Goal: Task Accomplishment & Management: Manage account settings

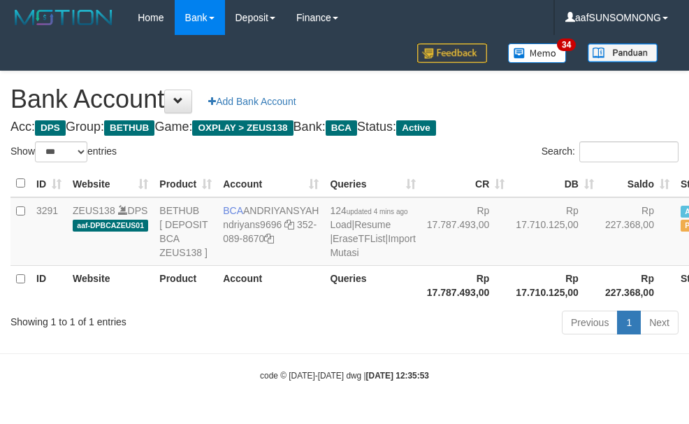
select select "***"
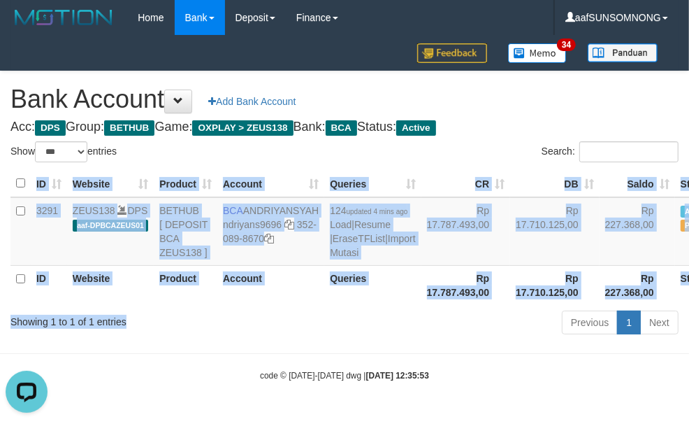
drag, startPoint x: 277, startPoint y: 330, endPoint x: 292, endPoint y: 335, distance: 15.7
click at [280, 334] on div "Show ** ** ** *** *** entries Search: ID Website Product Account Queries CR DB …" at bounding box center [344, 240] width 668 height 198
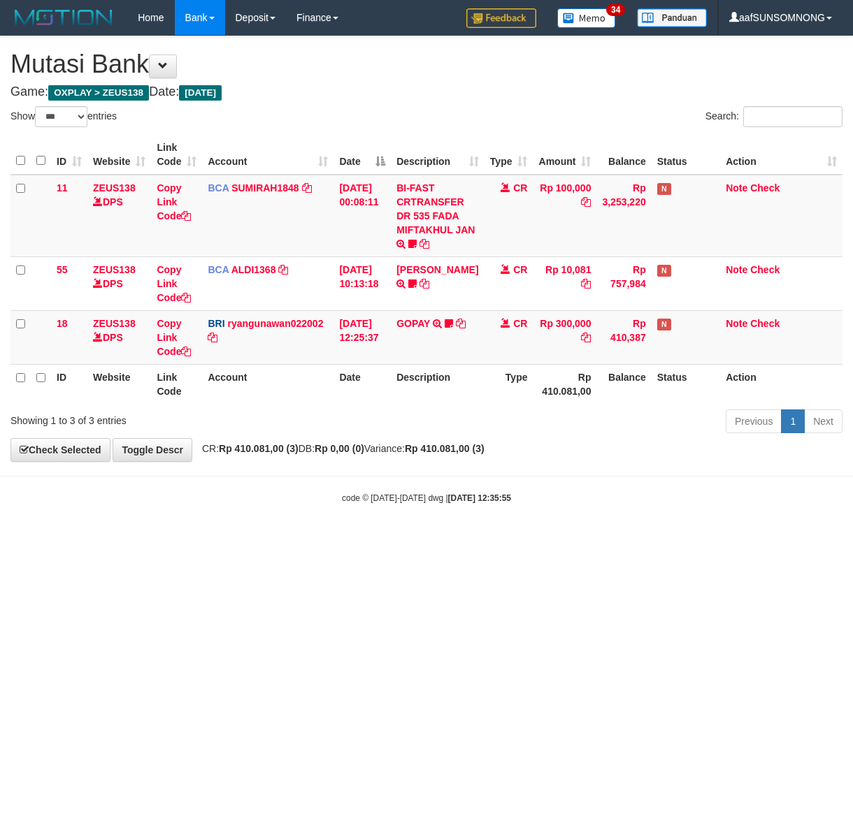
select select "***"
drag, startPoint x: 325, startPoint y: 592, endPoint x: 107, endPoint y: 570, distance: 219.2
click at [328, 540] on html "Toggle navigation Home Bank Account List Load By Website Group [OXPLAY] ZEUS138…" at bounding box center [426, 270] width 853 height 540
drag, startPoint x: 308, startPoint y: 577, endPoint x: 354, endPoint y: 575, distance: 46.2
click at [315, 540] on html "Toggle navigation Home Bank Account List Load By Website Group [OXPLAY] ZEUS138…" at bounding box center [426, 270] width 853 height 540
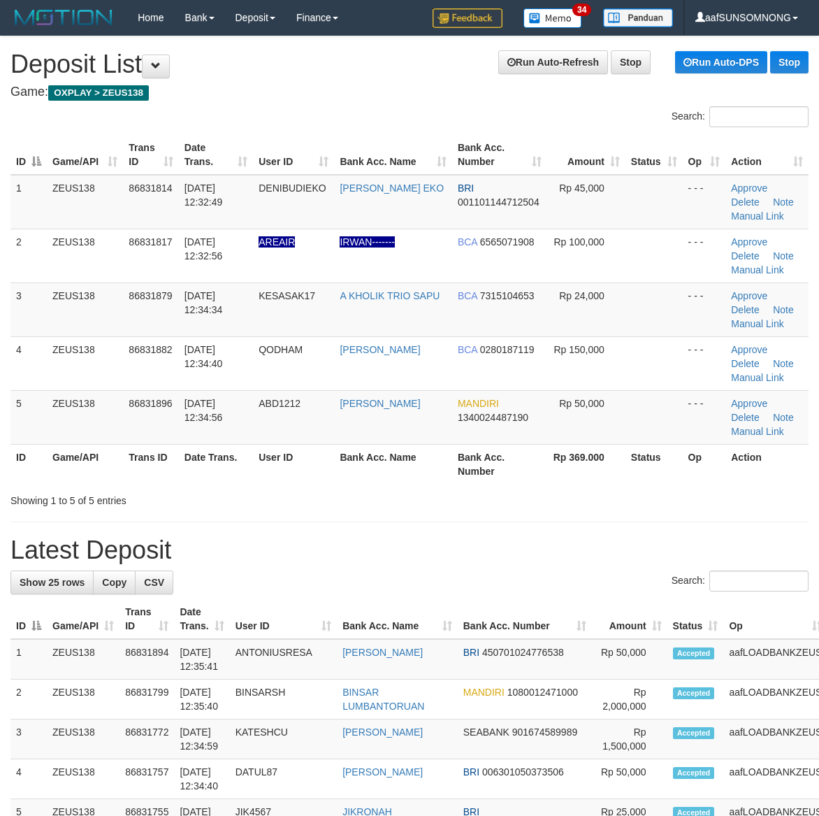
scroll to position [50, 0]
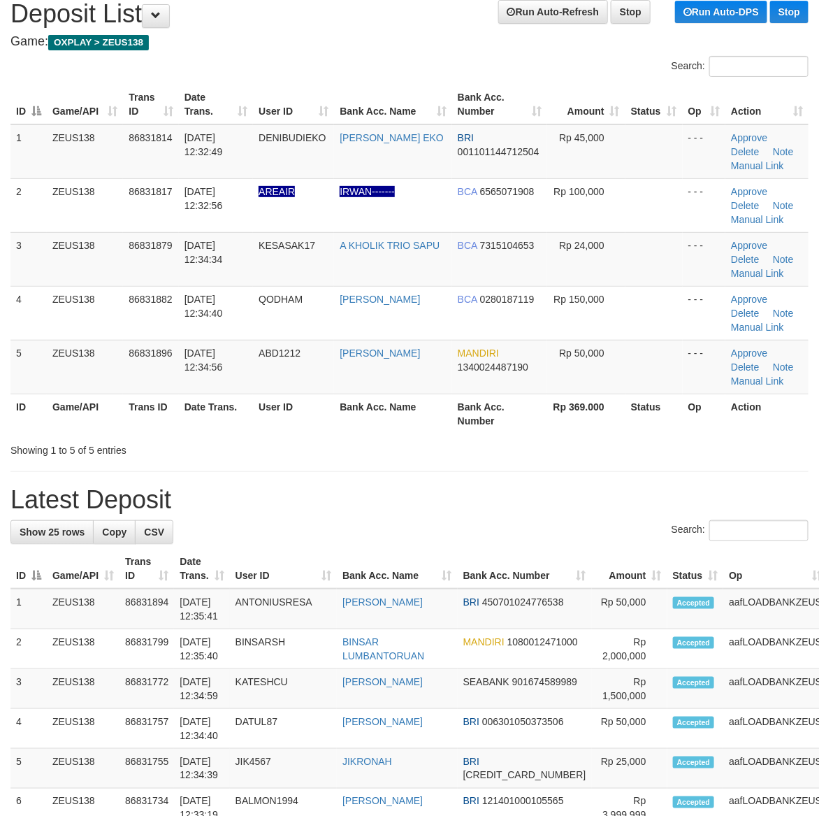
drag, startPoint x: 463, startPoint y: 533, endPoint x: 825, endPoint y: 545, distance: 362.3
click at [491, 530] on div "Search:" at bounding box center [409, 532] width 798 height 24
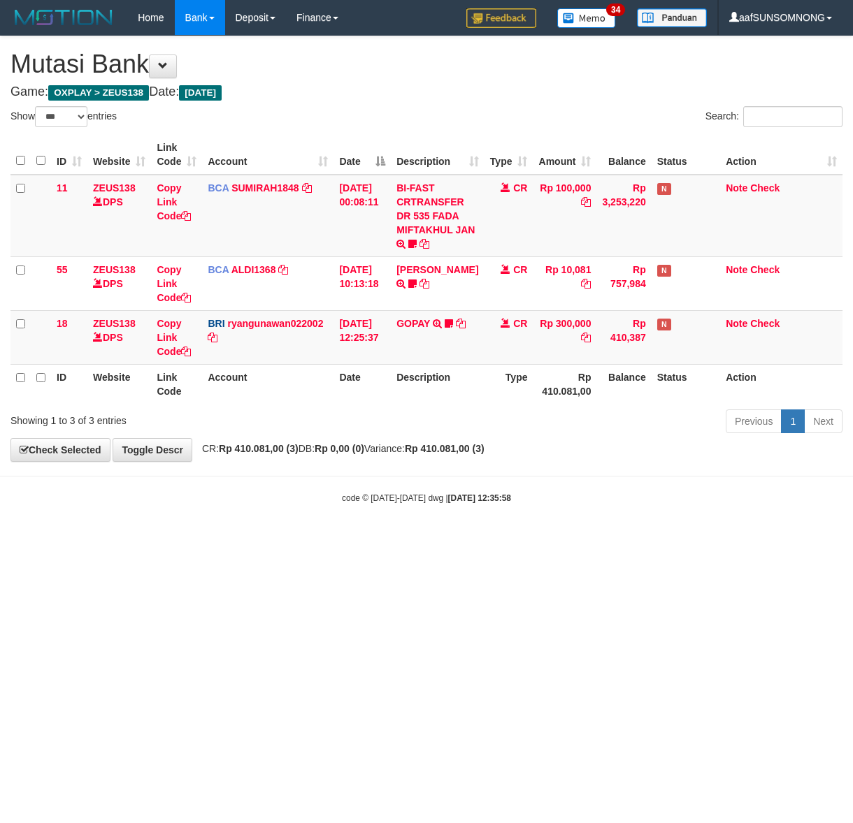
select select "***"
drag, startPoint x: 411, startPoint y: 658, endPoint x: 208, endPoint y: 644, distance: 203.9
click at [416, 540] on html "Toggle navigation Home Bank Account List Load By Website Group [OXPLAY] ZEUS138…" at bounding box center [426, 270] width 853 height 540
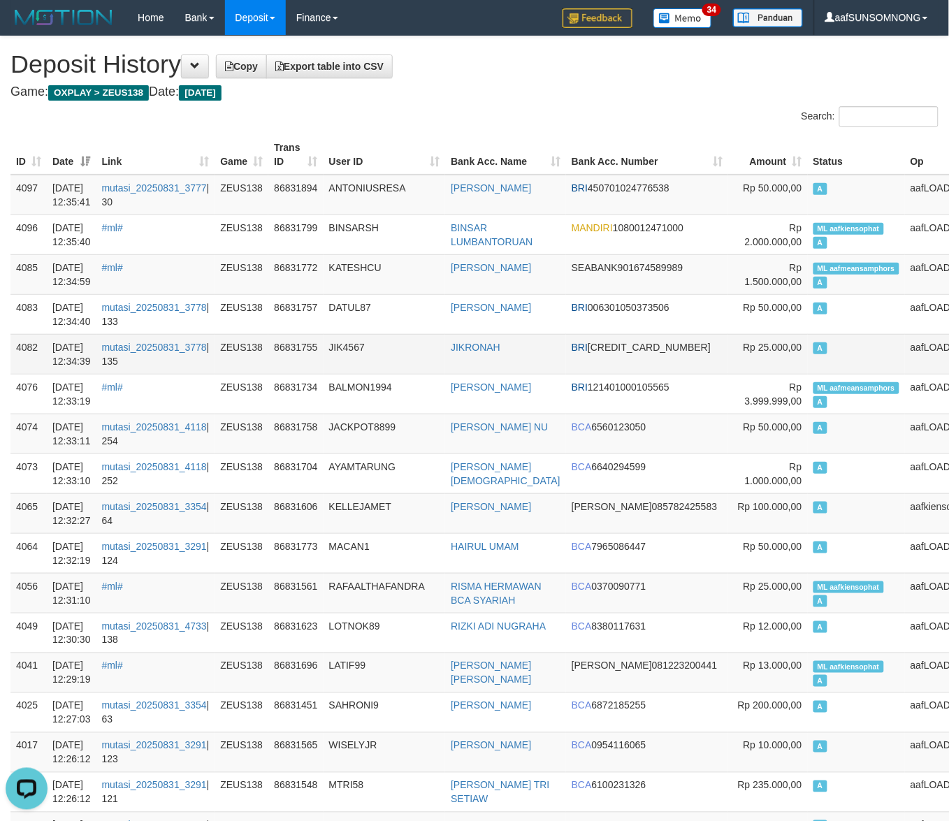
drag, startPoint x: 423, startPoint y: 351, endPoint x: 392, endPoint y: 346, distance: 31.1
click at [418, 351] on td "JIK4567" at bounding box center [385, 354] width 122 height 40
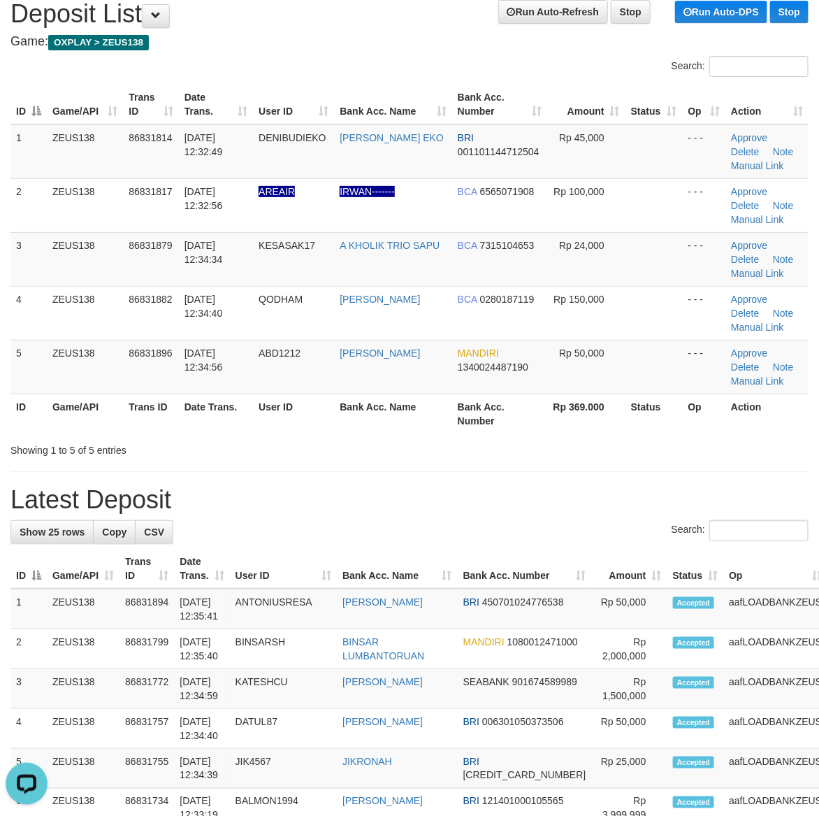
drag, startPoint x: 560, startPoint y: 519, endPoint x: 825, endPoint y: 540, distance: 265.8
click at [566, 519] on div "**********" at bounding box center [409, 832] width 819 height 1692
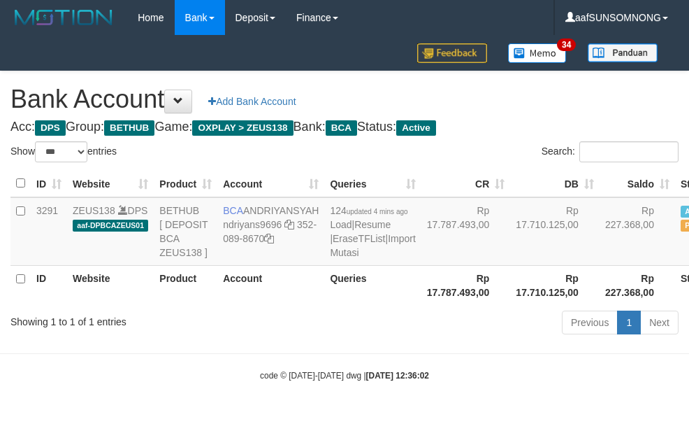
select select "***"
click at [330, 258] on link "Import Mutasi" at bounding box center [372, 245] width 85 height 25
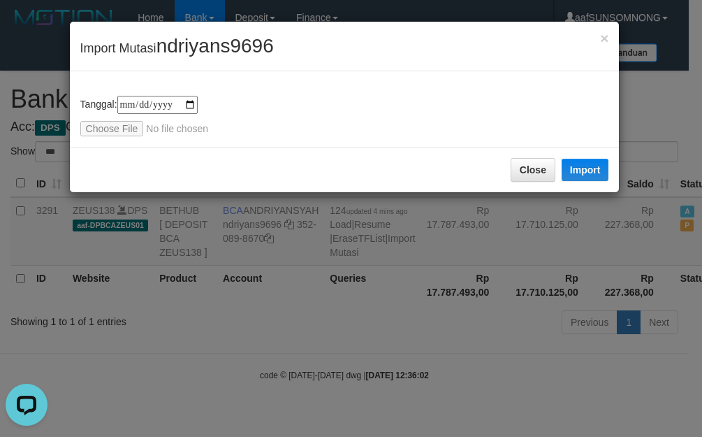
click at [100, 117] on div "**********" at bounding box center [344, 116] width 529 height 41
click at [114, 123] on input "file" at bounding box center [172, 128] width 185 height 15
type input "**********"
click at [572, 163] on button "Import" at bounding box center [586, 170] width 48 height 22
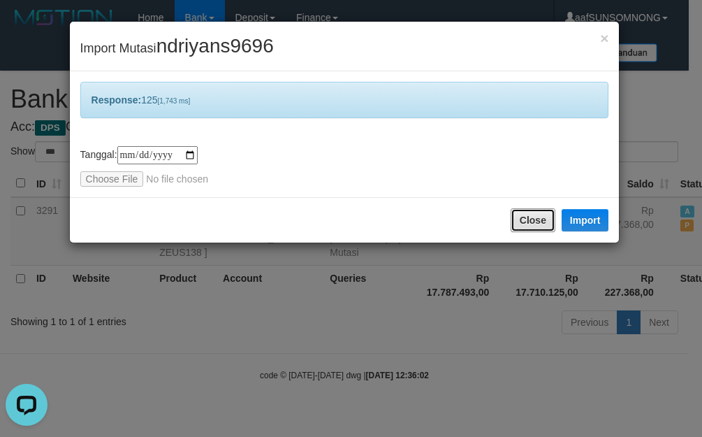
drag, startPoint x: 532, startPoint y: 215, endPoint x: 519, endPoint y: 238, distance: 26.0
click at [532, 215] on button "Close" at bounding box center [533, 220] width 45 height 24
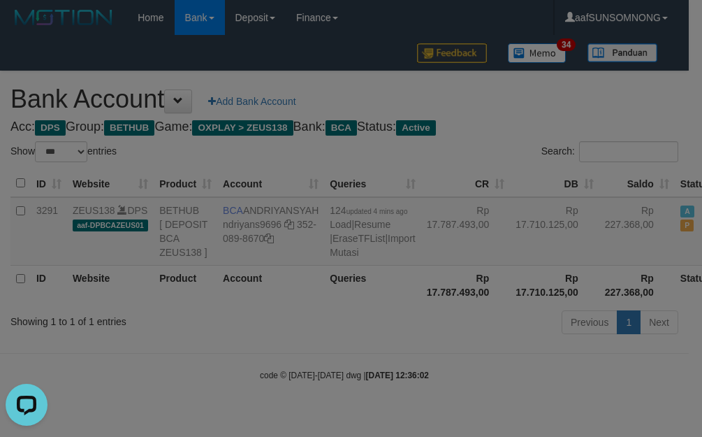
click at [322, 332] on body "Toggle navigation Home Bank Account List Load By Website Group [OXPLAY] ZEUS138…" at bounding box center [351, 208] width 702 height 417
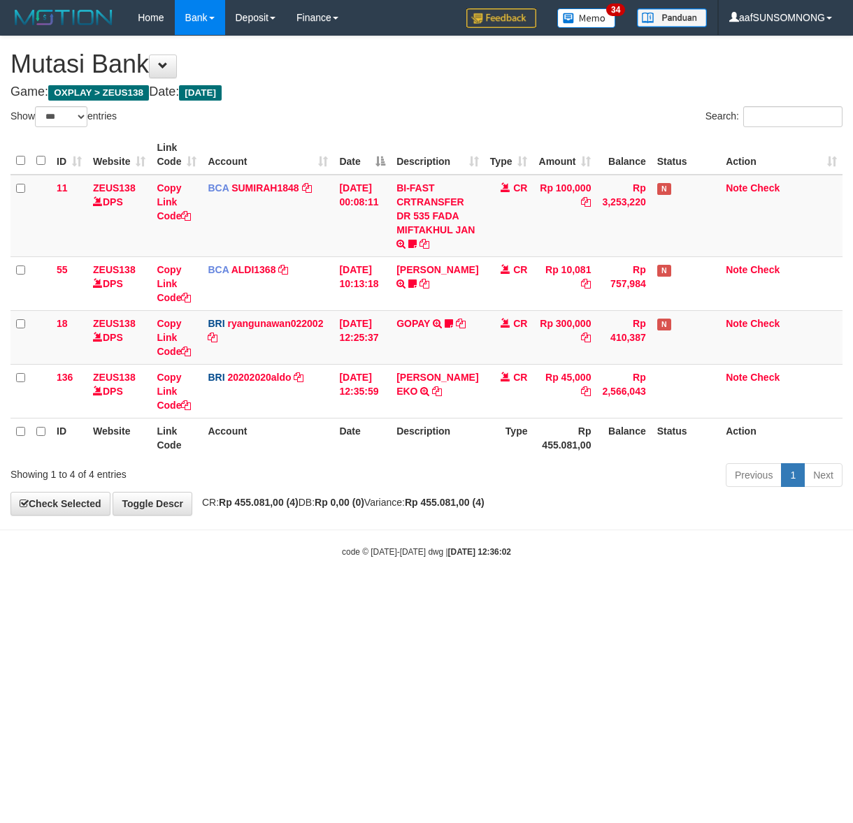
select select "***"
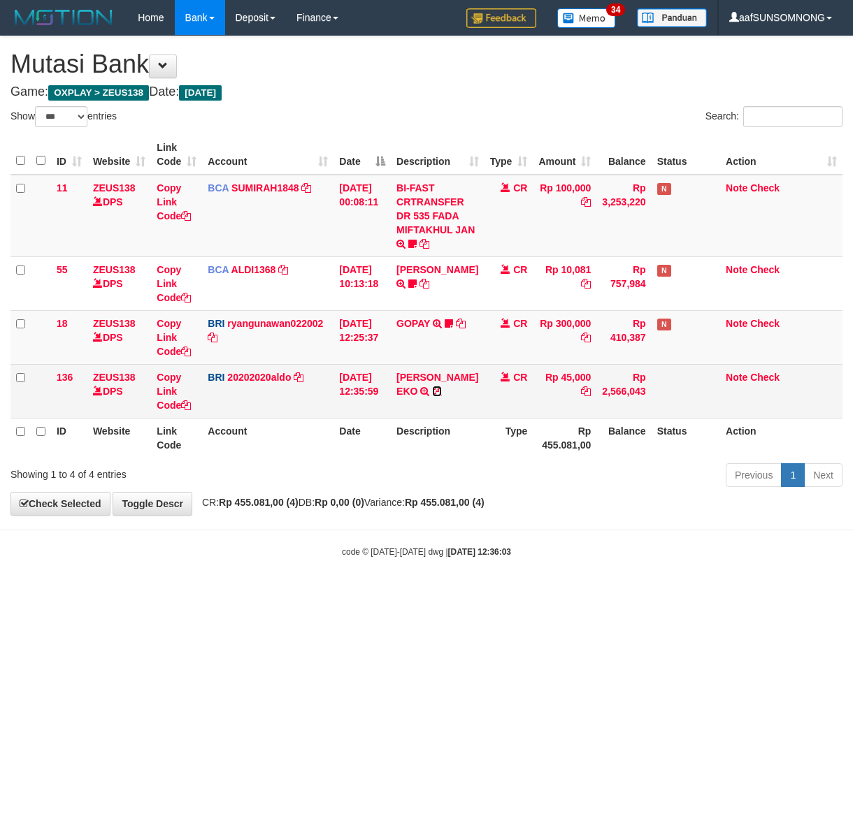
drag, startPoint x: 439, startPoint y: 390, endPoint x: 312, endPoint y: 412, distance: 128.5
click at [439, 390] on icon at bounding box center [437, 392] width 10 height 10
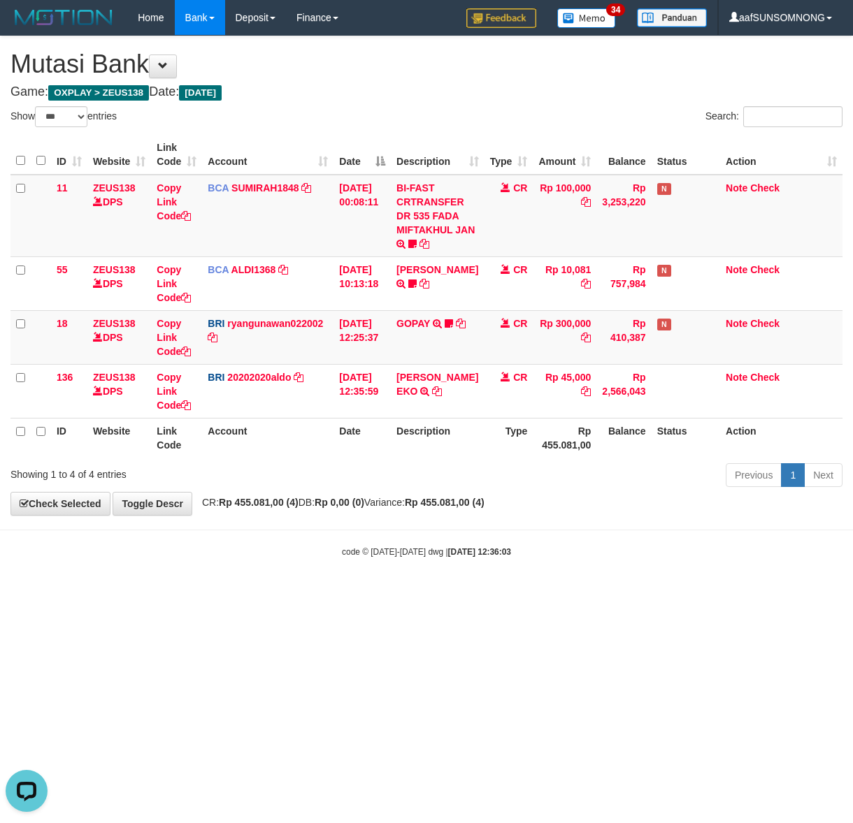
drag, startPoint x: 234, startPoint y: 591, endPoint x: 243, endPoint y: 595, distance: 10.0
click at [243, 593] on html "Toggle navigation Home Bank Account List Load By Website Group [OXPLAY] ZEUS138…" at bounding box center [426, 296] width 853 height 593
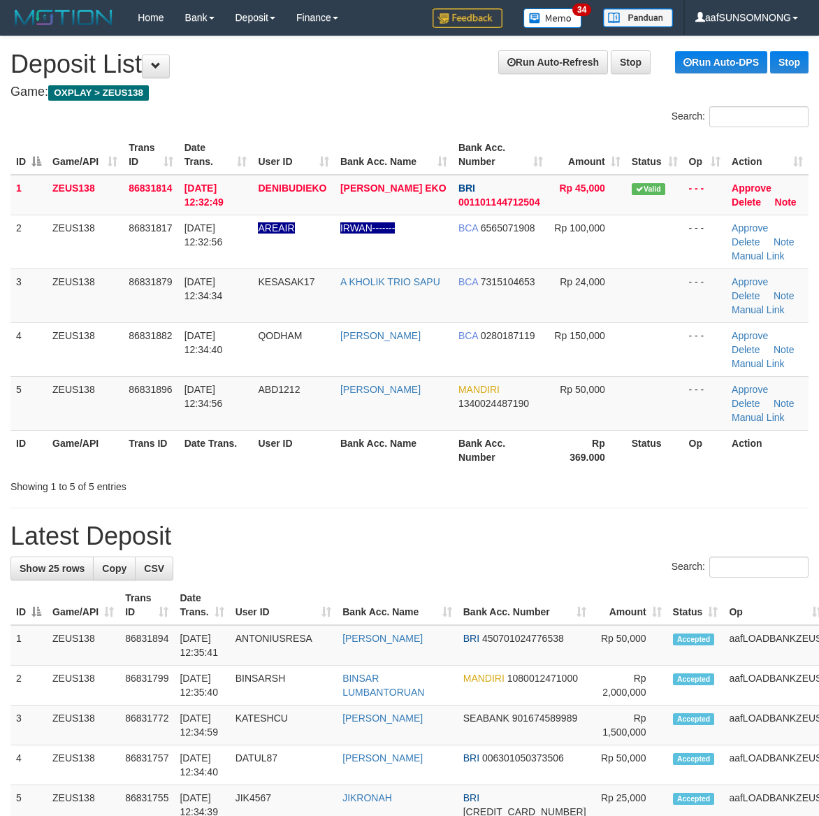
scroll to position [50, 0]
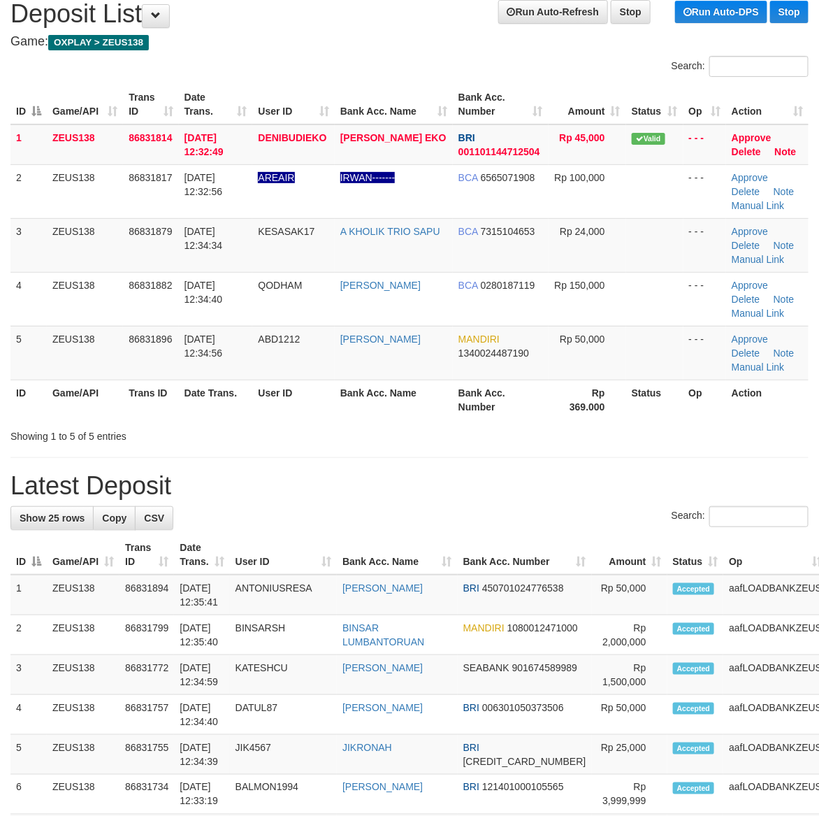
click at [564, 483] on h1 "Latest Deposit" at bounding box center [409, 486] width 798 height 28
drag, startPoint x: 469, startPoint y: 500, endPoint x: 826, endPoint y: 546, distance: 360.0
click at [483, 498] on h1 "Latest Deposit" at bounding box center [409, 486] width 798 height 28
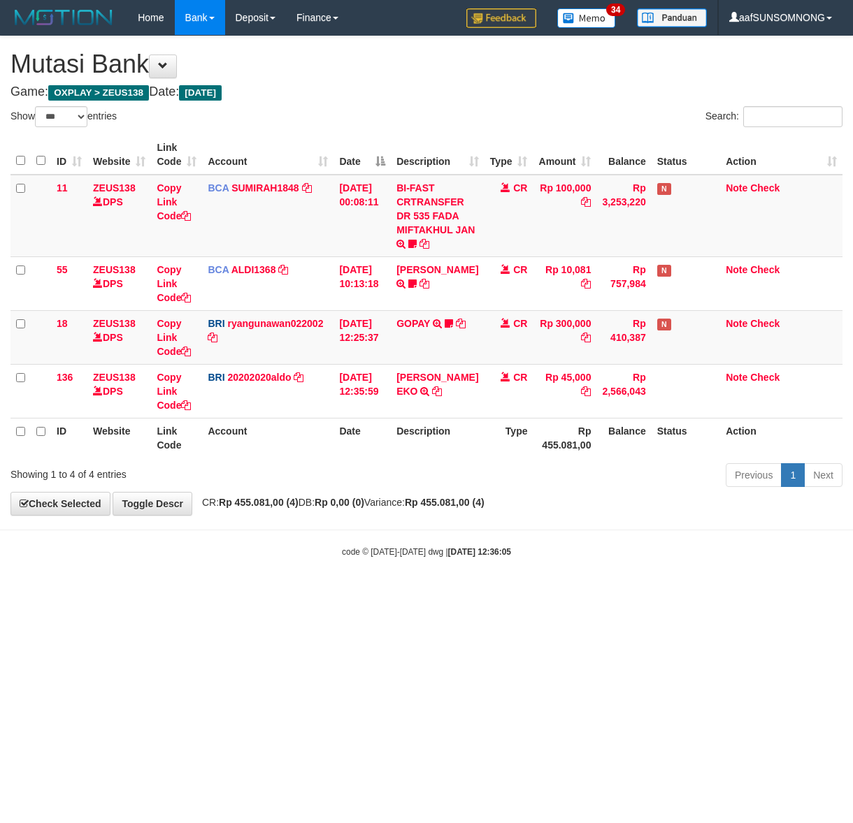
select select "***"
drag, startPoint x: 249, startPoint y: 616, endPoint x: 262, endPoint y: 615, distance: 13.4
click at [252, 593] on html "Toggle navigation Home Bank Account List Load By Website Group [OXPLAY] ZEUS138…" at bounding box center [426, 296] width 853 height 593
drag, startPoint x: 263, startPoint y: 593, endPoint x: 291, endPoint y: 574, distance: 34.3
click at [266, 593] on body "Toggle navigation Home Bank Account List Load By Website Group [OXPLAY] ZEUS138…" at bounding box center [426, 296] width 853 height 593
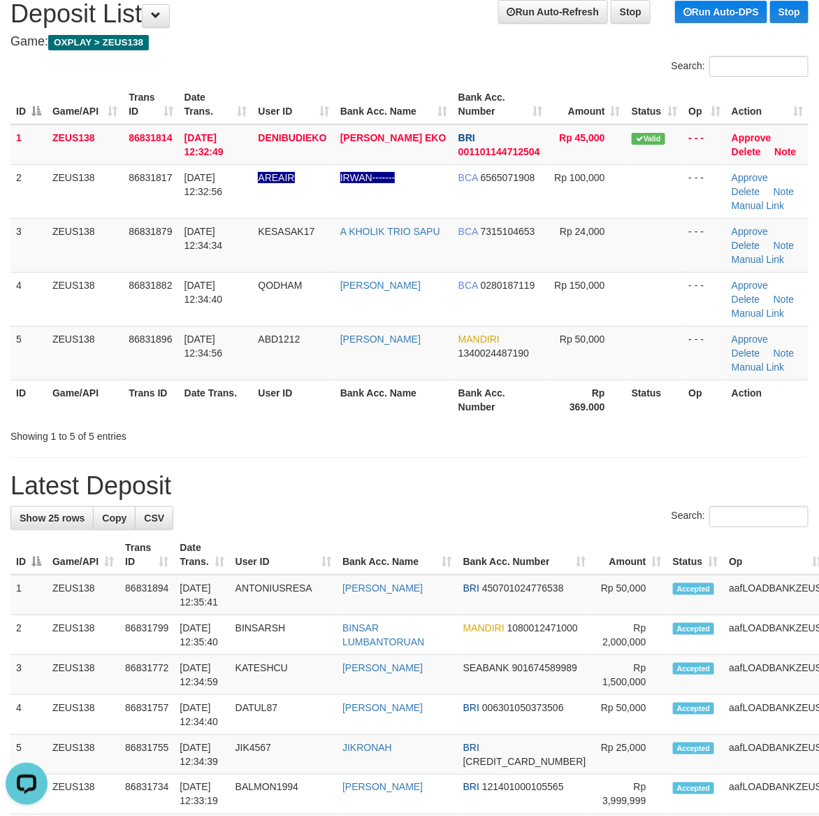
drag, startPoint x: 705, startPoint y: 479, endPoint x: 758, endPoint y: 490, distance: 55.0
click at [713, 479] on h1 "Latest Deposit" at bounding box center [409, 486] width 798 height 28
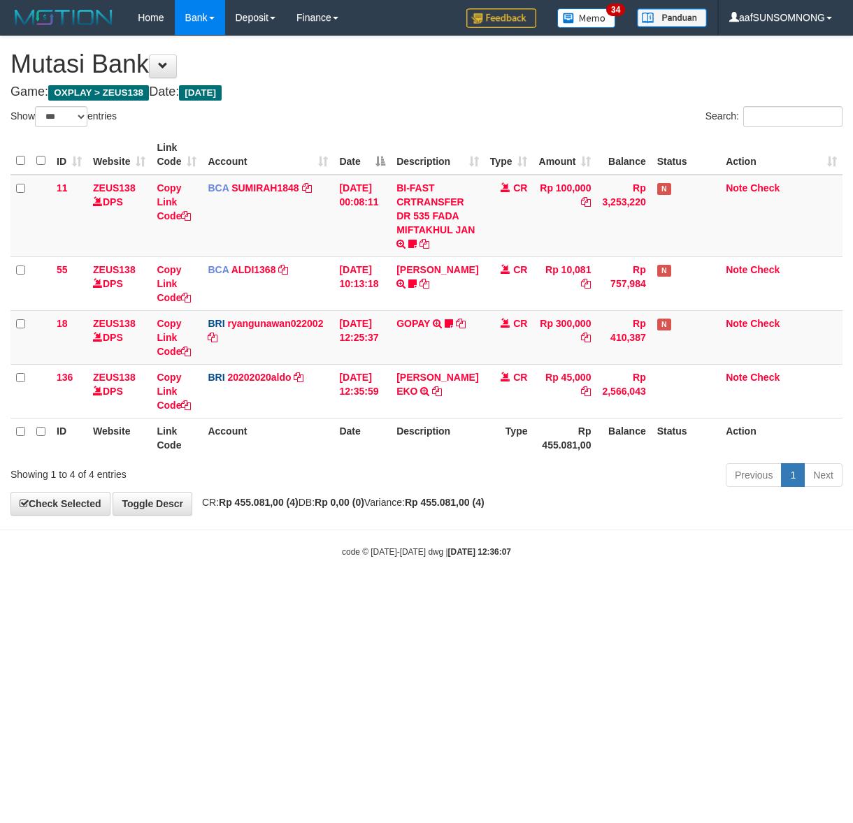
select select "***"
drag, startPoint x: 306, startPoint y: 547, endPoint x: 311, endPoint y: 540, distance: 8.5
click at [312, 547] on div "code © 2012-2018 dwg | 2025/08/31 12:36:07" at bounding box center [426, 551] width 853 height 14
drag, startPoint x: 309, startPoint y: 547, endPoint x: 327, endPoint y: 536, distance: 21.3
click at [313, 547] on div "code © 2012-2018 dwg | 2025/08/31 12:36:07" at bounding box center [426, 551] width 853 height 14
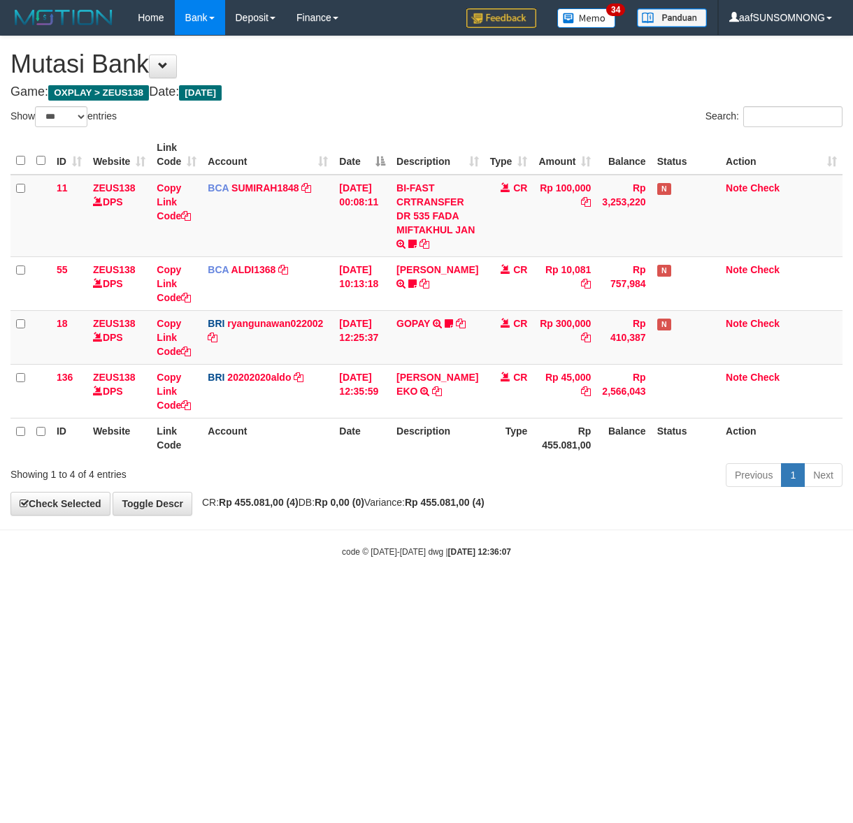
drag, startPoint x: 326, startPoint y: 544, endPoint x: 347, endPoint y: 542, distance: 20.4
click at [332, 545] on body "Toggle navigation Home Bank Account List Load By Website Group [OXPLAY] ZEUS138…" at bounding box center [426, 296] width 853 height 593
click at [360, 561] on body "Toggle navigation Home Bank Account List Load By Website Group [OXPLAY] ZEUS138…" at bounding box center [426, 296] width 853 height 593
select select "***"
click at [336, 570] on body "Toggle navigation Home Bank Account List Load By Website Group [OXPLAY] ZEUS138…" at bounding box center [426, 296] width 853 height 593
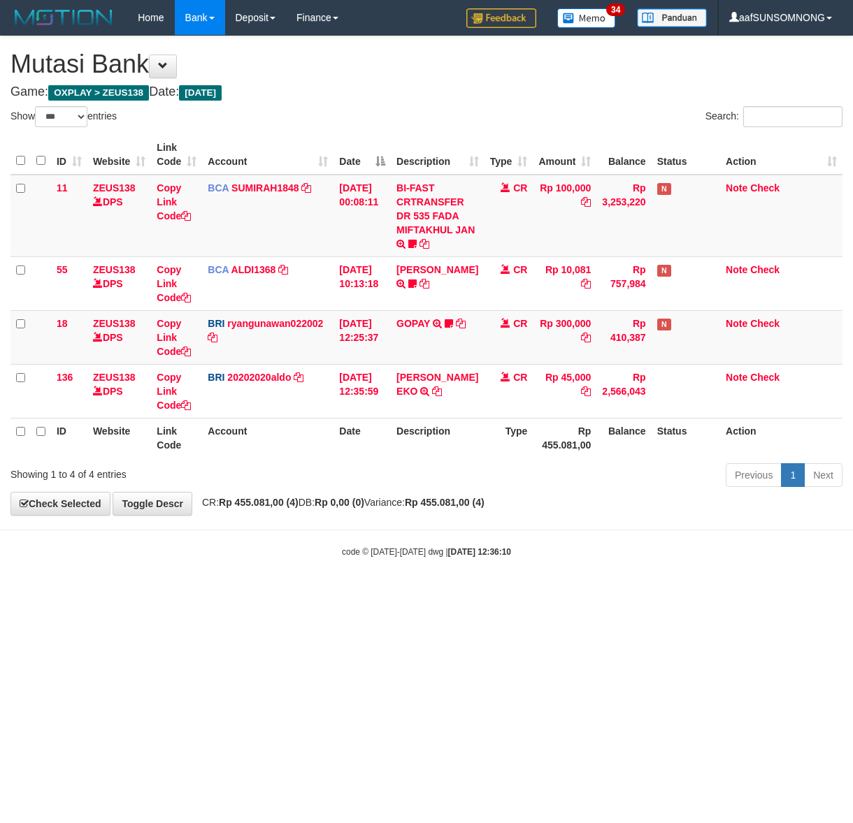
drag, startPoint x: 349, startPoint y: 588, endPoint x: 359, endPoint y: 589, distance: 9.1
click at [353, 588] on body "Toggle navigation Home Bank Account List Load By Website Group [OXPLAY] ZEUS138…" at bounding box center [426, 296] width 853 height 593
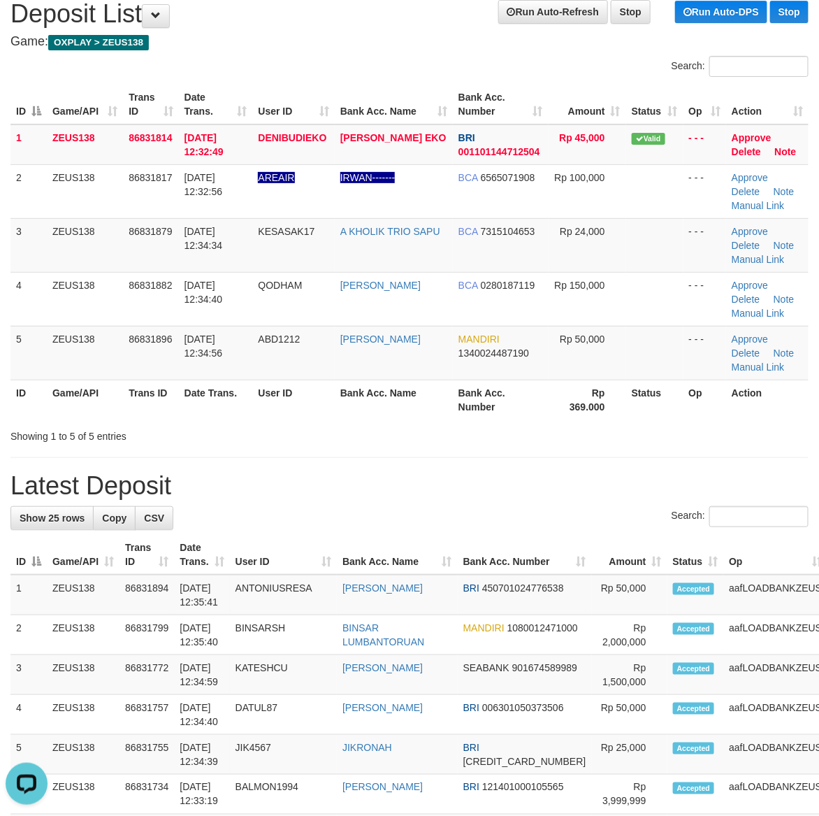
click at [561, 503] on div "**********" at bounding box center [409, 825] width 819 height 1678
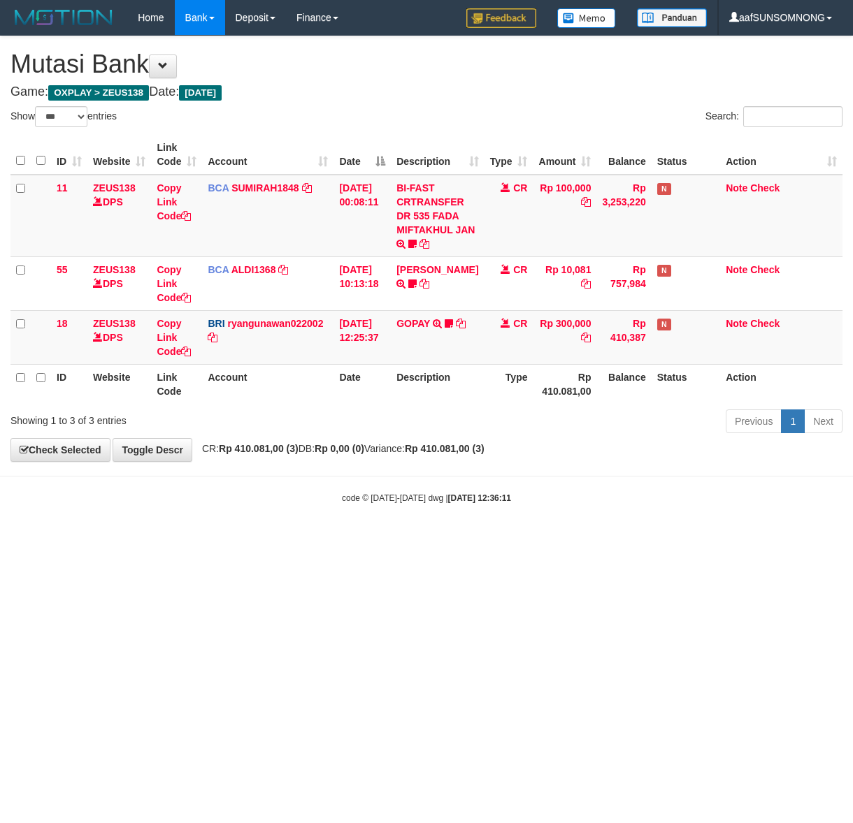
select select "***"
drag, startPoint x: 0, startPoint y: 0, endPoint x: 368, endPoint y: 623, distance: 724.1
click at [368, 540] on html "Toggle navigation Home Bank Account List Load By Website Group [OXPLAY] ZEUS138…" at bounding box center [426, 270] width 853 height 540
select select "***"
click at [372, 529] on body "Toggle navigation Home Bank Account List Load By Website Group [OXPLAY] ZEUS138…" at bounding box center [426, 270] width 853 height 540
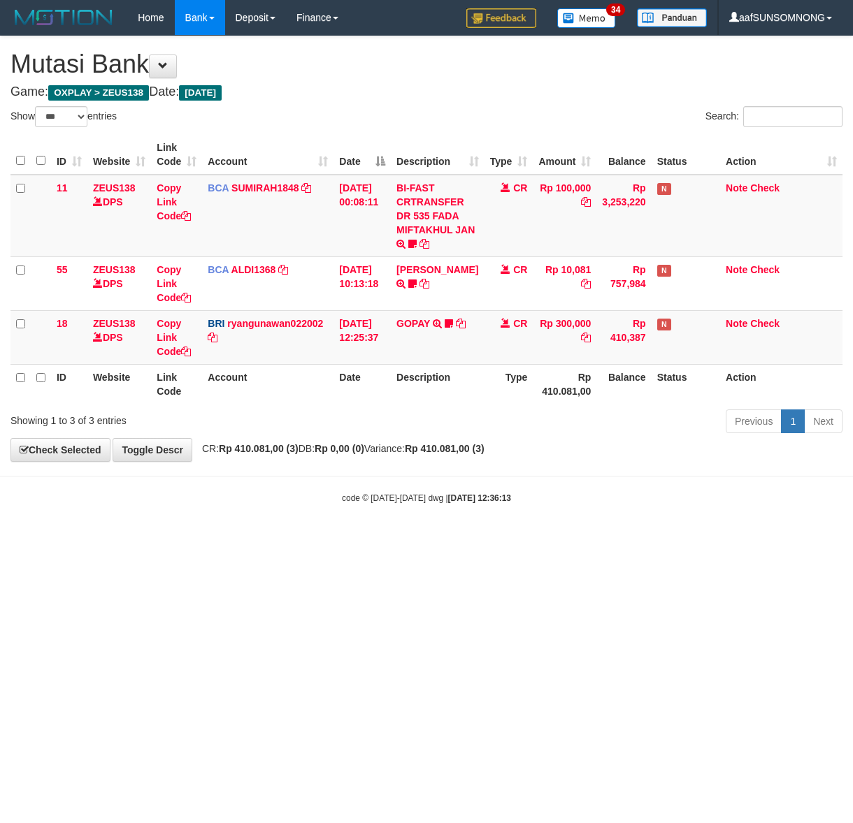
click at [319, 540] on html "Toggle navigation Home Bank Account List Load By Website Group [OXPLAY] ZEUS138…" at bounding box center [426, 270] width 853 height 540
select select "***"
drag, startPoint x: 0, startPoint y: 0, endPoint x: 299, endPoint y: 595, distance: 665.8
click at [306, 540] on html "Toggle navigation Home Bank Account List Load By Website Group [OXPLAY] ZEUS138…" at bounding box center [426, 270] width 853 height 540
click at [294, 540] on html "Toggle navigation Home Bank Account List Load By Website Group [OXPLAY] ZEUS138…" at bounding box center [426, 270] width 853 height 540
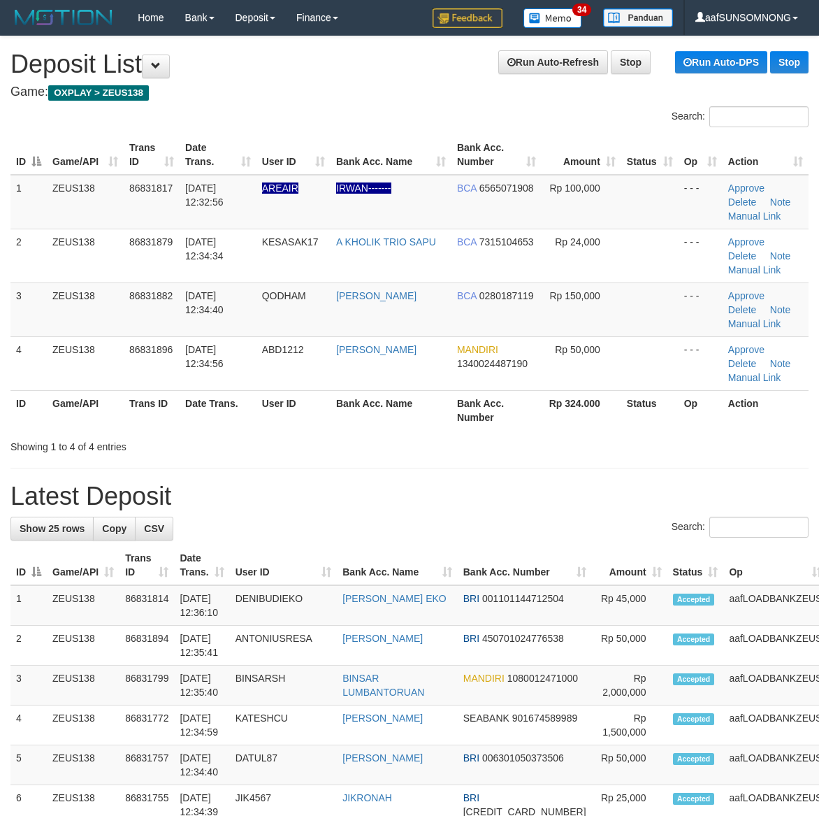
scroll to position [50, 0]
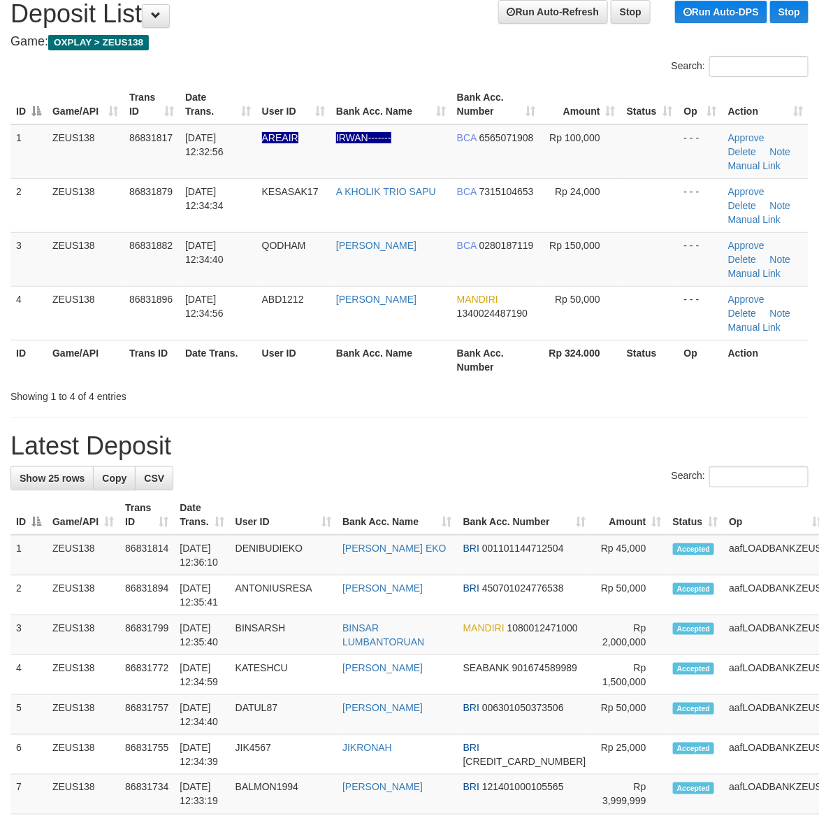
drag, startPoint x: 599, startPoint y: 427, endPoint x: 623, endPoint y: 433, distance: 24.6
click at [621, 433] on div "**********" at bounding box center [409, 805] width 819 height 1638
drag, startPoint x: 579, startPoint y: 441, endPoint x: 595, endPoint y: 445, distance: 17.3
click at [595, 445] on h1 "Latest Deposit" at bounding box center [409, 446] width 798 height 28
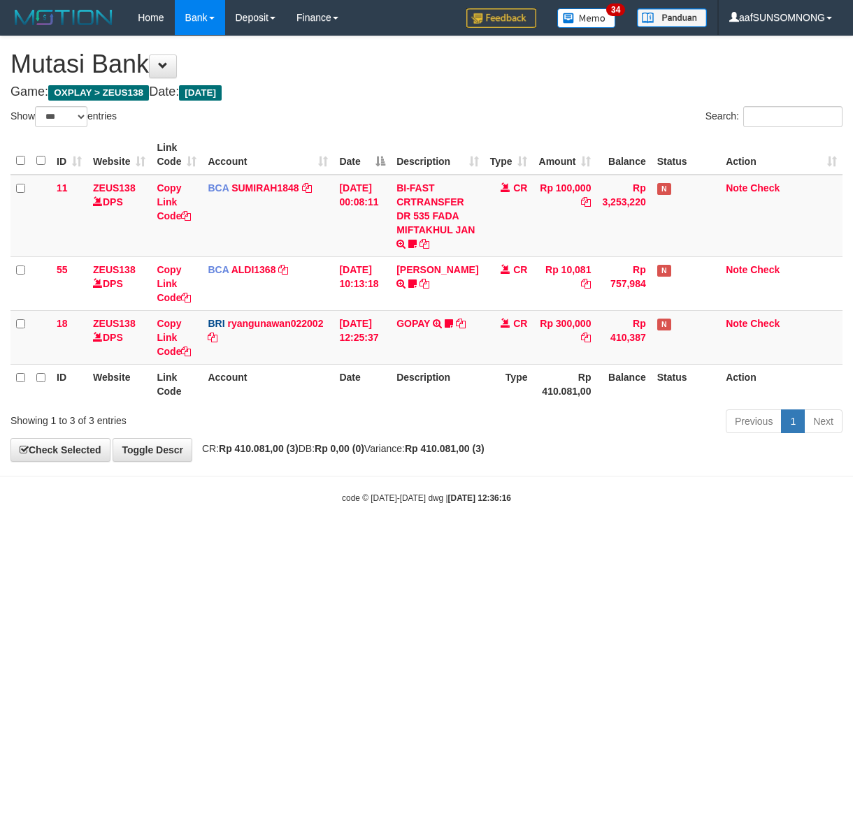
select select "***"
drag, startPoint x: 221, startPoint y: 571, endPoint x: 235, endPoint y: 561, distance: 17.1
click at [233, 540] on html "Toggle navigation Home Bank Account List Load By Website Group [OXPLAY] ZEUS138…" at bounding box center [426, 270] width 853 height 540
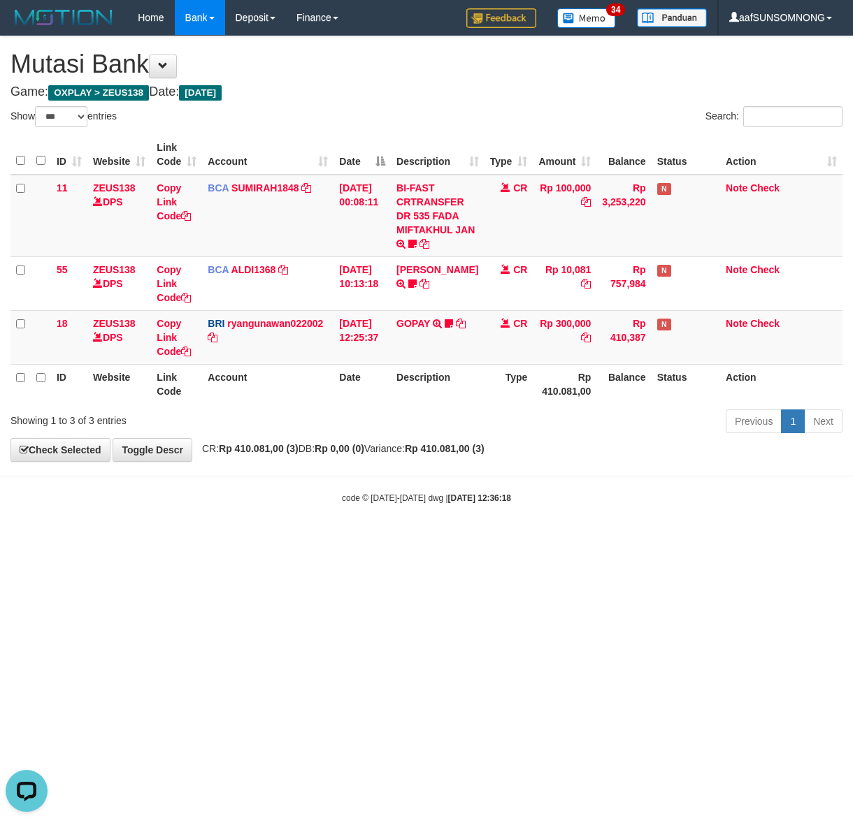
drag, startPoint x: 290, startPoint y: 591, endPoint x: 233, endPoint y: 759, distance: 177.9
click at [291, 540] on html "Toggle navigation Home Bank Account List Load By Website Group [OXPLAY] ZEUS138…" at bounding box center [426, 270] width 853 height 540
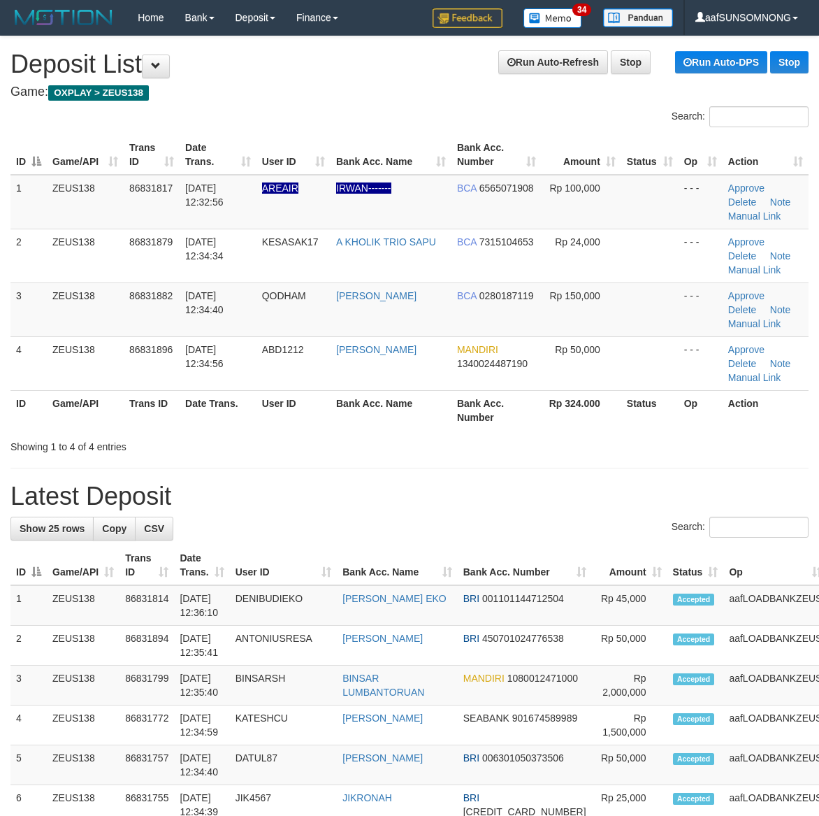
scroll to position [50, 0]
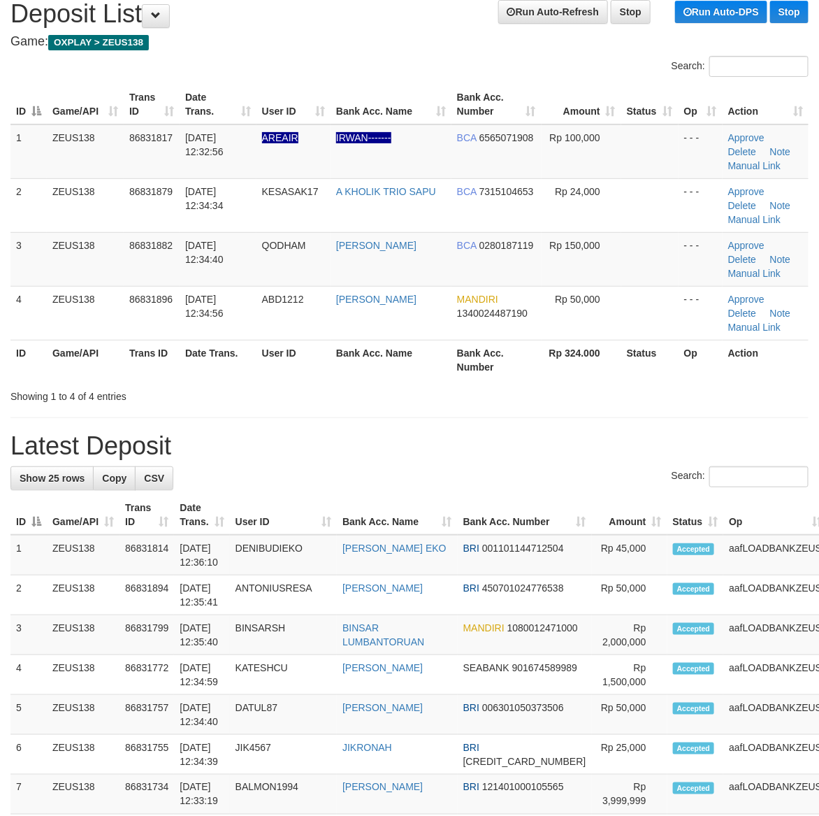
drag, startPoint x: 537, startPoint y: 456, endPoint x: 827, endPoint y: 519, distance: 296.8
click at [557, 459] on div "**********" at bounding box center [409, 805] width 819 height 1638
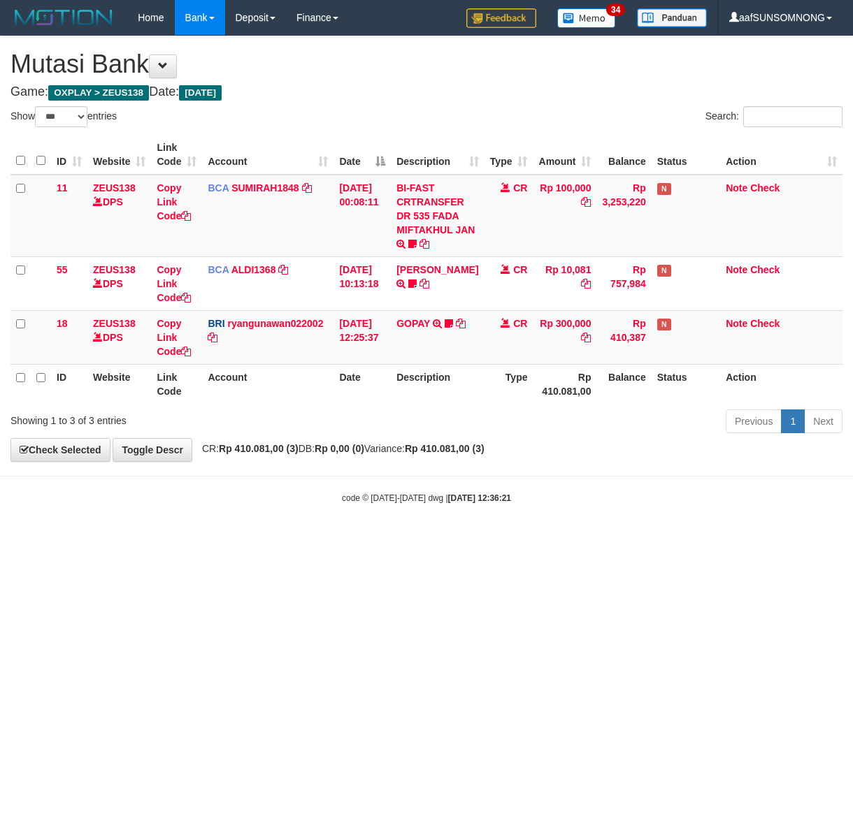
select select "***"
drag, startPoint x: 211, startPoint y: 572, endPoint x: 168, endPoint y: 552, distance: 47.5
click at [214, 540] on html "Toggle navigation Home Bank Account List Load By Website Group [OXPLAY] ZEUS138…" at bounding box center [426, 270] width 853 height 540
drag, startPoint x: 277, startPoint y: 601, endPoint x: 283, endPoint y: 595, distance: 8.4
click at [280, 540] on html "Toggle navigation Home Bank Account List Load By Website Group [OXPLAY] ZEUS138…" at bounding box center [426, 270] width 853 height 540
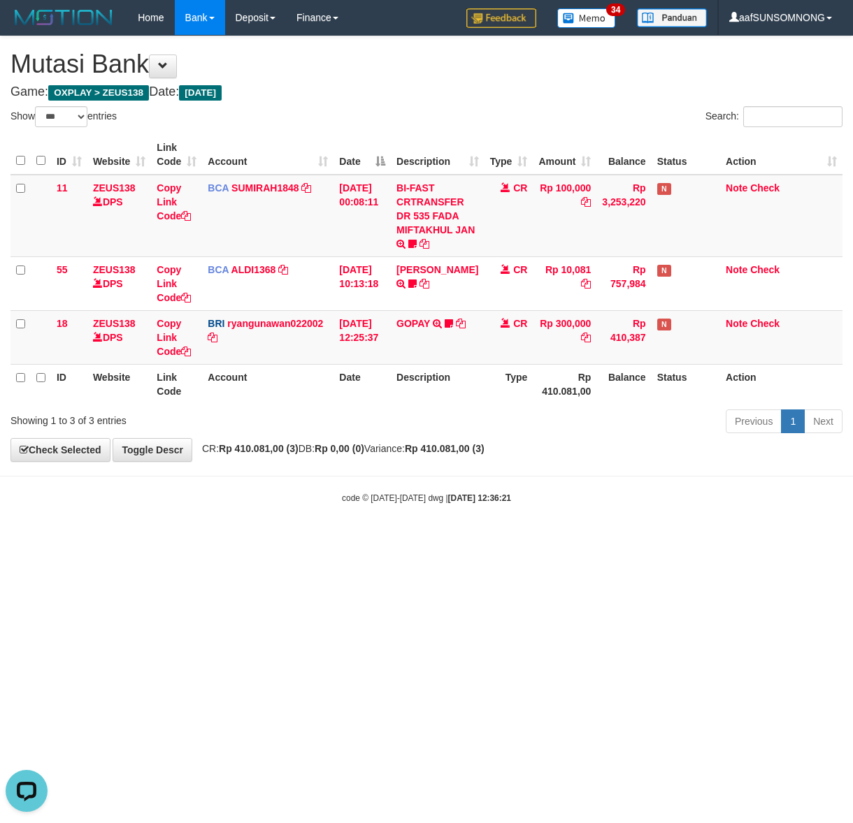
click at [277, 540] on html "Toggle navigation Home Bank Account List Load By Website Group [OXPLAY] ZEUS138…" at bounding box center [426, 270] width 853 height 540
click at [291, 540] on html "Toggle navigation Home Bank Account List Load By Website Group [OXPLAY] ZEUS138…" at bounding box center [426, 270] width 853 height 540
click at [287, 540] on html "Toggle navigation Home Bank Account List Load By Website Group [OXPLAY] ZEUS138…" at bounding box center [426, 270] width 853 height 540
click at [291, 540] on html "Toggle navigation Home Bank Account List Load By Website Group [OXPLAY] ZEUS138…" at bounding box center [426, 270] width 853 height 540
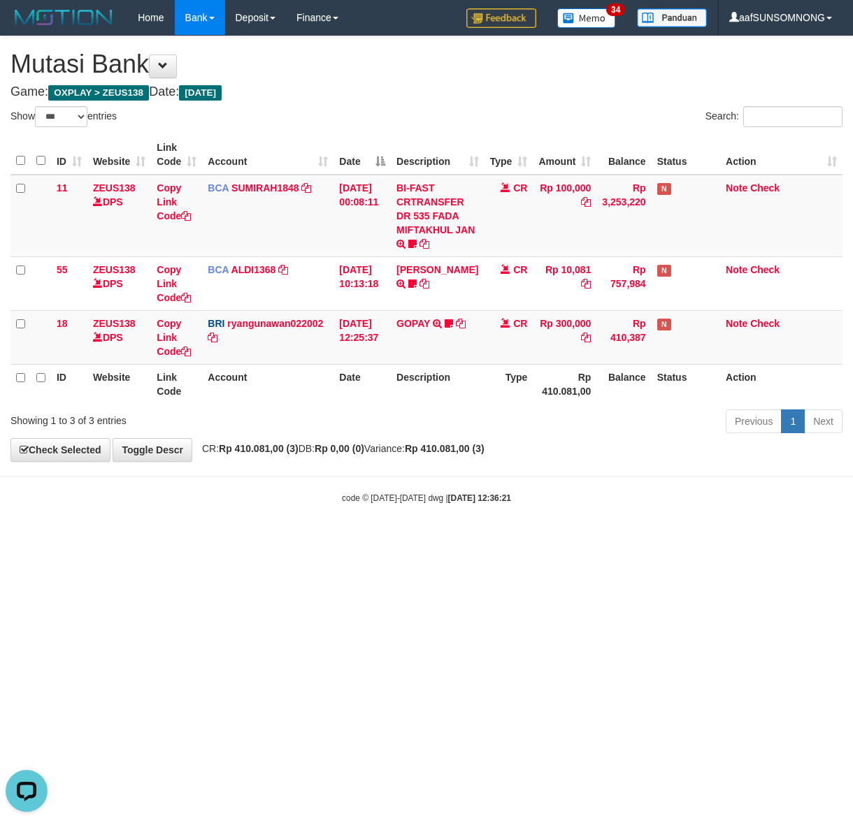
drag, startPoint x: 281, startPoint y: 600, endPoint x: 291, endPoint y: 600, distance: 10.5
click at [283, 540] on html "Toggle navigation Home Bank Account List Load By Website Group [OXPLAY] ZEUS138…" at bounding box center [426, 270] width 853 height 540
click at [291, 540] on html "Toggle navigation Home Bank Account List Load By Website Group [OXPLAY] ZEUS138…" at bounding box center [426, 270] width 853 height 540
drag, startPoint x: 284, startPoint y: 591, endPoint x: 214, endPoint y: 572, distance: 73.3
click at [288, 540] on html "Toggle navigation Home Bank Account List Load By Website Group [OXPLAY] ZEUS138…" at bounding box center [426, 270] width 853 height 540
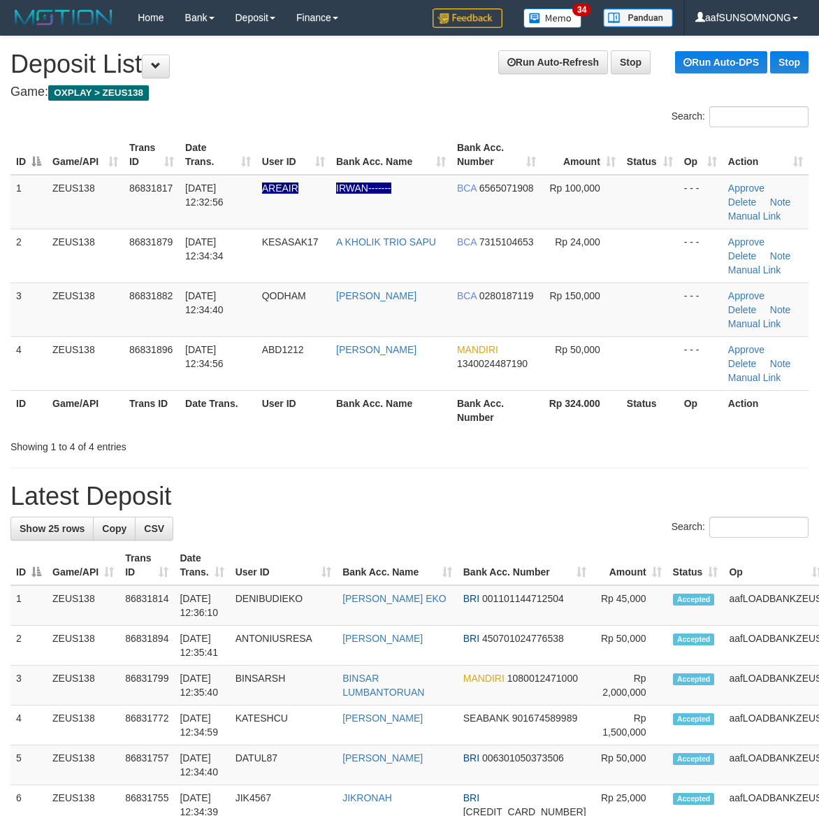
scroll to position [50, 0]
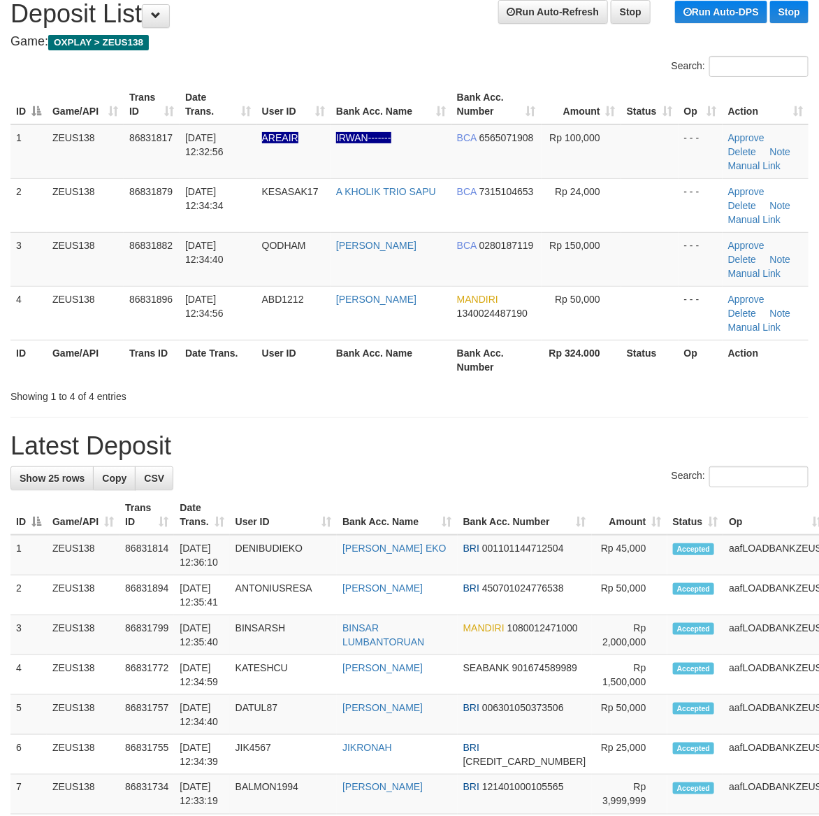
drag, startPoint x: 579, startPoint y: 474, endPoint x: 832, endPoint y: 515, distance: 256.4
click at [582, 473] on div "Search:" at bounding box center [409, 478] width 798 height 24
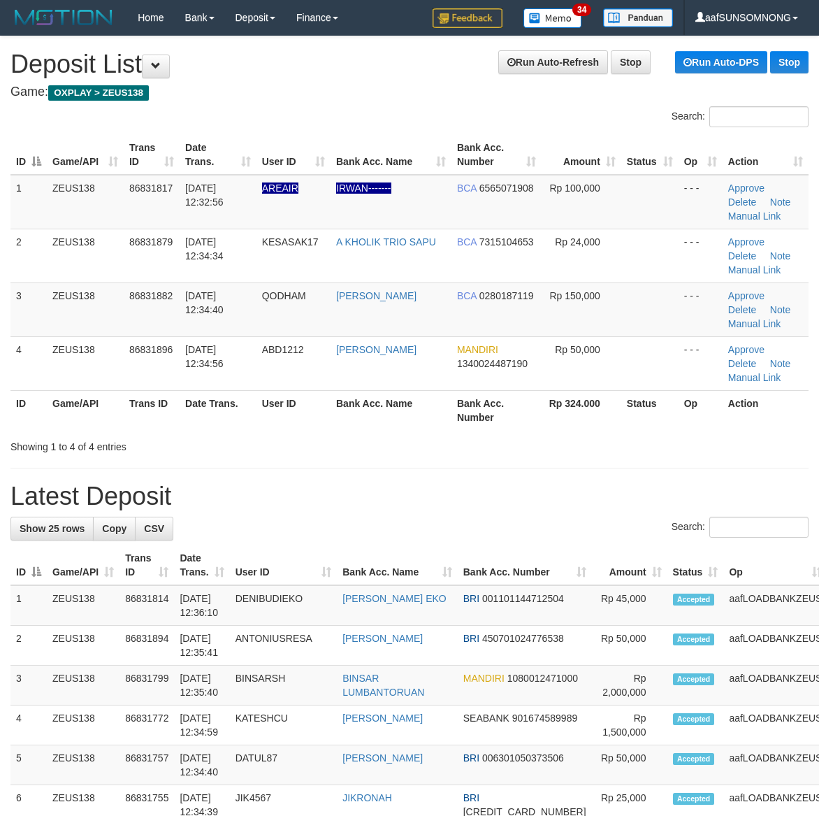
scroll to position [50, 0]
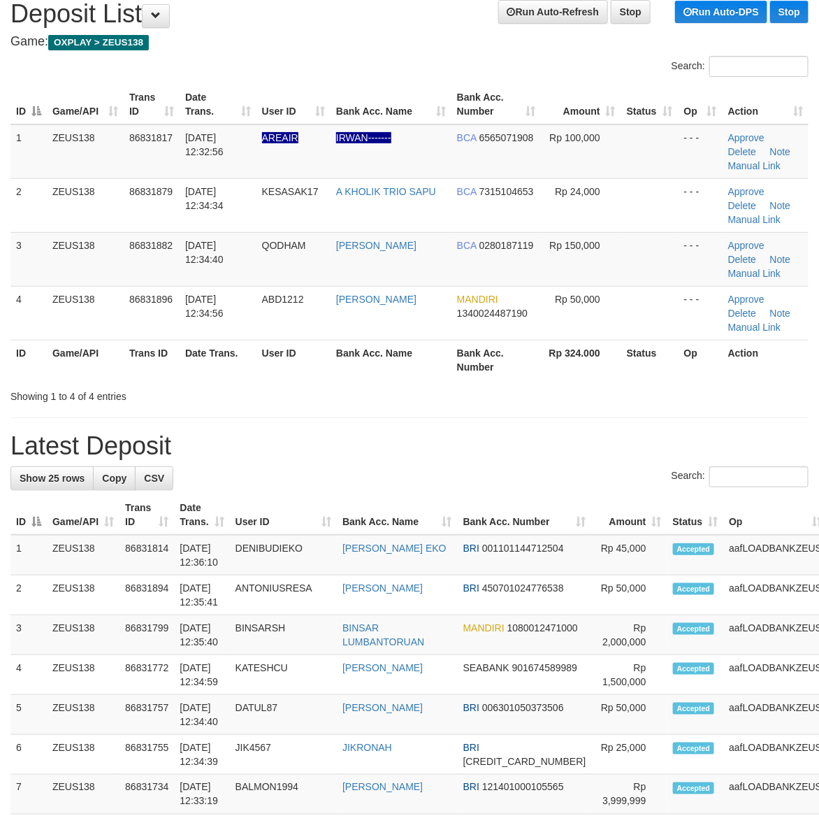
drag, startPoint x: 554, startPoint y: 421, endPoint x: 826, endPoint y: 502, distance: 284.4
click at [565, 420] on div "**********" at bounding box center [409, 805] width 819 height 1638
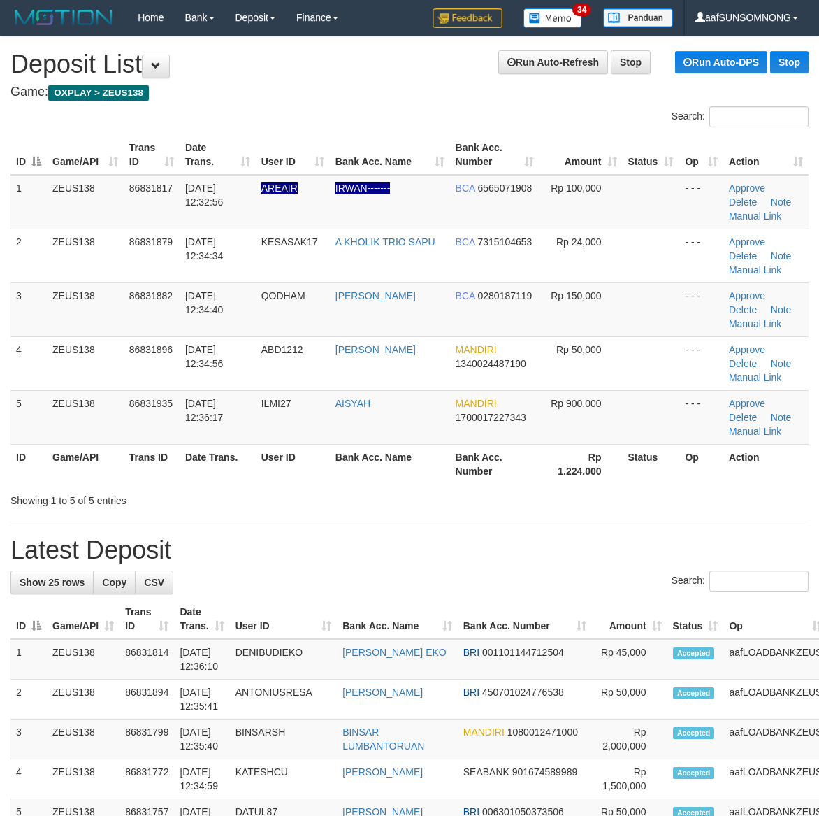
scroll to position [50, 0]
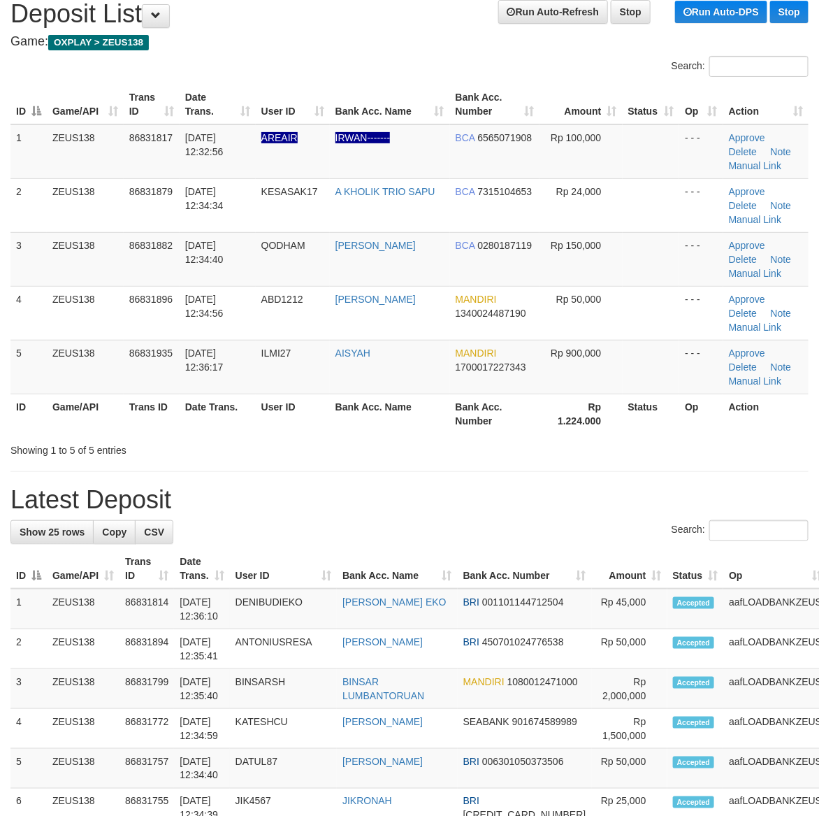
drag, startPoint x: 662, startPoint y: 444, endPoint x: 826, endPoint y: 458, distance: 164.9
click at [673, 446] on div "Showing 1 to 5 of 5 entries" at bounding box center [409, 448] width 819 height 20
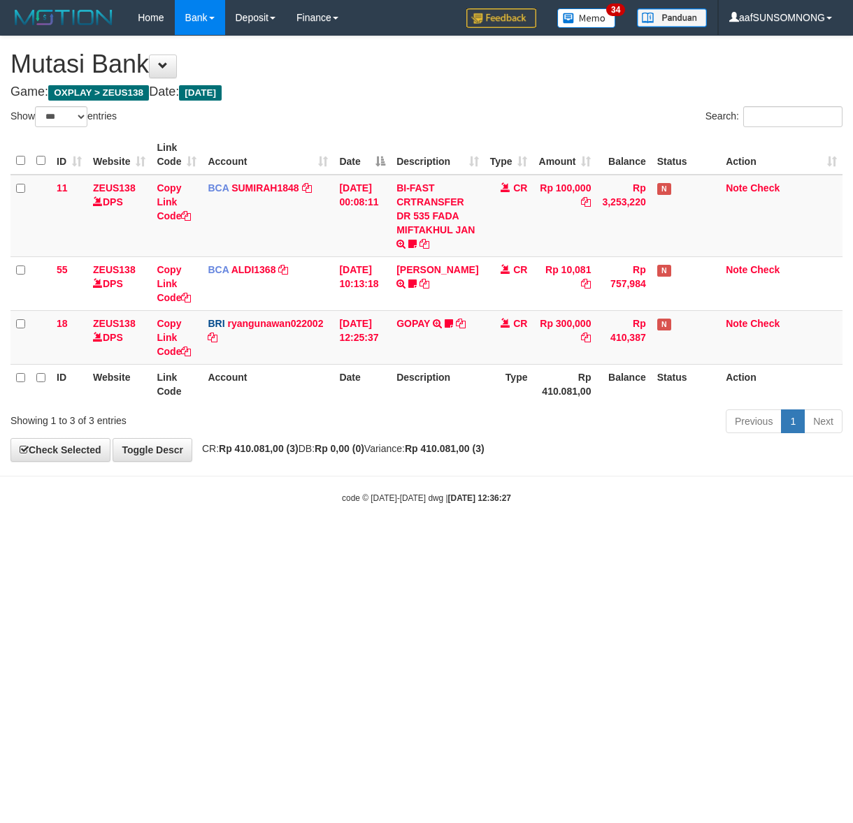
select select "***"
drag, startPoint x: 199, startPoint y: 559, endPoint x: 206, endPoint y: 563, distance: 8.2
click at [203, 540] on html "Toggle navigation Home Bank Account List Load By Website Group [OXPLAY] ZEUS138…" at bounding box center [426, 270] width 853 height 540
drag, startPoint x: 208, startPoint y: 561, endPoint x: 250, endPoint y: 574, distance: 44.0
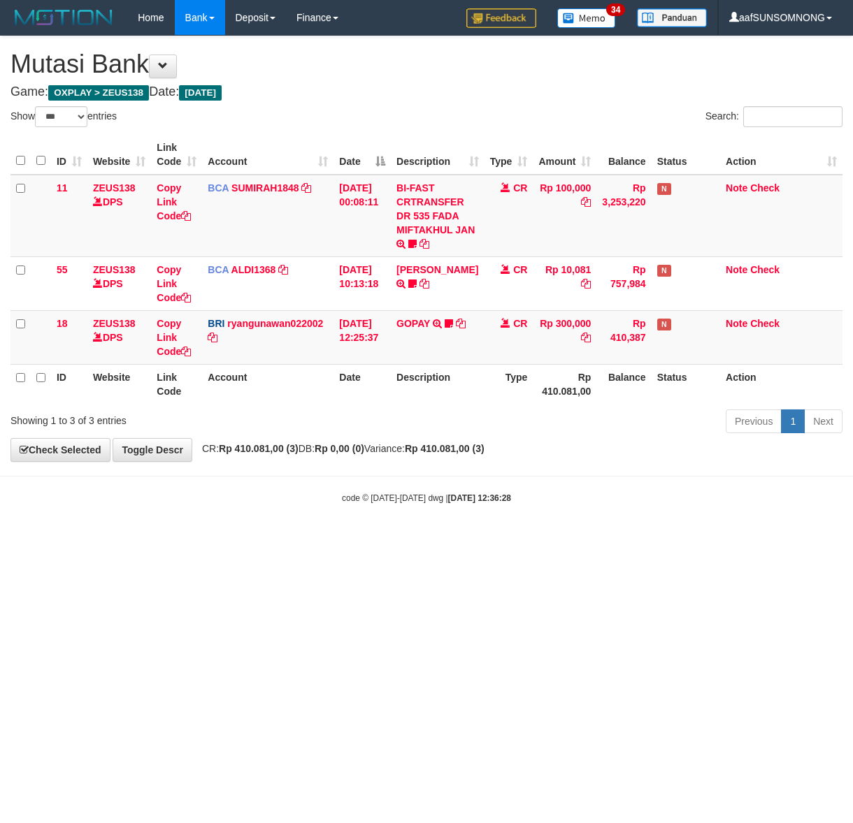
click at [219, 540] on html "Toggle navigation Home Bank Account List Load By Website Group [OXPLAY] ZEUS138…" at bounding box center [426, 270] width 853 height 540
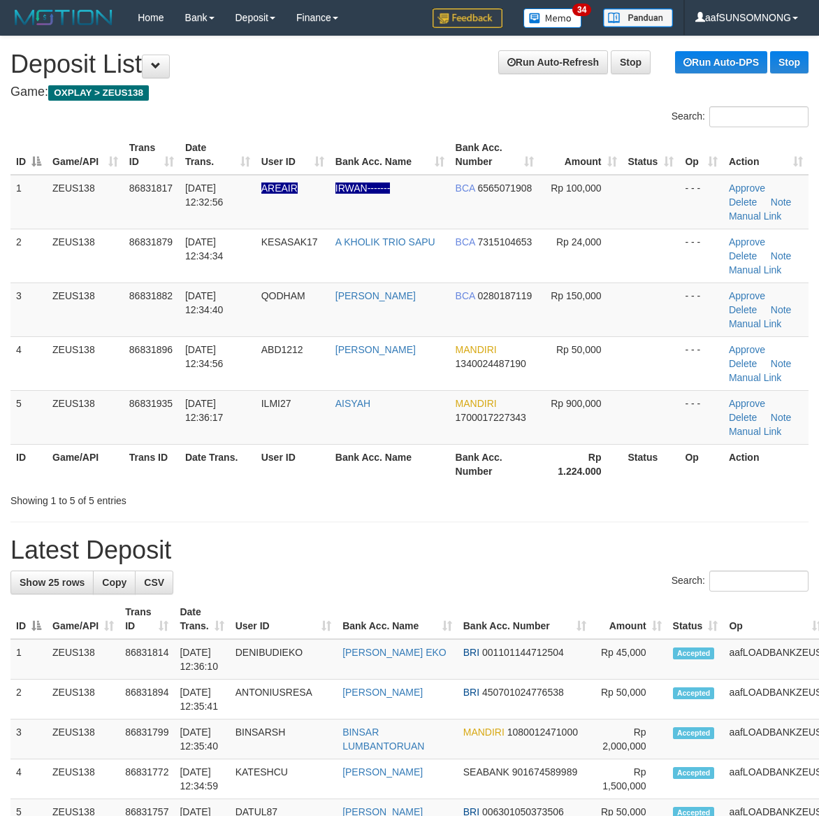
click at [586, 536] on h1 "Latest Deposit" at bounding box center [409, 550] width 798 height 28
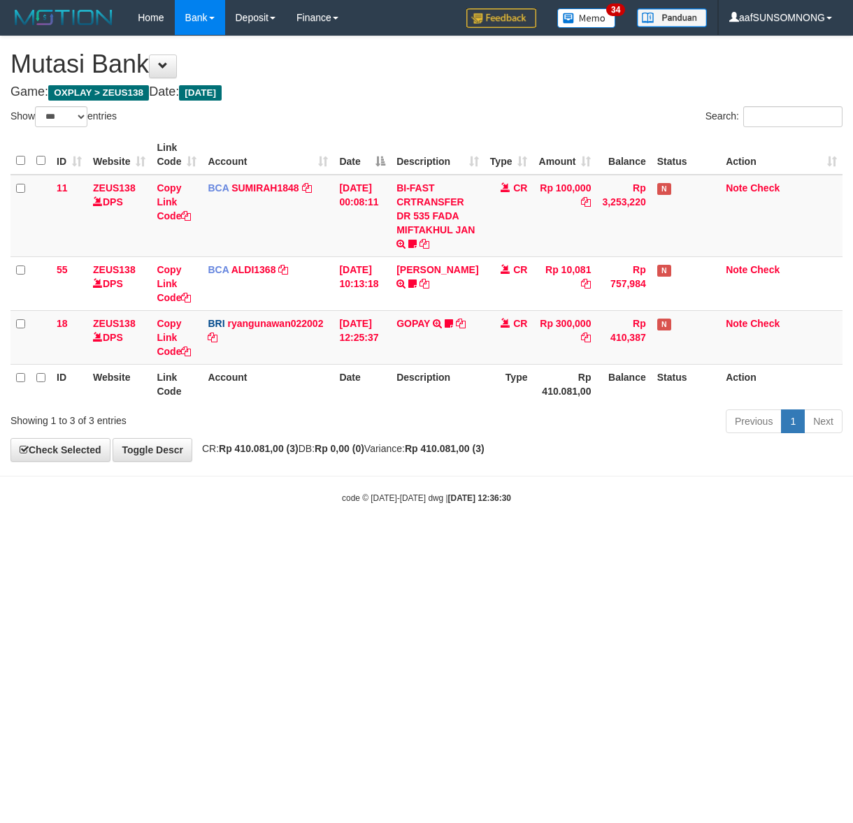
select select "***"
click at [308, 540] on html "Toggle navigation Home Bank Account List Load By Website Group [OXPLAY] ZEUS138…" at bounding box center [426, 270] width 853 height 540
click at [310, 540] on html "Toggle navigation Home Bank Account List Load By Website Group [OXPLAY] ZEUS138…" at bounding box center [426, 270] width 853 height 540
click at [313, 540] on html "Toggle navigation Home Bank Account List Load By Website Group [OXPLAY] ZEUS138…" at bounding box center [426, 270] width 853 height 540
click at [316, 540] on html "Toggle navigation Home Bank Account List Load By Website Group [OXPLAY] ZEUS138…" at bounding box center [426, 270] width 853 height 540
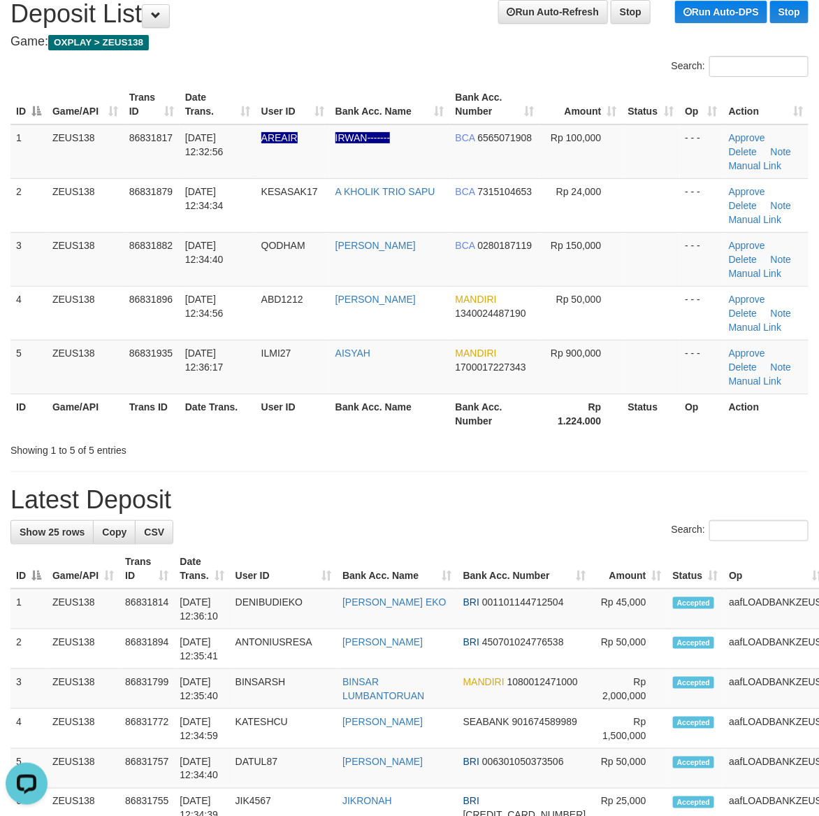
click at [634, 458] on div "**********" at bounding box center [409, 832] width 819 height 1692
drag, startPoint x: 474, startPoint y: 531, endPoint x: 533, endPoint y: 542, distance: 60.3
click at [528, 540] on div "Search:" at bounding box center [409, 532] width 798 height 24
drag, startPoint x: 605, startPoint y: 460, endPoint x: 830, endPoint y: 526, distance: 234.4
click at [626, 466] on div "**********" at bounding box center [409, 832] width 819 height 1692
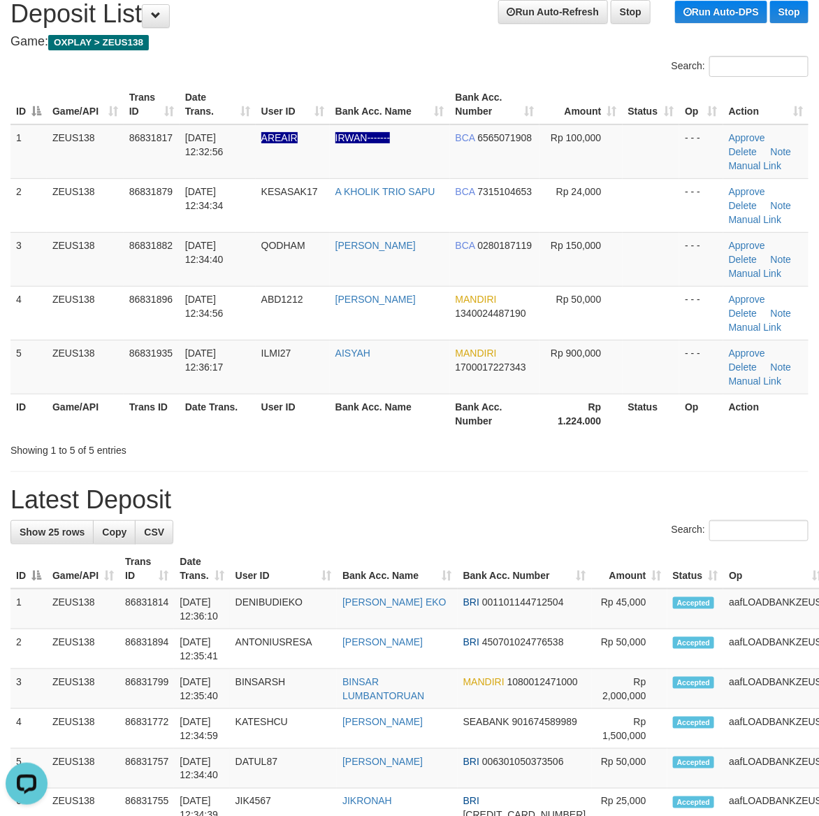
drag, startPoint x: 602, startPoint y: 465, endPoint x: 830, endPoint y: 502, distance: 230.2
click at [623, 470] on div "**********" at bounding box center [409, 832] width 819 height 1692
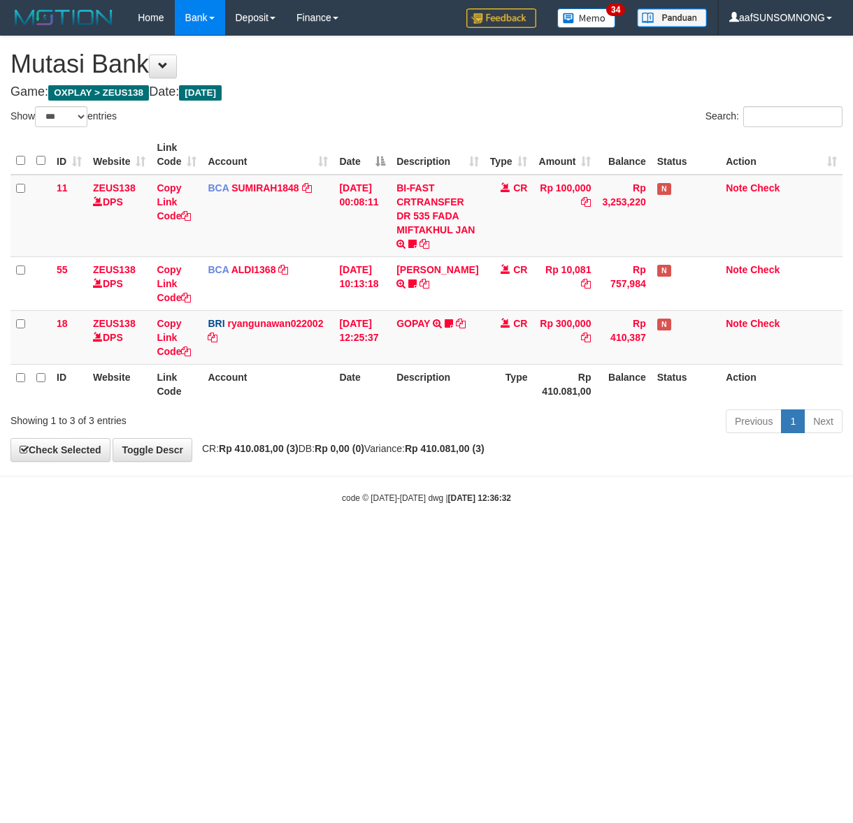
select select "***"
drag, startPoint x: 303, startPoint y: 551, endPoint x: 105, endPoint y: 502, distance: 203.8
click at [305, 540] on html "Toggle navigation Home Bank Account List Load By Website Group [OXPLAY] ZEUS138…" at bounding box center [426, 270] width 853 height 540
drag, startPoint x: 404, startPoint y: 526, endPoint x: 844, endPoint y: 539, distance: 439.8
click at [407, 525] on body "Toggle navigation Home Bank Account List Load By Website Group [OXPLAY] ZEUS138…" at bounding box center [426, 270] width 853 height 540
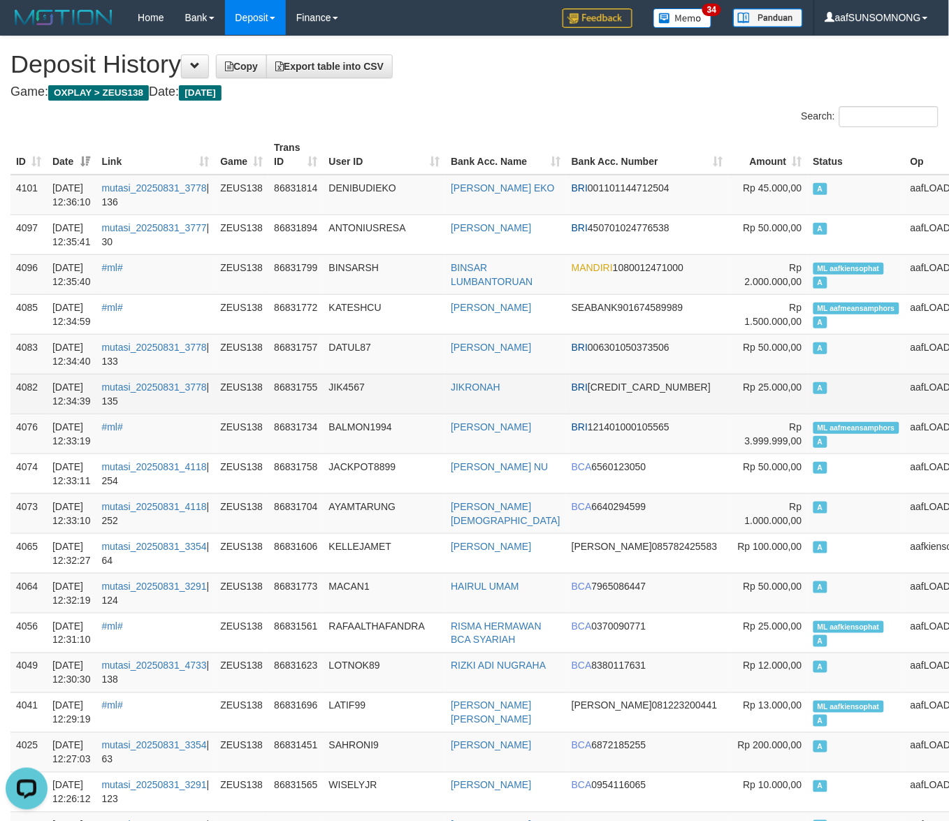
drag, startPoint x: 411, startPoint y: 391, endPoint x: 419, endPoint y: 391, distance: 8.4
click at [419, 391] on td "JIK4567" at bounding box center [385, 394] width 122 height 40
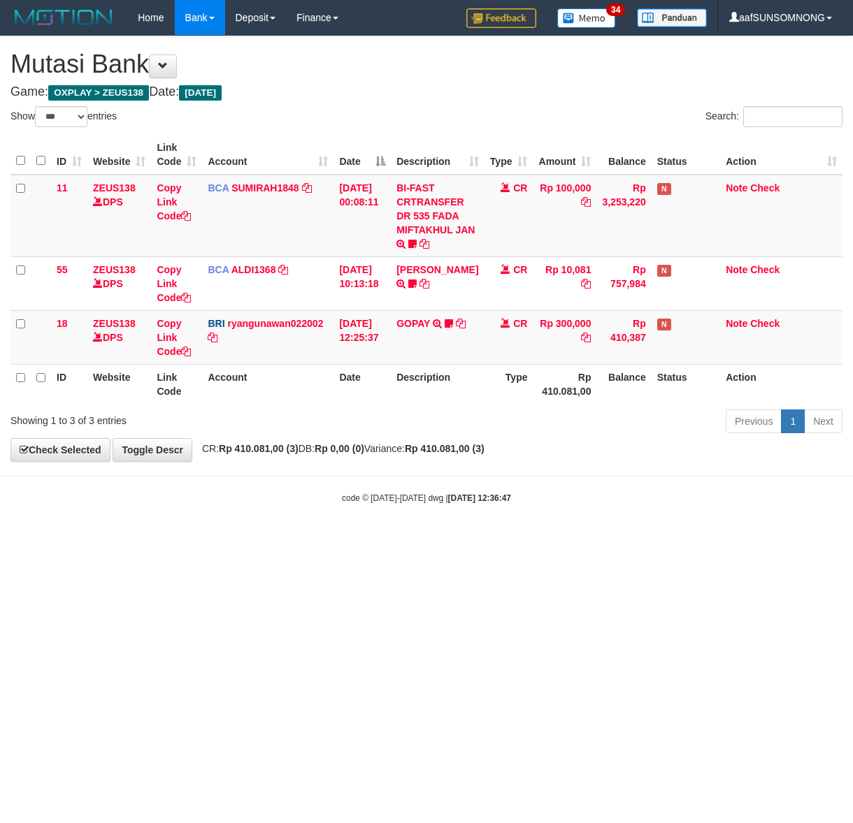
select select "***"
drag, startPoint x: 397, startPoint y: 484, endPoint x: 421, endPoint y: 477, distance: 25.4
click at [399, 484] on body "Toggle navigation Home Bank Account List Load By Website Group [OXPLAY] ZEUS138…" at bounding box center [426, 270] width 853 height 540
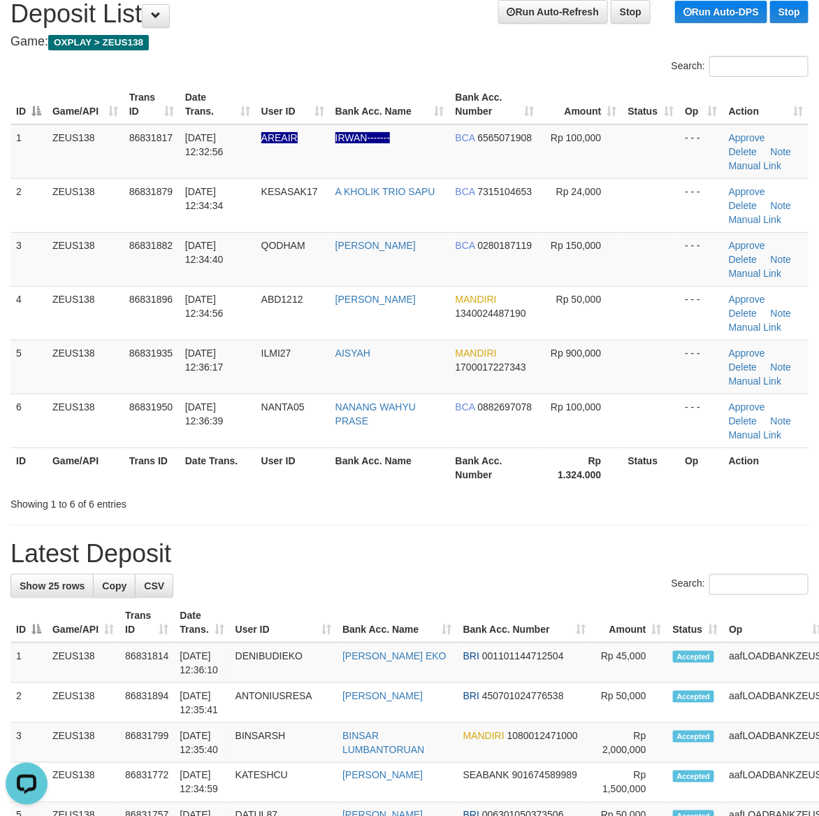
drag, startPoint x: 389, startPoint y: 521, endPoint x: 827, endPoint y: 592, distance: 443.3
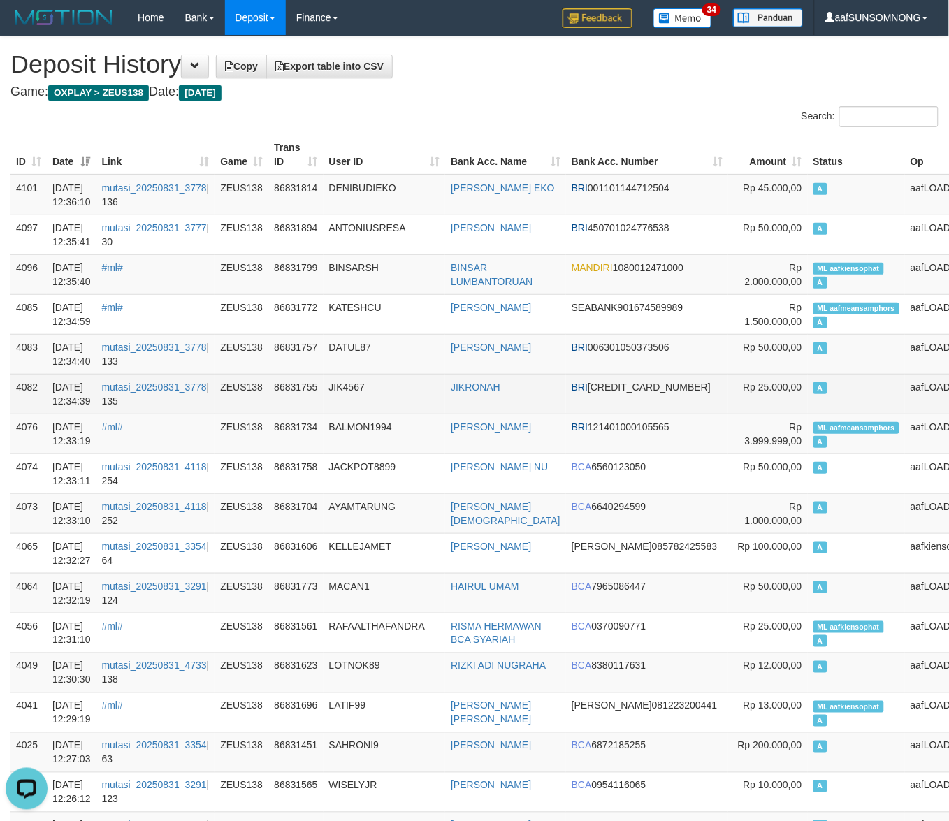
click at [403, 380] on td "JIK4567" at bounding box center [385, 394] width 122 height 40
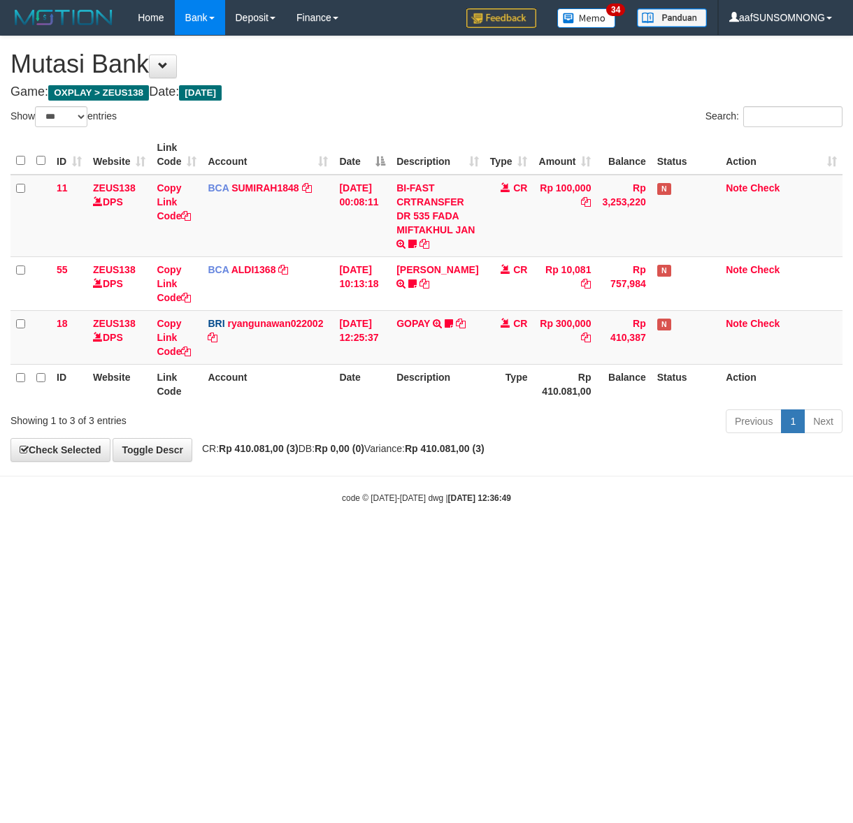
select select "***"
click at [565, 540] on html "Toggle navigation Home Bank Account List Load By Website Group [OXPLAY] ZEUS138…" at bounding box center [426, 270] width 853 height 540
select select "***"
drag, startPoint x: 380, startPoint y: 591, endPoint x: 386, endPoint y: 586, distance: 8.0
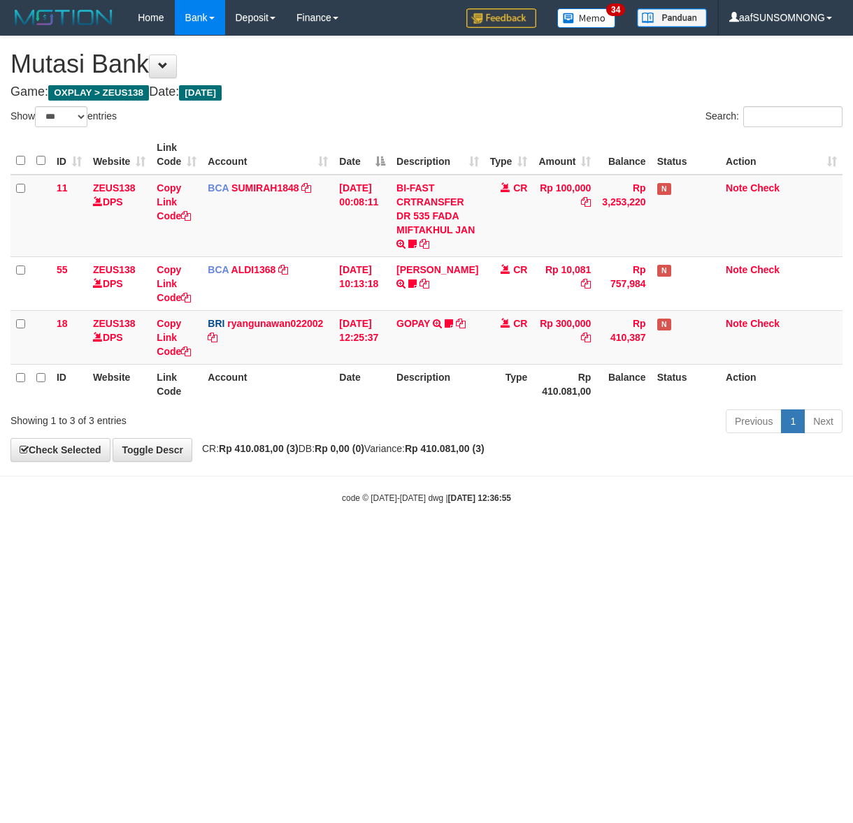
click at [384, 540] on html "Toggle navigation Home Bank Account List Load By Website Group [OXPLAY] ZEUS138…" at bounding box center [426, 270] width 853 height 540
drag, startPoint x: 309, startPoint y: 580, endPoint x: 319, endPoint y: 577, distance: 11.1
click at [312, 540] on html "Toggle navigation Home Bank Account List Load By Website Group [OXPLAY] ZEUS138…" at bounding box center [426, 270] width 853 height 540
drag, startPoint x: 302, startPoint y: 557, endPoint x: 323, endPoint y: 552, distance: 21.5
click at [308, 540] on html "Toggle navigation Home Bank Account List Load By Website Group [OXPLAY] ZEUS138…" at bounding box center [426, 270] width 853 height 540
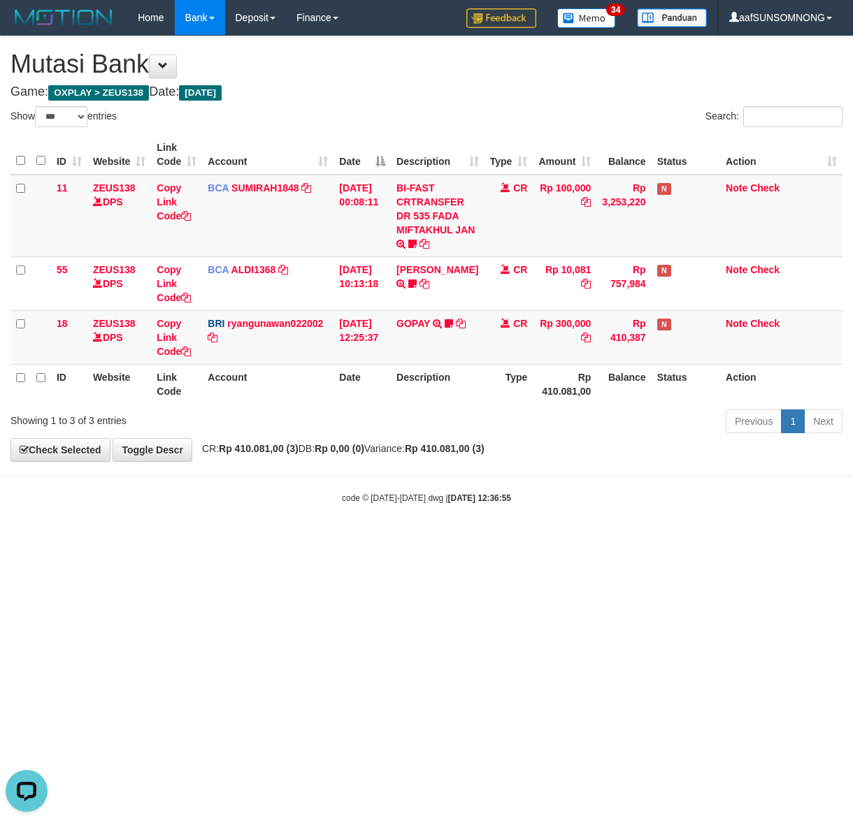
drag, startPoint x: 224, startPoint y: 535, endPoint x: 259, endPoint y: 535, distance: 34.9
click at [231, 535] on body "Toggle navigation Home Bank Account List Load By Website Group [OXPLAY] ZEUS138…" at bounding box center [426, 270] width 853 height 540
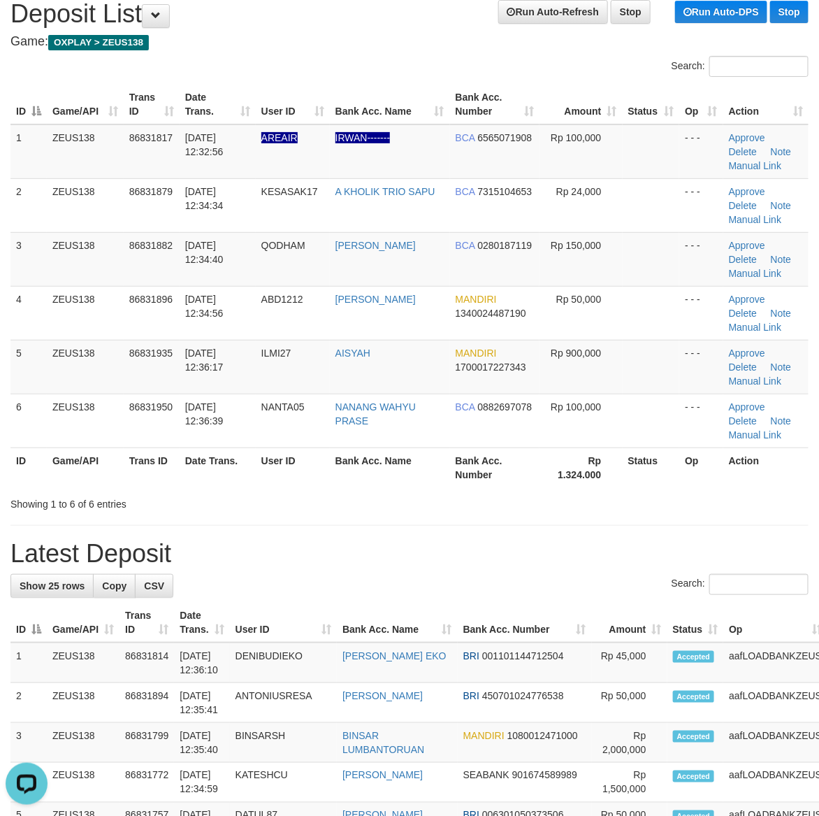
drag, startPoint x: 561, startPoint y: 549, endPoint x: 830, endPoint y: 547, distance: 268.4
click at [572, 549] on h1 "Latest Deposit" at bounding box center [409, 554] width 798 height 28
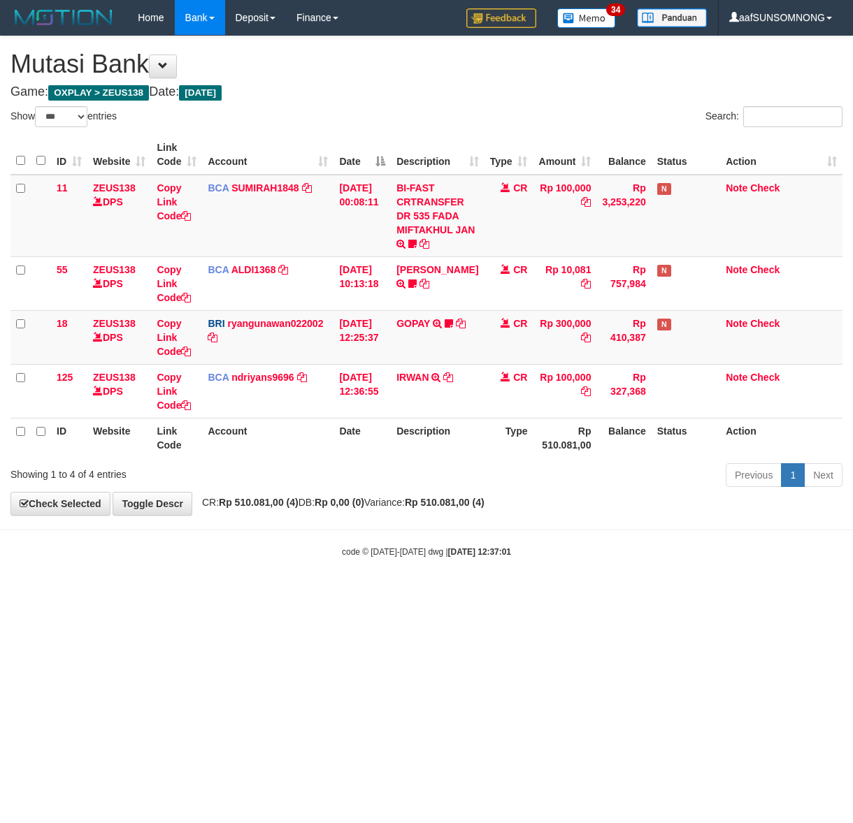
select select "***"
drag, startPoint x: 284, startPoint y: 565, endPoint x: 302, endPoint y: 561, distance: 18.6
click at [289, 566] on body "Toggle navigation Home Bank Account List Load By Website Group [OXPLAY] ZEUS138…" at bounding box center [426, 296] width 853 height 593
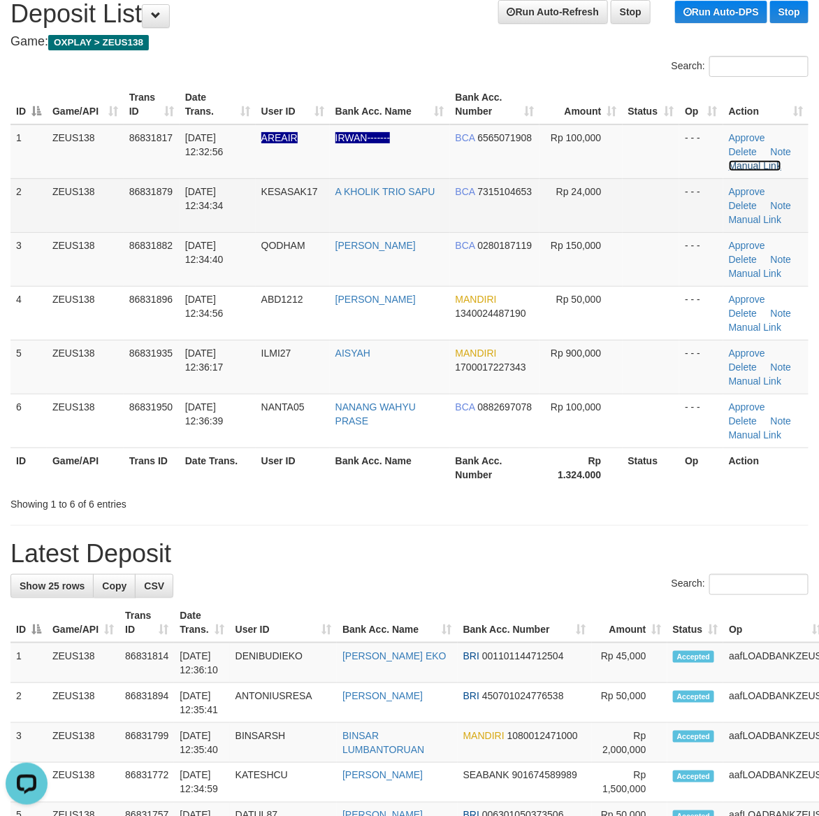
drag, startPoint x: 767, startPoint y: 163, endPoint x: 791, endPoint y: 180, distance: 30.1
click at [767, 163] on link "Manual Link" at bounding box center [755, 165] width 53 height 11
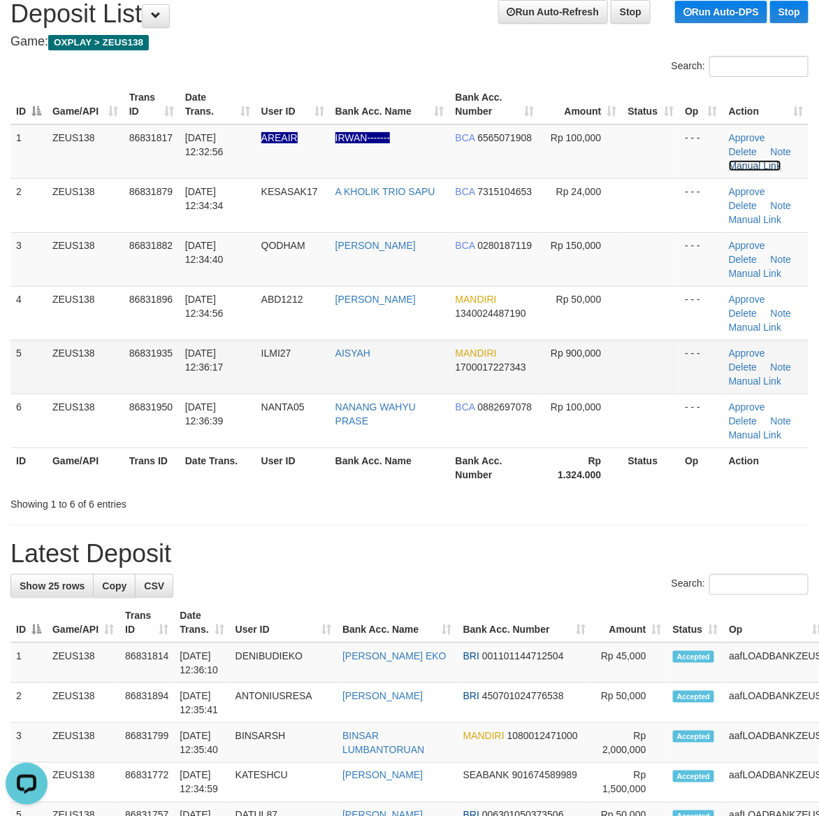
click at [729, 160] on link "Manual Link" at bounding box center [755, 165] width 53 height 11
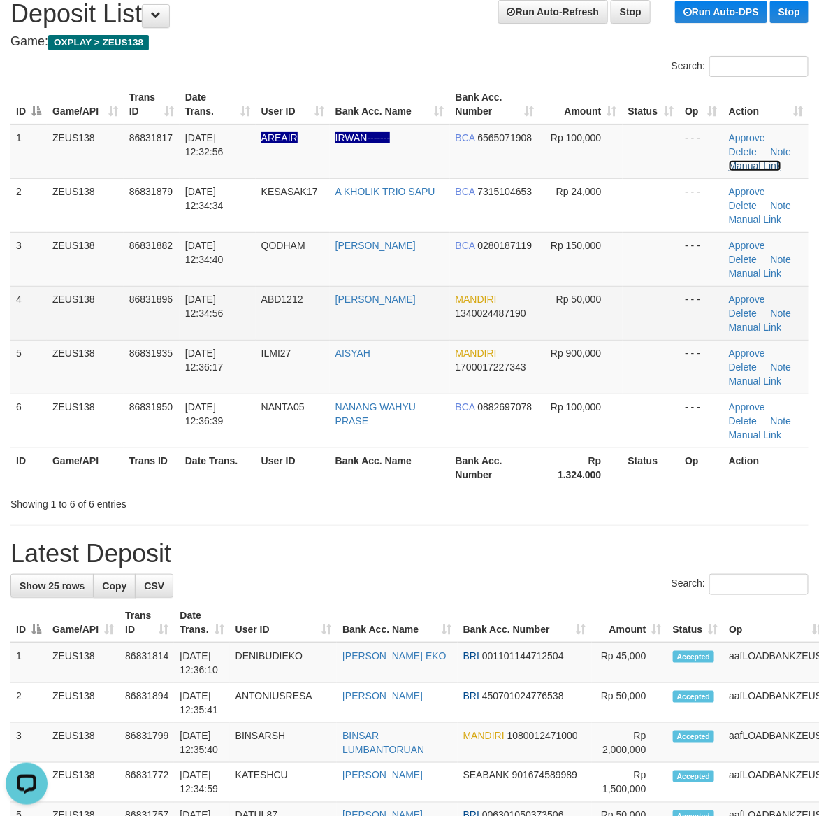
click at [729, 160] on link "Manual Link" at bounding box center [755, 165] width 53 height 11
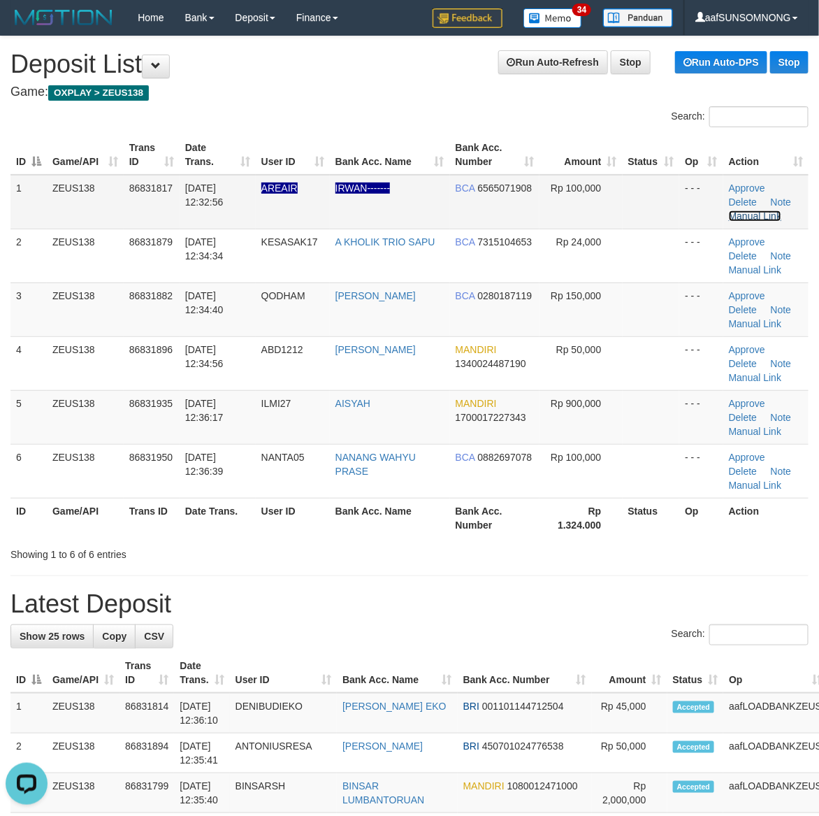
click at [767, 217] on link "Manual Link" at bounding box center [755, 215] width 53 height 11
drag, startPoint x: 577, startPoint y: 567, endPoint x: 606, endPoint y: 570, distance: 29.5
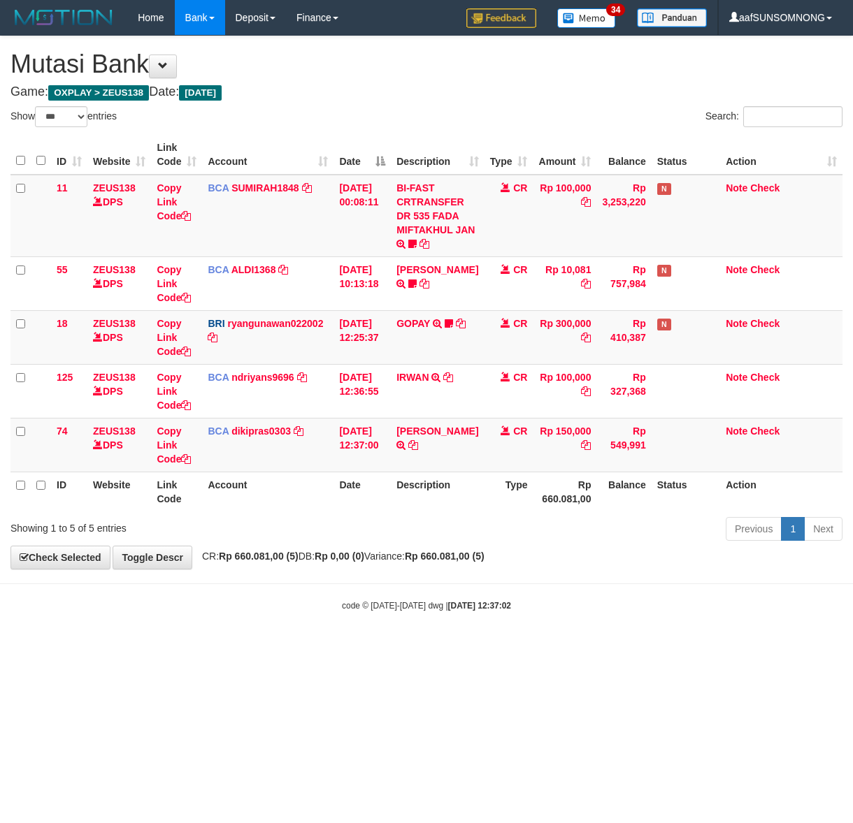
select select "***"
drag, startPoint x: 287, startPoint y: 693, endPoint x: 3, endPoint y: 650, distance: 287.1
click at [289, 647] on html "Toggle navigation Home Bank Account List Load By Website Group [OXPLAY] ZEUS138…" at bounding box center [426, 323] width 853 height 647
drag, startPoint x: 402, startPoint y: 594, endPoint x: 795, endPoint y: 538, distance: 397.4
click at [406, 594] on body "Toggle navigation Home Bank Account List Load By Website Group [OXPLAY] ZEUS138…" at bounding box center [426, 323] width 853 height 647
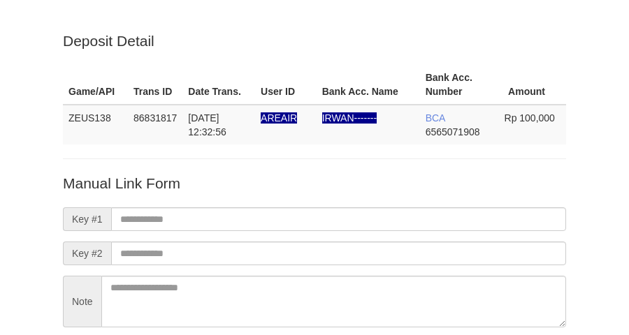
scroll to position [123, 0]
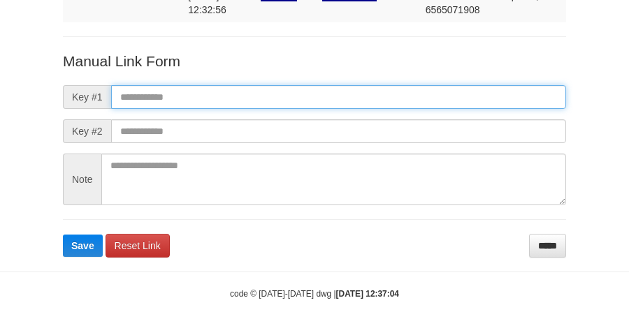
click at [140, 89] on input "text" at bounding box center [338, 97] width 455 height 24
paste input "**********"
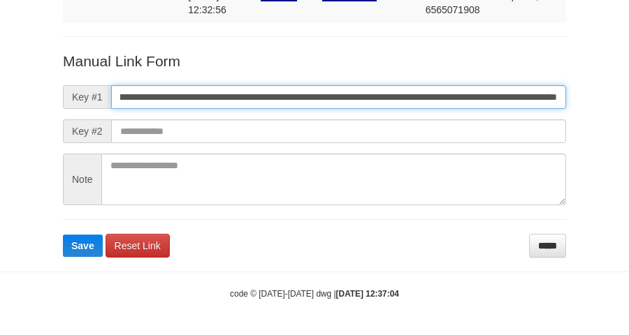
type input "**********"
click at [63, 235] on button "Save" at bounding box center [83, 246] width 40 height 22
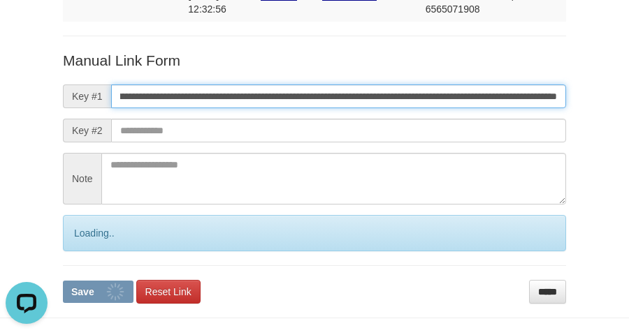
scroll to position [0, 0]
click at [63, 281] on button "Save" at bounding box center [98, 292] width 71 height 22
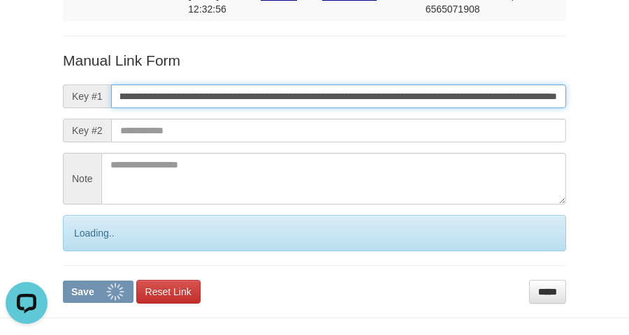
scroll to position [0, 819]
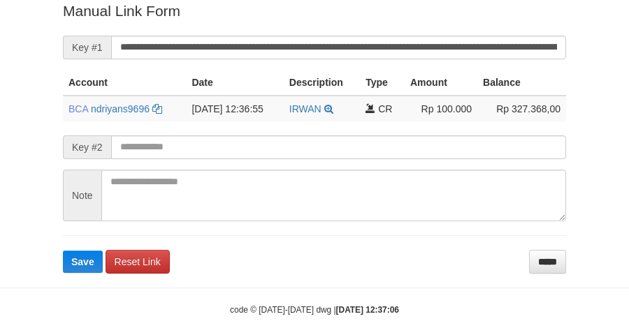
click at [113, 27] on form "**********" at bounding box center [314, 137] width 503 height 273
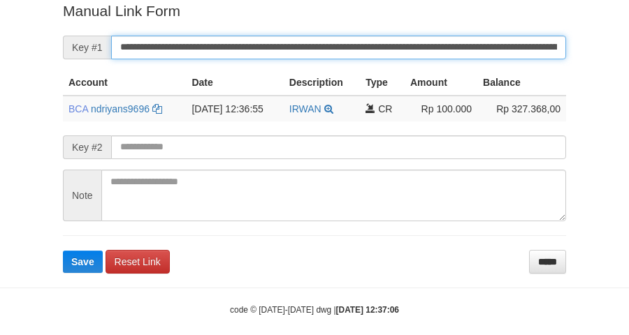
scroll to position [287, 0]
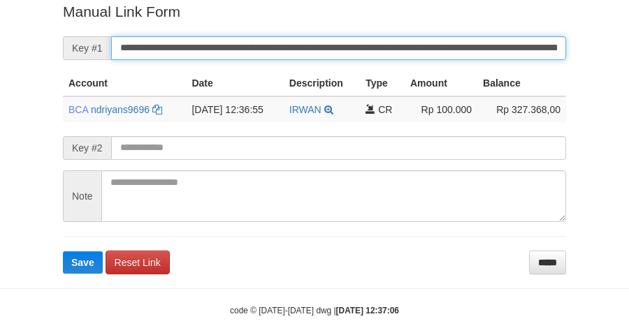
click at [63, 252] on button "Save" at bounding box center [83, 263] width 40 height 22
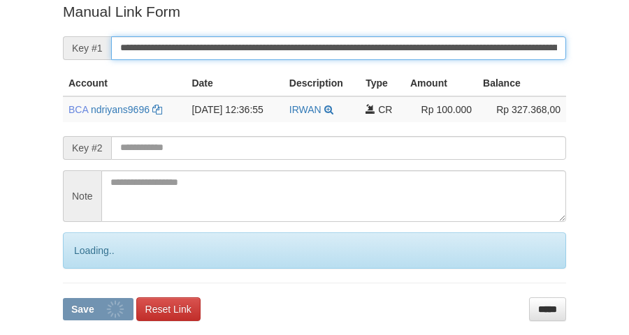
click at [63, 298] on button "Save" at bounding box center [98, 309] width 71 height 22
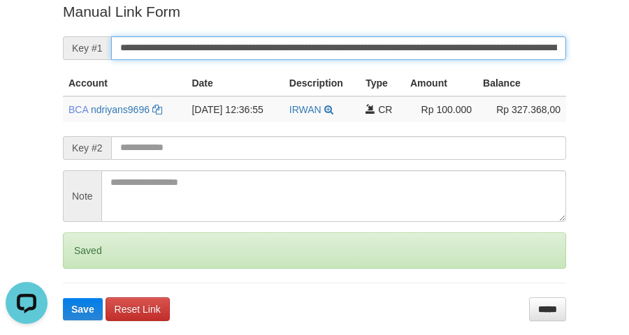
click at [63, 298] on button "Save" at bounding box center [83, 309] width 40 height 22
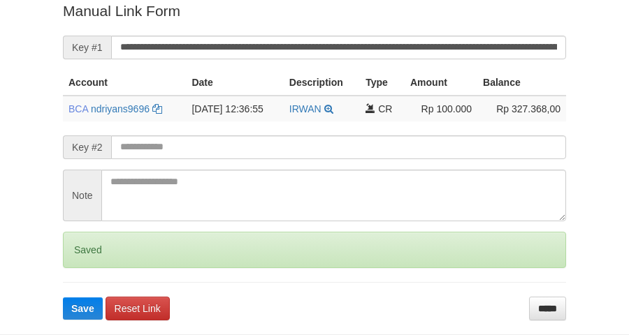
click at [63, 298] on button "Save" at bounding box center [83, 309] width 40 height 22
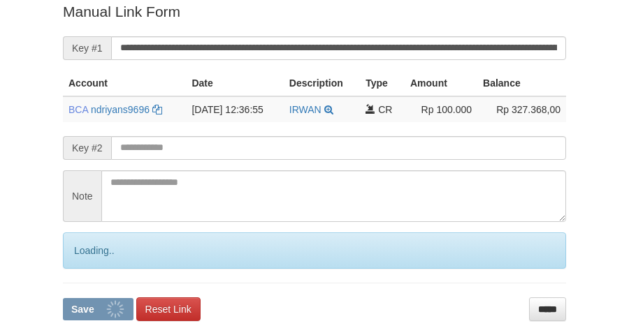
click at [63, 298] on button "Save" at bounding box center [98, 309] width 71 height 22
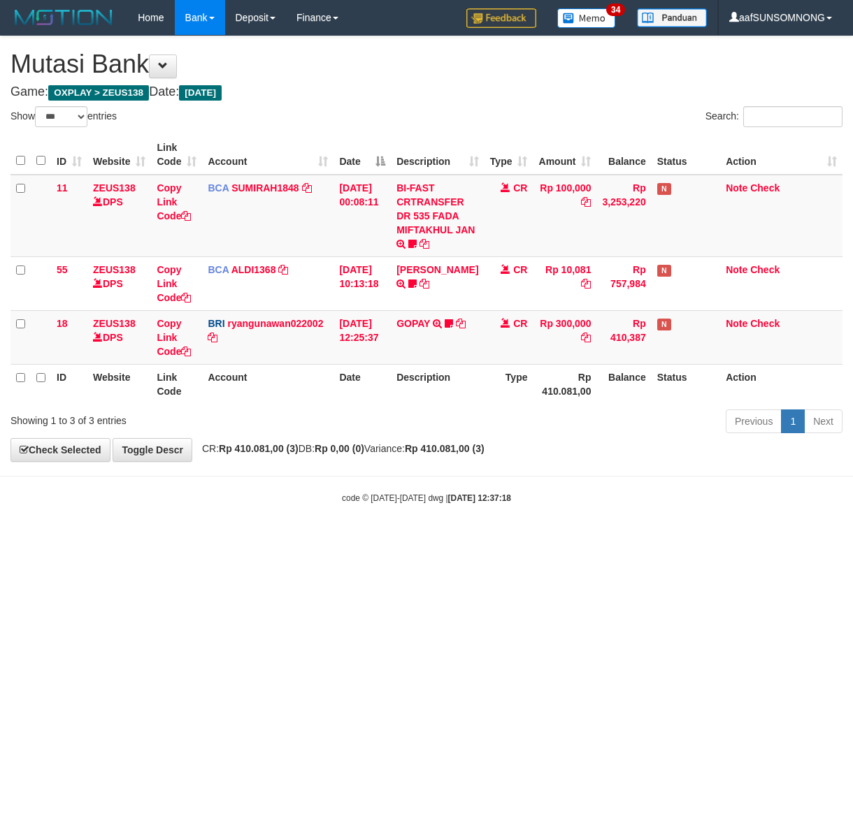
select select "***"
drag, startPoint x: 411, startPoint y: 620, endPoint x: 180, endPoint y: 567, distance: 236.7
click at [414, 540] on html "Toggle navigation Home Bank Account List Load By Website Group [OXPLAY] ZEUS138…" at bounding box center [426, 270] width 853 height 540
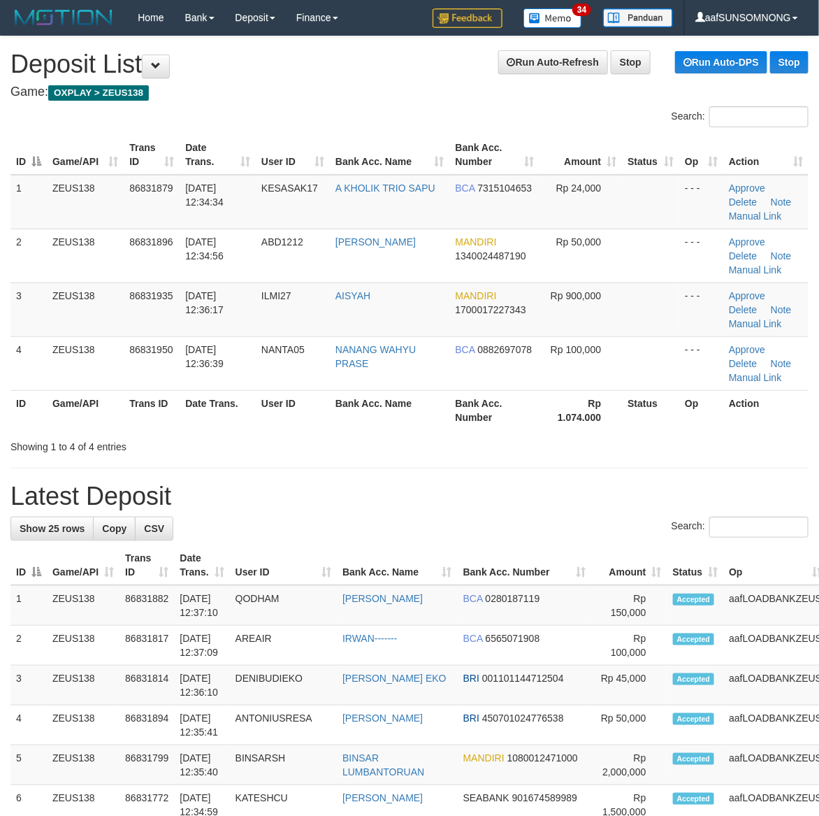
drag, startPoint x: 602, startPoint y: 477, endPoint x: 830, endPoint y: 511, distance: 231.0
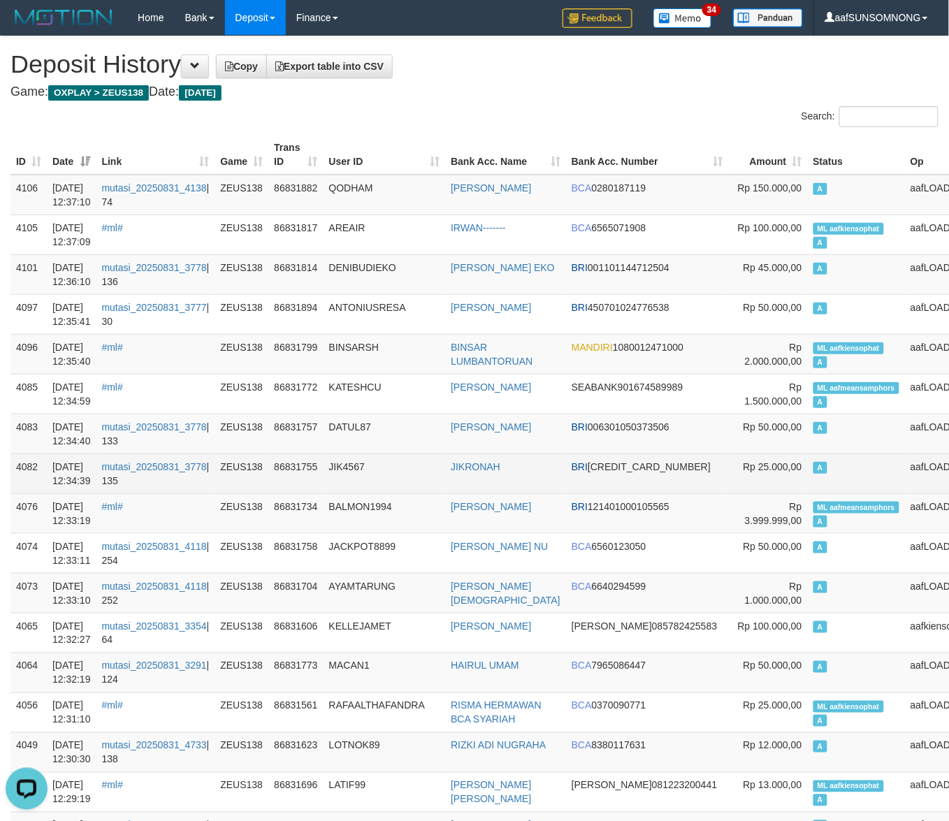
drag, startPoint x: 435, startPoint y: 465, endPoint x: 375, endPoint y: 463, distance: 60.1
click at [438, 465] on td "JIK4567" at bounding box center [385, 474] width 122 height 40
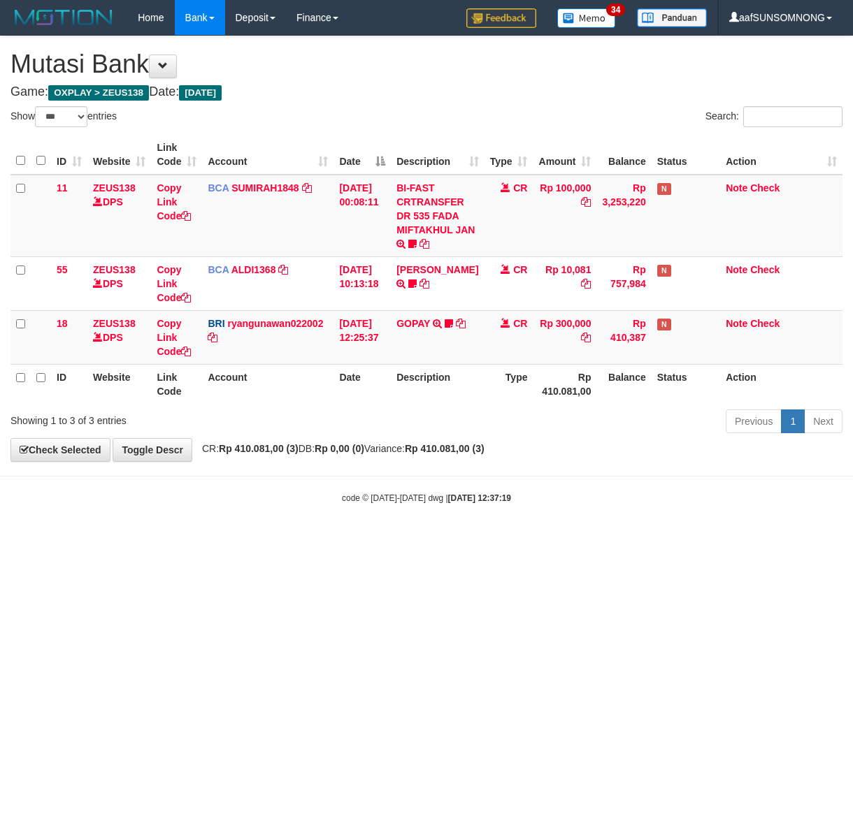
select select "***"
drag, startPoint x: 291, startPoint y: 530, endPoint x: 227, endPoint y: 530, distance: 63.6
click at [298, 531] on body "Toggle navigation Home Bank Account List Load By Website Group [OXPLAY] ZEUS138…" at bounding box center [426, 270] width 853 height 540
drag, startPoint x: 340, startPoint y: 559, endPoint x: 352, endPoint y: 561, distance: 11.4
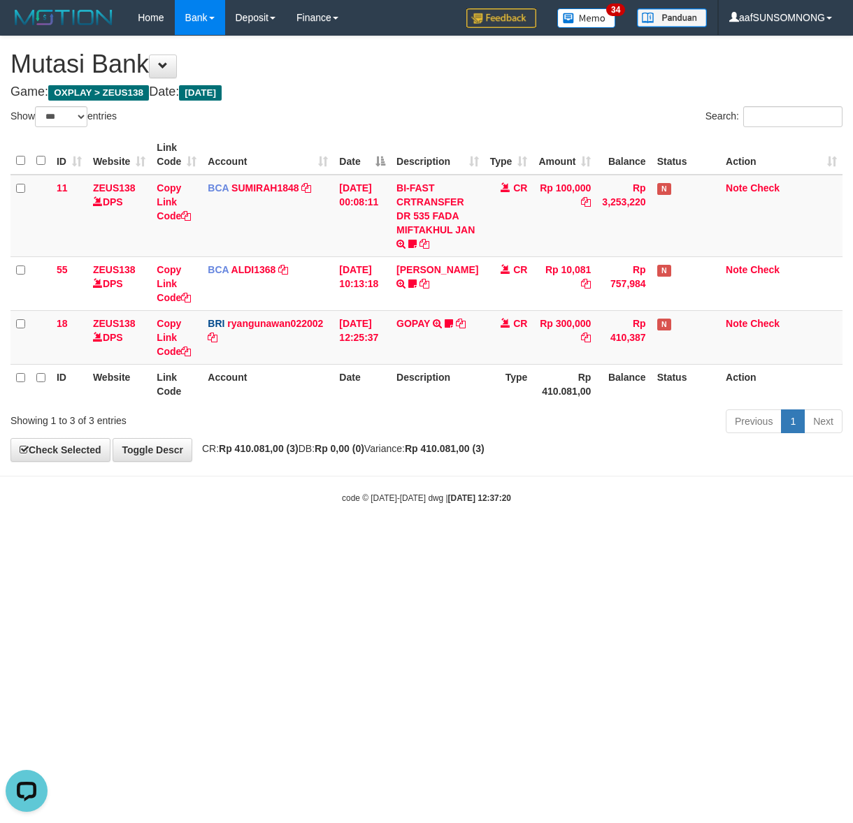
click at [345, 540] on html "Toggle navigation Home Bank Account List Load By Website Group [OXPLAY] ZEUS138…" at bounding box center [426, 270] width 853 height 540
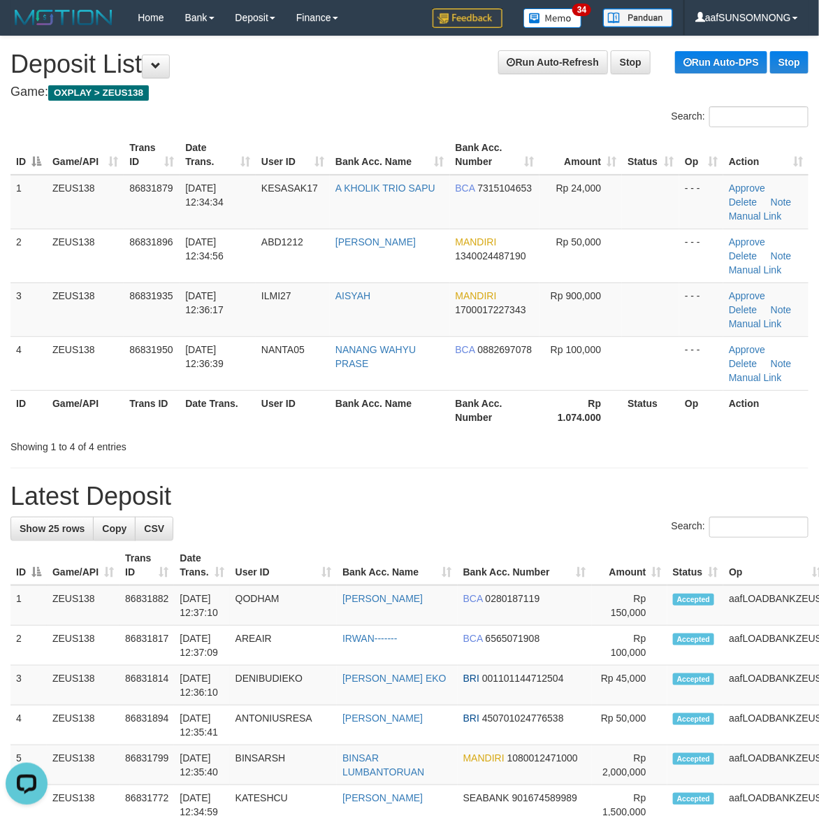
click at [544, 487] on h1 "Latest Deposit" at bounding box center [409, 496] width 798 height 28
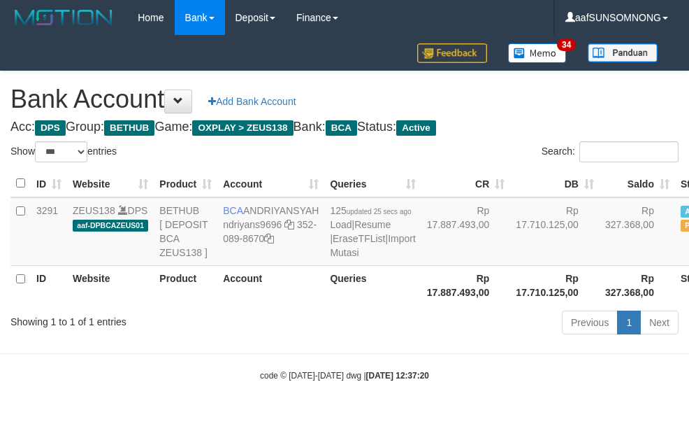
select select "***"
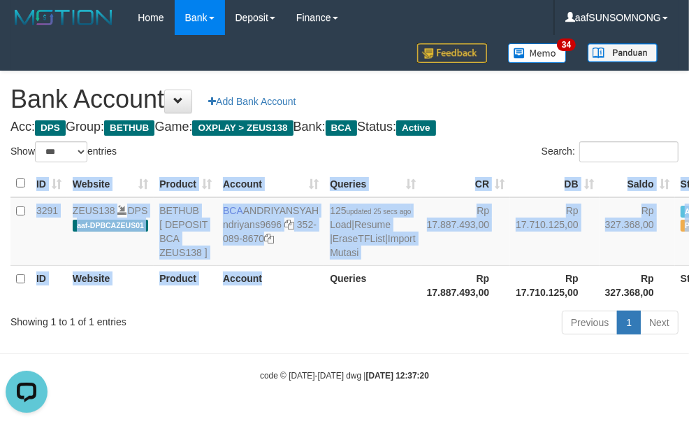
drag, startPoint x: 283, startPoint y: 326, endPoint x: 94, endPoint y: 368, distance: 193.3
click at [283, 309] on div "ID Website Product Account Queries CR DB Saldo Status Action 3291 ZEUS138 DPS a…" at bounding box center [344, 237] width 689 height 143
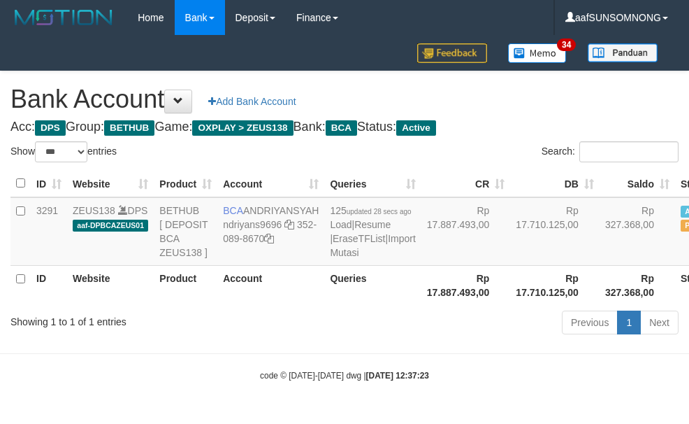
select select "***"
drag, startPoint x: 267, startPoint y: 369, endPoint x: 250, endPoint y: 366, distance: 17.1
click at [263, 369] on body "Toggle navigation Home Bank Account List Load By Website Group [OXPLAY] ZEUS138…" at bounding box center [344, 208] width 689 height 417
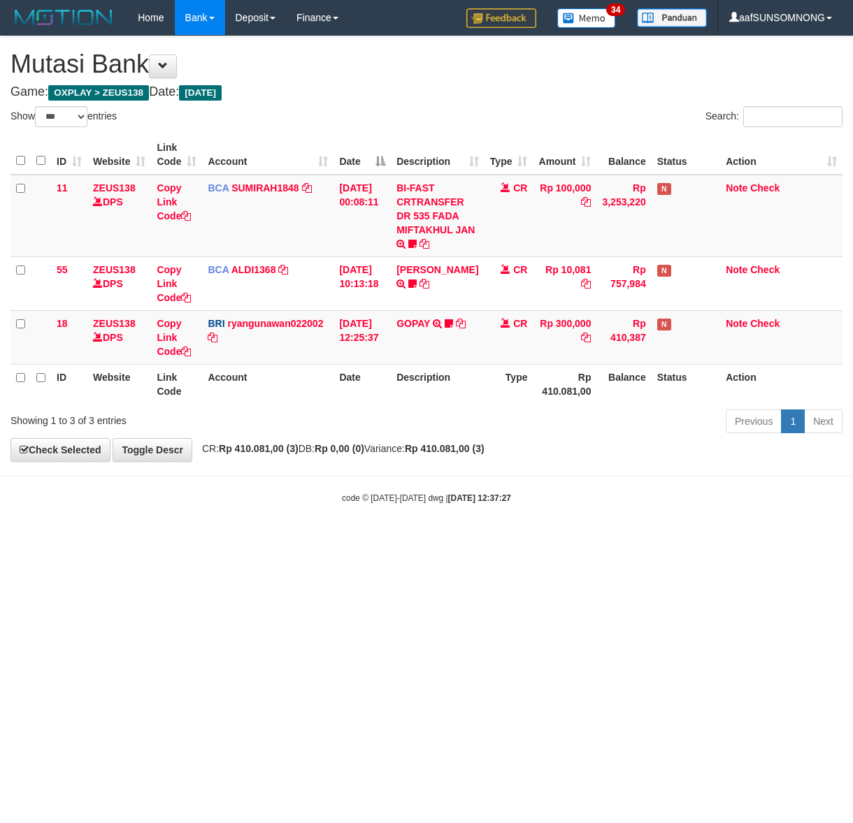
select select "***"
click at [113, 540] on html "Toggle navigation Home Bank Account List Load By Website Group [OXPLAY] ZEUS138…" at bounding box center [426, 270] width 853 height 540
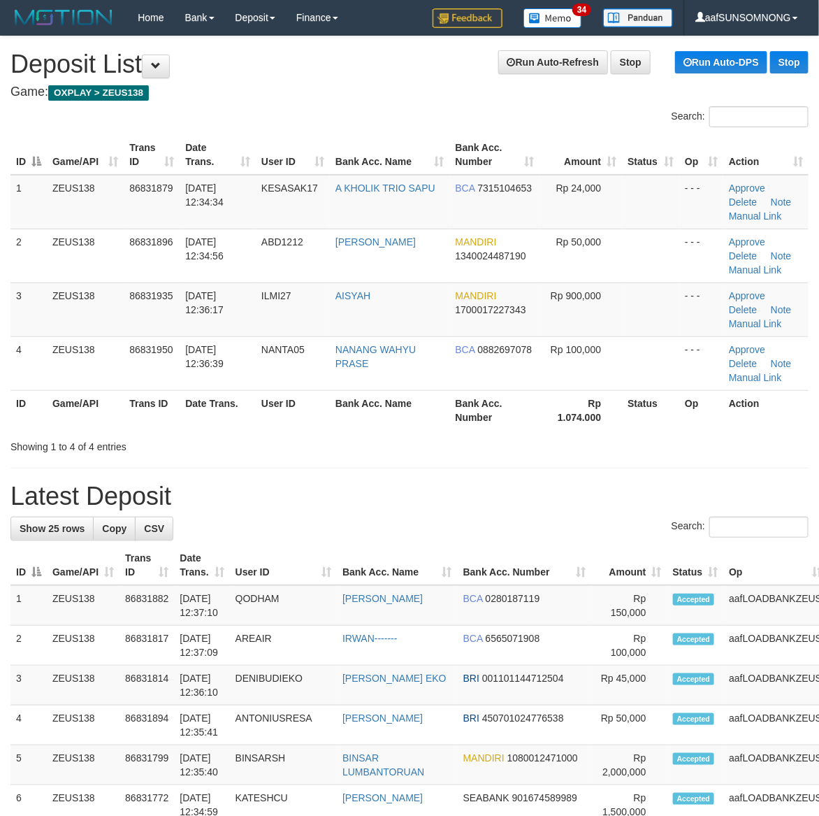
drag, startPoint x: 359, startPoint y: 477, endPoint x: 832, endPoint y: 519, distance: 475.0
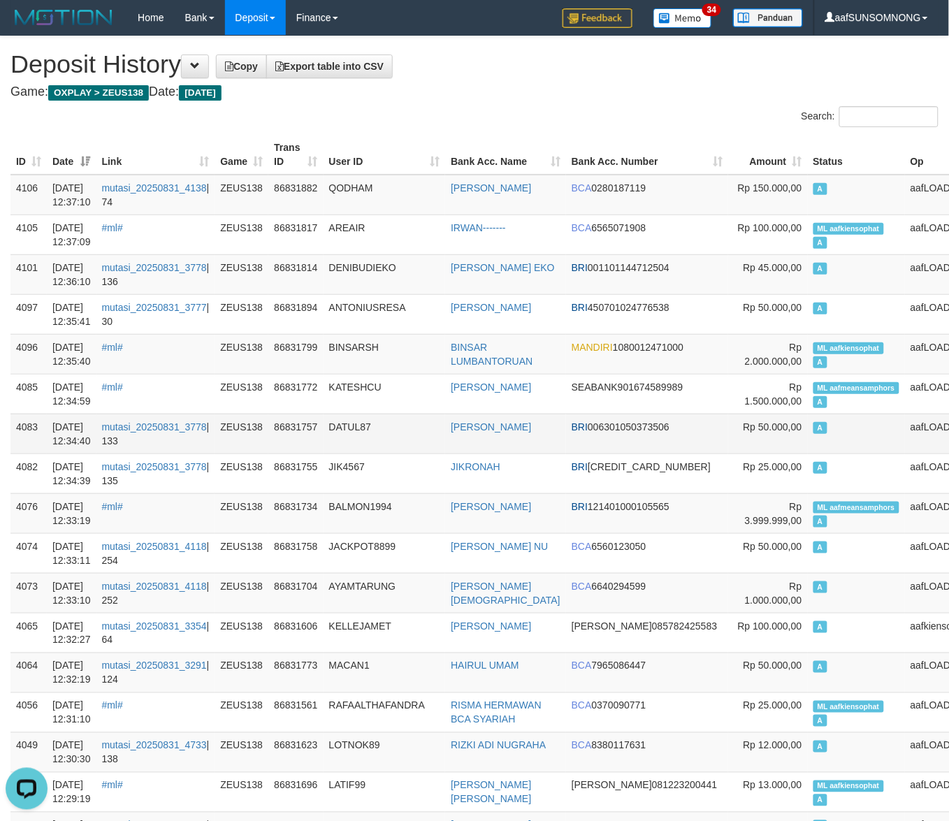
drag, startPoint x: 412, startPoint y: 437, endPoint x: 437, endPoint y: 433, distance: 24.7
click at [428, 434] on td "DATUL87" at bounding box center [385, 434] width 122 height 40
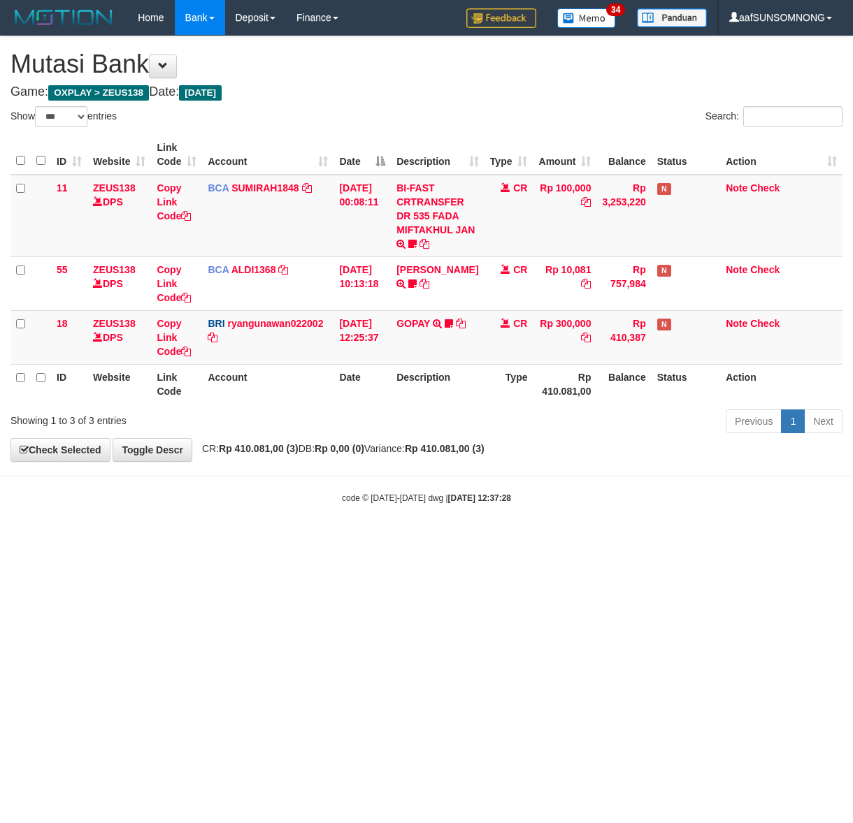
select select "***"
drag, startPoint x: 214, startPoint y: 558, endPoint x: 228, endPoint y: 561, distance: 14.4
click at [219, 540] on html "Toggle navigation Home Bank Account List Load By Website Group [OXPLAY] ZEUS138…" at bounding box center [426, 270] width 853 height 540
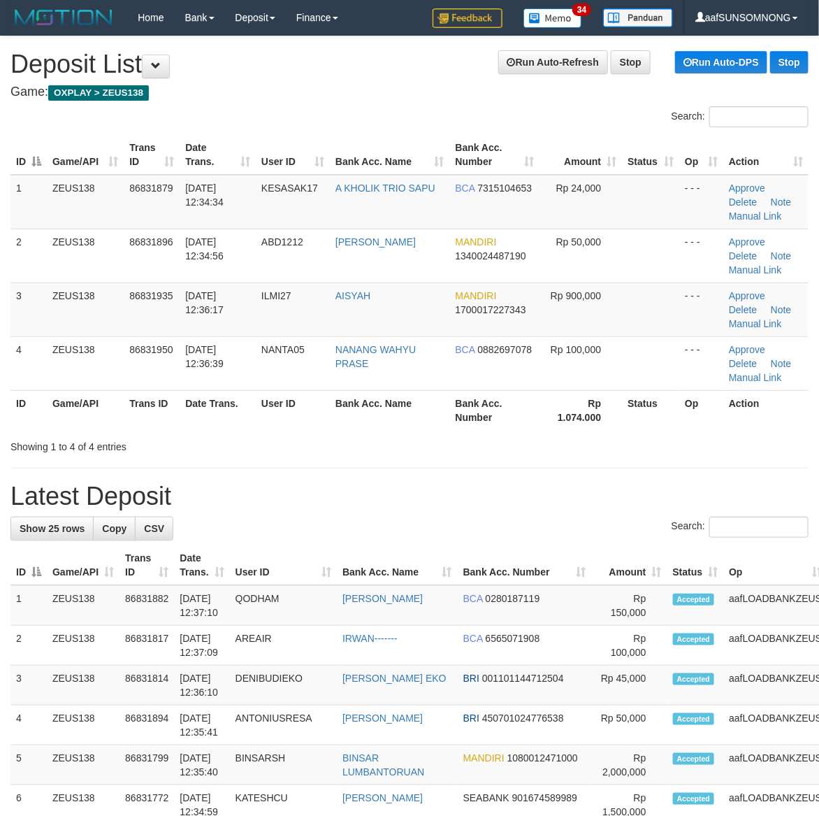
drag, startPoint x: 435, startPoint y: 477, endPoint x: 542, endPoint y: 480, distance: 106.3
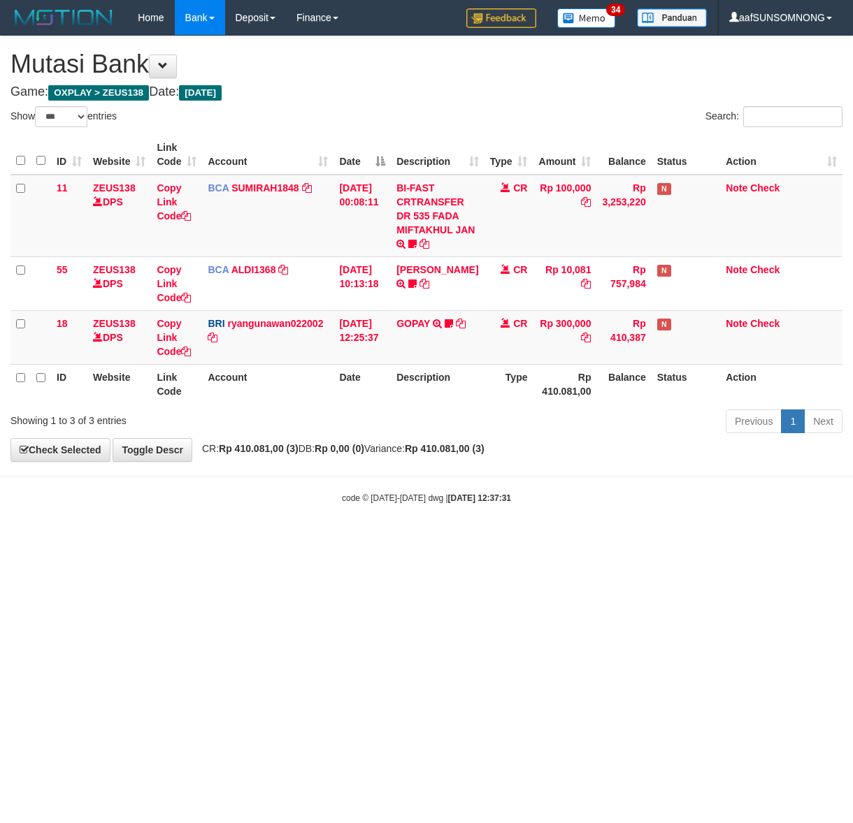
select select "***"
drag, startPoint x: 0, startPoint y: 0, endPoint x: 376, endPoint y: 601, distance: 709.0
click at [373, 540] on html "Toggle navigation Home Bank Account List Load By Website Group [OXPLAY] ZEUS138…" at bounding box center [426, 270] width 853 height 540
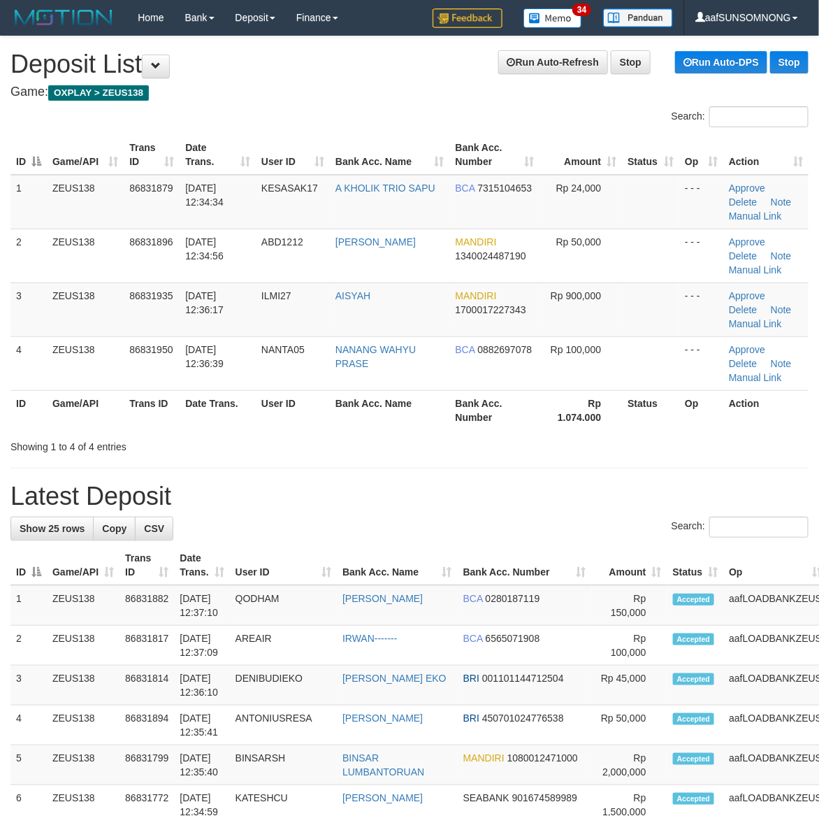
drag, startPoint x: 519, startPoint y: 462, endPoint x: 539, endPoint y: 465, distance: 20.5
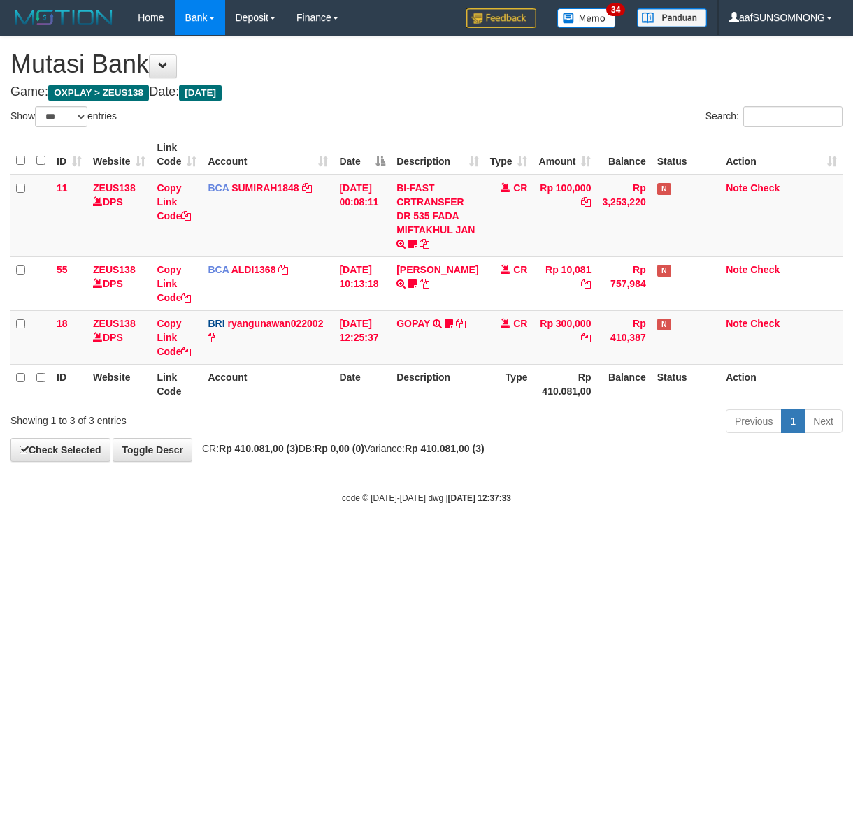
select select "***"
click at [386, 540] on html "Toggle navigation Home Bank Account List Load By Website Group [OXPLAY] ZEUS138…" at bounding box center [426, 270] width 853 height 540
select select "***"
drag, startPoint x: 0, startPoint y: 0, endPoint x: 393, endPoint y: 560, distance: 683.9
click at [393, 540] on html "Toggle navigation Home Bank Account List Load By Website Group [OXPLAY] ZEUS138…" at bounding box center [426, 270] width 853 height 540
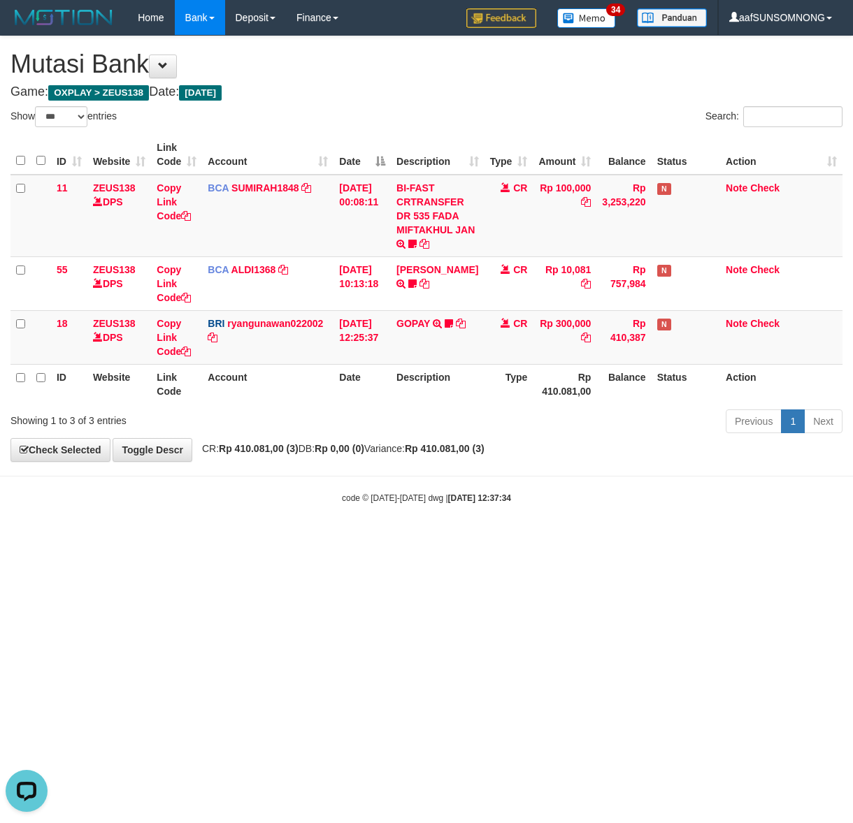
drag, startPoint x: 303, startPoint y: 545, endPoint x: 296, endPoint y: 539, distance: 9.4
click at [310, 540] on html "Toggle navigation Home Bank Account List Load By Website Group [OXPLAY] ZEUS138…" at bounding box center [426, 270] width 853 height 540
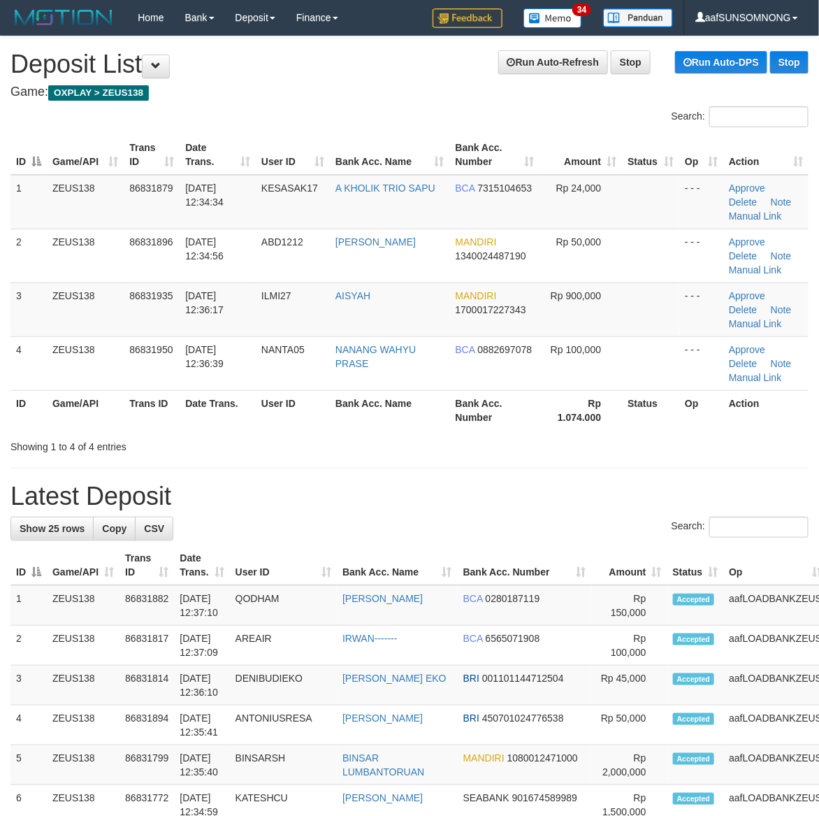
drag, startPoint x: 477, startPoint y: 491, endPoint x: 608, endPoint y: 491, distance: 130.7
click at [484, 491] on h1 "Latest Deposit" at bounding box center [409, 496] width 798 height 28
drag, startPoint x: 623, startPoint y: 503, endPoint x: 752, endPoint y: 536, distance: 132.7
click at [630, 503] on h1 "Latest Deposit" at bounding box center [409, 496] width 798 height 28
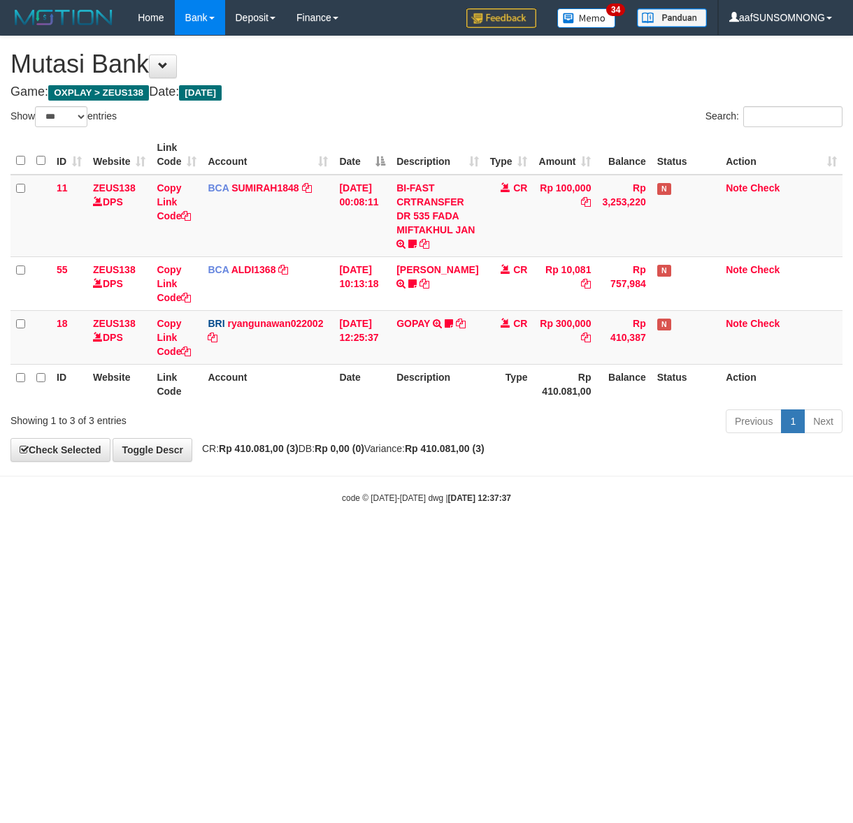
select select "***"
drag, startPoint x: 348, startPoint y: 582, endPoint x: 359, endPoint y: 582, distance: 10.5
click at [356, 540] on html "Toggle navigation Home Bank Account List Load By Website Group [OXPLAY] ZEUS138…" at bounding box center [426, 270] width 853 height 540
click at [358, 540] on html "Toggle navigation Home Bank Account List Load By Website Group [OXPLAY] ZEUS138…" at bounding box center [426, 270] width 853 height 540
click at [364, 540] on html "Toggle navigation Home Bank Account List Load By Website Group [OXPLAY] ZEUS138…" at bounding box center [426, 270] width 853 height 540
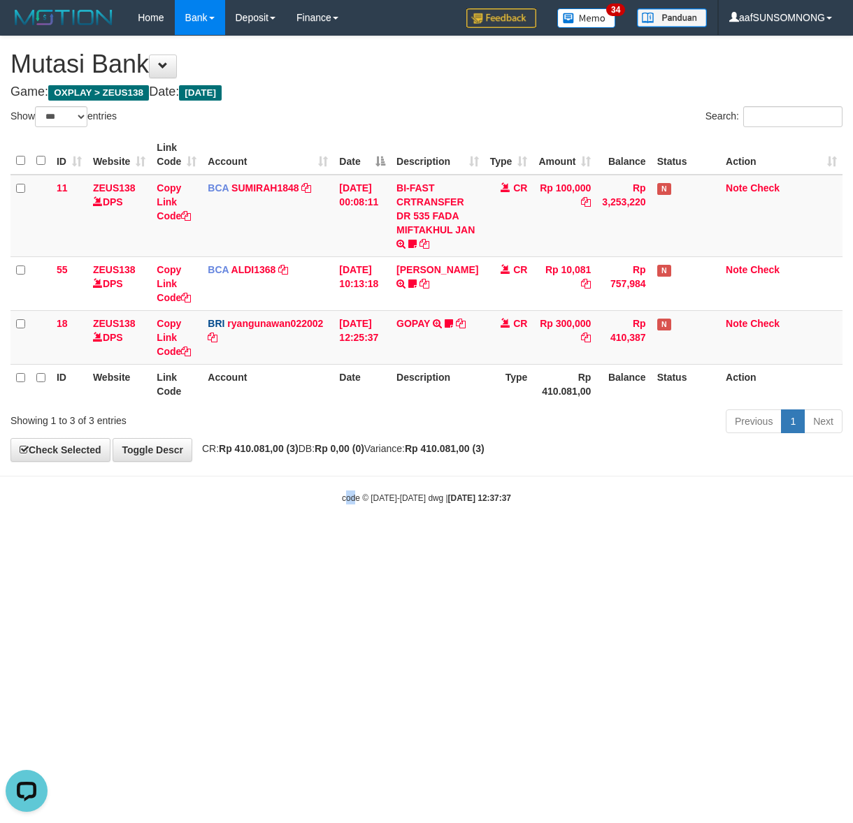
drag, startPoint x: 353, startPoint y: 574, endPoint x: 851, endPoint y: 549, distance: 498.9
click at [356, 540] on html "Toggle navigation Home Bank Account List Load By Website Group [OXPLAY] ZEUS138…" at bounding box center [426, 270] width 853 height 540
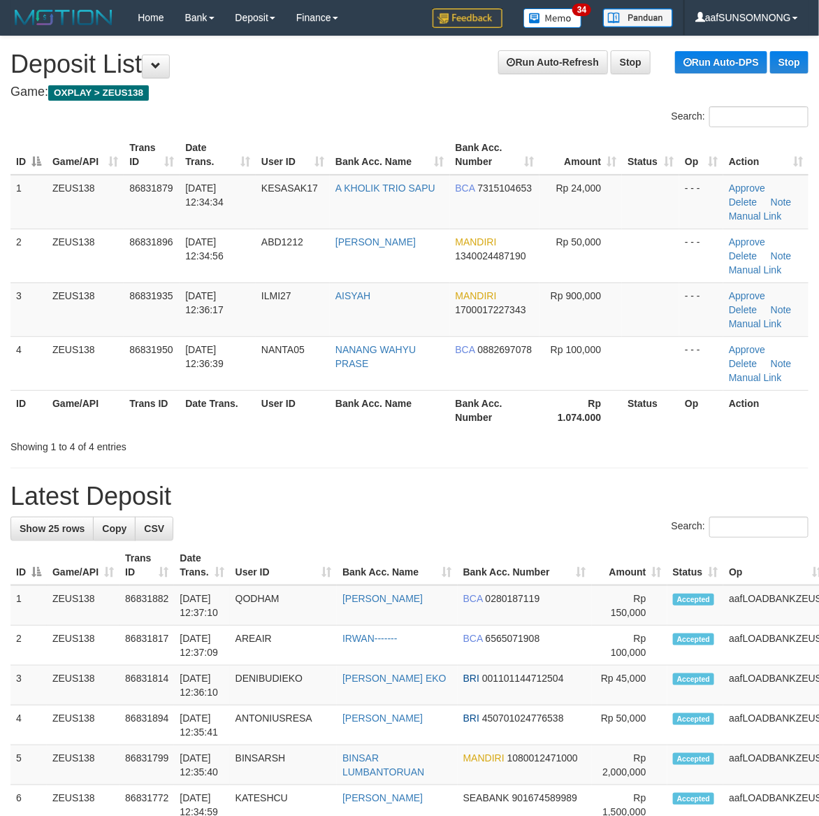
drag, startPoint x: 613, startPoint y: 532, endPoint x: 637, endPoint y: 531, distance: 23.8
click at [619, 531] on div "Search:" at bounding box center [409, 529] width 798 height 24
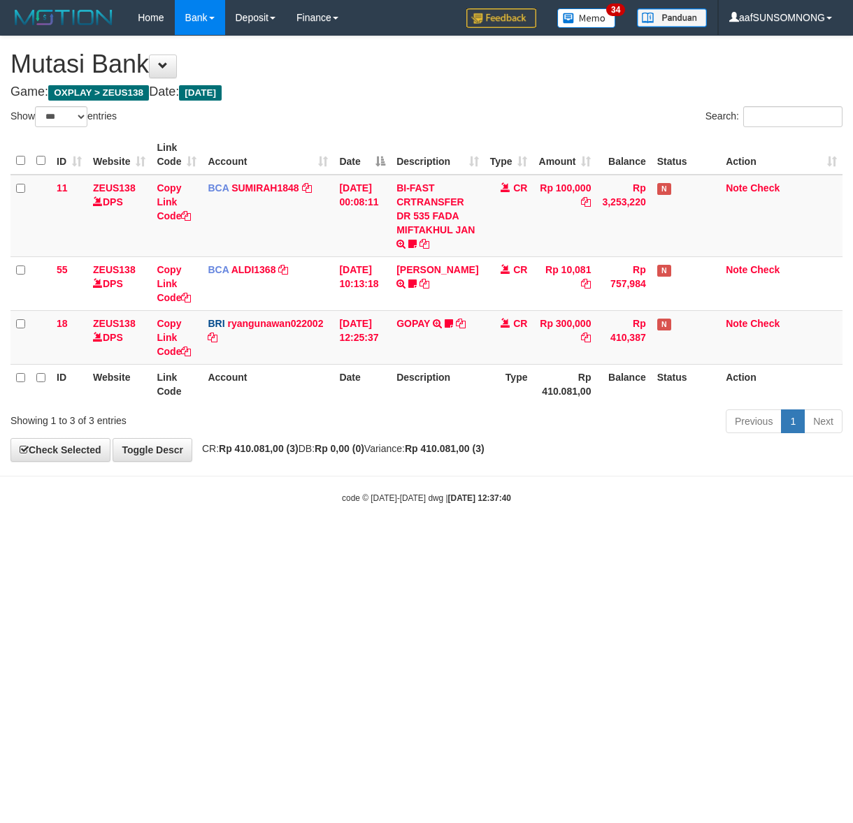
select select "***"
click at [350, 540] on html "Toggle navigation Home Bank Account List Load By Website Group [OXPLAY] ZEUS138…" at bounding box center [426, 270] width 853 height 540
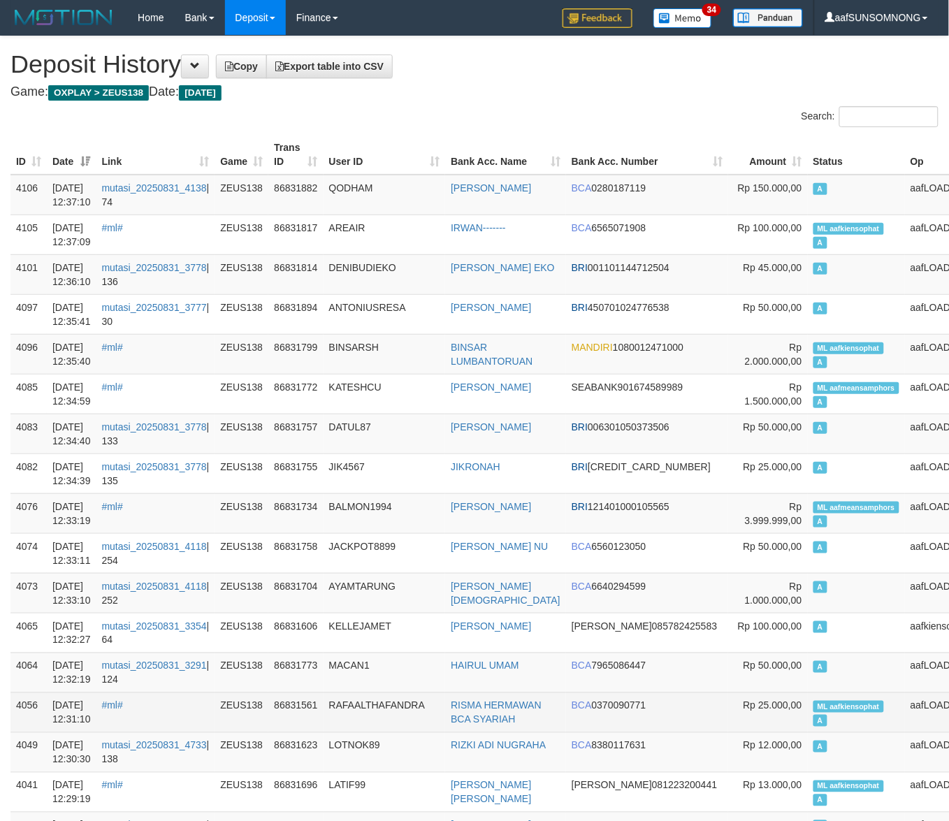
click at [320, 706] on td "86831561" at bounding box center [295, 713] width 55 height 40
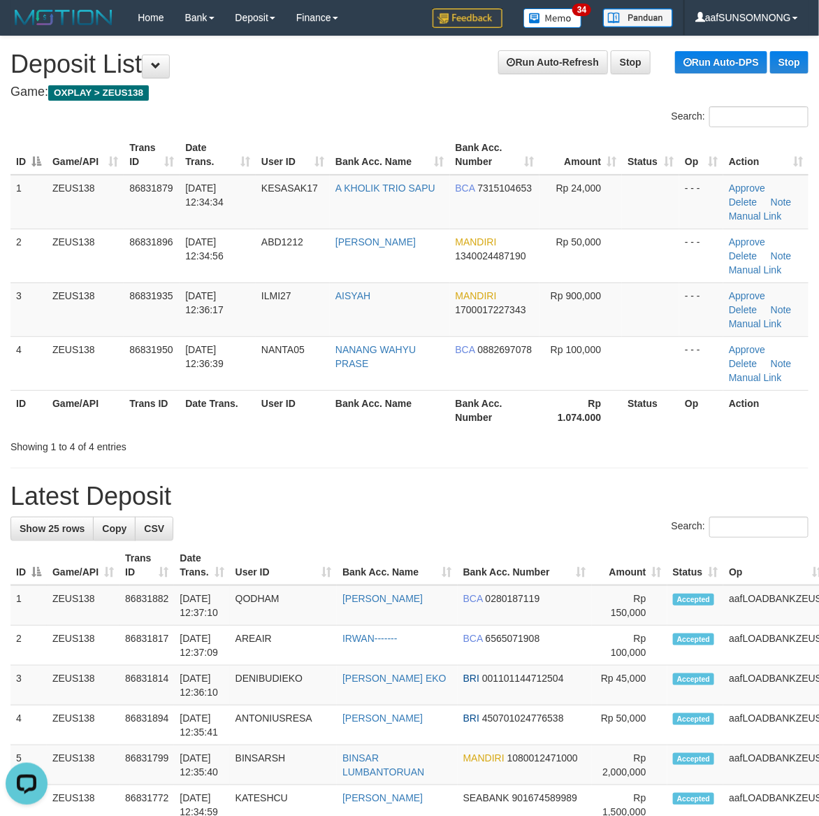
drag, startPoint x: 512, startPoint y: 521, endPoint x: 828, endPoint y: 512, distance: 316.0
click at [522, 521] on div "Search:" at bounding box center [409, 529] width 798 height 24
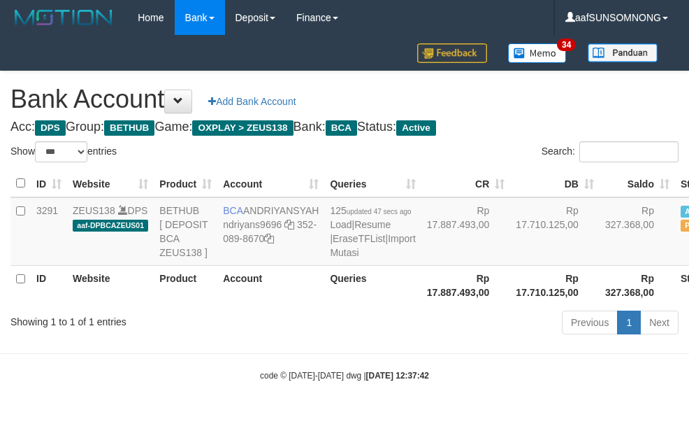
select select "***"
drag, startPoint x: 229, startPoint y: 344, endPoint x: 233, endPoint y: 334, distance: 10.6
click at [235, 328] on div "Showing 1 to 1 of 1 entries" at bounding box center [143, 319] width 266 height 20
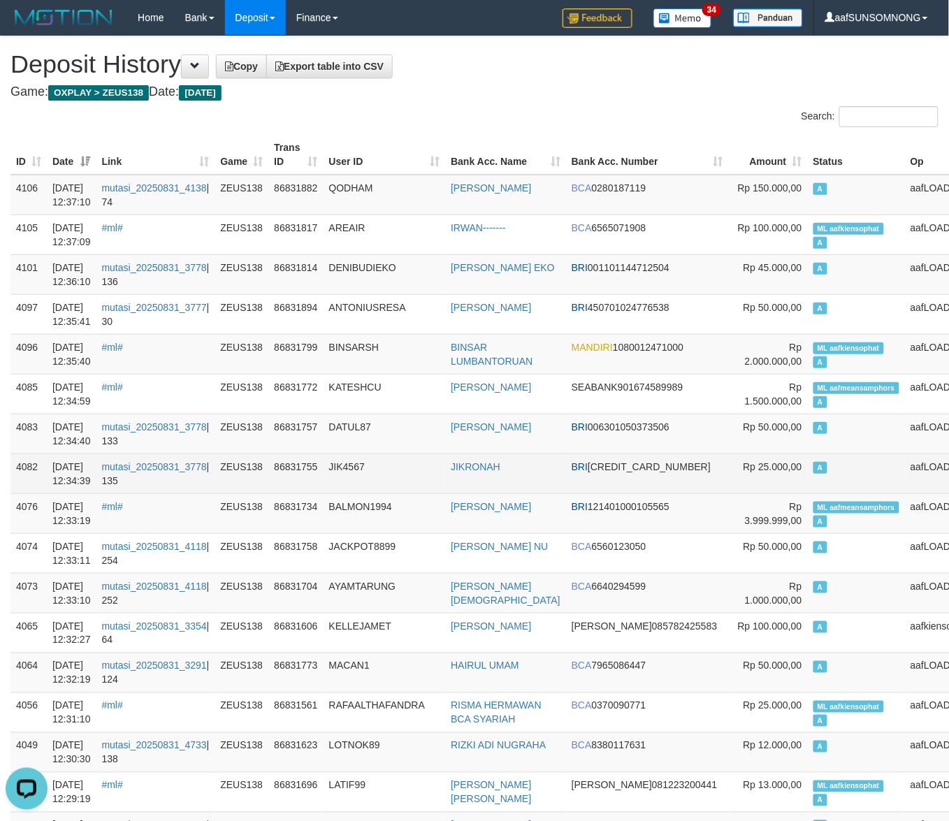
drag, startPoint x: 420, startPoint y: 459, endPoint x: 256, endPoint y: 463, distance: 164.3
click at [425, 458] on td "JIK4567" at bounding box center [385, 474] width 122 height 40
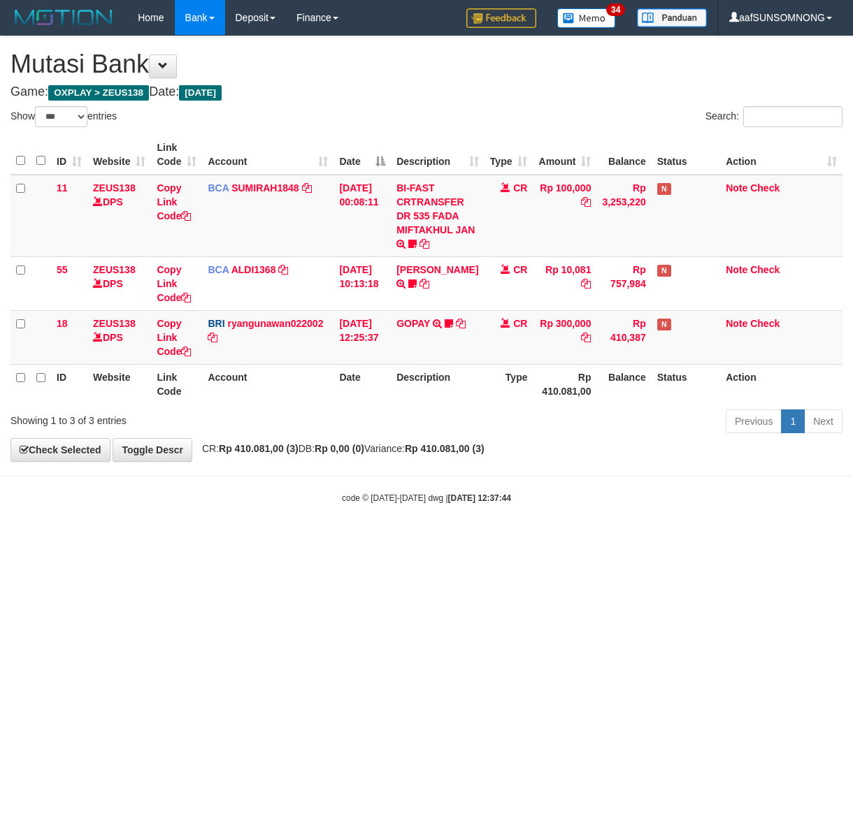
select select "***"
drag, startPoint x: 316, startPoint y: 560, endPoint x: 326, endPoint y: 561, distance: 10.6
click at [322, 540] on html "Toggle navigation Home Bank Account List Load By Website Group [OXPLAY] ZEUS138…" at bounding box center [426, 270] width 853 height 540
drag, startPoint x: 347, startPoint y: 557, endPoint x: 360, endPoint y: 559, distance: 13.4
click at [355, 540] on html "Toggle navigation Home Bank Account List Load By Website Group [OXPLAY] ZEUS138…" at bounding box center [426, 270] width 853 height 540
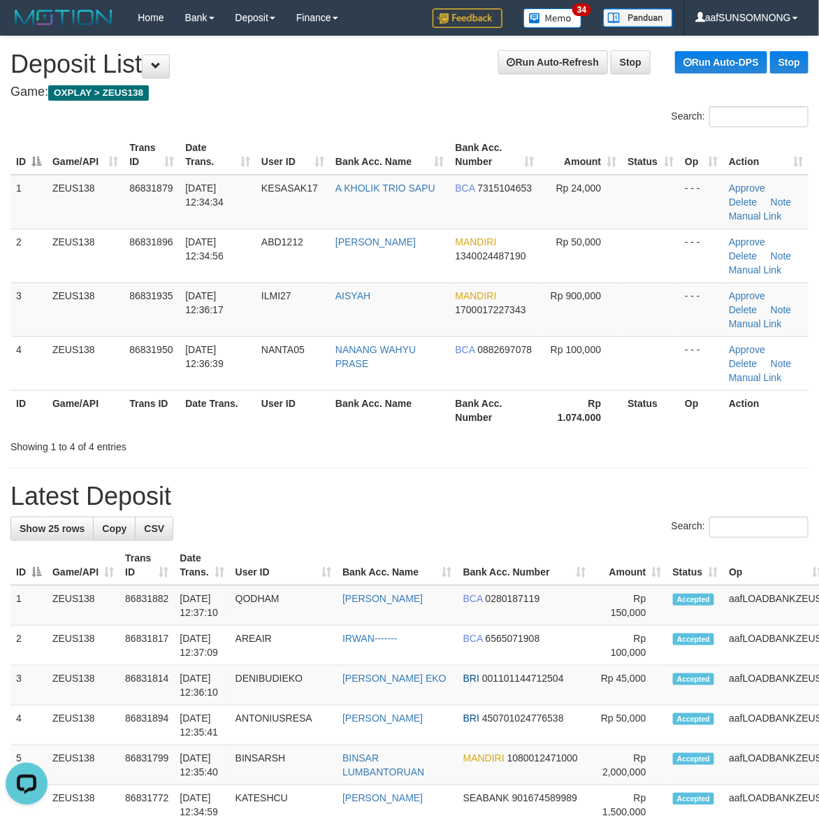
drag, startPoint x: 570, startPoint y: 537, endPoint x: 827, endPoint y: 518, distance: 257.9
click at [571, 537] on div "Search:" at bounding box center [409, 529] width 798 height 24
drag, startPoint x: 435, startPoint y: 473, endPoint x: 779, endPoint y: 532, distance: 349.5
drag, startPoint x: 595, startPoint y: 494, endPoint x: 830, endPoint y: 501, distance: 234.9
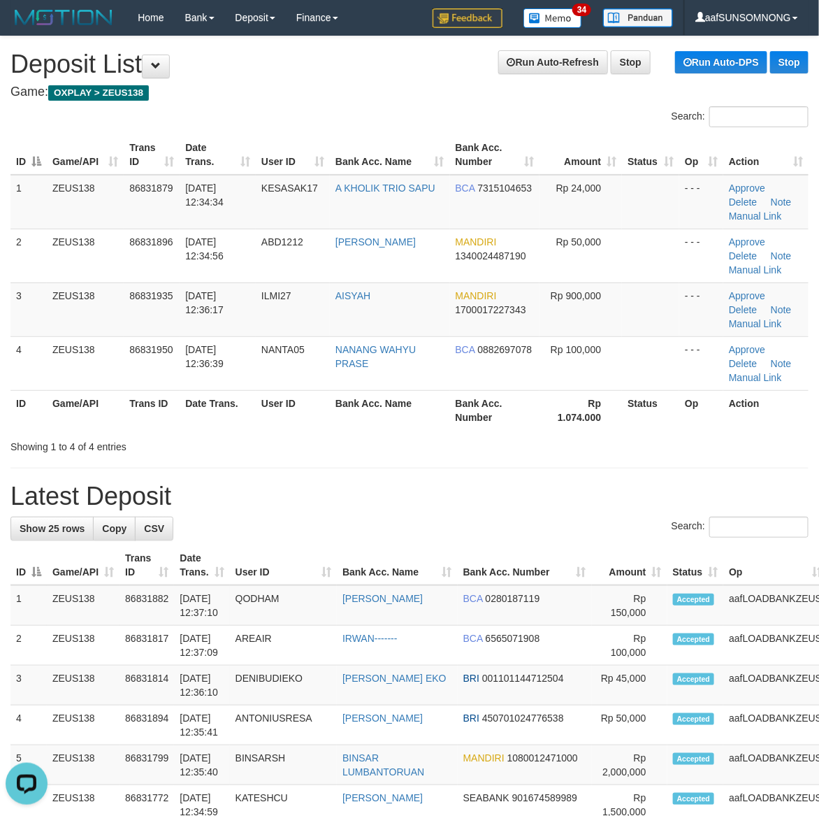
click at [609, 494] on h1 "Latest Deposit" at bounding box center [409, 496] width 798 height 28
drag, startPoint x: 523, startPoint y: 456, endPoint x: 829, endPoint y: 519, distance: 312.5
click at [584, 493] on h1 "Latest Deposit" at bounding box center [409, 496] width 798 height 28
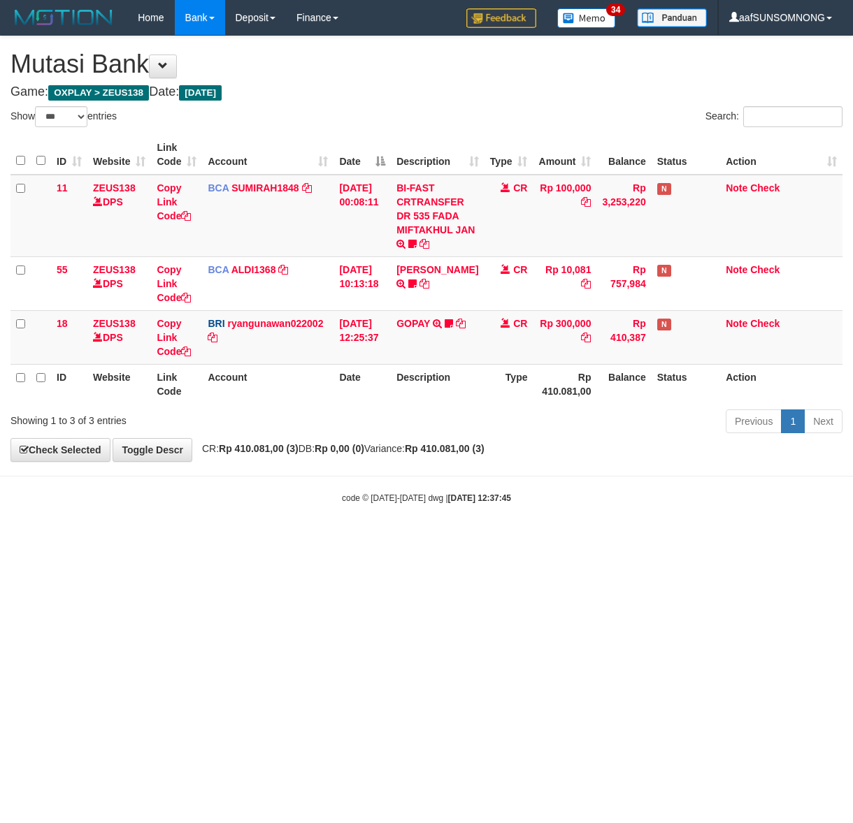
select select "***"
click at [361, 540] on html "Toggle navigation Home Bank Account List Load By Website Group [OXPLAY] ZEUS138…" at bounding box center [426, 270] width 853 height 540
select select "***"
drag, startPoint x: 0, startPoint y: 0, endPoint x: 372, endPoint y: 561, distance: 672.7
click at [372, 540] on html "Toggle navigation Home Bank Account List Load By Website Group [OXPLAY] ZEUS138…" at bounding box center [426, 270] width 853 height 540
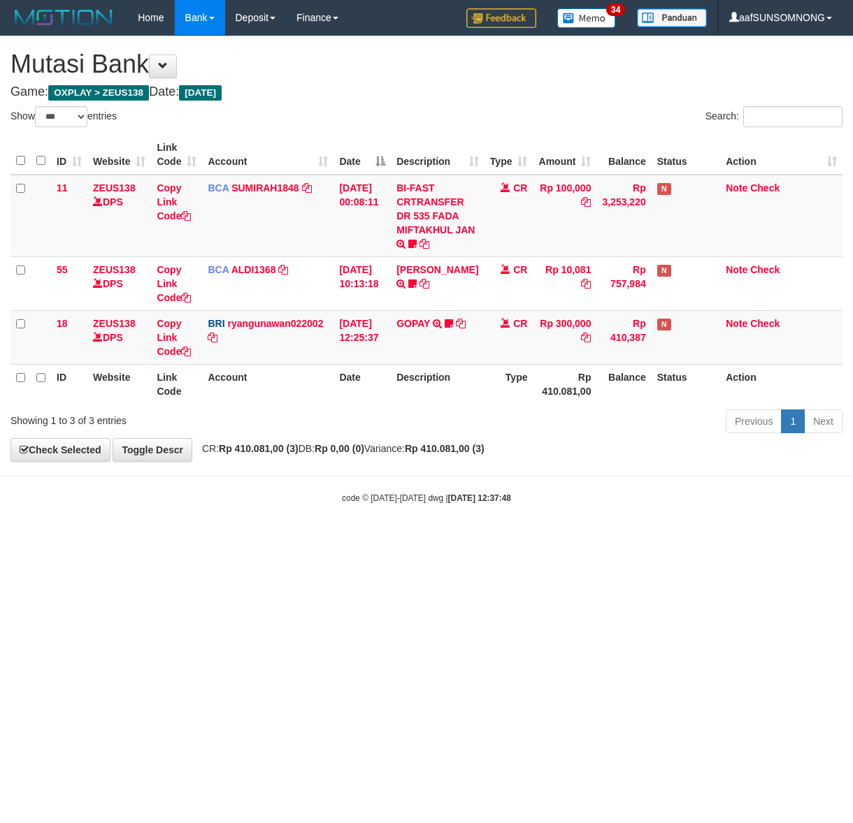
select select "***"
click at [399, 540] on html "Toggle navigation Home Bank Account List Load By Website Group [OXPLAY] ZEUS138…" at bounding box center [426, 270] width 853 height 540
select select "***"
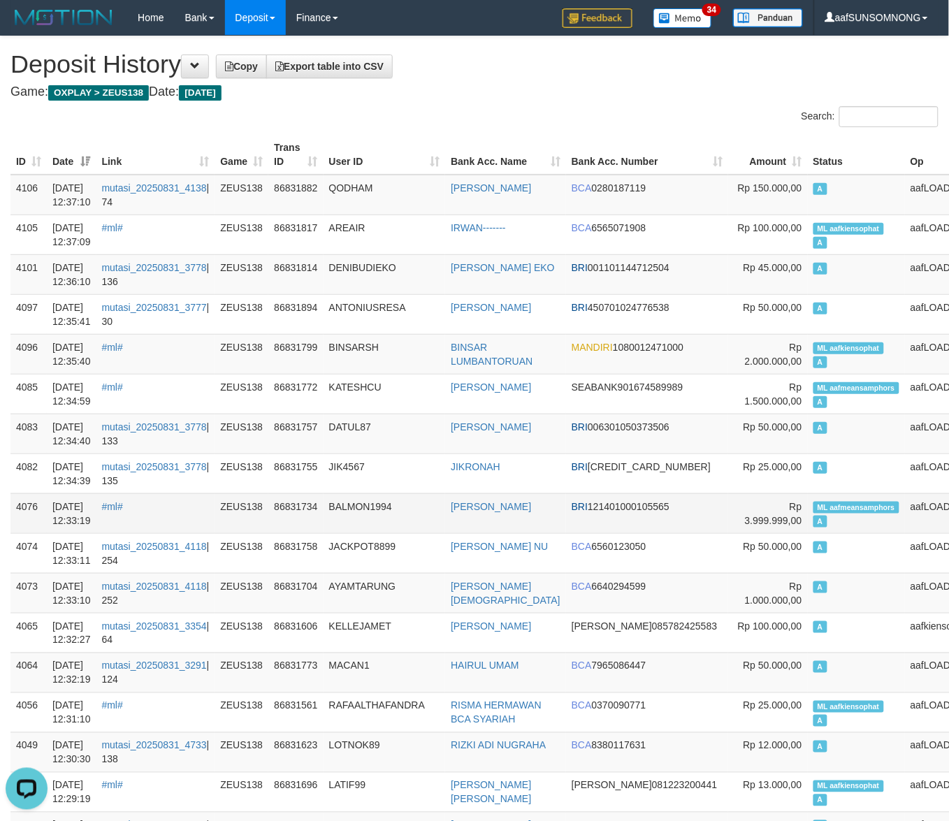
click at [417, 501] on td "BALMON1994" at bounding box center [385, 513] width 122 height 40
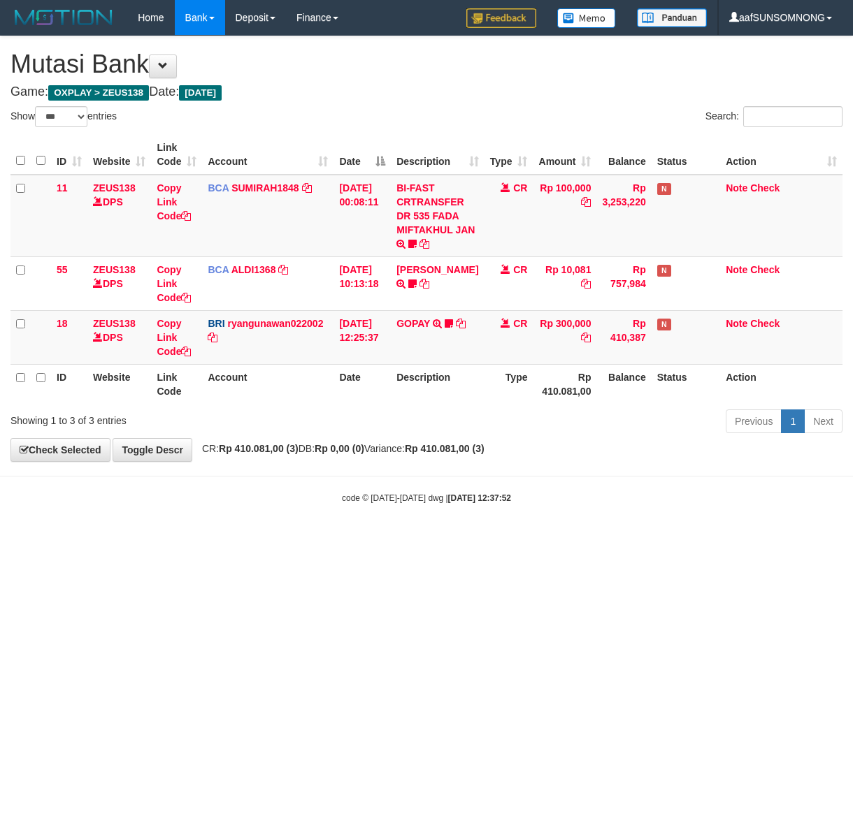
select select "***"
click at [308, 540] on html "Toggle navigation Home Bank Account List Load By Website Group [OXPLAY] ZEUS138…" at bounding box center [426, 270] width 853 height 540
select select "***"
click at [164, 540] on html "Toggle navigation Home Bank Account List Load By Website Group [OXPLAY] ZEUS138…" at bounding box center [426, 270] width 853 height 540
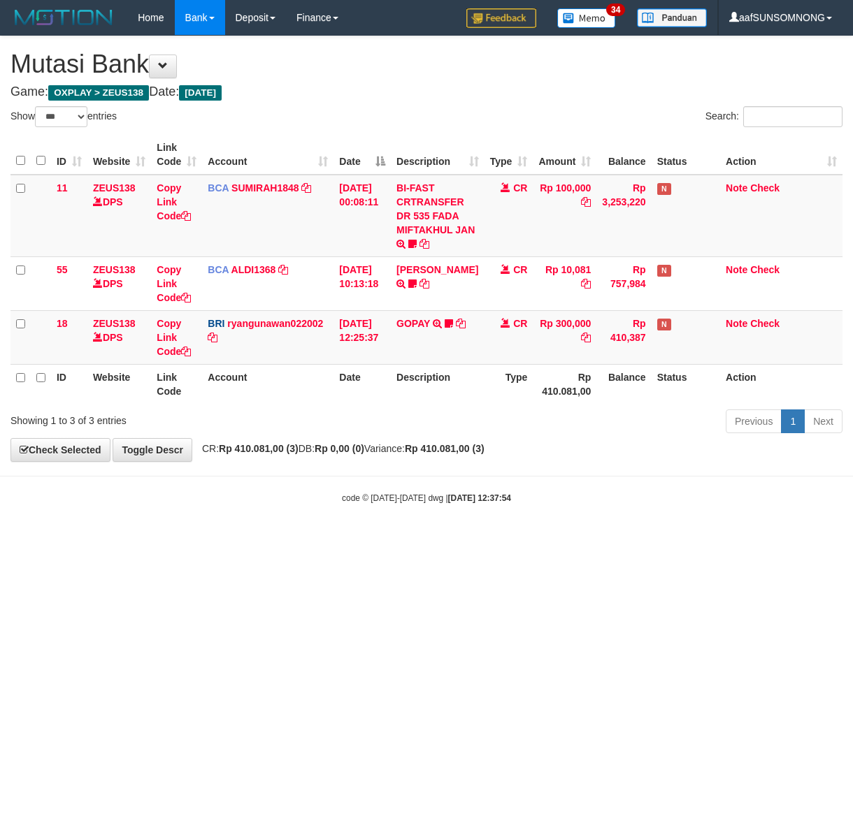
drag, startPoint x: 270, startPoint y: 563, endPoint x: 387, endPoint y: 579, distance: 117.8
click at [276, 540] on html "Toggle navigation Home Bank Account List Load By Website Group [OXPLAY] ZEUS138…" at bounding box center [426, 270] width 853 height 540
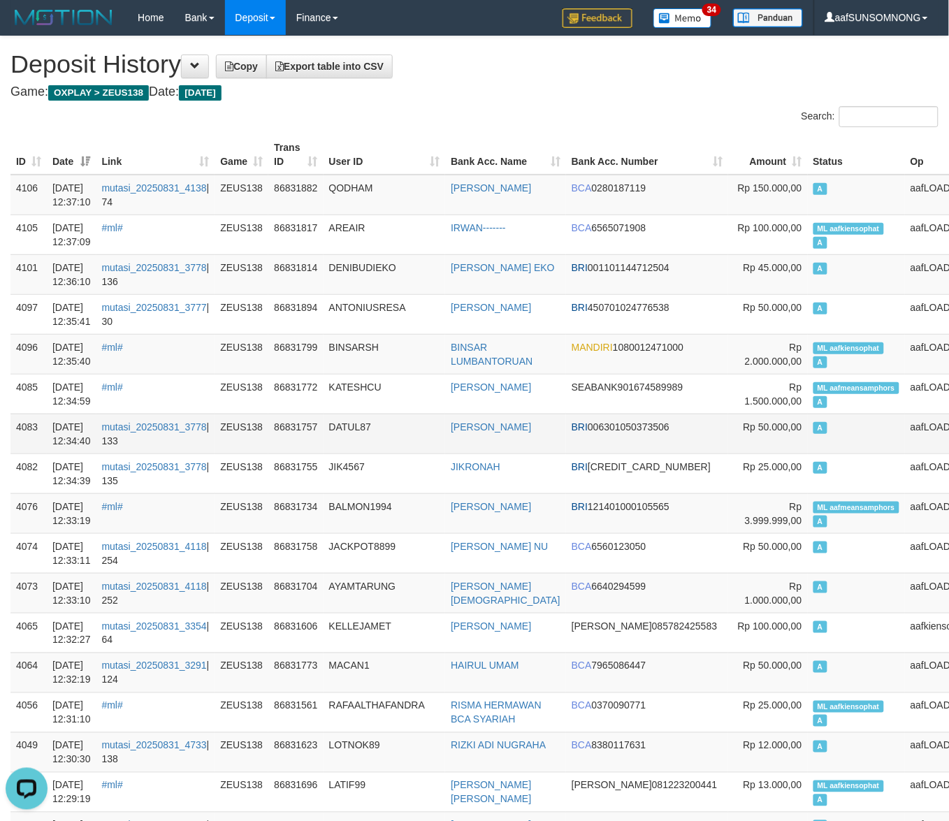
click at [435, 435] on td "DATUL87" at bounding box center [385, 434] width 122 height 40
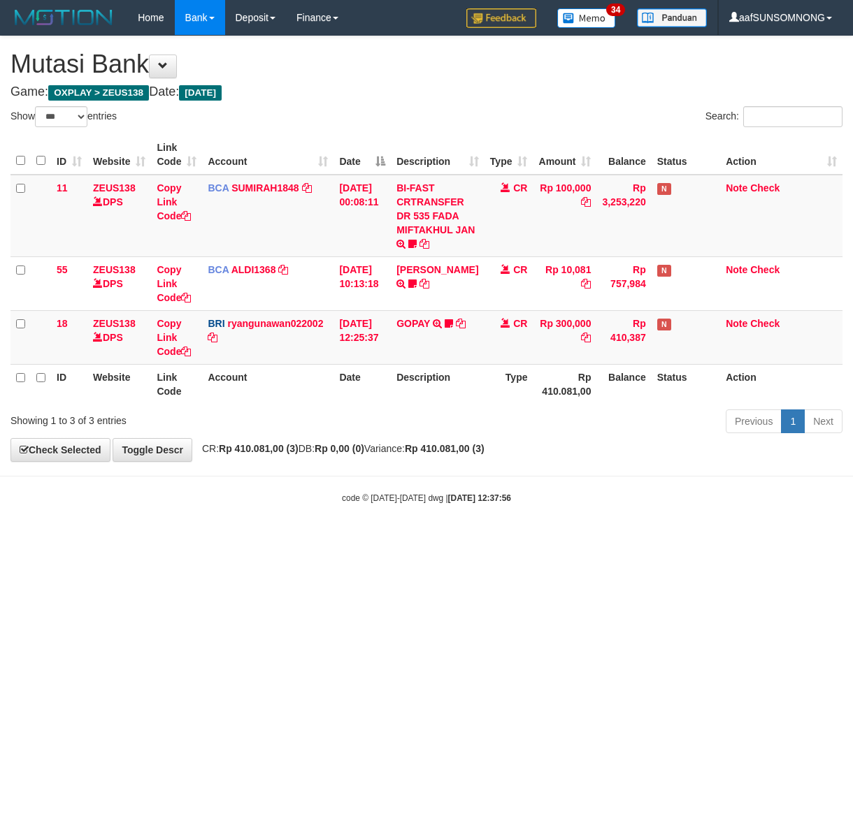
select select "***"
click at [426, 540] on html "Toggle navigation Home Bank Account List Load By Website Group [OXPLAY] ZEUS138…" at bounding box center [426, 270] width 853 height 540
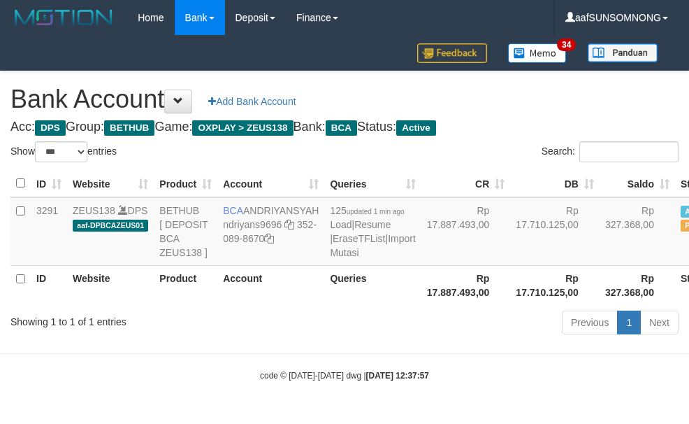
select select "***"
drag, startPoint x: 285, startPoint y: 354, endPoint x: 201, endPoint y: 356, distance: 84.6
click at [282, 339] on div "Showing 1 to 1 of 1 entries Previous 1 Next" at bounding box center [344, 324] width 689 height 30
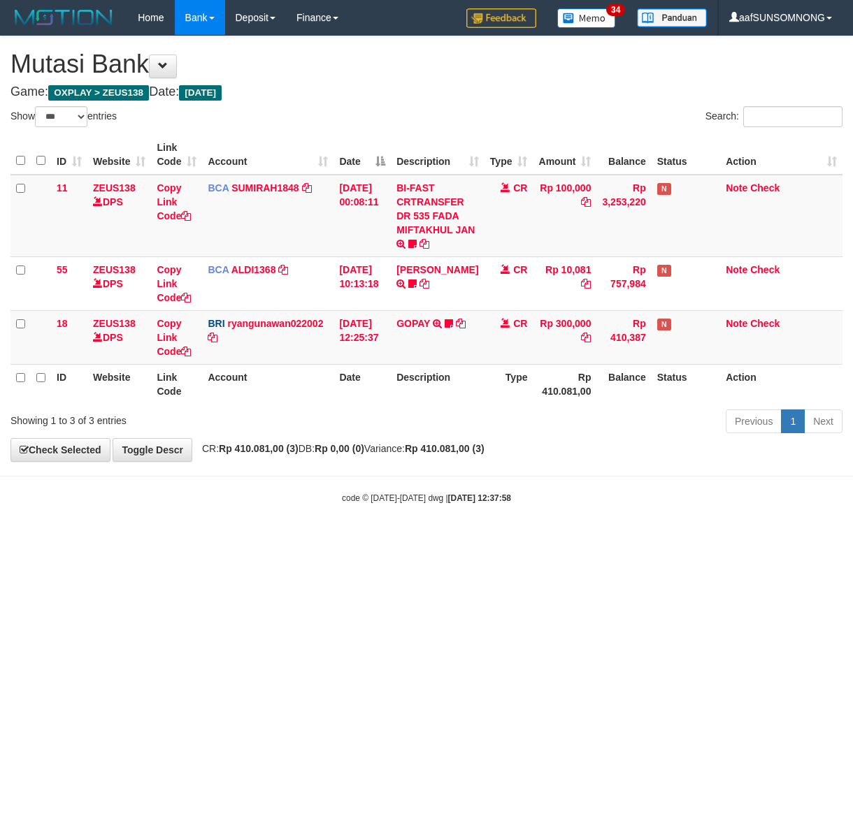
select select "***"
drag, startPoint x: 249, startPoint y: 535, endPoint x: 241, endPoint y: 531, distance: 8.8
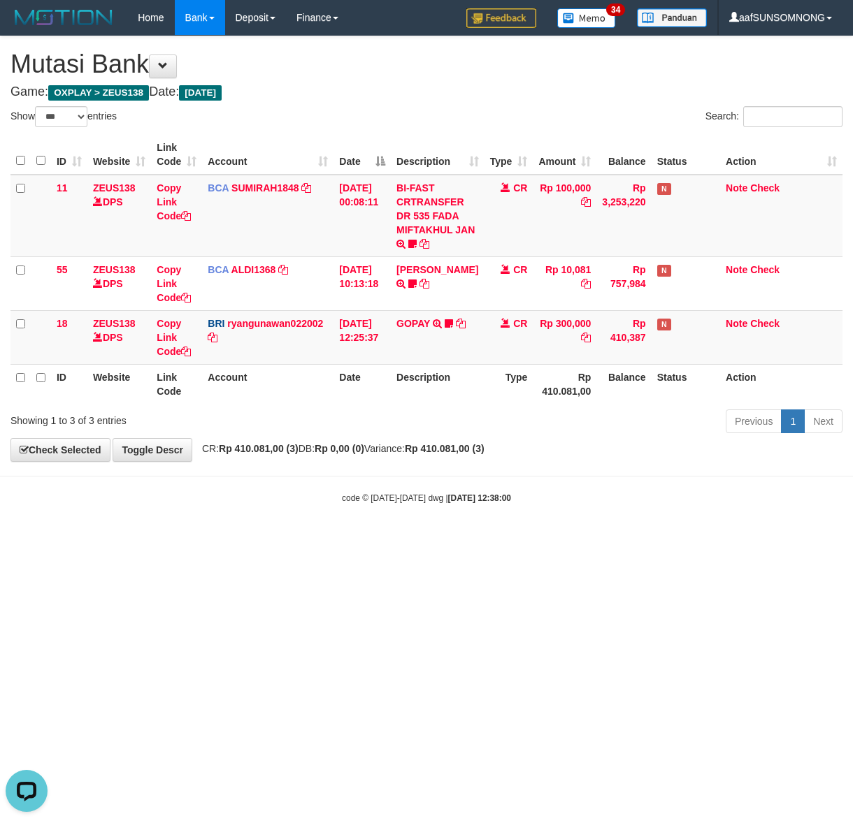
click at [257, 535] on body "Toggle navigation Home Bank Account List Load By Website Group [OXPLAY] ZEUS138…" at bounding box center [426, 270] width 853 height 540
click at [168, 538] on body "Toggle navigation Home Bank Account List Load By Website Group [OXPLAY] ZEUS138…" at bounding box center [426, 270] width 853 height 540
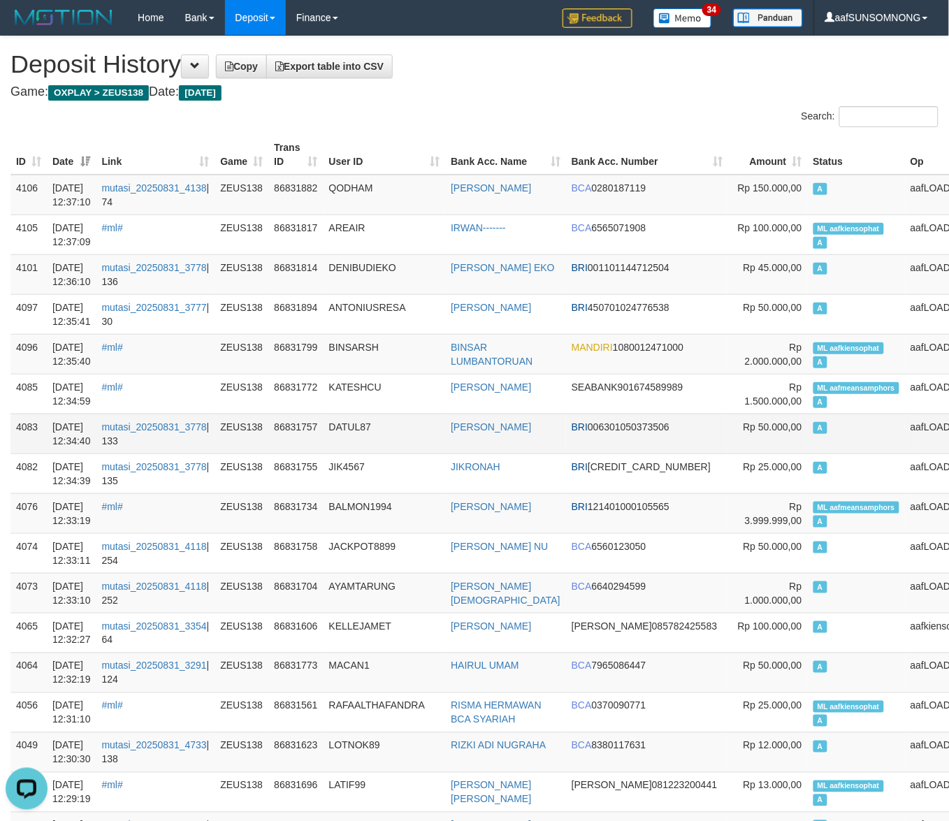
click at [430, 444] on td "DATUL87" at bounding box center [385, 434] width 122 height 40
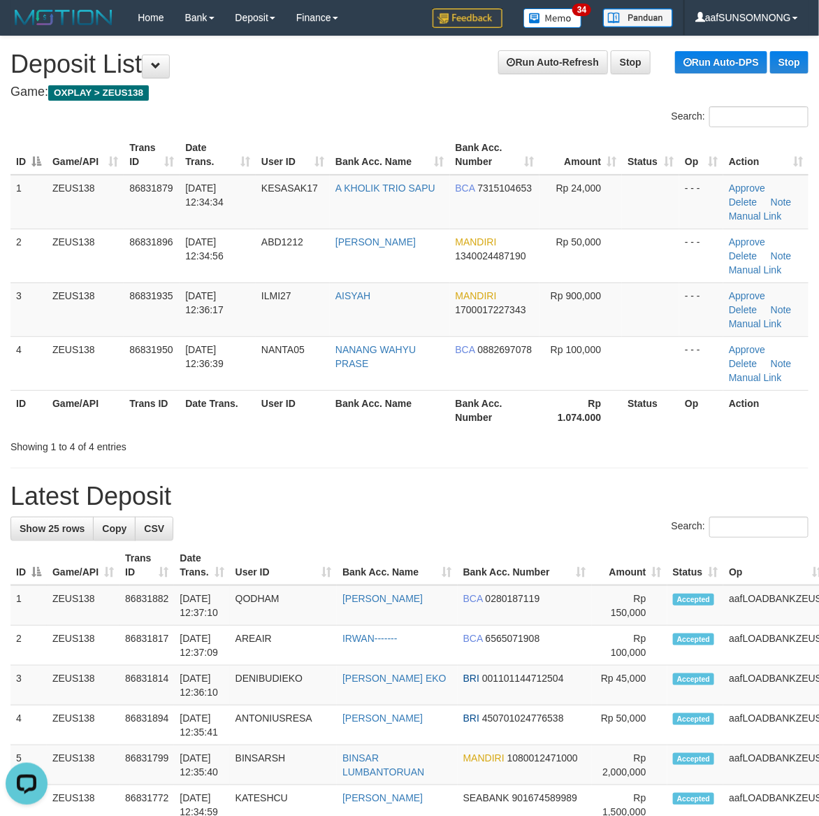
drag, startPoint x: 508, startPoint y: 468, endPoint x: 579, endPoint y: 473, distance: 70.8
click at [528, 519] on div "Search:" at bounding box center [409, 529] width 798 height 24
drag, startPoint x: 549, startPoint y: 526, endPoint x: 574, endPoint y: 523, distance: 24.6
click at [549, 526] on div "Search:" at bounding box center [409, 529] width 798 height 24
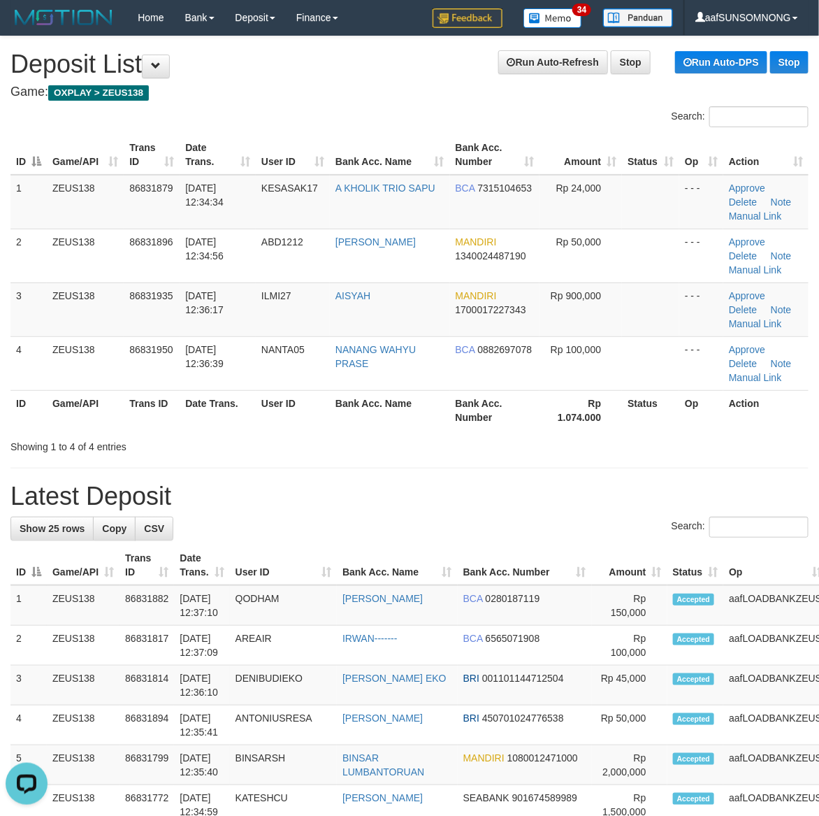
drag, startPoint x: 676, startPoint y: 438, endPoint x: 829, endPoint y: 463, distance: 155.1
click at [678, 438] on div "Showing 1 to 4 of 4 entries" at bounding box center [409, 444] width 819 height 20
drag, startPoint x: 619, startPoint y: 458, endPoint x: 770, endPoint y: 465, distance: 151.8
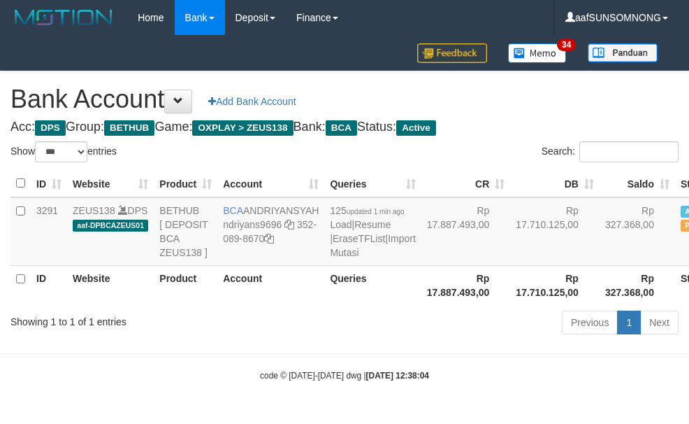
select select "***"
drag, startPoint x: 257, startPoint y: 373, endPoint x: 288, endPoint y: 308, distance: 71.9
click at [261, 373] on body "Toggle navigation Home Bank Account List Load By Website Group [OXPLAY] ZEUS138…" at bounding box center [344, 208] width 689 height 417
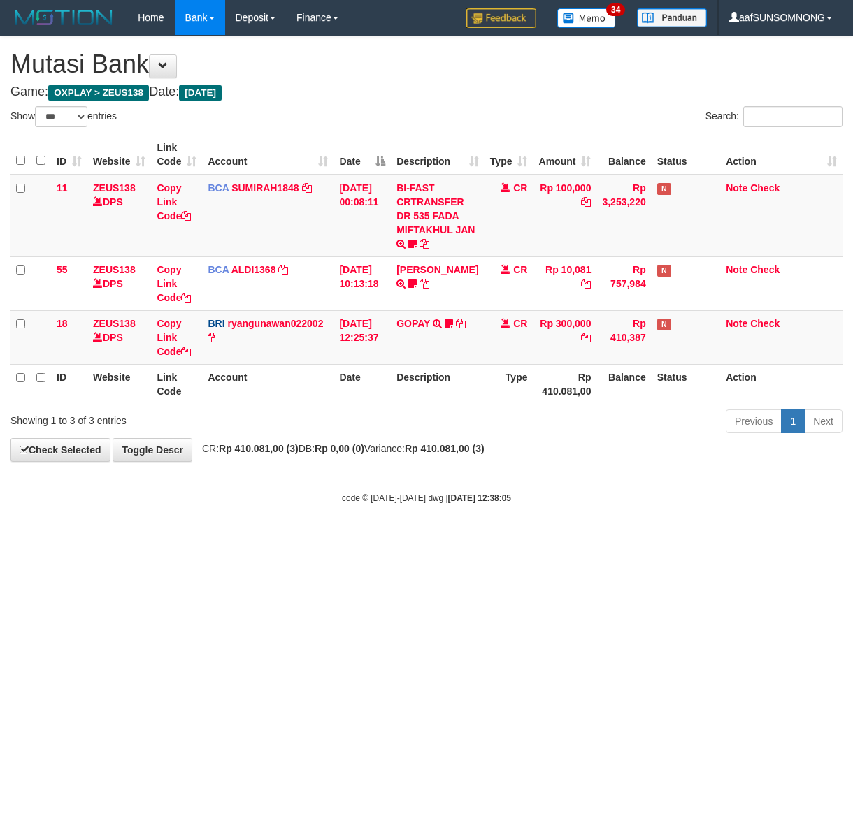
select select "***"
click at [329, 540] on html "Toggle navigation Home Bank Account List Load By Website Group [OXPLAY] ZEUS138…" at bounding box center [426, 270] width 853 height 540
click at [331, 540] on html "Toggle navigation Home Bank Account List Load By Website Group [OXPLAY] ZEUS138…" at bounding box center [426, 270] width 853 height 540
click at [333, 540] on html "Toggle navigation Home Bank Account List Load By Website Group [OXPLAY] ZEUS138…" at bounding box center [426, 270] width 853 height 540
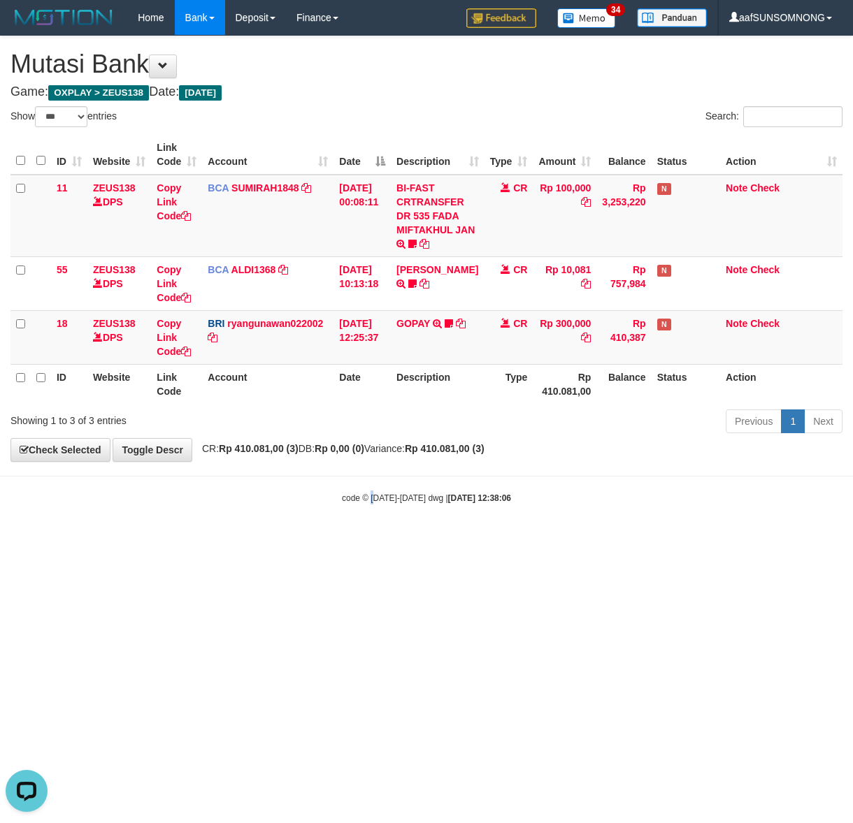
click at [374, 540] on html "Toggle navigation Home Bank Account List Load By Website Group [OXPLAY] ZEUS138…" at bounding box center [426, 270] width 853 height 540
select select "***"
click at [324, 530] on body "Toggle navigation Home Bank Account List Load By Website Group [OXPLAY] ZEUS138…" at bounding box center [426, 270] width 853 height 540
click at [333, 532] on body "Toggle navigation Home Bank Account List Load By Website Group [OXPLAY] ZEUS138…" at bounding box center [426, 270] width 853 height 540
select select "***"
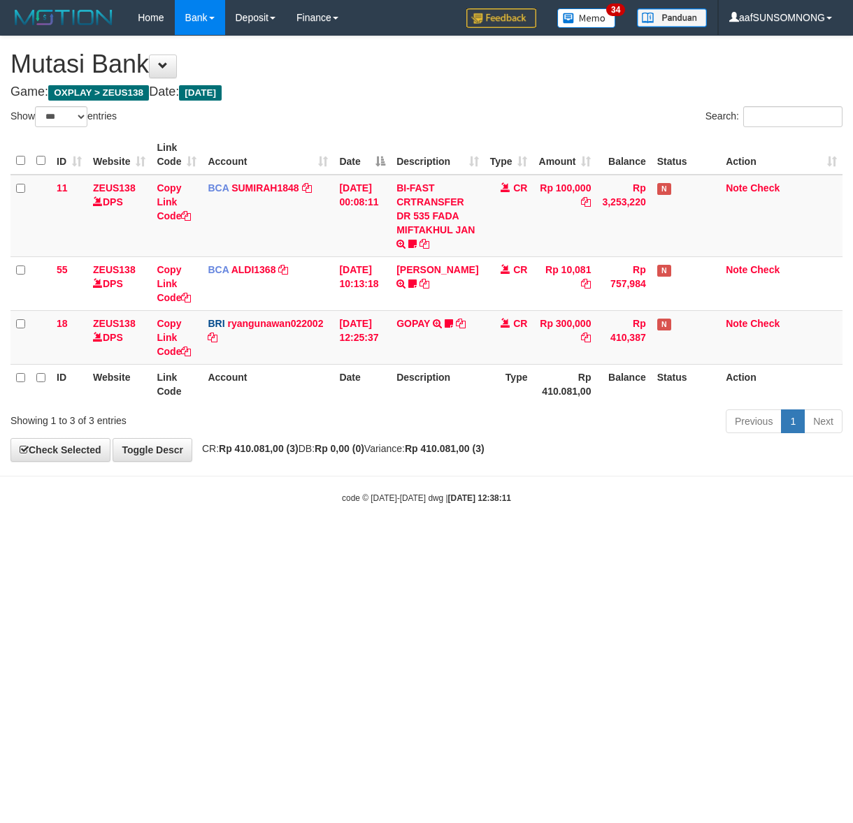
select select "***"
drag, startPoint x: 315, startPoint y: 568, endPoint x: 310, endPoint y: 556, distance: 12.8
click at [316, 540] on html "Toggle navigation Home Bank Account List Load By Website Group [OXPLAY] ZEUS138…" at bounding box center [426, 270] width 853 height 540
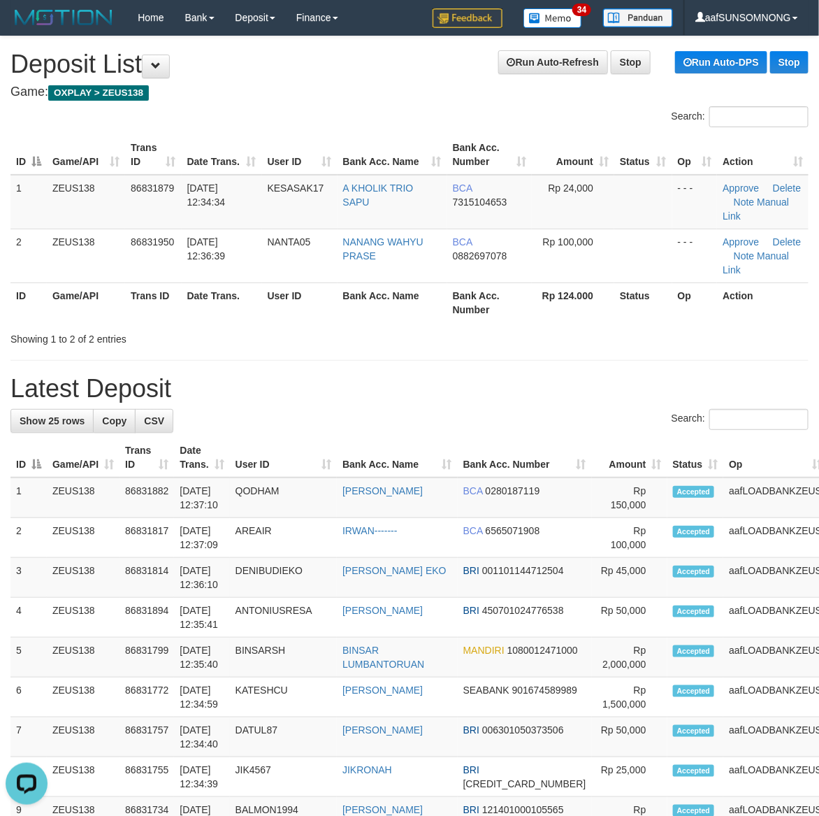
drag, startPoint x: 508, startPoint y: 382, endPoint x: 521, endPoint y: 381, distance: 12.7
click at [509, 382] on h1 "Latest Deposit" at bounding box center [409, 389] width 798 height 28
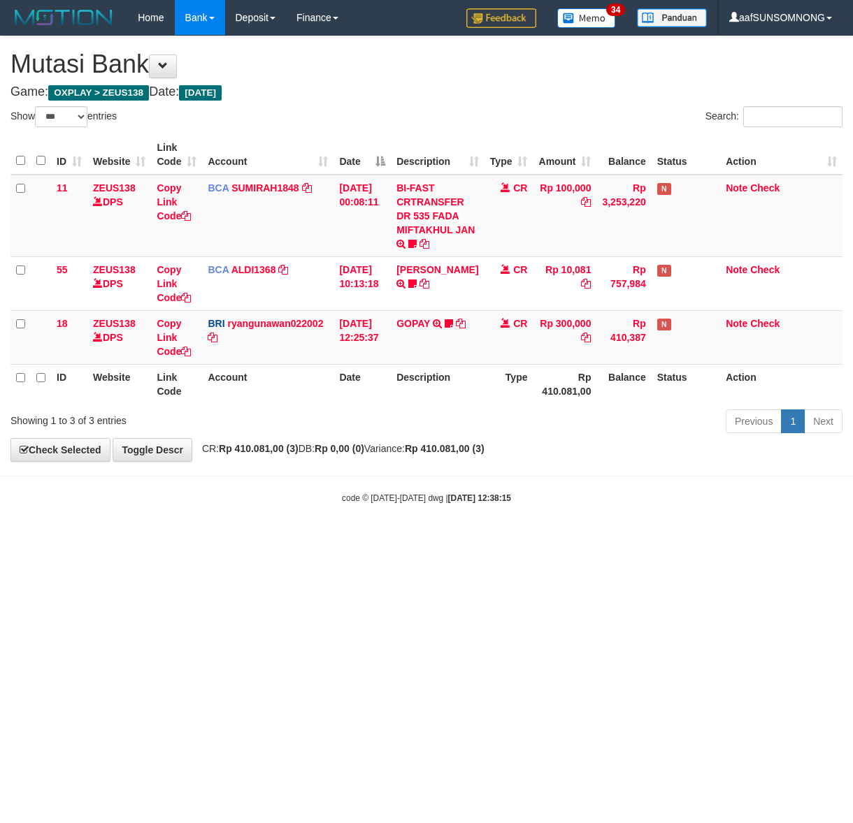
select select "***"
click at [347, 540] on html "Toggle navigation Home Bank Account List Load By Website Group [OXPLAY] ZEUS138…" at bounding box center [426, 270] width 853 height 540
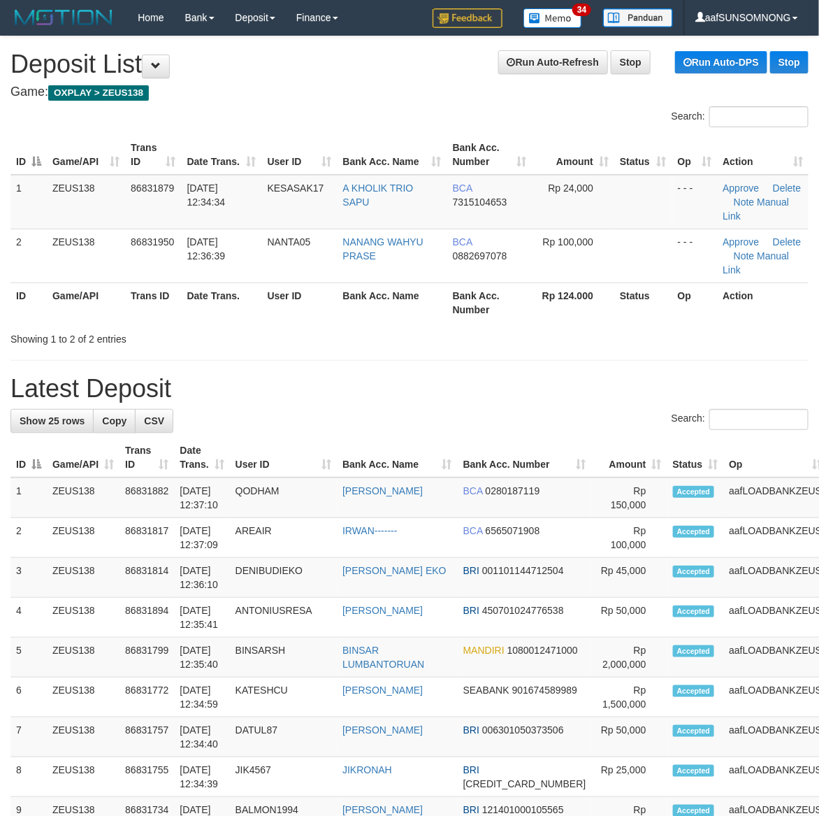
drag, startPoint x: 511, startPoint y: 377, endPoint x: 713, endPoint y: 417, distance: 205.7
click at [528, 377] on h1 "Latest Deposit" at bounding box center [409, 389] width 798 height 28
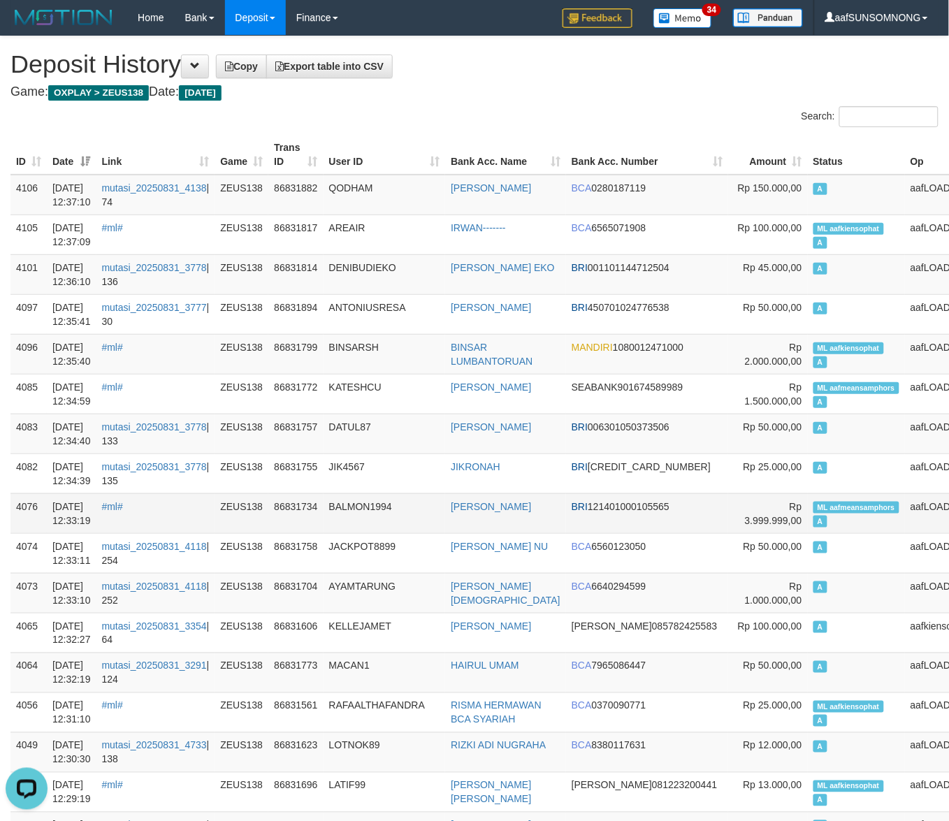
click at [410, 512] on td "BALMON1994" at bounding box center [385, 513] width 122 height 40
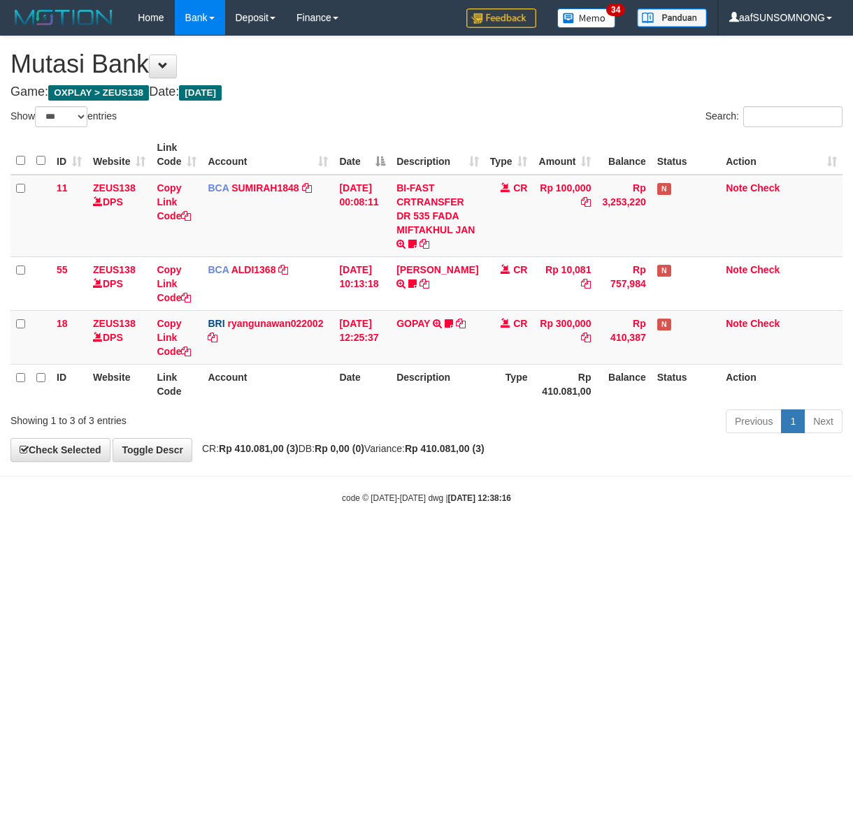
select select "***"
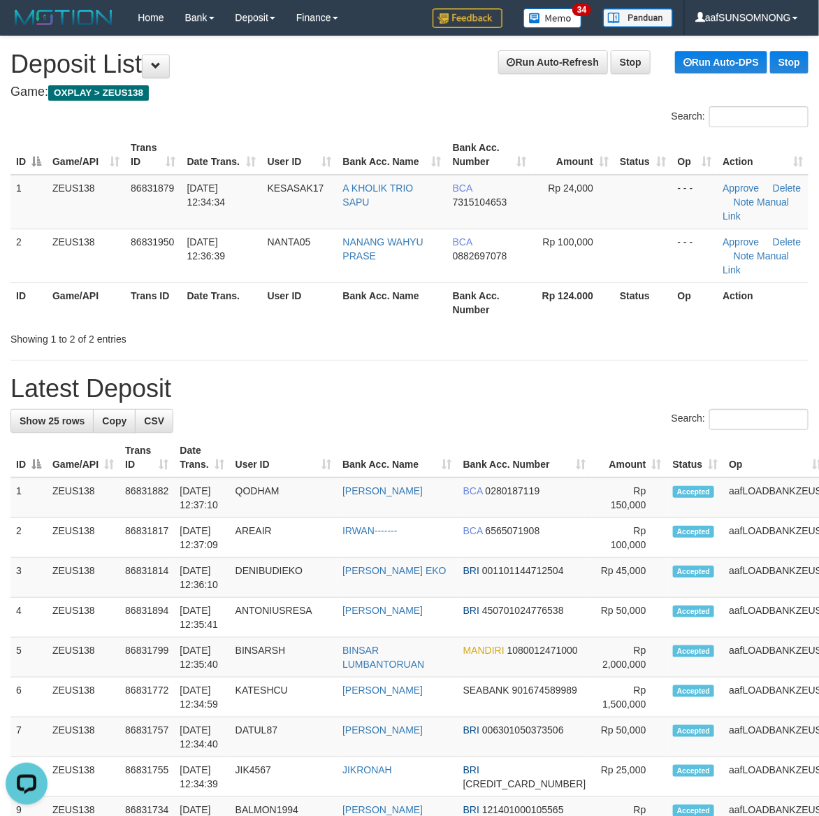
drag, startPoint x: 574, startPoint y: 333, endPoint x: 663, endPoint y: 349, distance: 90.3
click at [577, 333] on div "Showing 1 to 2 of 2 entries" at bounding box center [409, 336] width 819 height 20
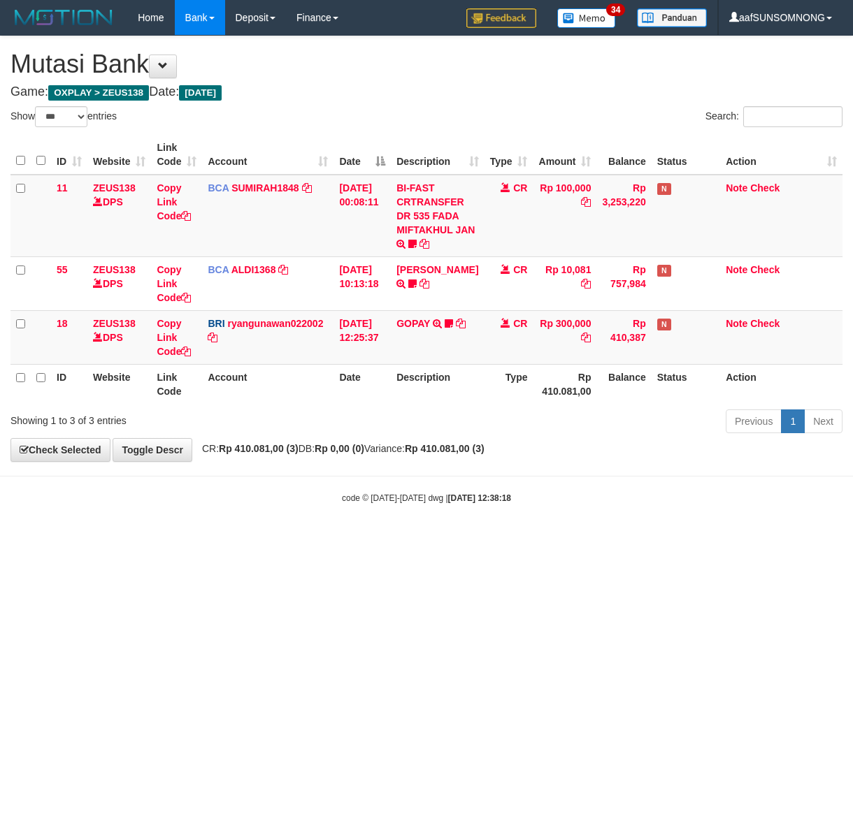
select select "***"
drag, startPoint x: 0, startPoint y: 0, endPoint x: 291, endPoint y: 563, distance: 633.6
click at [291, 540] on html "Toggle navigation Home Bank Account List Load By Website Group [OXPLAY] ZEUS138…" at bounding box center [426, 270] width 853 height 540
click at [295, 540] on html "Toggle navigation Home Bank Account List Load By Website Group [OXPLAY] ZEUS138…" at bounding box center [426, 270] width 853 height 540
click at [299, 540] on html "Toggle navigation Home Bank Account List Load By Website Group [OXPLAY] ZEUS138…" at bounding box center [426, 270] width 853 height 540
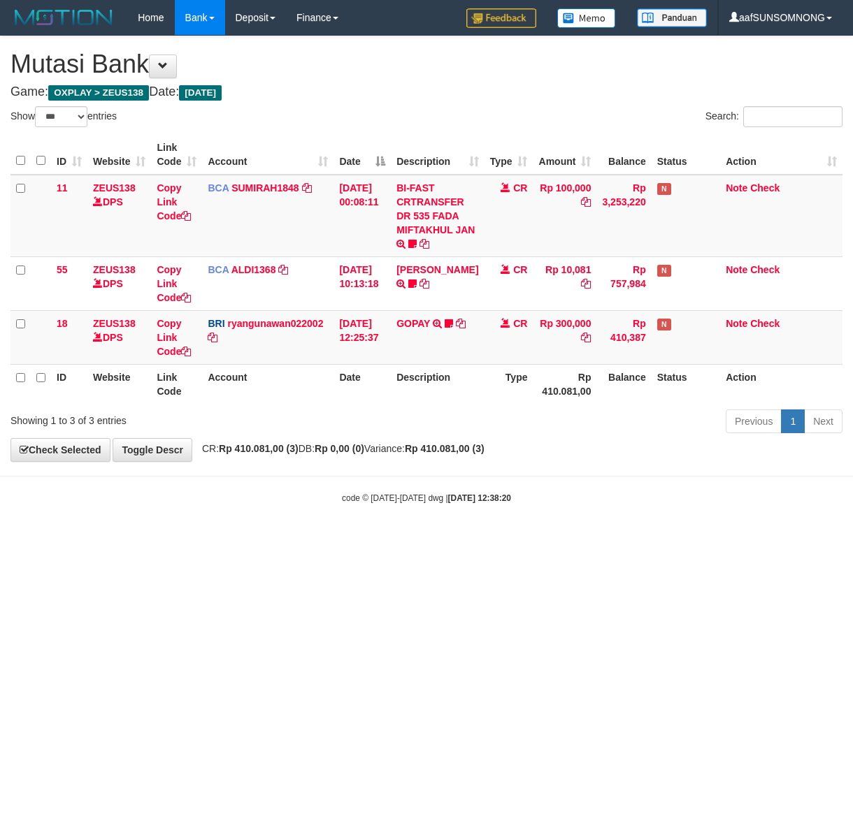
select select "***"
click at [133, 540] on html "Toggle navigation Home Bank Account List Load By Website Group [OXPLAY] ZEUS138…" at bounding box center [426, 270] width 853 height 540
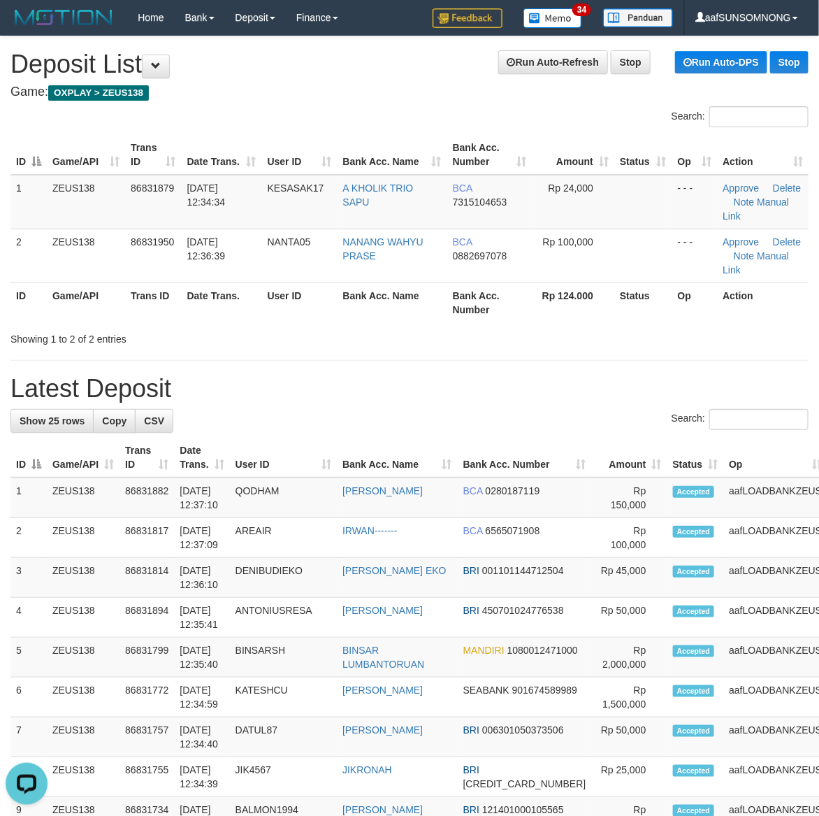
drag, startPoint x: 516, startPoint y: 414, endPoint x: 524, endPoint y: 414, distance: 8.4
click at [521, 414] on div "Search:" at bounding box center [409, 421] width 798 height 24
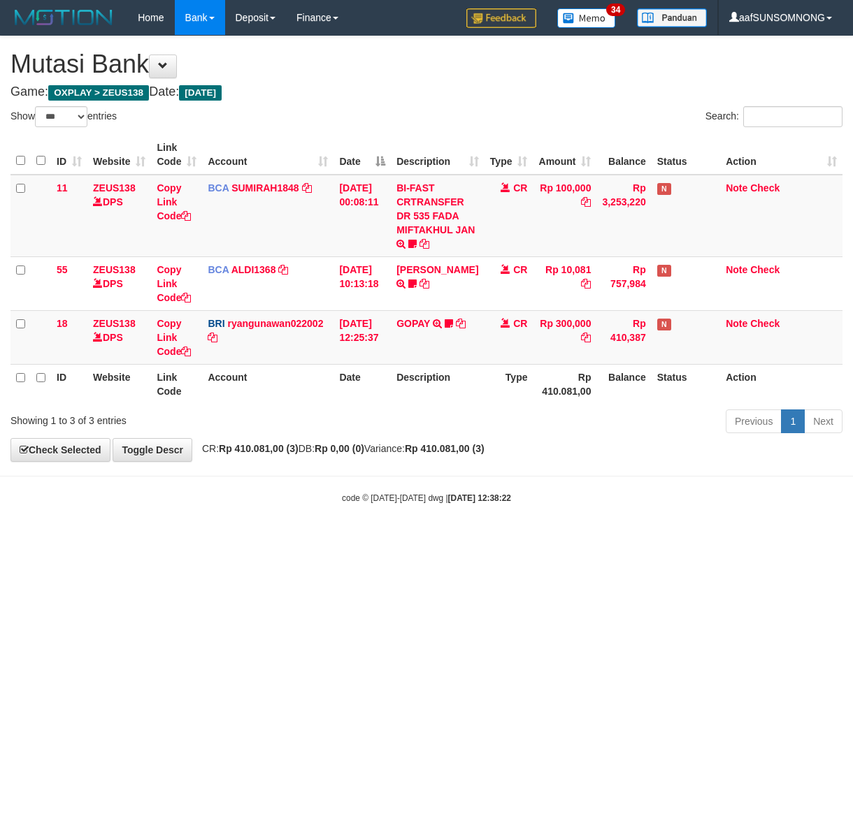
select select "***"
click at [207, 540] on html "Toggle navigation Home Bank Account List Load By Website Group [OXPLAY] ZEUS138…" at bounding box center [426, 270] width 853 height 540
drag, startPoint x: 227, startPoint y: 563, endPoint x: 196, endPoint y: 556, distance: 31.5
click at [225, 540] on html "Toggle navigation Home Bank Account List Load By Website Group [OXPLAY] ZEUS138…" at bounding box center [426, 270] width 853 height 540
select select "***"
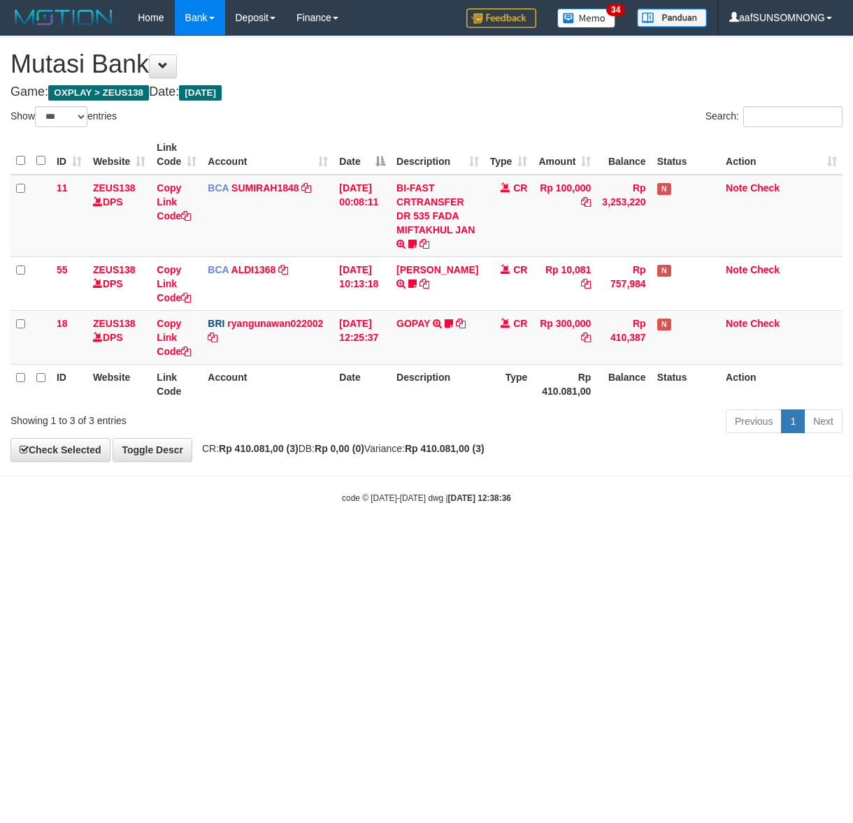
drag, startPoint x: 236, startPoint y: 615, endPoint x: 252, endPoint y: 626, distance: 19.0
click at [235, 540] on html "Toggle navigation Home Bank Account List Load By Website Group [OXPLAY] ZEUS138…" at bounding box center [426, 270] width 853 height 540
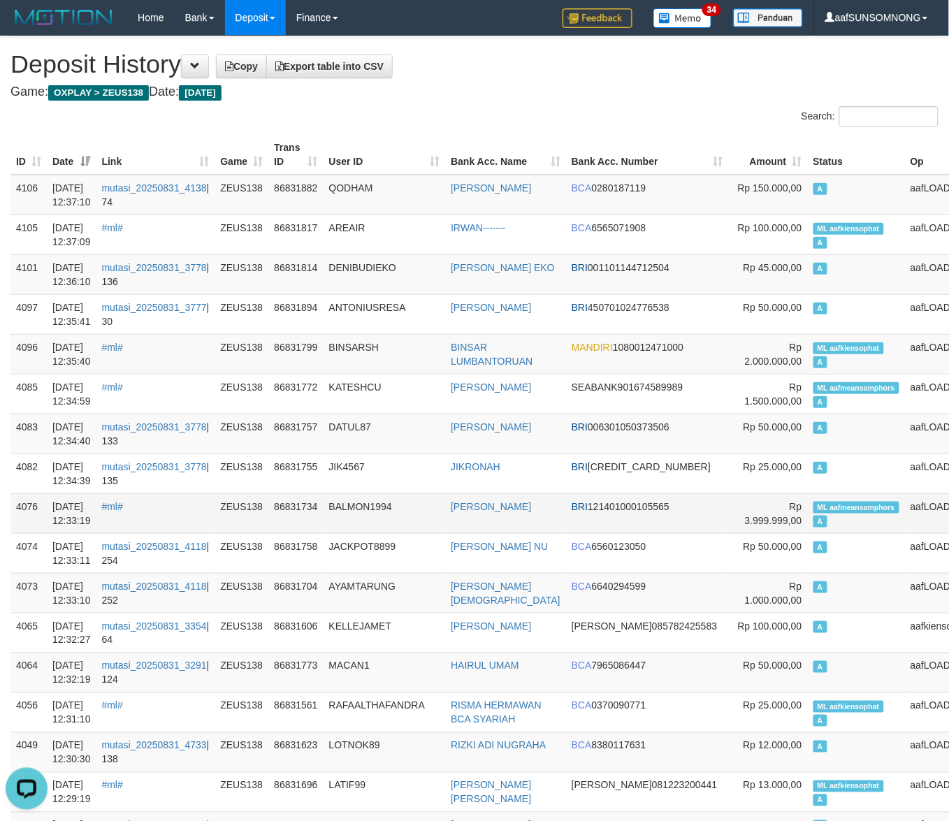
drag, startPoint x: 412, startPoint y: 458, endPoint x: 168, endPoint y: 495, distance: 247.3
click at [420, 458] on td "JIK4567" at bounding box center [385, 474] width 122 height 40
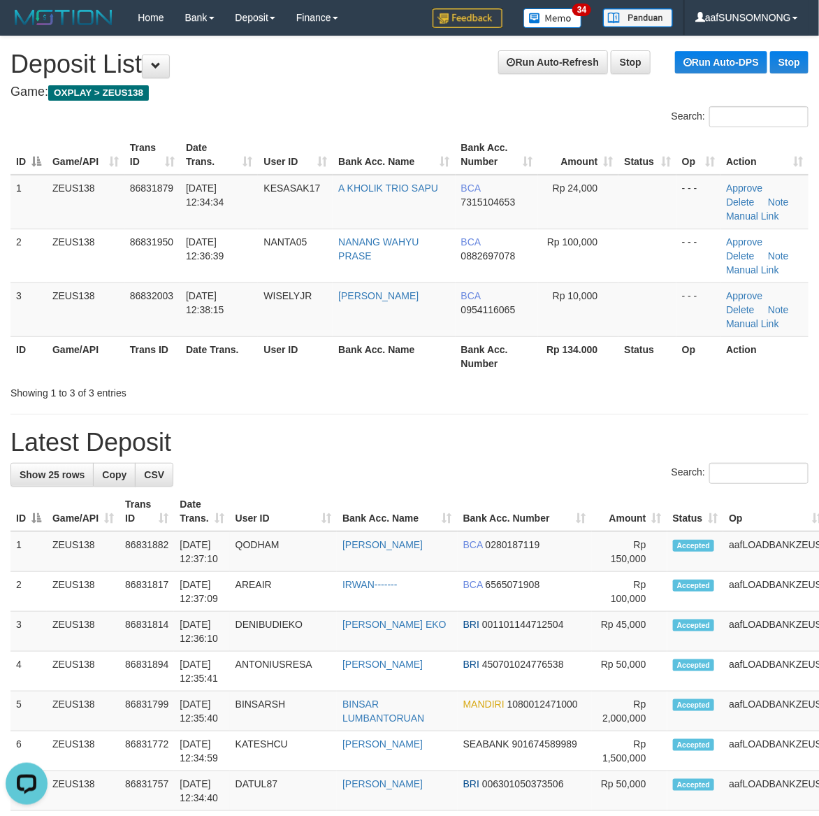
drag, startPoint x: 491, startPoint y: 407, endPoint x: 547, endPoint y: 407, distance: 55.2
click at [533, 407] on div "**********" at bounding box center [409, 828] width 819 height 1584
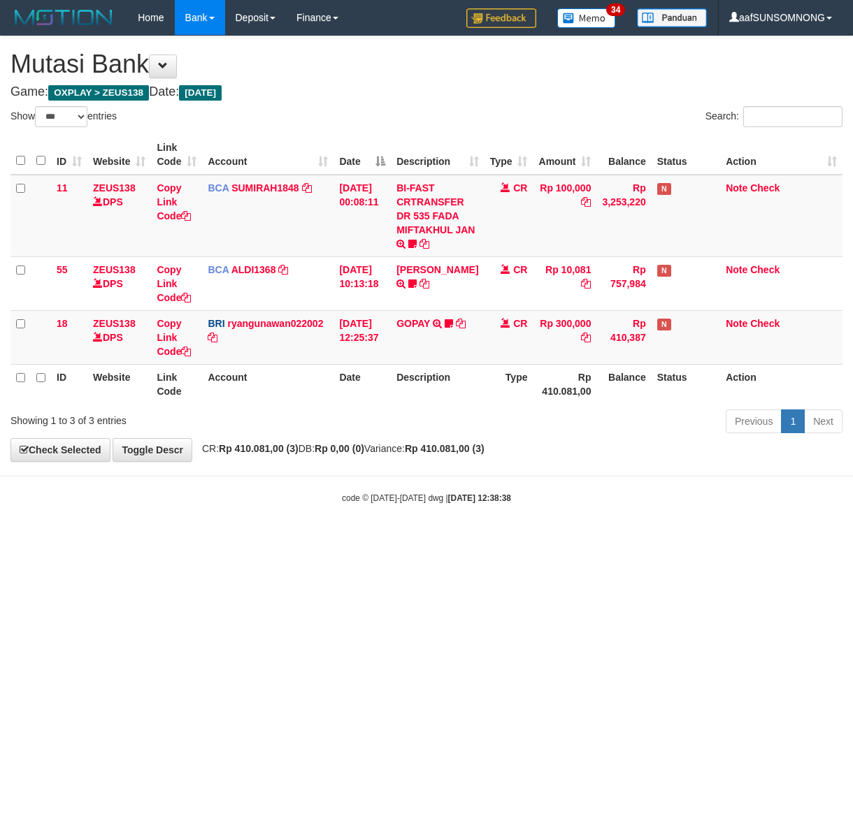
select select "***"
drag, startPoint x: 147, startPoint y: 554, endPoint x: 196, endPoint y: 556, distance: 48.3
click at [154, 540] on html "Toggle navigation Home Bank Account List Load By Website Group [OXPLAY] ZEUS138…" at bounding box center [426, 270] width 853 height 540
click at [233, 540] on html "Toggle navigation Home Bank Account List Load By Website Group [OXPLAY] ZEUS138…" at bounding box center [426, 270] width 853 height 540
select select "***"
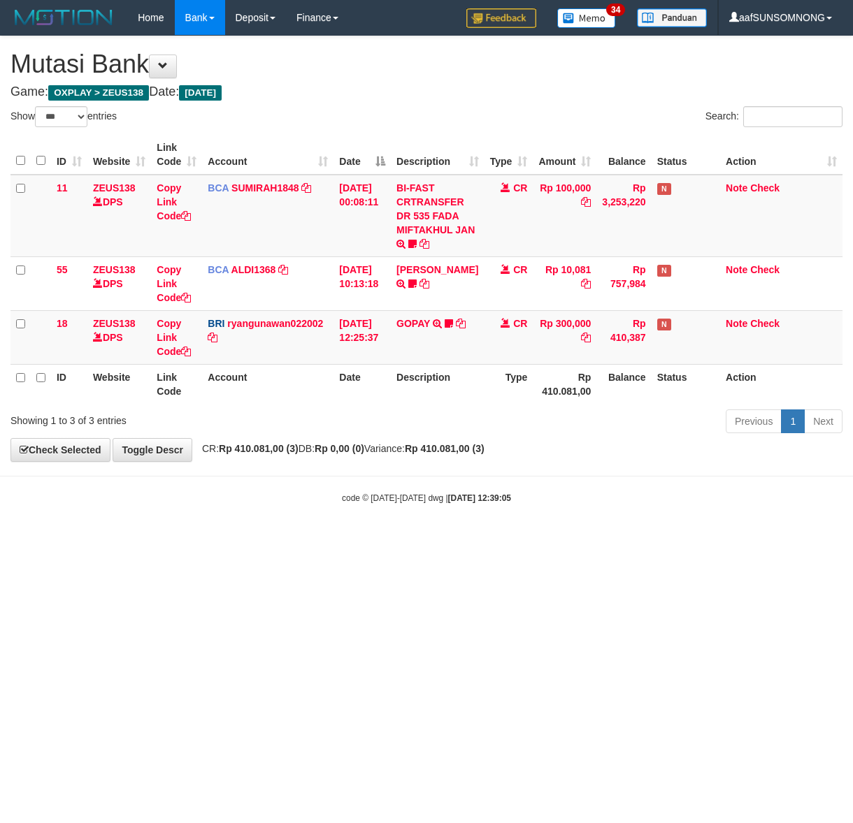
drag, startPoint x: 398, startPoint y: 614, endPoint x: 294, endPoint y: 529, distance: 134.2
click at [399, 540] on html "Toggle navigation Home Bank Account List Load By Website Group [OXPLAY] ZEUS138…" at bounding box center [426, 270] width 853 height 540
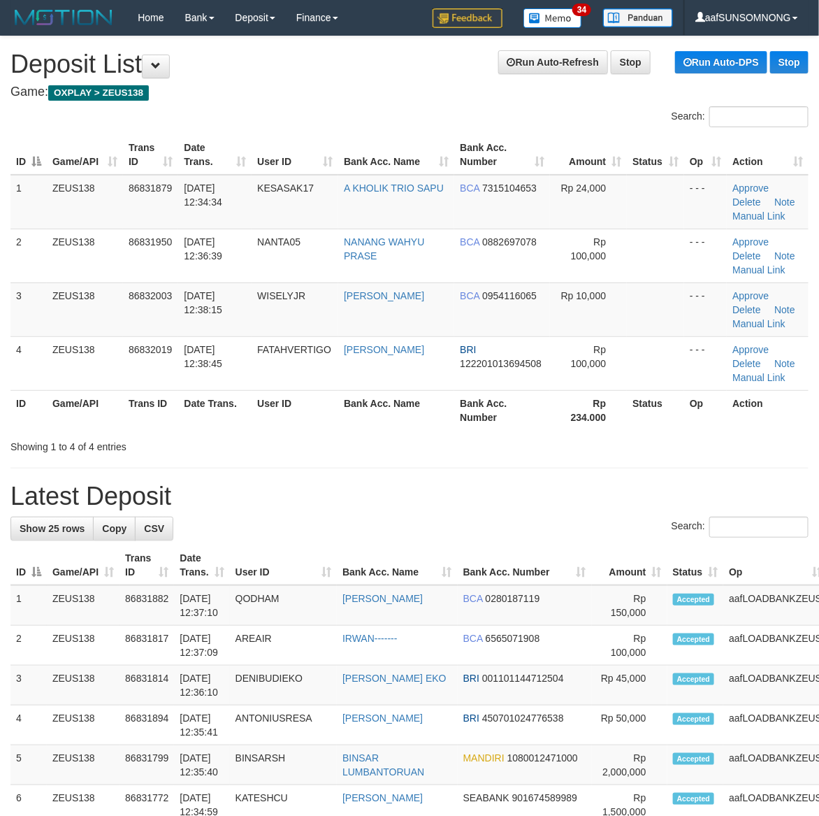
drag, startPoint x: 609, startPoint y: 387, endPoint x: 827, endPoint y: 431, distance: 221.9
click at [624, 389] on table "ID Game/API Trans ID Date Trans. User ID Bank Acc. Name Bank Acc. Number Amount…" at bounding box center [409, 282] width 798 height 295
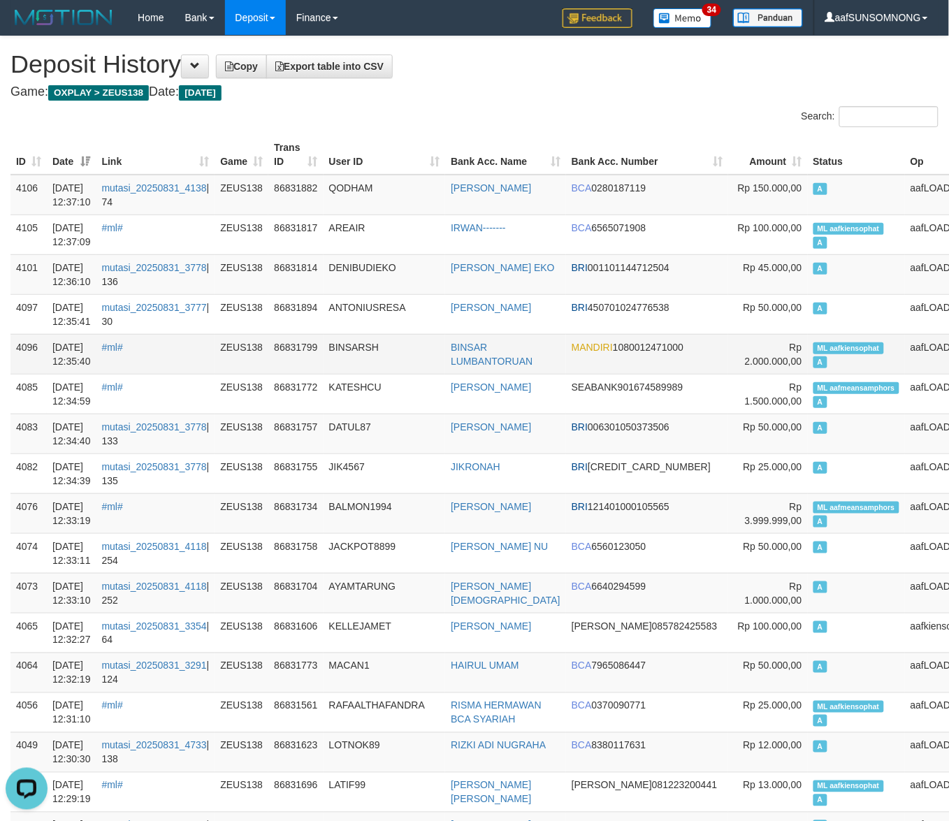
click at [424, 333] on td "ANTONIUSRESA" at bounding box center [385, 314] width 122 height 40
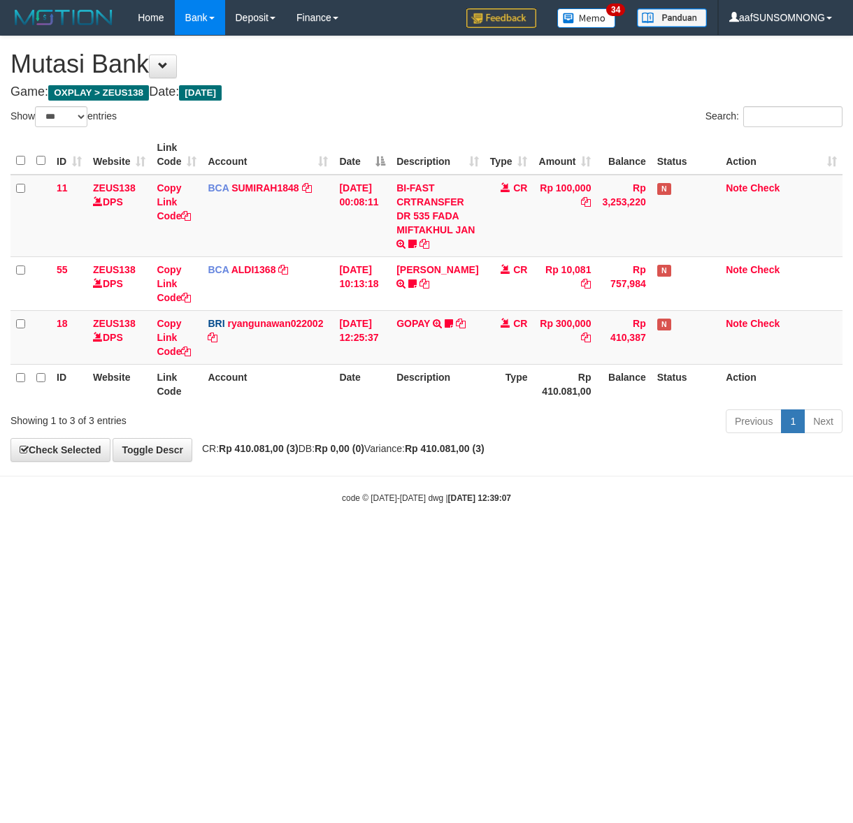
select select "***"
drag, startPoint x: 298, startPoint y: 507, endPoint x: 241, endPoint y: 512, distance: 57.5
click at [316, 515] on body "Toggle navigation Home Bank Account List Load By Website Group [OXPLAY] ZEUS138…" at bounding box center [426, 270] width 853 height 540
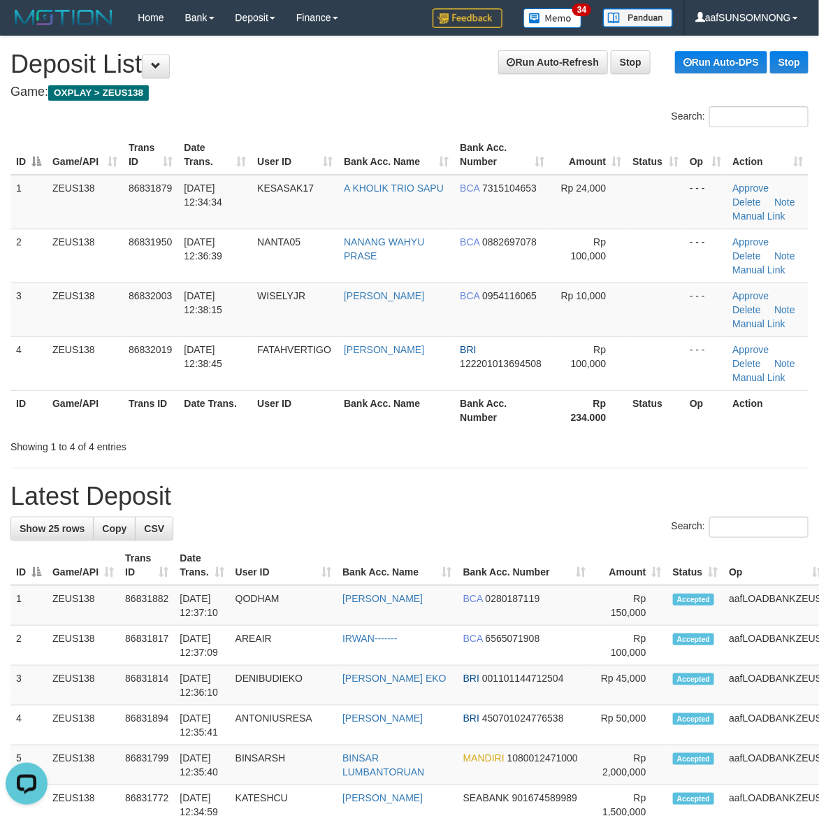
drag, startPoint x: 594, startPoint y: 461, endPoint x: 641, endPoint y: 458, distance: 46.9
drag, startPoint x: 610, startPoint y: 474, endPoint x: 830, endPoint y: 493, distance: 220.3
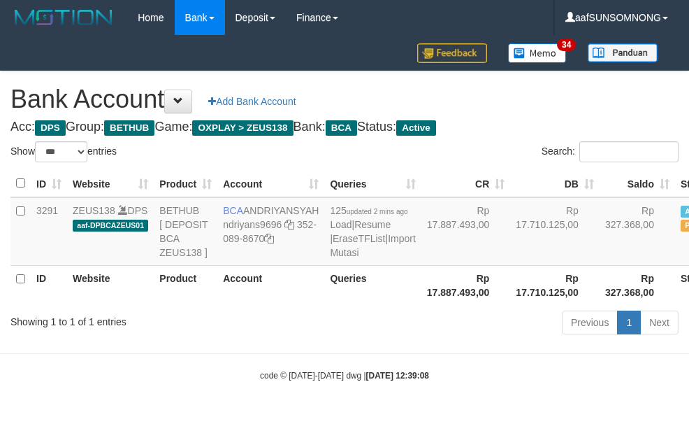
select select "***"
drag, startPoint x: 138, startPoint y: 347, endPoint x: 204, endPoint y: 332, distance: 68.0
click at [143, 339] on div "Showing 1 to 1 of 1 entries Previous 1 Next" at bounding box center [344, 324] width 689 height 30
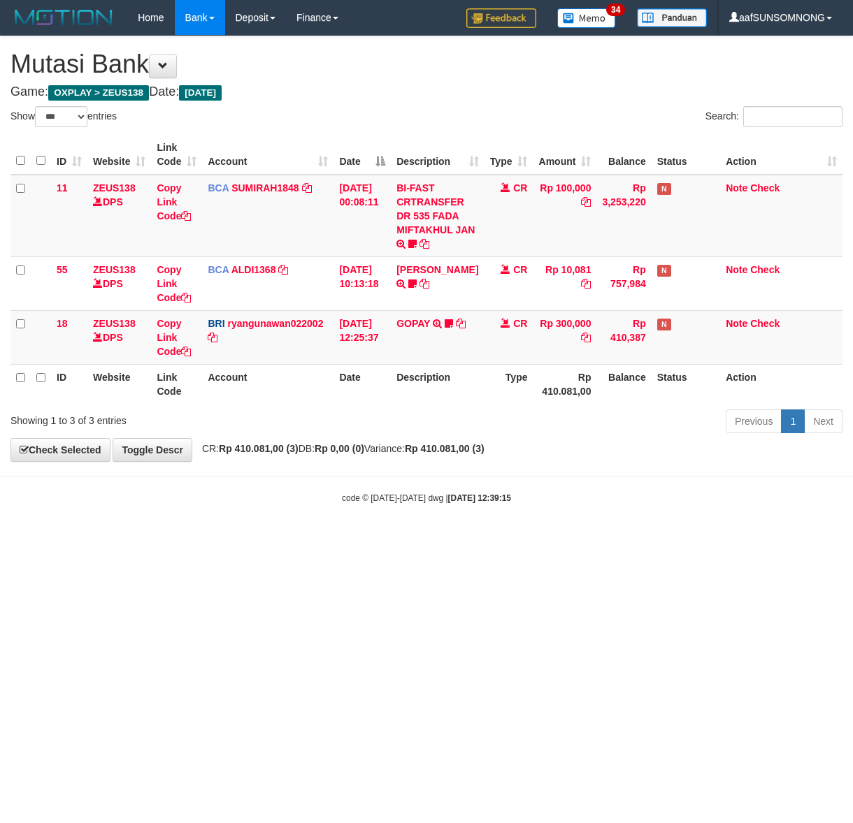
select select "***"
click at [231, 540] on html "Toggle navigation Home Bank Account List Load By Website Group [OXPLAY] ZEUS138…" at bounding box center [426, 270] width 853 height 540
select select "***"
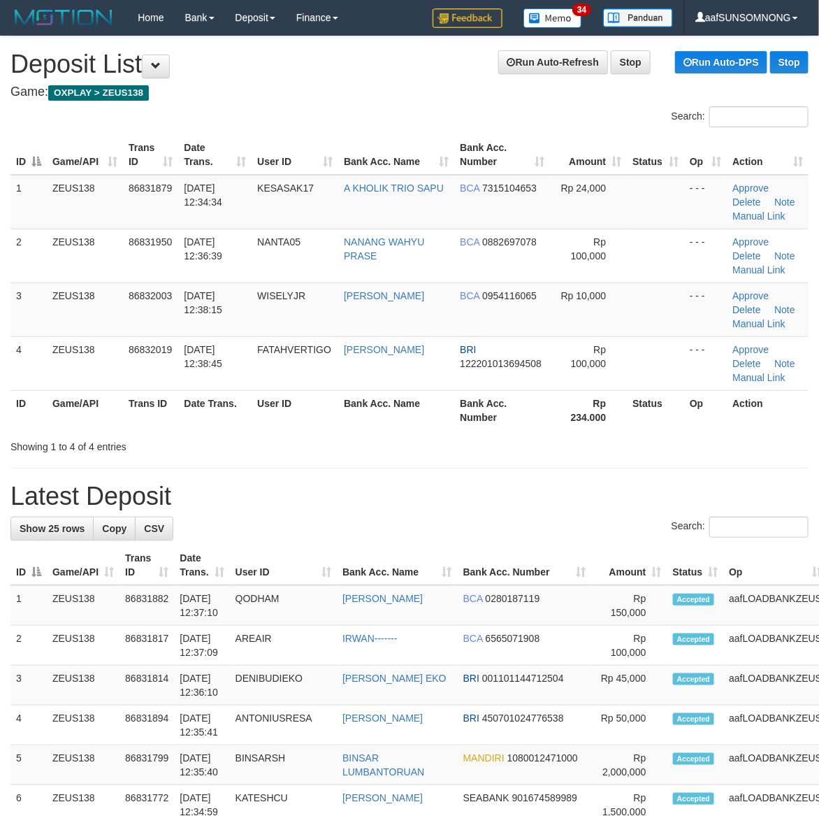
drag, startPoint x: 566, startPoint y: 480, endPoint x: 832, endPoint y: 602, distance: 292.1
click at [573, 486] on h1 "Latest Deposit" at bounding box center [409, 496] width 798 height 28
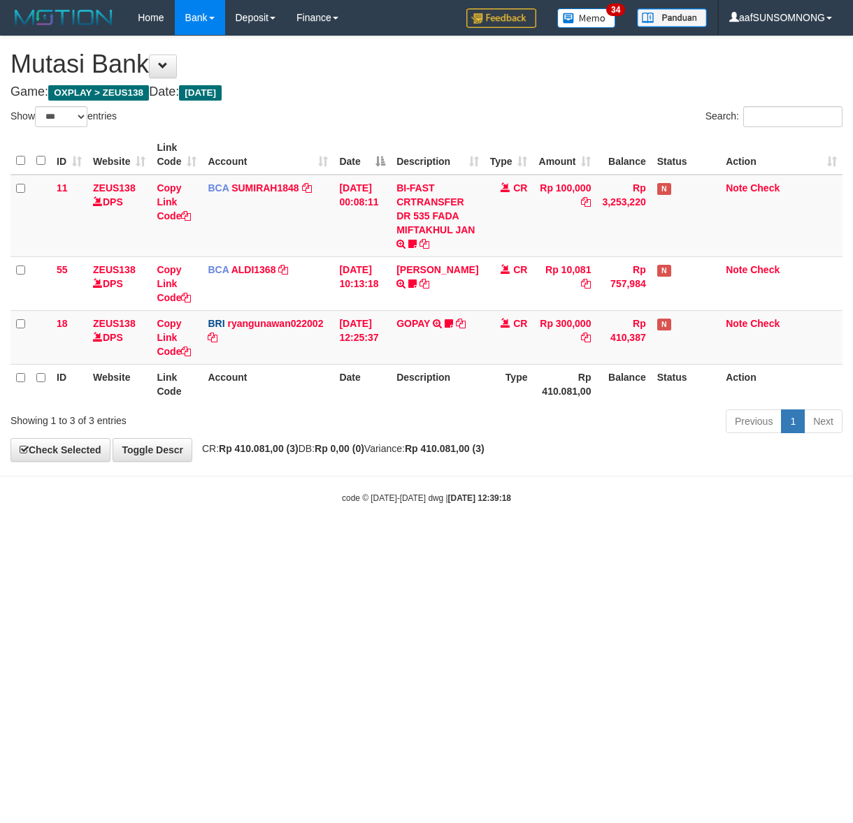
select select "***"
click at [342, 540] on html "Toggle navigation Home Bank Account List Load By Website Group [OXPLAY] ZEUS138…" at bounding box center [426, 270] width 853 height 540
select select "***"
click at [207, 540] on html "Toggle navigation Home Bank Account List Load By Website Group [OXPLAY] ZEUS138…" at bounding box center [426, 270] width 853 height 540
click at [295, 540] on html "Toggle navigation Home Bank Account List Load By Website Group [OXPLAY] ZEUS138…" at bounding box center [426, 270] width 853 height 540
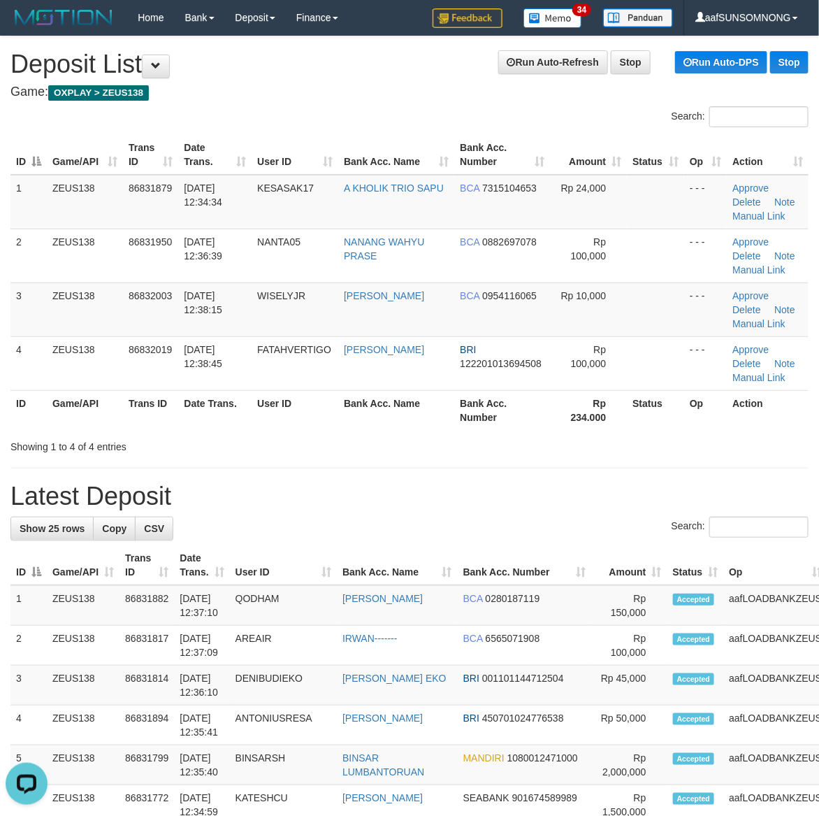
drag, startPoint x: 596, startPoint y: 448, endPoint x: 613, endPoint y: 448, distance: 16.8
click at [605, 448] on div "Showing 1 to 4 of 4 entries" at bounding box center [409, 444] width 819 height 20
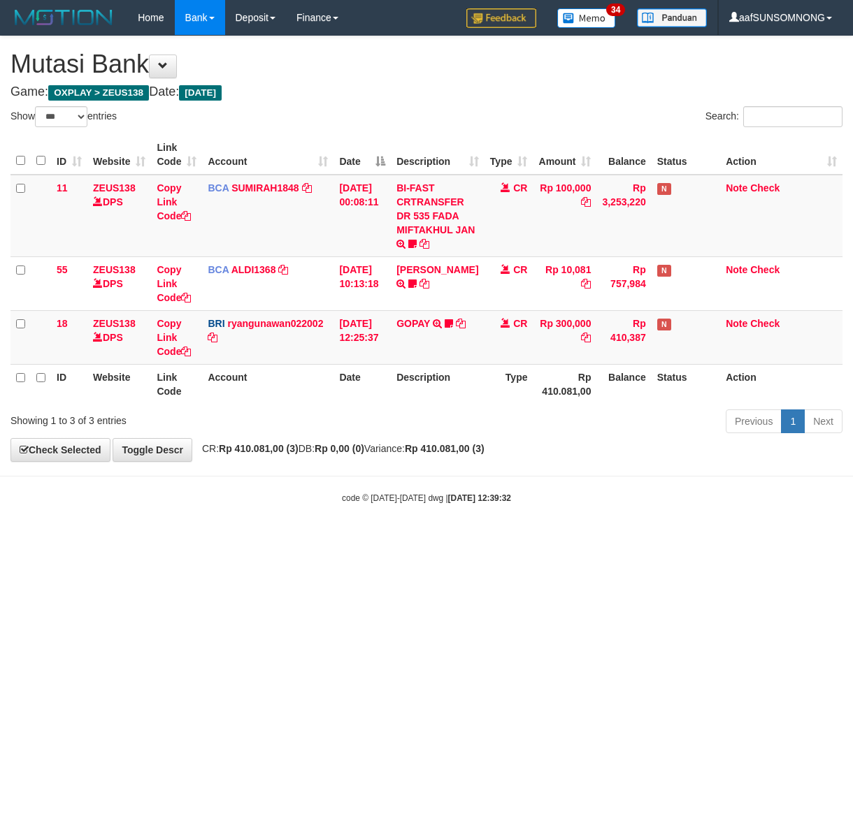
select select "***"
click at [354, 540] on html "Toggle navigation Home Bank Account List Load By Website Group [OXPLAY] ZEUS138…" at bounding box center [426, 270] width 853 height 540
drag, startPoint x: 427, startPoint y: 491, endPoint x: 435, endPoint y: 494, distance: 8.8
click at [432, 493] on div "code © 2012-2018 dwg | 2025/08/31 12:39:33" at bounding box center [426, 498] width 853 height 14
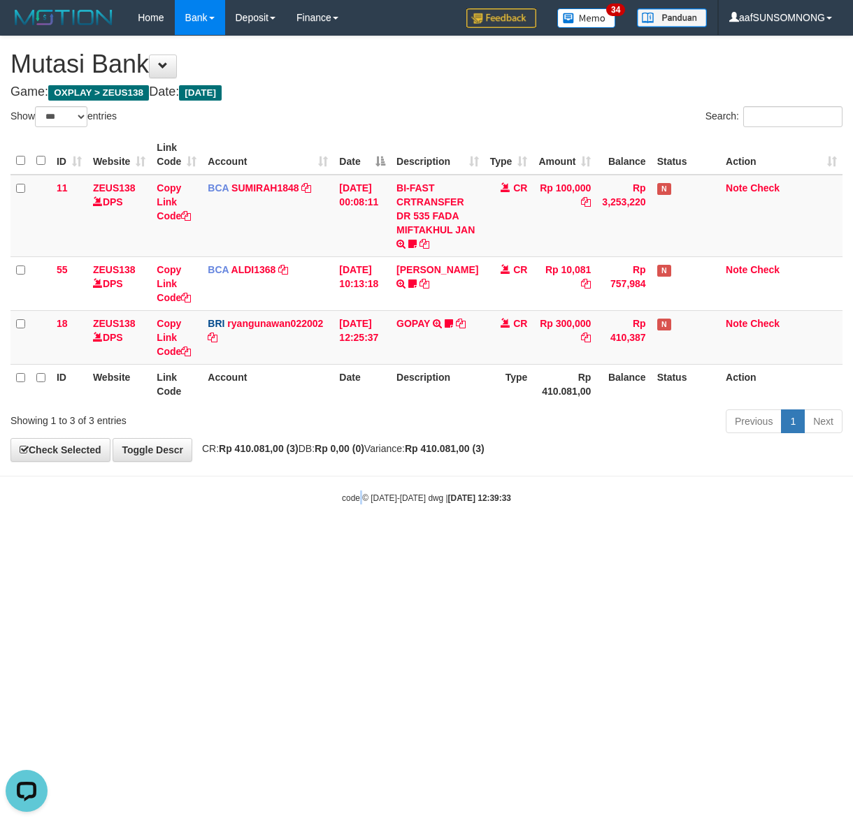
click at [358, 535] on body "Toggle navigation Home Bank Account List Load By Website Group [OXPLAY] ZEUS138…" at bounding box center [426, 270] width 853 height 540
click at [347, 540] on html "Toggle navigation Home Bank Account List Load By Website Group [OXPLAY] ZEUS138…" at bounding box center [426, 270] width 853 height 540
drag, startPoint x: 323, startPoint y: 539, endPoint x: 368, endPoint y: 535, distance: 44.9
click at [327, 538] on body "Toggle navigation Home Bank Account List Load By Website Group [OXPLAY] ZEUS138…" at bounding box center [426, 270] width 853 height 540
drag, startPoint x: 445, startPoint y: 608, endPoint x: 312, endPoint y: 602, distance: 132.9
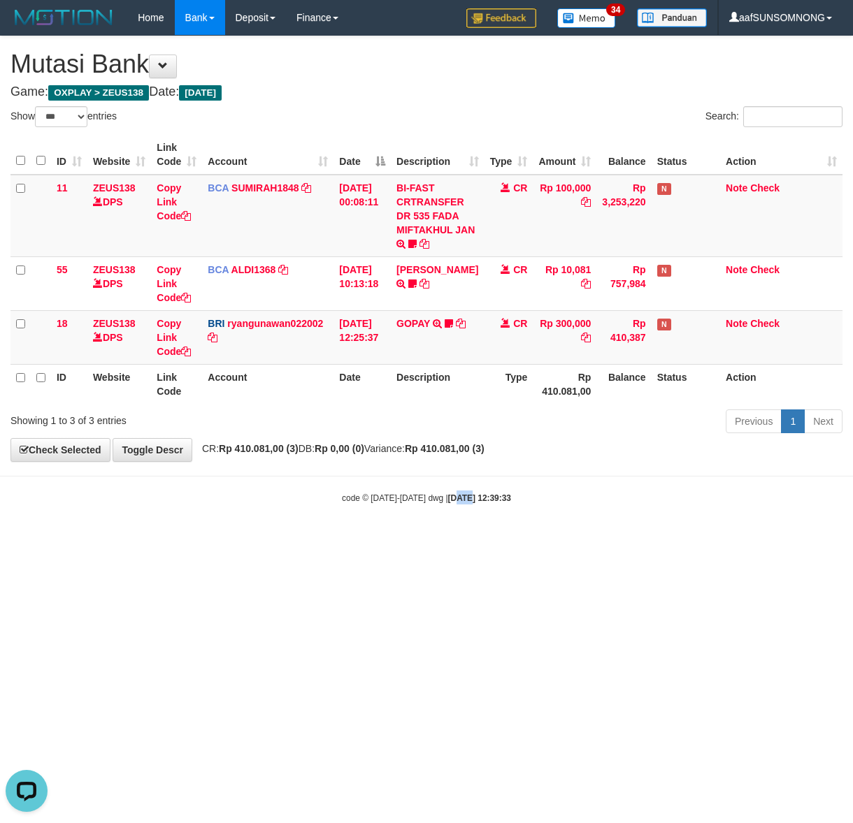
click at [449, 540] on html "Toggle navigation Home Bank Account List Load By Website Group [OXPLAY] ZEUS138…" at bounding box center [426, 270] width 853 height 540
drag, startPoint x: 250, startPoint y: 607, endPoint x: 358, endPoint y: 612, distance: 107.8
click at [252, 540] on html "Toggle navigation Home Bank Account List Load By Website Group [OXPLAY] ZEUS138…" at bounding box center [426, 270] width 853 height 540
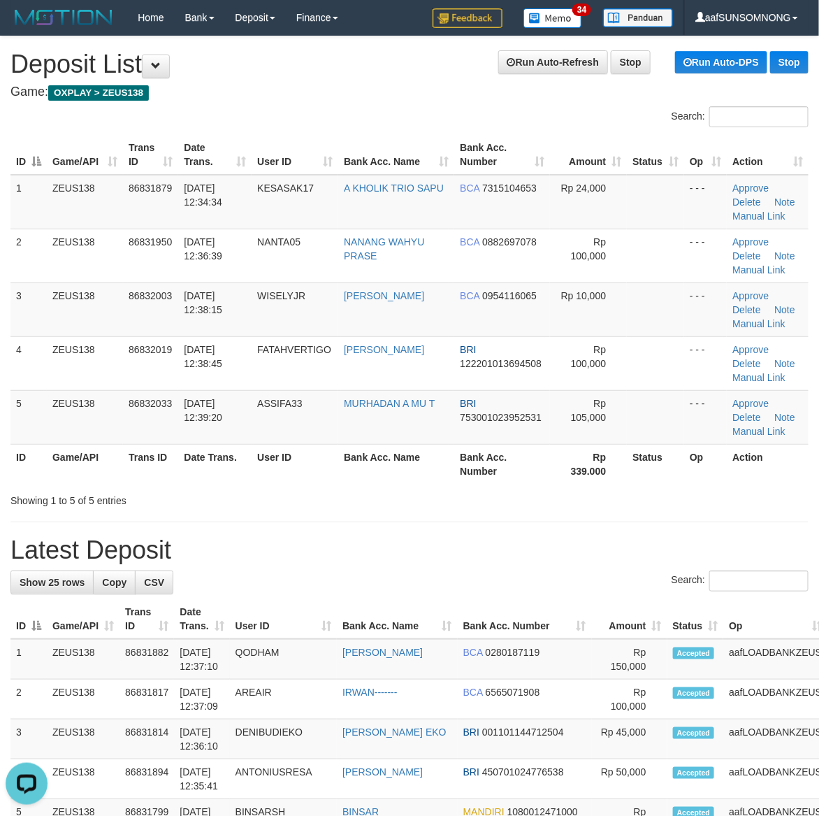
drag, startPoint x: 617, startPoint y: 522, endPoint x: 630, endPoint y: 522, distance: 12.6
drag, startPoint x: 542, startPoint y: 466, endPoint x: 818, endPoint y: 498, distance: 277.2
click at [568, 472] on tr "ID Game/API Trans ID Date Trans. User ID Bank Acc. Name Bank Acc. Number Rp 339…" at bounding box center [409, 464] width 798 height 40
drag, startPoint x: 563, startPoint y: 540, endPoint x: 828, endPoint y: 536, distance: 265.6
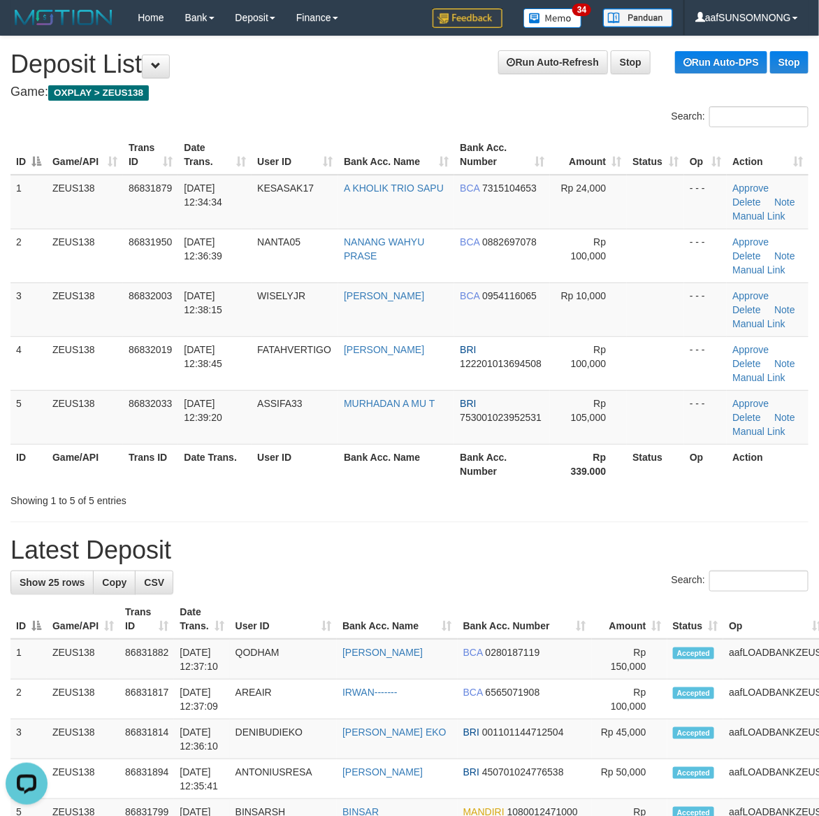
click at [570, 543] on h1 "Latest Deposit" at bounding box center [409, 550] width 798 height 28
drag, startPoint x: 470, startPoint y: 563, endPoint x: 517, endPoint y: 563, distance: 47.5
click at [490, 563] on h1 "Latest Deposit" at bounding box center [409, 550] width 798 height 28
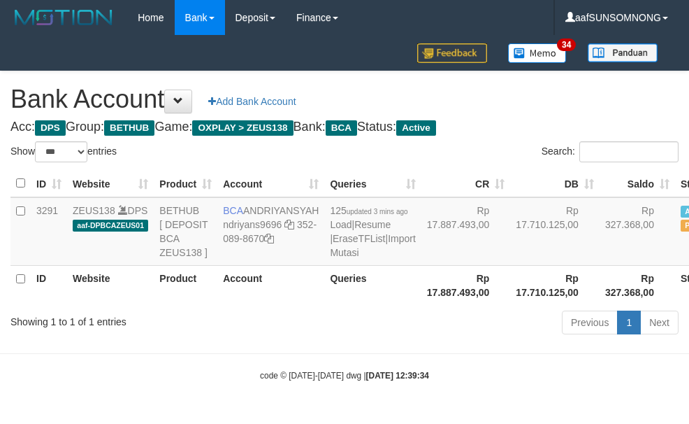
select select "***"
click at [330, 258] on link "Import Mutasi" at bounding box center [372, 245] width 85 height 25
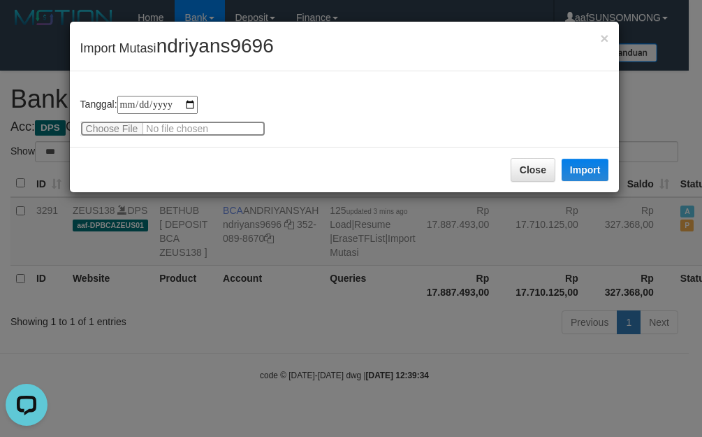
click at [138, 129] on input "file" at bounding box center [172, 128] width 185 height 15
type input "**********"
click at [584, 166] on button "Import" at bounding box center [586, 170] width 48 height 22
click at [533, 182] on button "Close" at bounding box center [533, 170] width 45 height 24
click at [532, 182] on button "Close" at bounding box center [533, 170] width 45 height 24
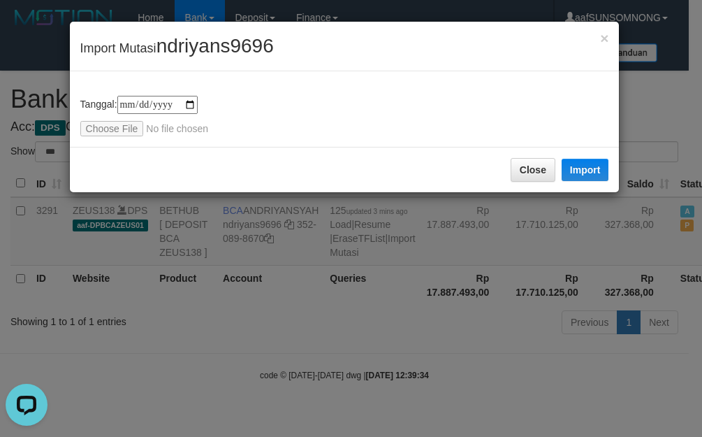
click at [301, 328] on div "**********" at bounding box center [351, 218] width 702 height 437
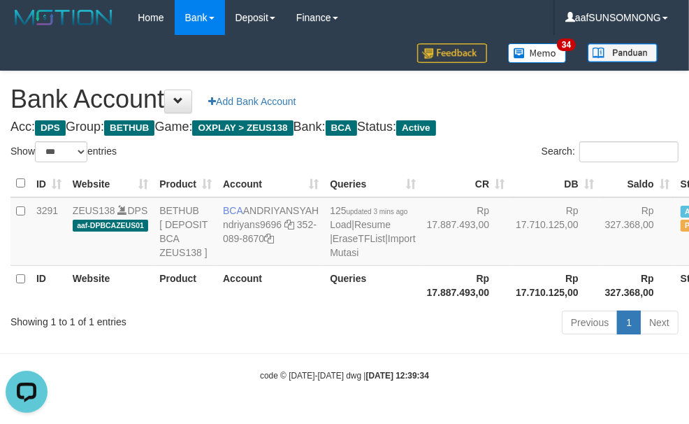
drag, startPoint x: 315, startPoint y: 340, endPoint x: 297, endPoint y: 327, distance: 22.5
click at [317, 339] on div "Previous 1 Next" at bounding box center [488, 324] width 381 height 30
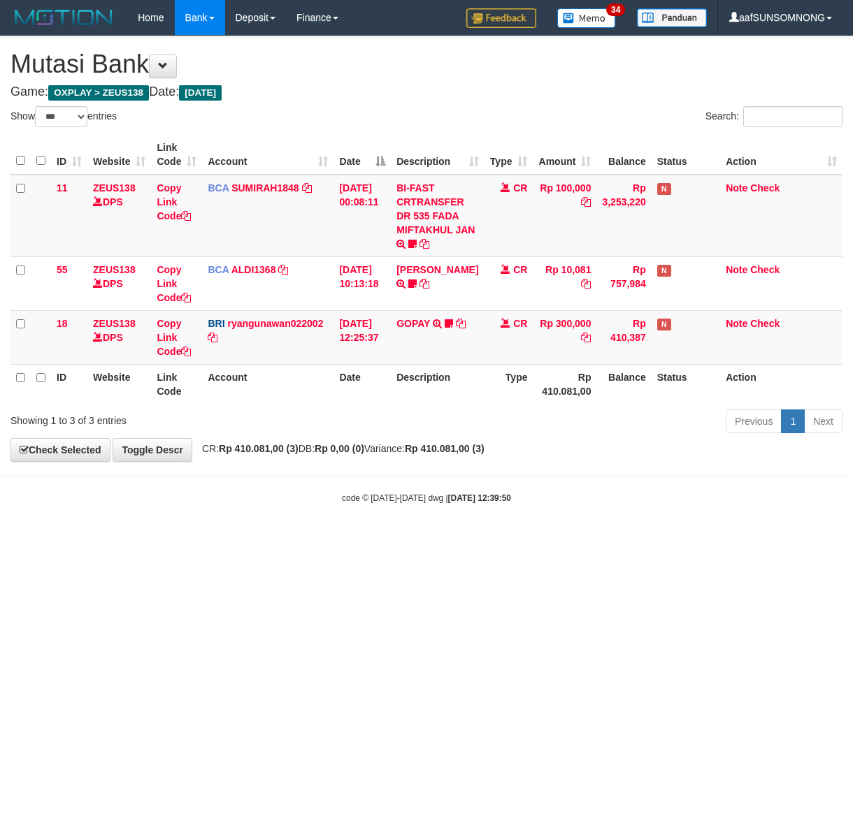
select select "***"
drag, startPoint x: 377, startPoint y: 593, endPoint x: 277, endPoint y: 619, distance: 103.4
click at [381, 540] on html "Toggle navigation Home Bank Account List Load By Website Group [OXPLAY] ZEUS138…" at bounding box center [426, 270] width 853 height 540
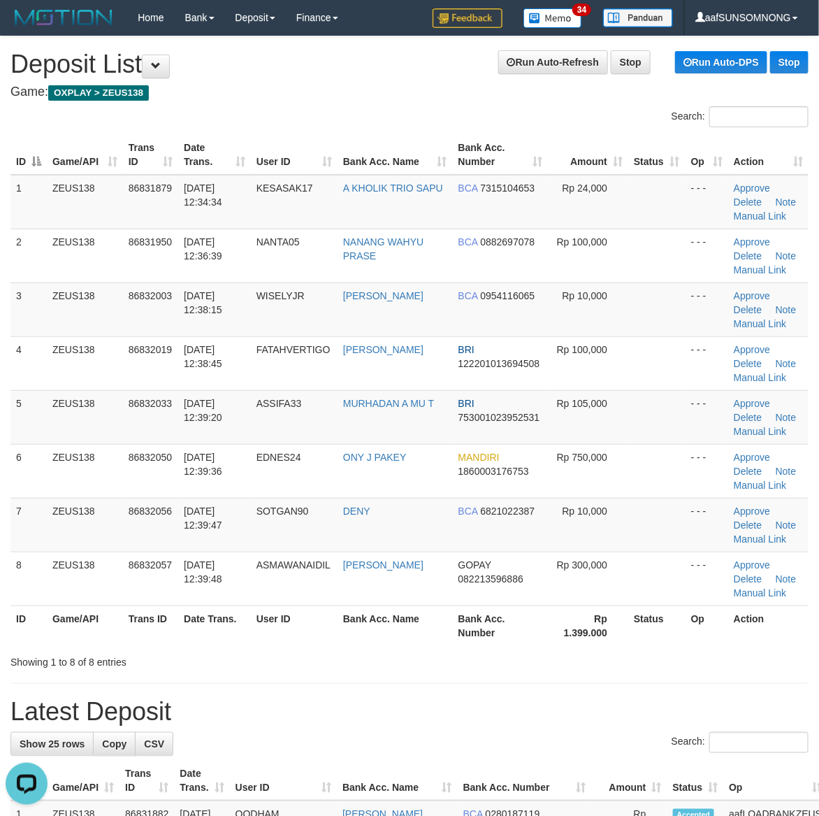
drag, startPoint x: 579, startPoint y: 675, endPoint x: 832, endPoint y: 627, distance: 257.6
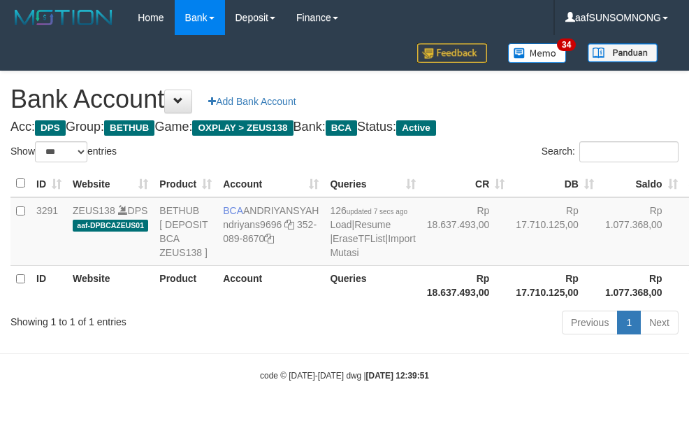
select select "***"
click at [259, 328] on div "Showing 1 to 1 of 1 entries" at bounding box center [143, 319] width 266 height 20
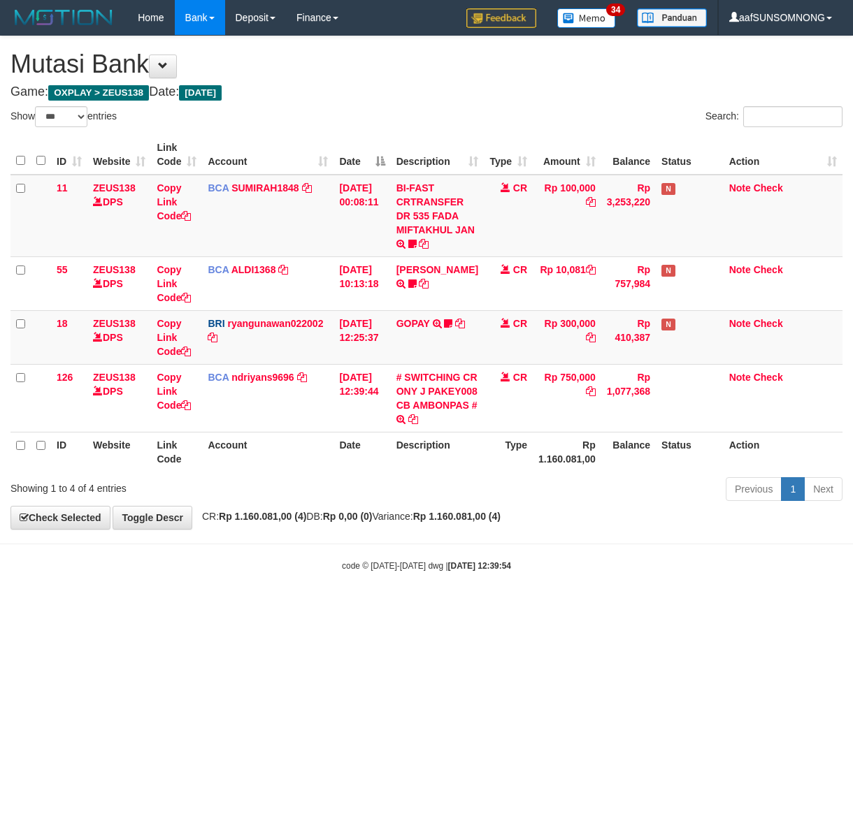
select select "***"
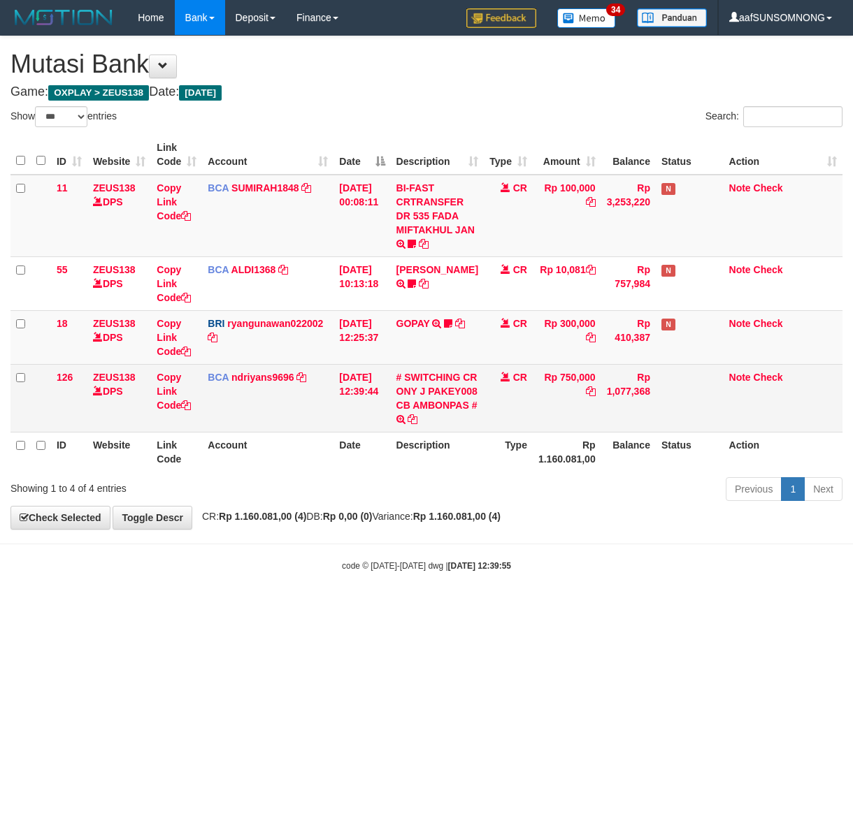
click at [243, 369] on td "BCA ndriyans9696 DPS ANDRIYANSYAH mutasi_20250831_3291 | 126 mutasi_20250831_32…" at bounding box center [267, 398] width 131 height 68
click at [250, 374] on link "ndriyans9696" at bounding box center [262, 377] width 63 height 11
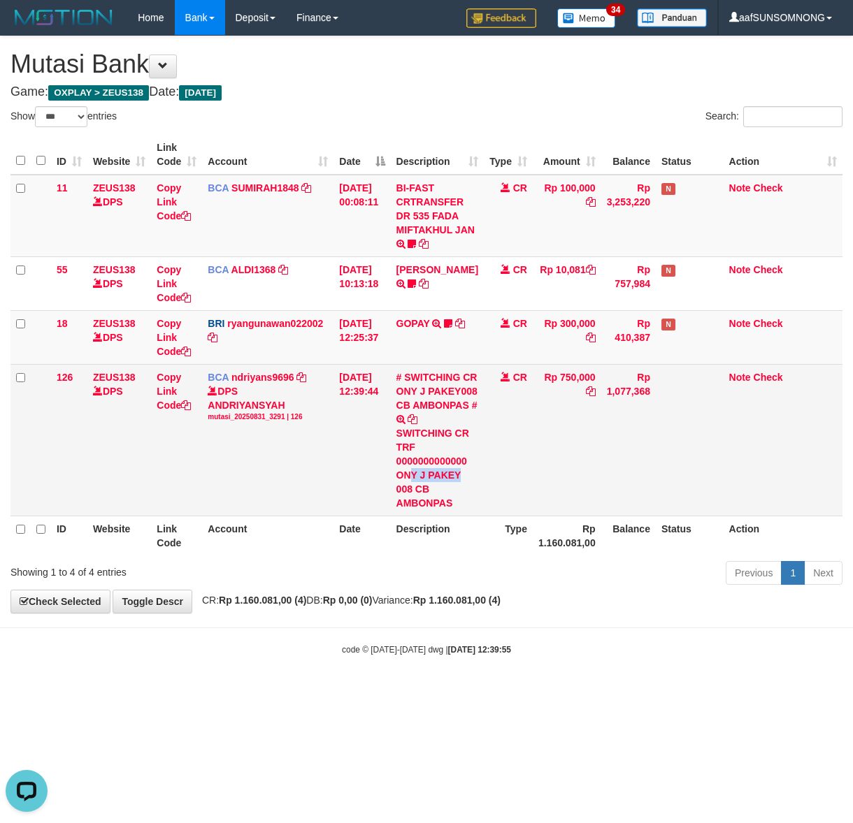
drag, startPoint x: 466, startPoint y: 491, endPoint x: 410, endPoint y: 486, distance: 56.1
click at [410, 486] on div "SWITCHING CR TRF 0000000000000 ONY J PAKEY 008 CB AMBONPAS" at bounding box center [437, 468] width 82 height 84
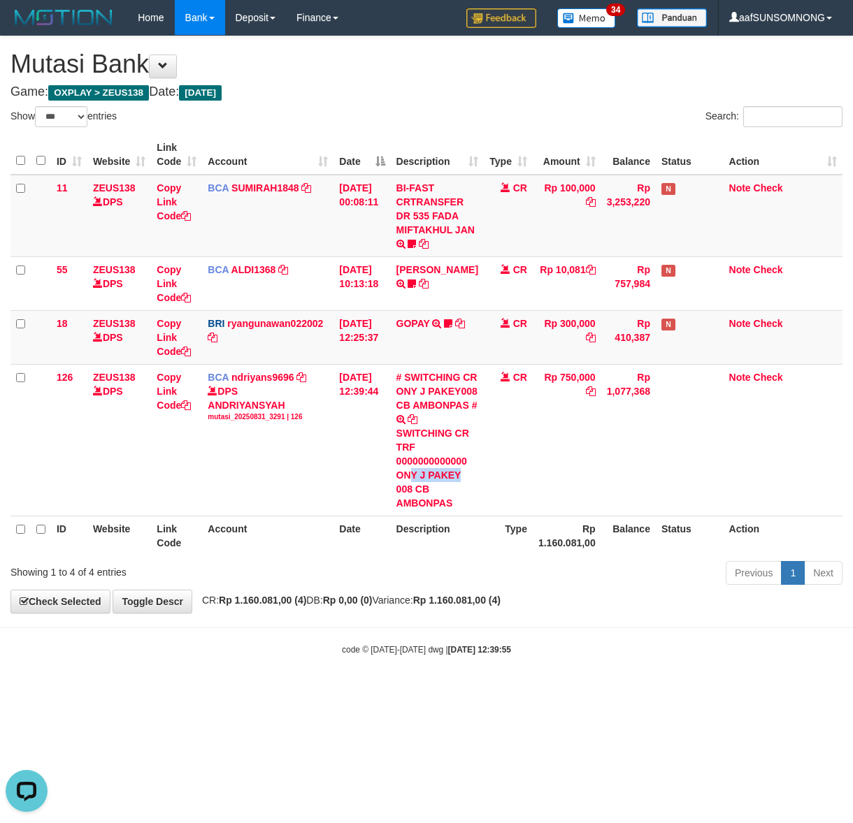
copy div "Y J PAKEY"
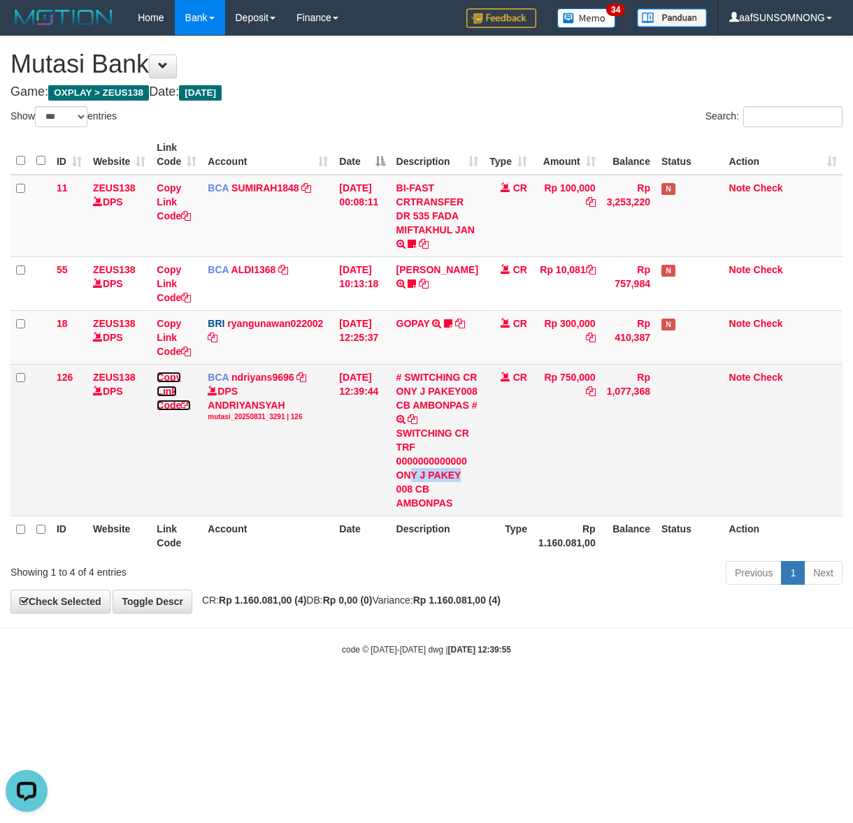
drag, startPoint x: 172, startPoint y: 389, endPoint x: 80, endPoint y: 441, distance: 105.5
click at [171, 389] on link "Copy Link Code" at bounding box center [174, 391] width 34 height 39
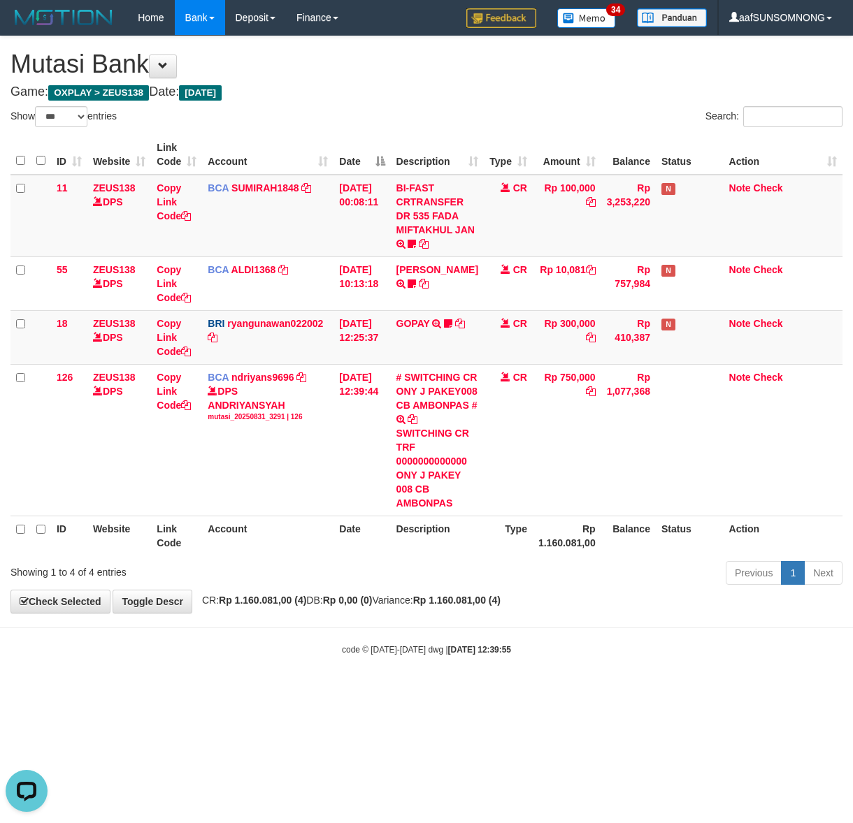
scroll to position [207, 0]
click at [377, 635] on body "Toggle navigation Home Bank Account List Load By Website Group [OXPLAY] ZEUS138…" at bounding box center [426, 345] width 853 height 691
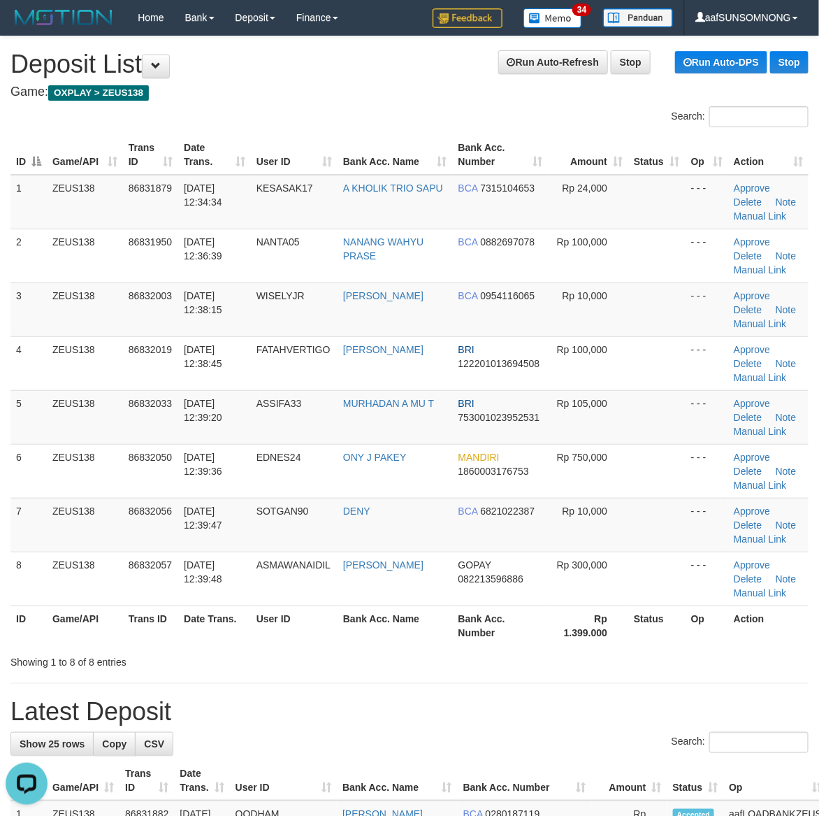
drag, startPoint x: 505, startPoint y: 609, endPoint x: 825, endPoint y: 470, distance: 348.4
click at [510, 609] on th "Bank Acc. Number" at bounding box center [500, 625] width 95 height 40
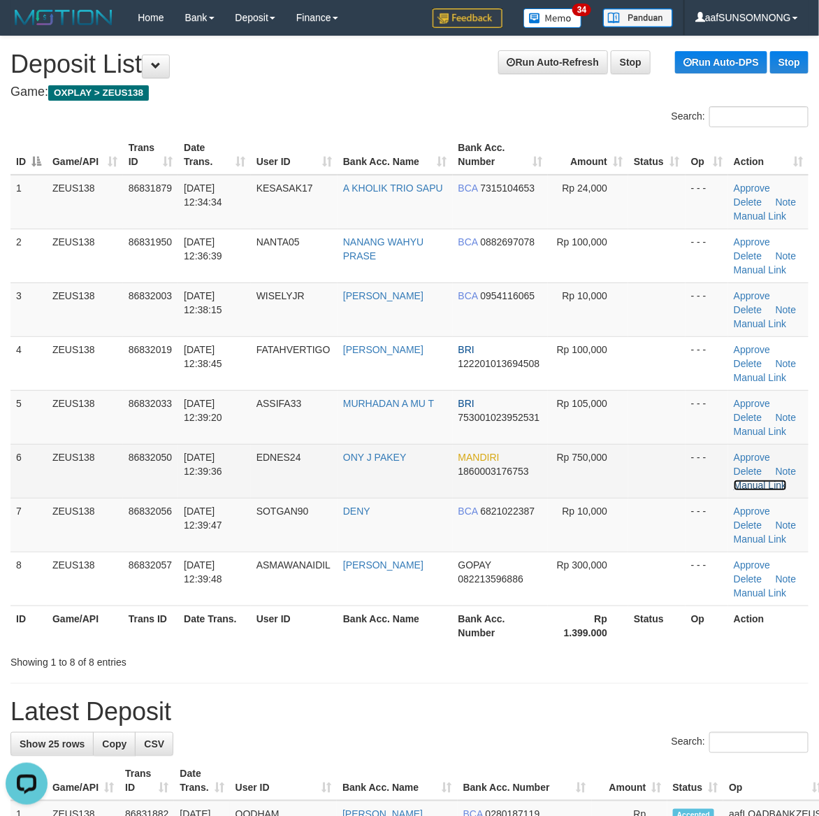
click at [771, 483] on link "Manual Link" at bounding box center [760, 484] width 53 height 11
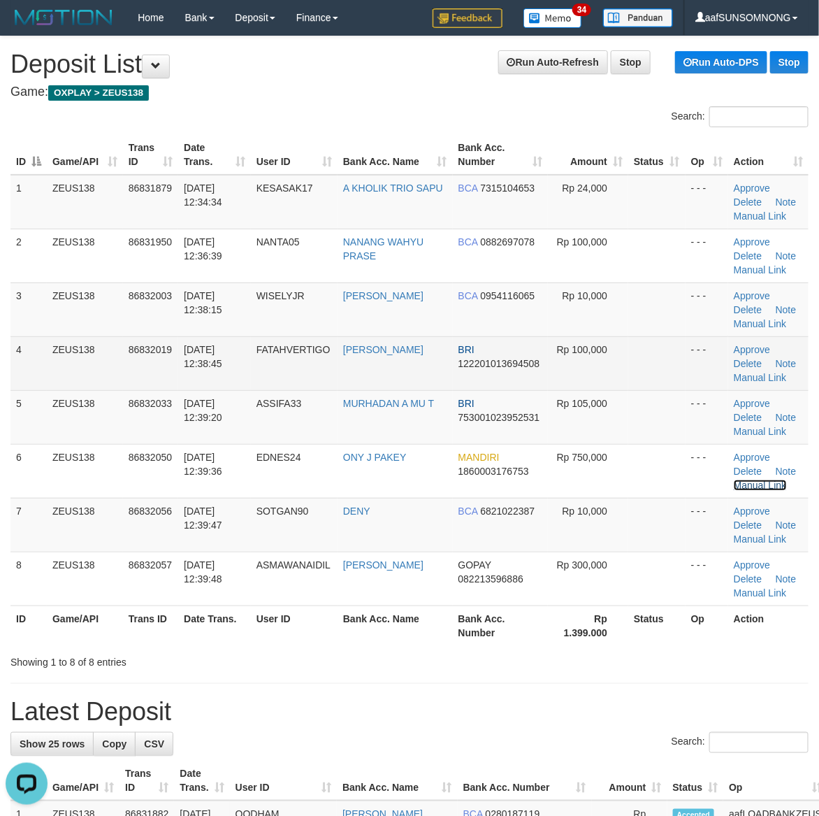
click at [734, 479] on link "Manual Link" at bounding box center [760, 484] width 53 height 11
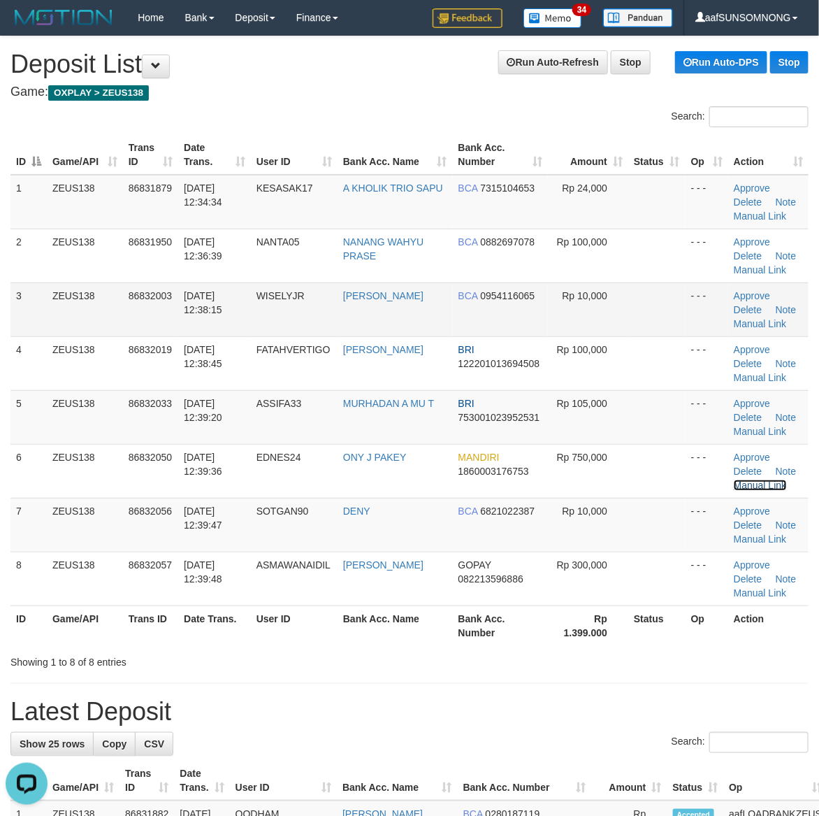
click at [734, 479] on link "Manual Link" at bounding box center [760, 484] width 53 height 11
drag, startPoint x: 500, startPoint y: 656, endPoint x: 830, endPoint y: 641, distance: 330.2
click at [518, 656] on div "Showing 1 to 8 of 8 entries" at bounding box center [409, 659] width 819 height 20
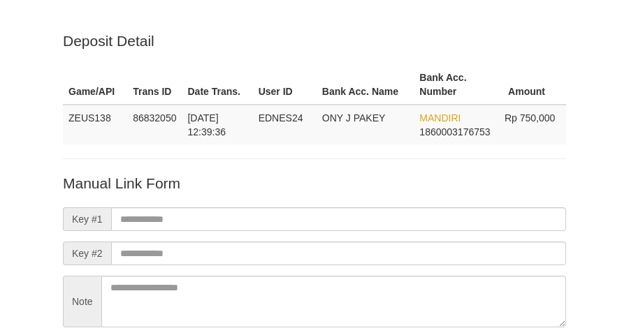
scroll to position [123, 0]
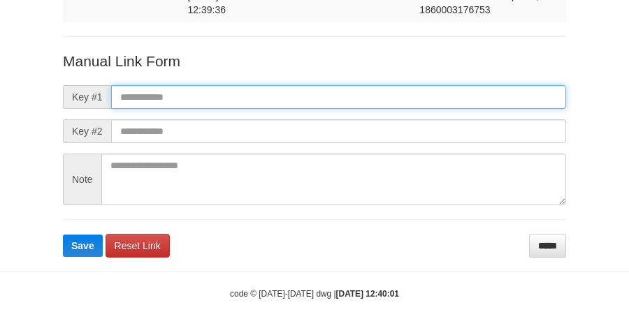
click at [138, 88] on input "text" at bounding box center [338, 97] width 455 height 24
paste input "**********"
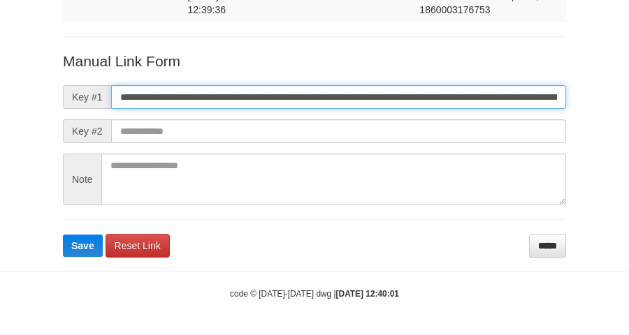
scroll to position [0, 958]
type input "**********"
click at [63, 235] on button "Save" at bounding box center [83, 246] width 40 height 22
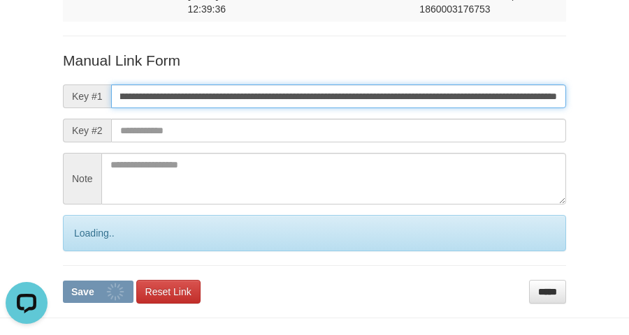
scroll to position [0, 0]
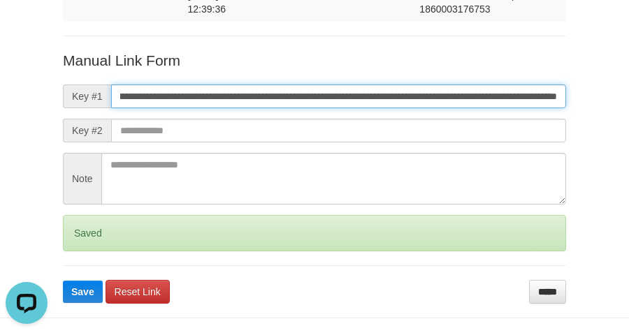
click at [63, 281] on button "Save" at bounding box center [83, 292] width 40 height 22
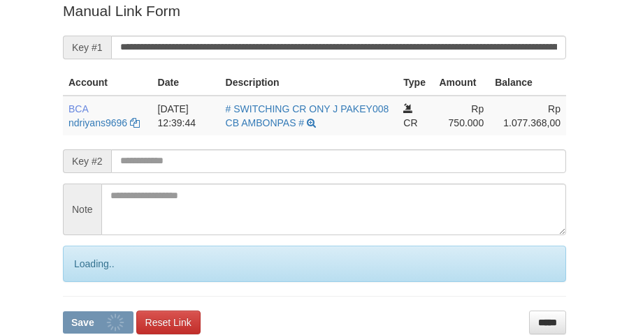
scroll to position [287, 0]
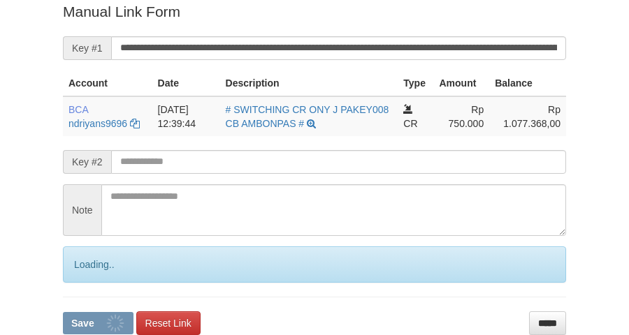
click at [63, 312] on button "Save" at bounding box center [98, 323] width 71 height 22
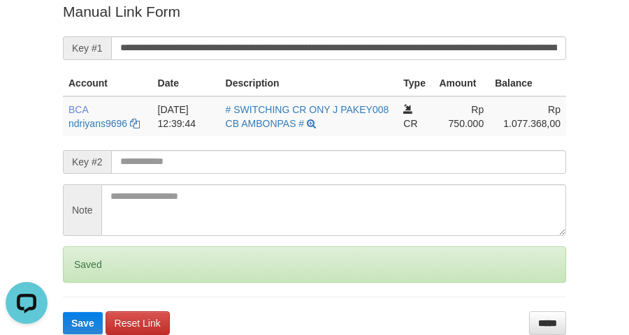
click at [63, 312] on button "Save" at bounding box center [83, 323] width 40 height 22
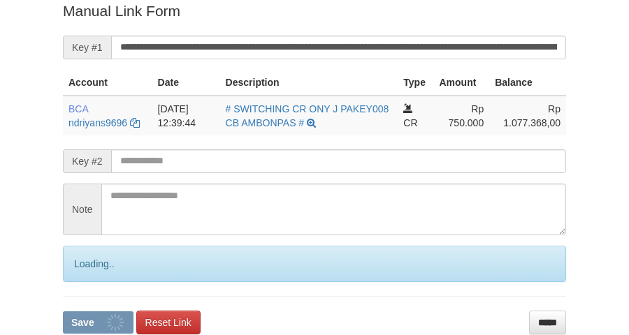
scroll to position [287, 0]
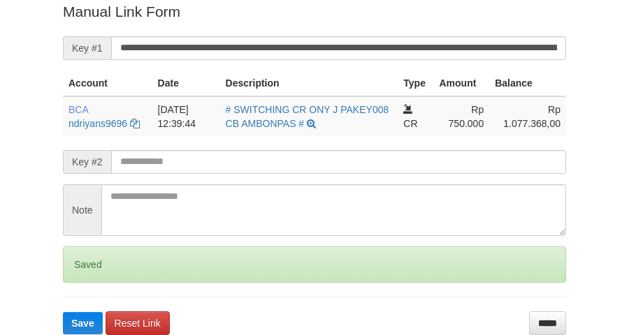
click at [63, 312] on button "Save" at bounding box center [83, 323] width 40 height 22
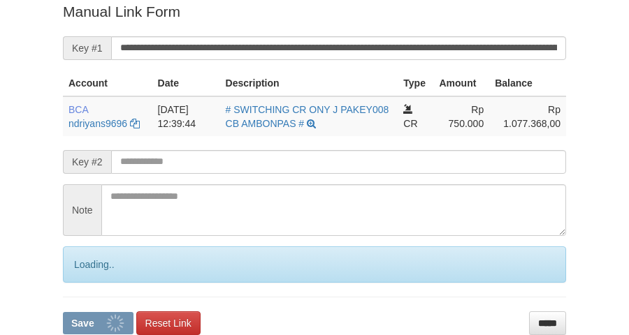
click at [63, 312] on button "Save" at bounding box center [98, 323] width 71 height 22
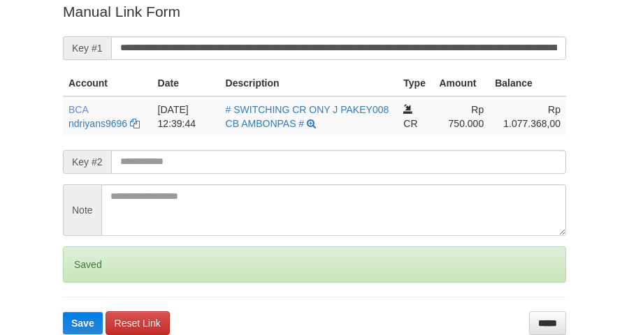
click at [63, 312] on button "Save" at bounding box center [83, 323] width 40 height 22
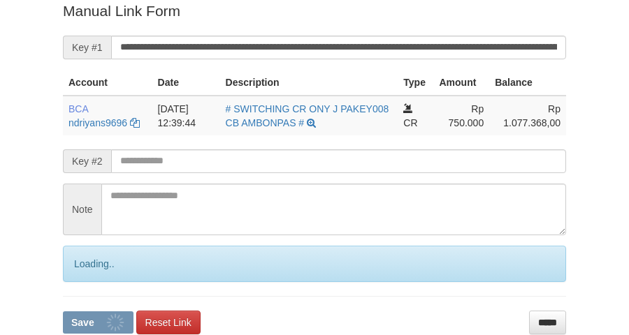
click at [63, 312] on button "Save" at bounding box center [98, 323] width 71 height 22
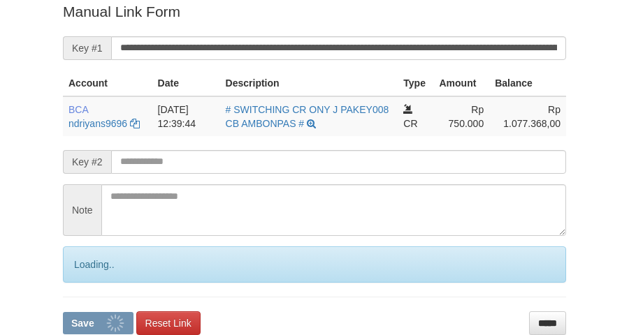
click at [63, 312] on button "Save" at bounding box center [98, 323] width 71 height 22
click at [141, 50] on input "**********" at bounding box center [338, 48] width 455 height 24
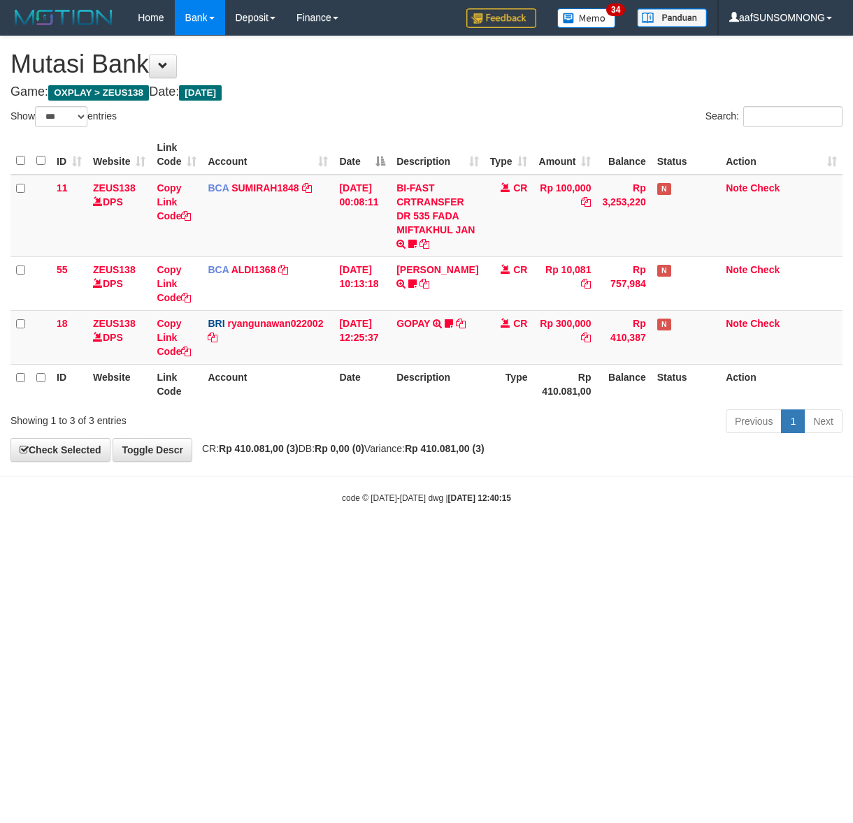
select select "***"
click at [505, 540] on html "Toggle navigation Home Bank Account List Load By Website Group [OXPLAY] ZEUS138…" at bounding box center [426, 270] width 853 height 540
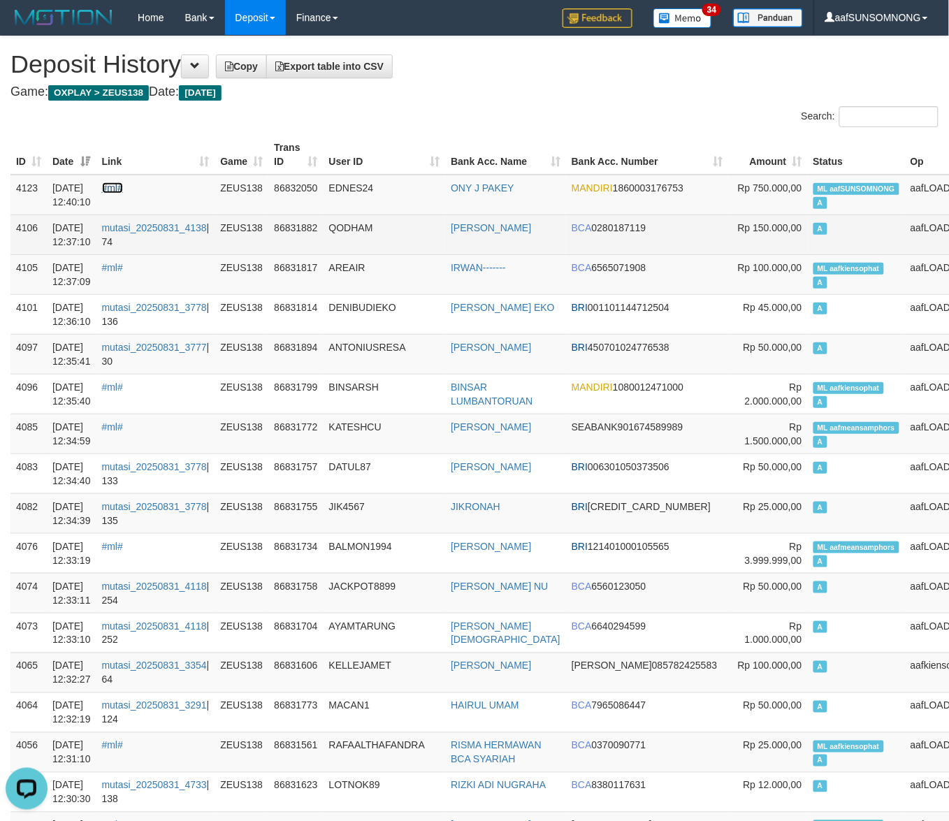
drag, startPoint x: 124, startPoint y: 187, endPoint x: 303, endPoint y: 218, distance: 180.9
click at [123, 187] on link "#ml#" at bounding box center [112, 187] width 21 height 11
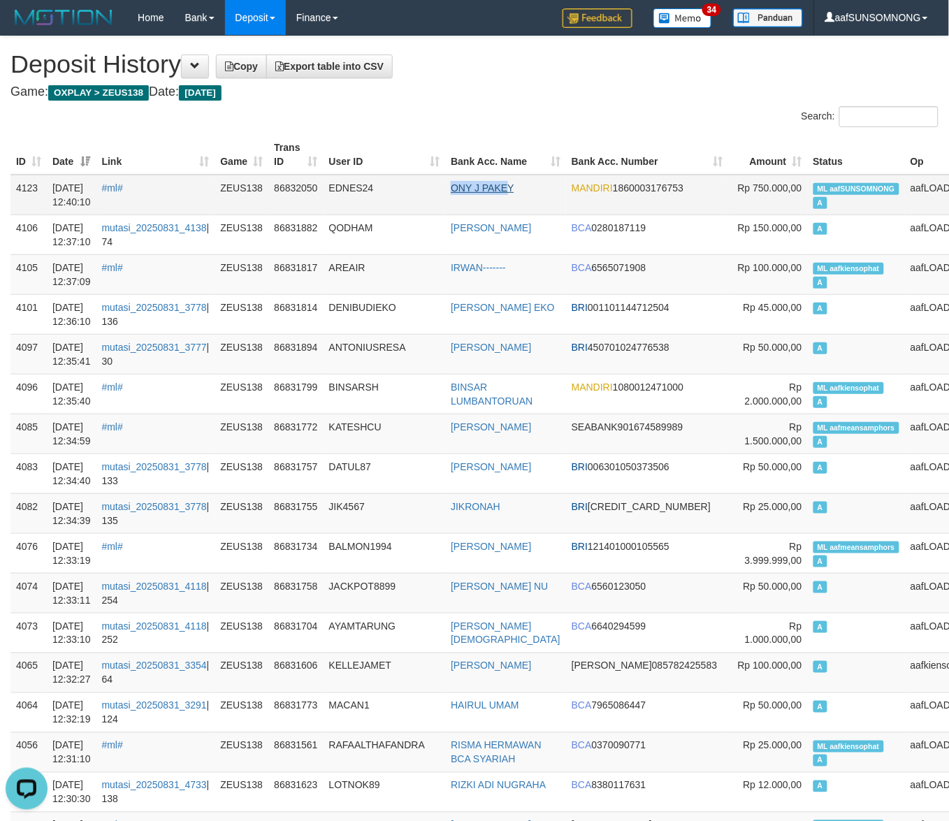
copy tr "ONY J PAKE"
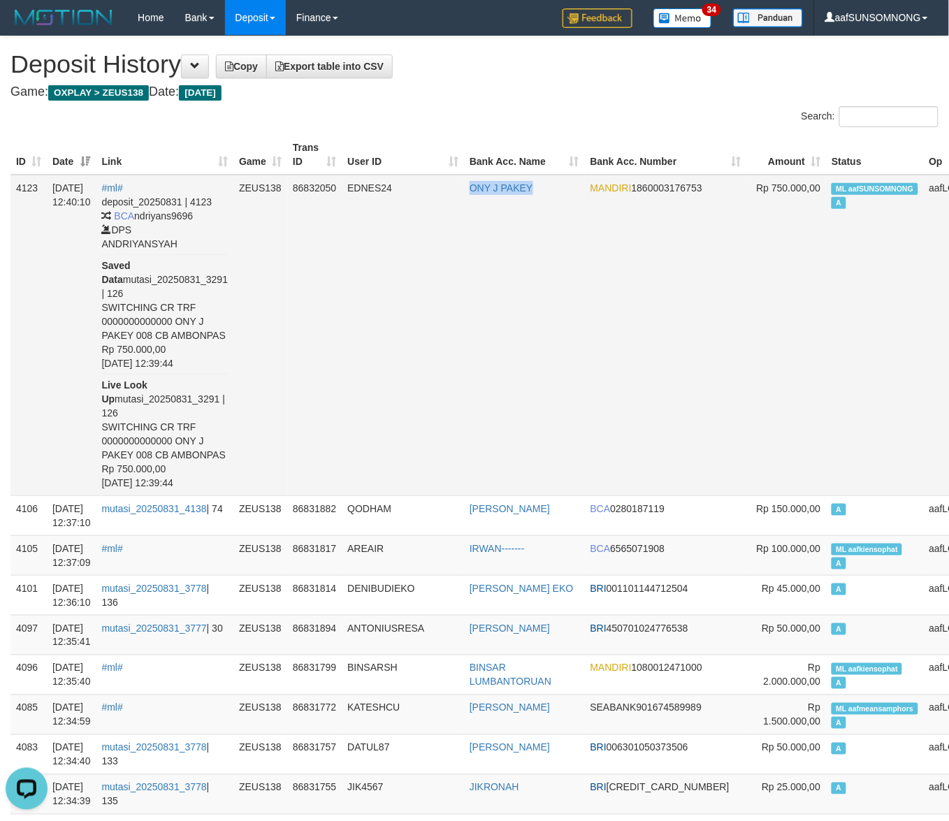
drag, startPoint x: 453, startPoint y: 182, endPoint x: 531, endPoint y: 191, distance: 78.7
click at [531, 191] on tr "4123 31/08/2025 12:40:10 #ml# deposit_20250831 | 4123 BCA ndriyans9696 DPS ANDR…" at bounding box center [519, 336] width 1018 height 322
drag, startPoint x: 456, startPoint y: 388, endPoint x: 460, endPoint y: 396, distance: 8.4
click at [463, 393] on tr "4123 31/08/2025 12:40:10 #ml# deposit_20250831 | 4123 BCA ndriyans9696 DPS ANDR…" at bounding box center [519, 336] width 1018 height 322
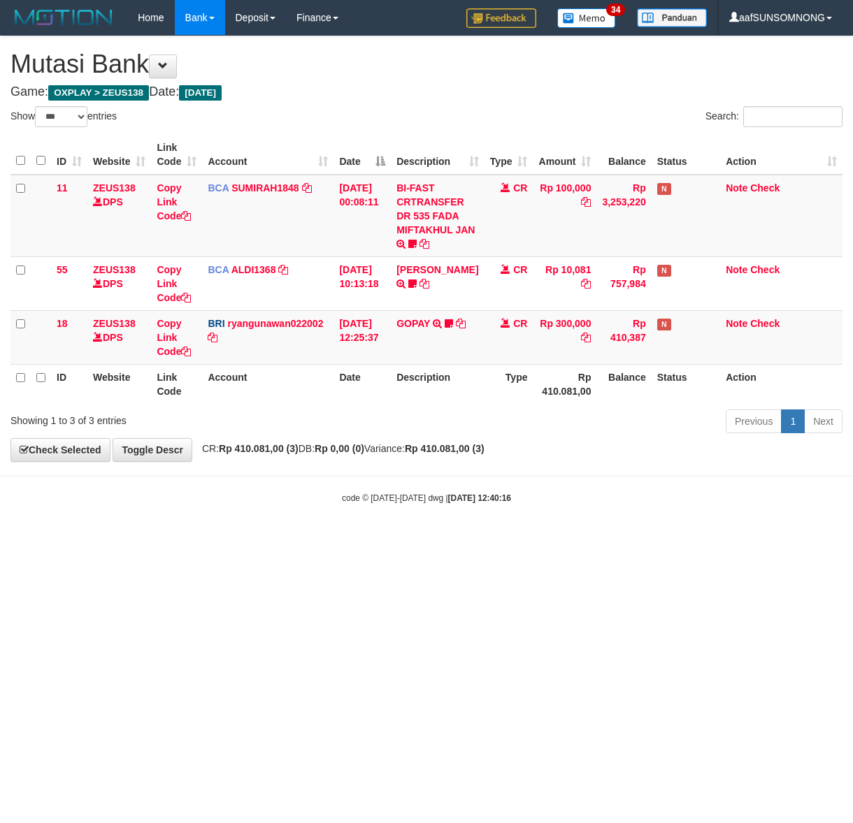
select select "***"
drag, startPoint x: 377, startPoint y: 612, endPoint x: 368, endPoint y: 609, distance: 10.0
click at [367, 540] on html "Toggle navigation Home Bank Account List Load By Website Group [OXPLAY] ZEUS138…" at bounding box center [426, 270] width 853 height 540
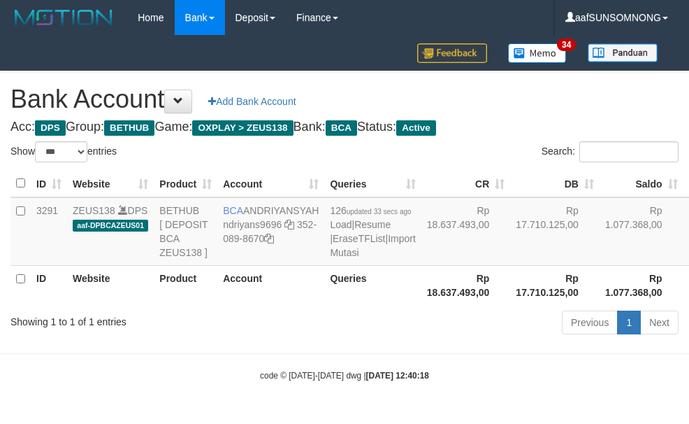
select select "***"
drag, startPoint x: 236, startPoint y: 336, endPoint x: 259, endPoint y: 308, distance: 36.8
click at [236, 328] on div "Showing 1 to 1 of 1 entries" at bounding box center [143, 319] width 266 height 20
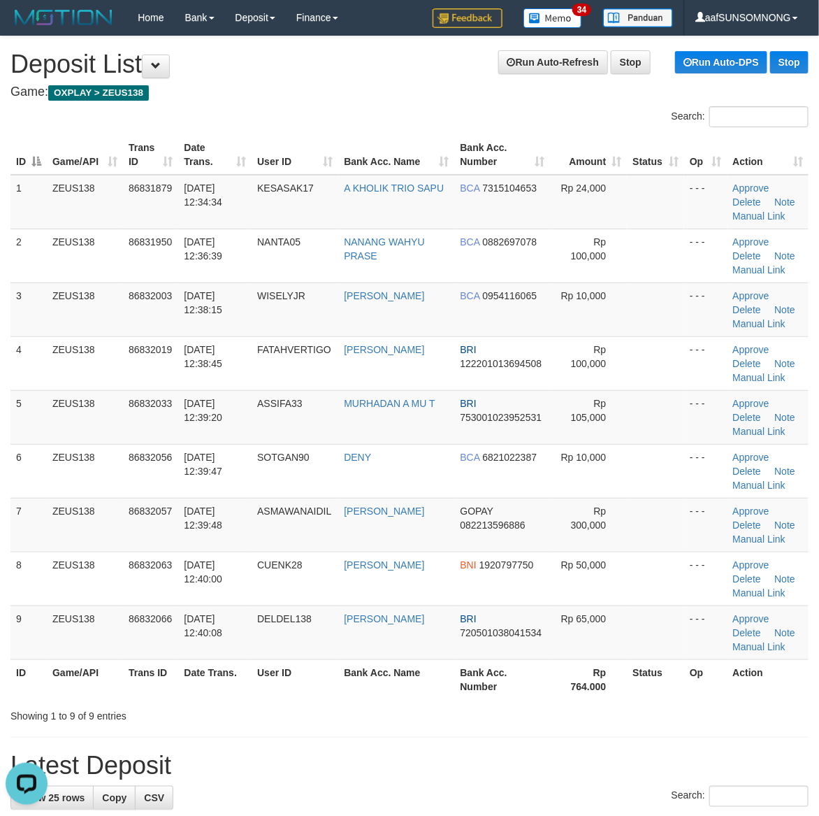
click at [410, 794] on div "Search:" at bounding box center [409, 798] width 798 height 24
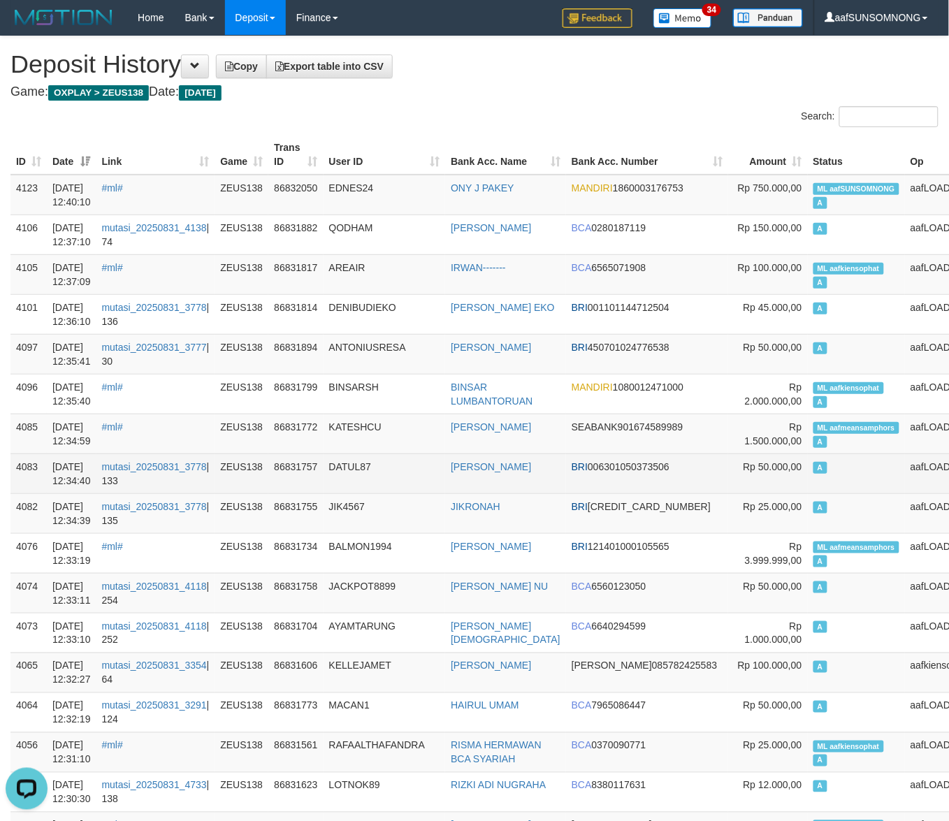
click at [446, 472] on td "DATUL87" at bounding box center [385, 474] width 122 height 40
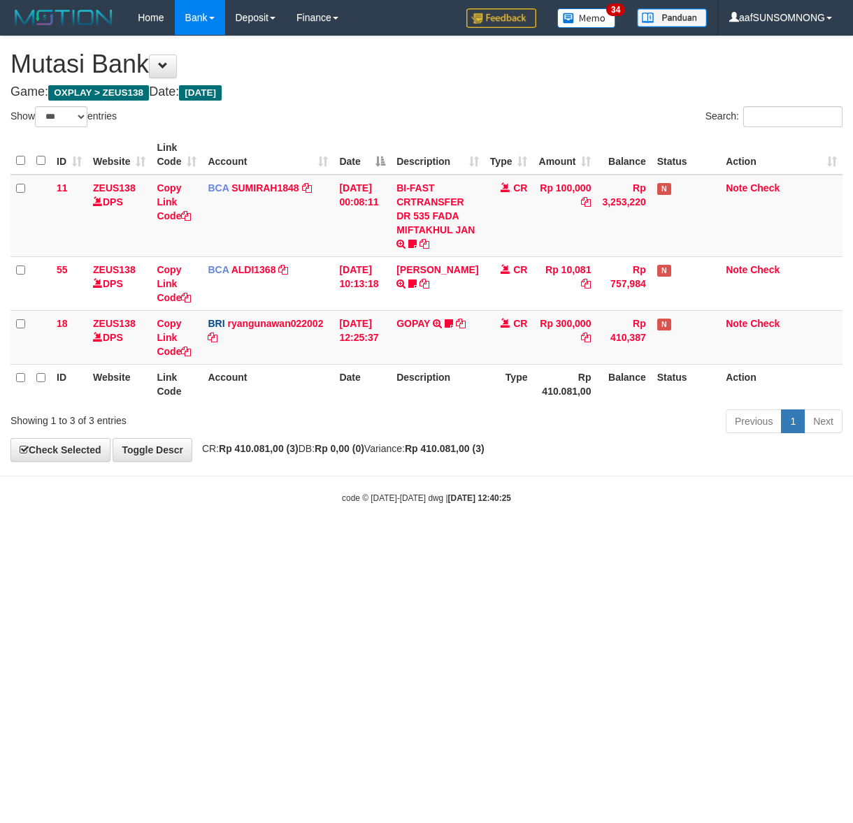
select select "***"
drag, startPoint x: 0, startPoint y: 0, endPoint x: 382, endPoint y: 572, distance: 687.4
click at [382, 540] on html "Toggle navigation Home Bank Account List Load By Website Group [OXPLAY] ZEUS138…" at bounding box center [426, 270] width 853 height 540
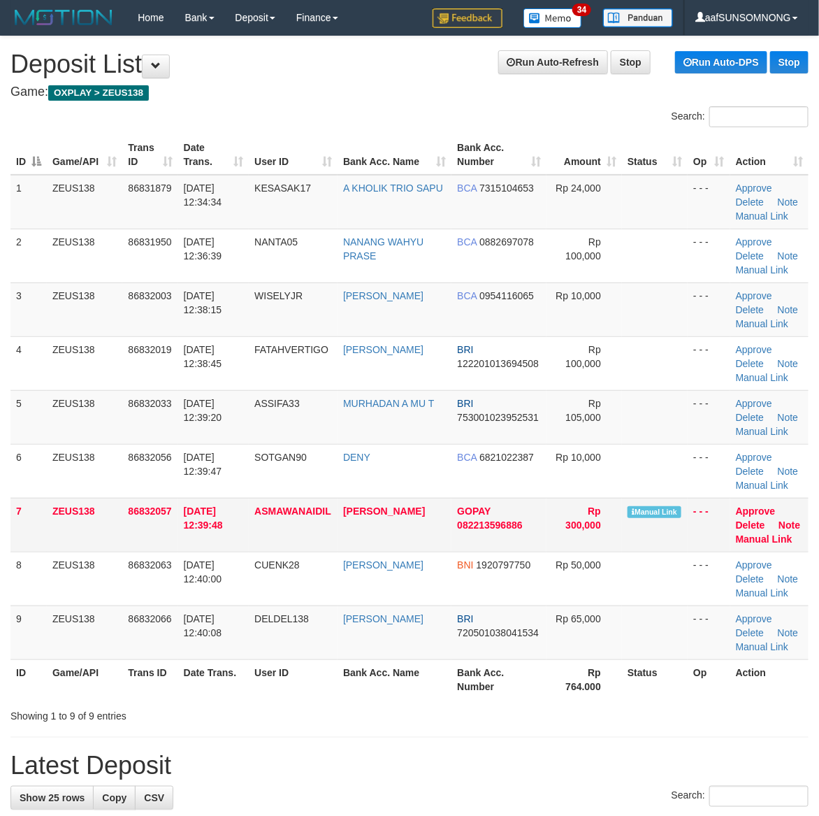
click at [770, 533] on td "Approve [GEOGRAPHIC_DATA] Note Manual Link" at bounding box center [769, 525] width 78 height 54
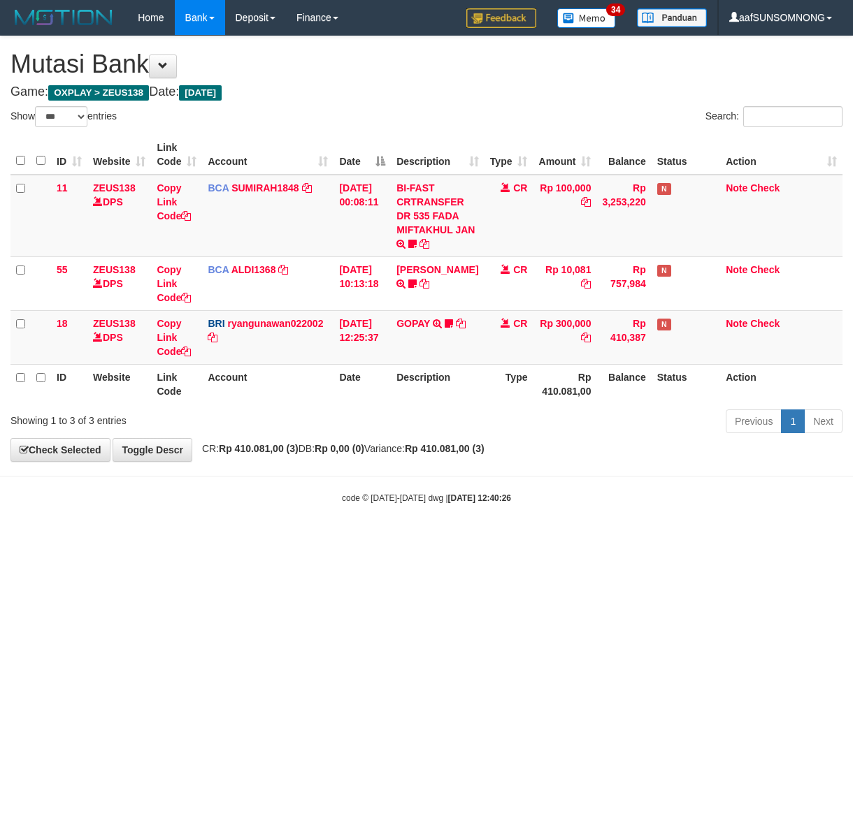
select select "***"
click at [348, 540] on html "Toggle navigation Home Bank Account List Load By Website Group [OXPLAY] ZEUS138…" at bounding box center [426, 270] width 853 height 540
click at [452, 323] on icon at bounding box center [449, 324] width 8 height 10
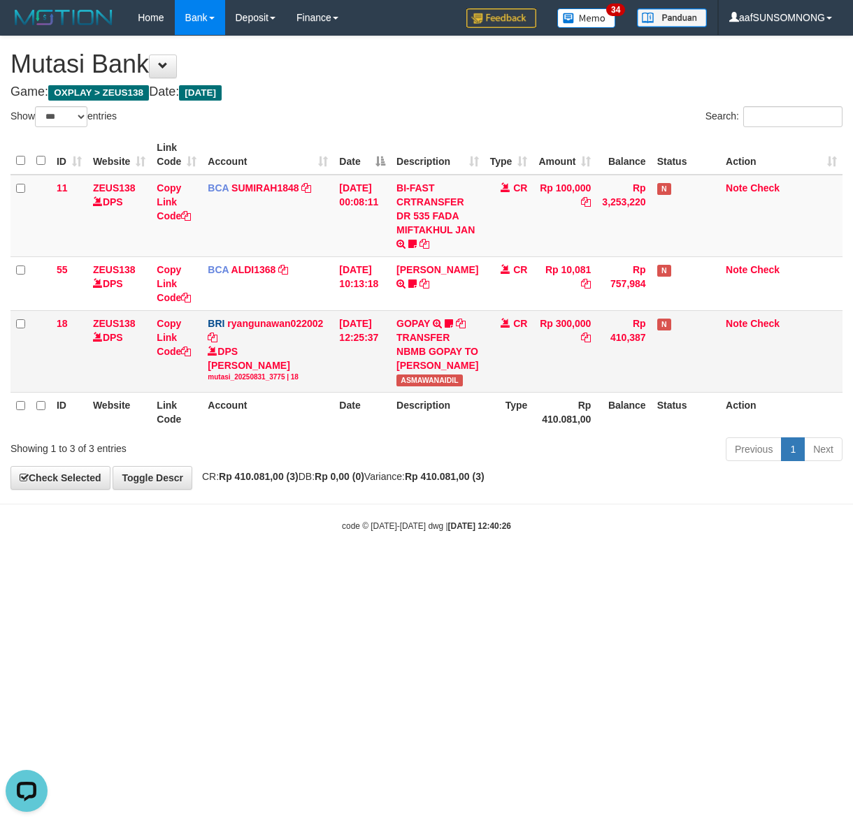
click at [431, 387] on span "ASMAWANAIDIL" at bounding box center [429, 381] width 66 height 12
copy span "ASMAWANAIDIL"
click at [289, 568] on html "Toggle navigation Home Bank Account List Load By Website Group [OXPLAY] ZEUS138…" at bounding box center [426, 284] width 853 height 568
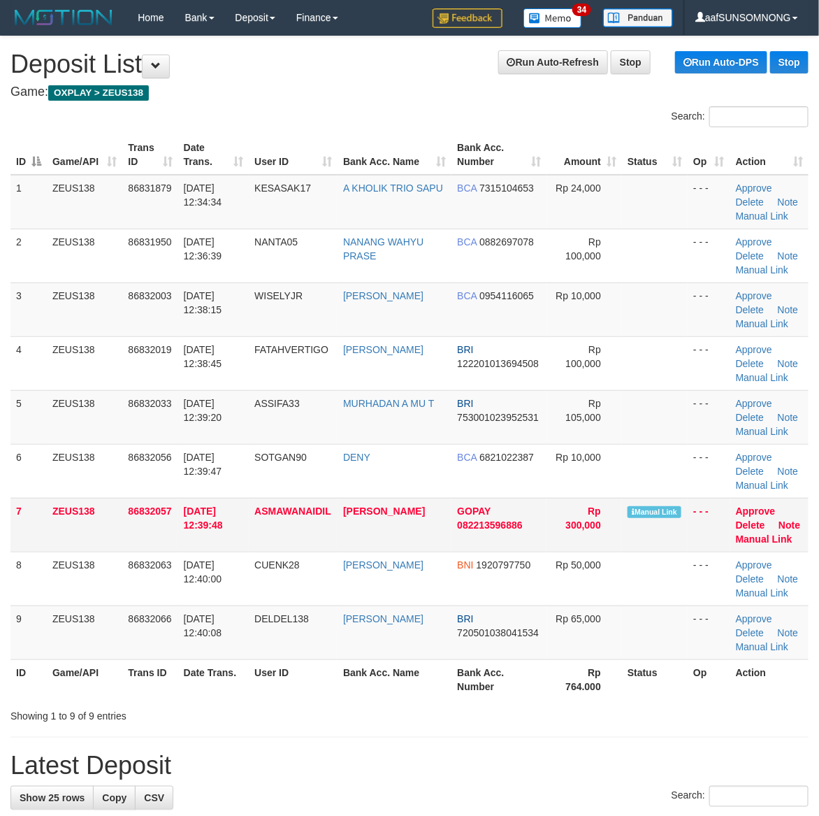
click at [786, 546] on td "Approve [GEOGRAPHIC_DATA] Note Manual Link" at bounding box center [769, 525] width 78 height 54
click at [780, 538] on link "Manual Link" at bounding box center [764, 538] width 57 height 11
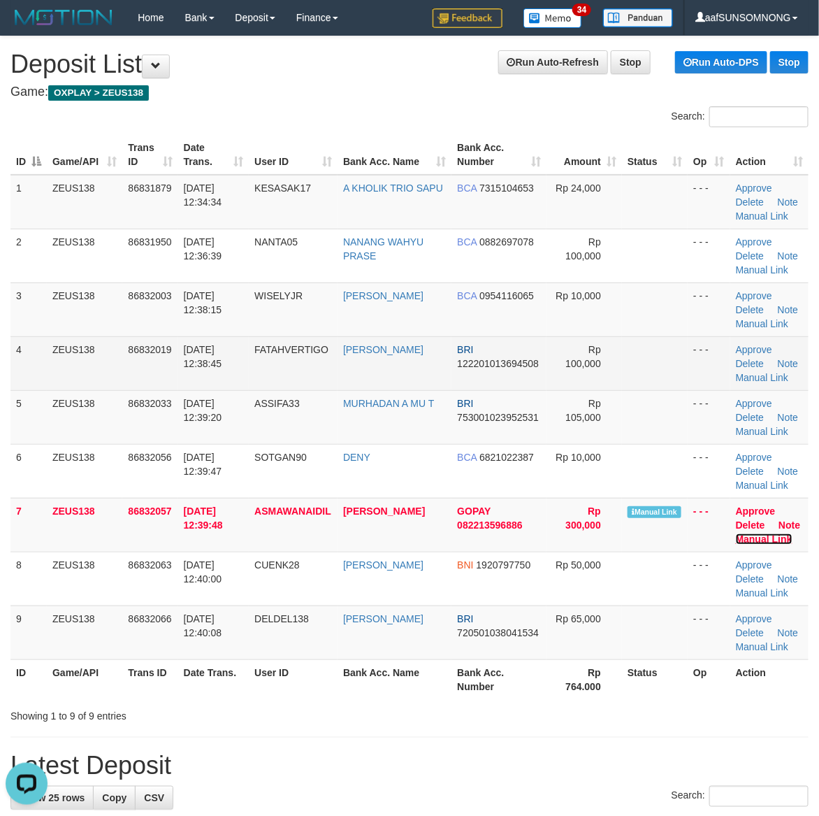
click at [736, 533] on link "Manual Link" at bounding box center [764, 538] width 57 height 11
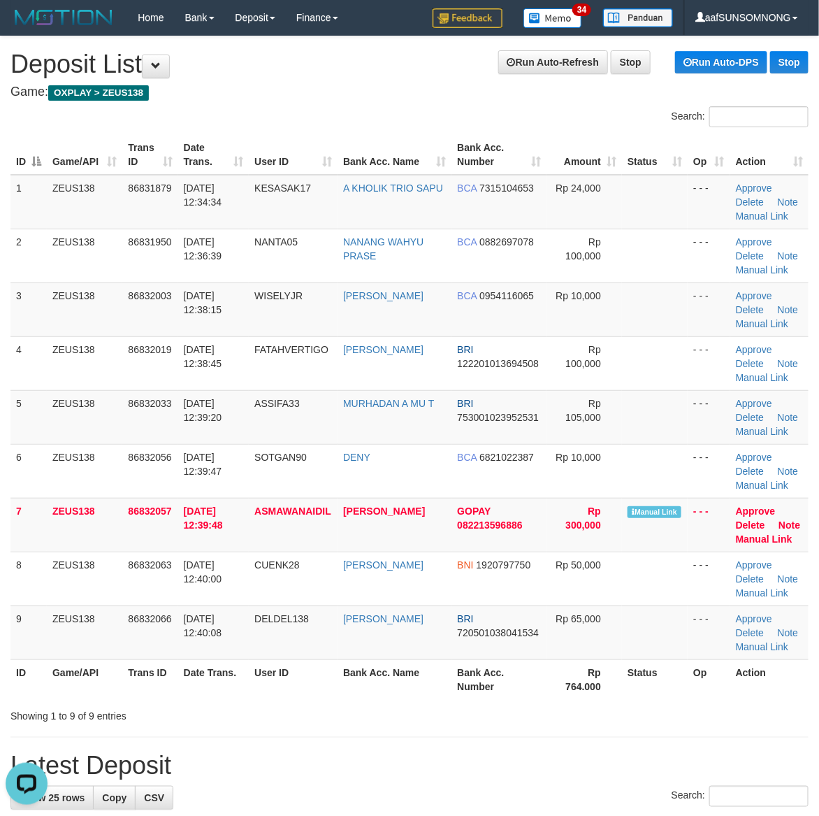
drag, startPoint x: 598, startPoint y: 718, endPoint x: 613, endPoint y: 714, distance: 15.8
click at [603, 717] on div "Showing 1 to 9 of 9 entries" at bounding box center [409, 713] width 819 height 20
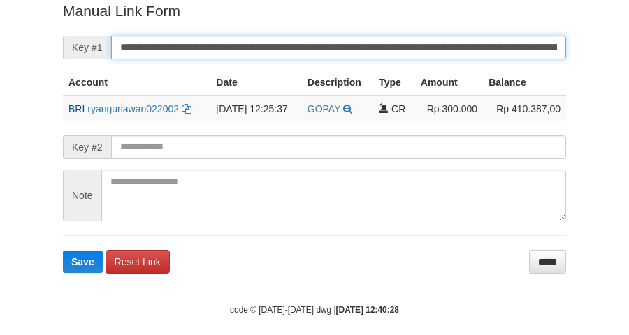
click at [63, 251] on button "Save" at bounding box center [83, 262] width 40 height 22
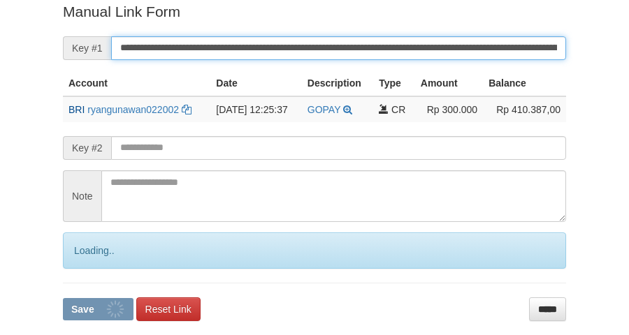
click at [63, 298] on button "Save" at bounding box center [98, 309] width 71 height 22
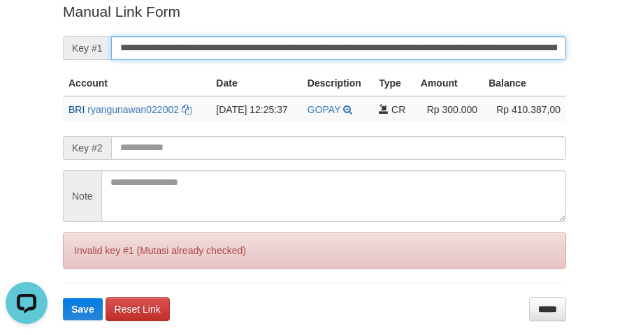
click at [63, 298] on button "Save" at bounding box center [83, 309] width 40 height 22
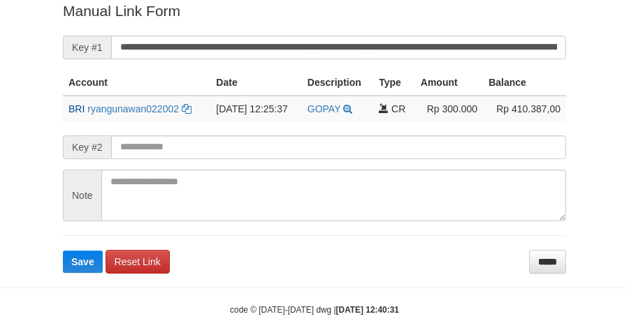
scroll to position [287, 0]
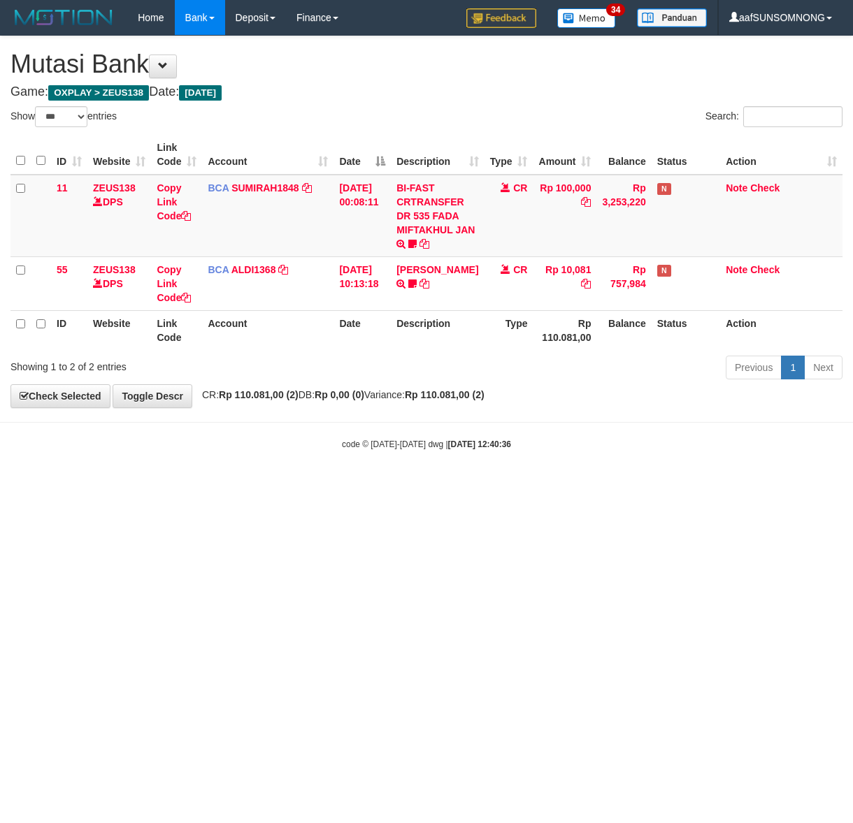
select select "***"
drag, startPoint x: 277, startPoint y: 620, endPoint x: 295, endPoint y: 620, distance: 17.5
click at [291, 486] on html "Toggle navigation Home Bank Account List Load By Website Group [OXPLAY] ZEUS138…" at bounding box center [426, 243] width 853 height 486
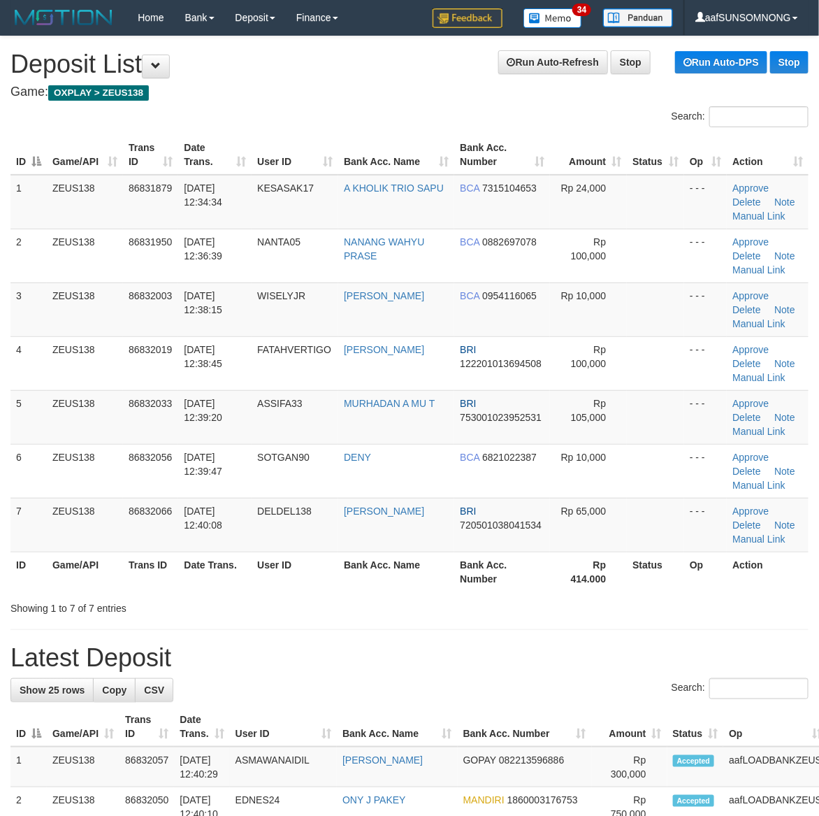
drag, startPoint x: 538, startPoint y: 683, endPoint x: 575, endPoint y: 678, distance: 36.7
click at [556, 682] on div "Search:" at bounding box center [409, 690] width 798 height 24
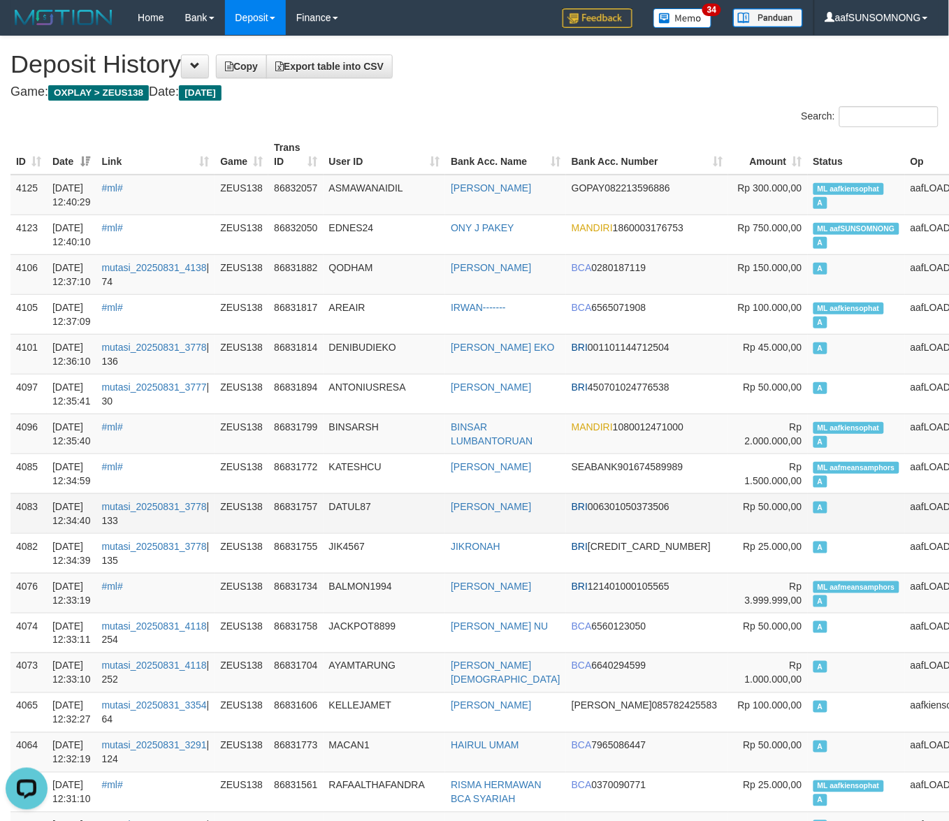
click at [418, 495] on td "DATUL87" at bounding box center [385, 513] width 122 height 40
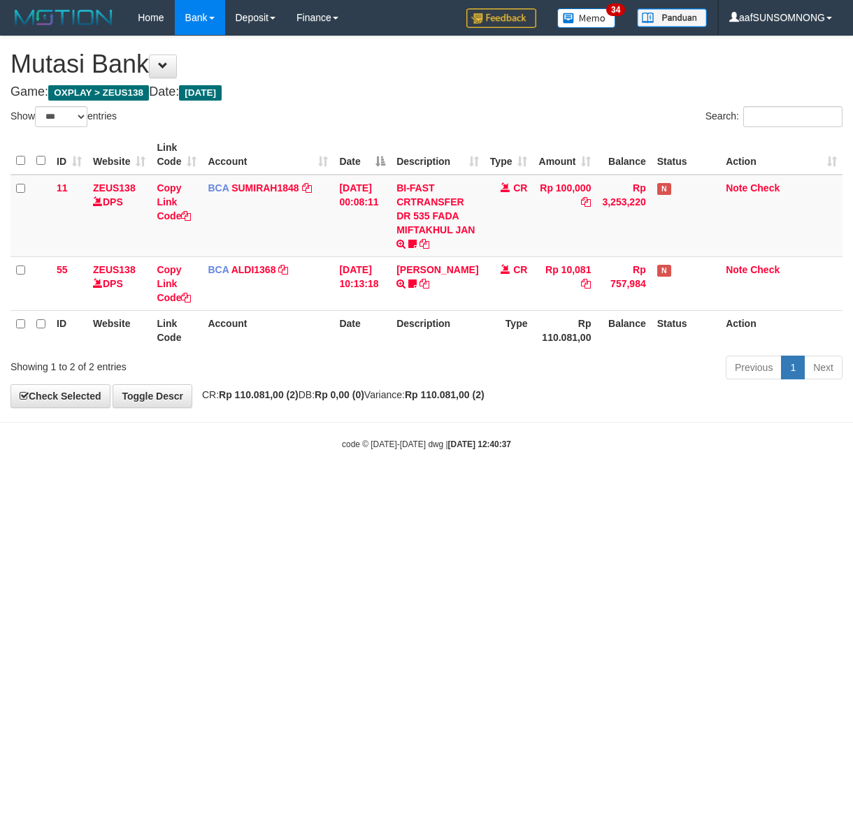
select select "***"
click at [361, 486] on html "Toggle navigation Home Bank Account List Load By Website Group [OXPLAY] ZEUS138…" at bounding box center [426, 243] width 853 height 486
drag, startPoint x: 303, startPoint y: 559, endPoint x: 493, endPoint y: 556, distance: 190.1
click at [305, 486] on html "Toggle navigation Home Bank Account List Load By Website Group [OXPLAY] ZEUS138…" at bounding box center [426, 243] width 853 height 486
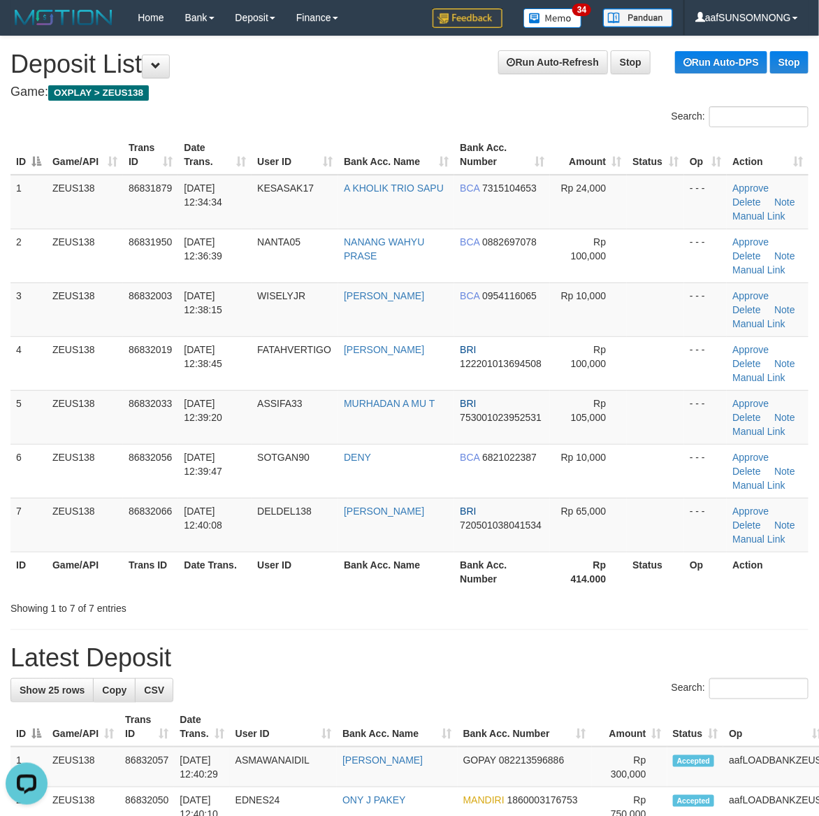
drag, startPoint x: 442, startPoint y: 628, endPoint x: 542, endPoint y: 615, distance: 100.7
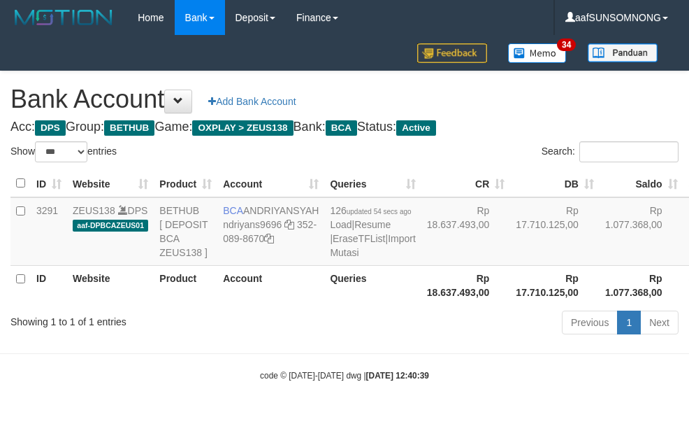
select select "***"
click at [277, 339] on div "Showing 1 to 1 of 1 entries Previous 1 Next" at bounding box center [344, 324] width 689 height 30
select select "***"
click at [384, 339] on div "Previous 1 Next" at bounding box center [488, 324] width 381 height 30
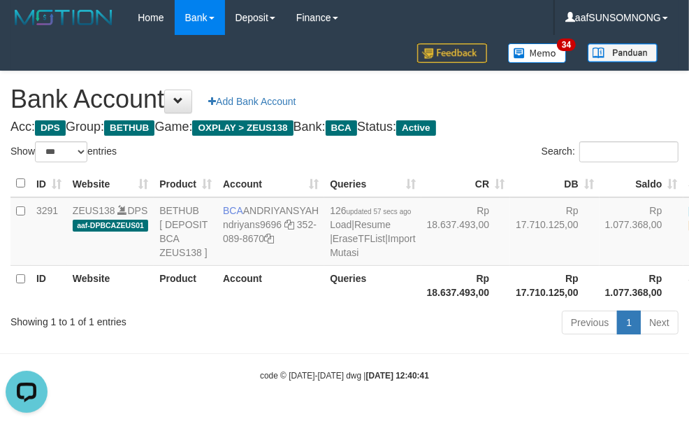
drag, startPoint x: 363, startPoint y: 364, endPoint x: 380, endPoint y: 357, distance: 17.5
click at [375, 364] on body "Toggle navigation Home Bank Account List Load By Website Group [OXPLAY] ZEUS138…" at bounding box center [344, 208] width 689 height 417
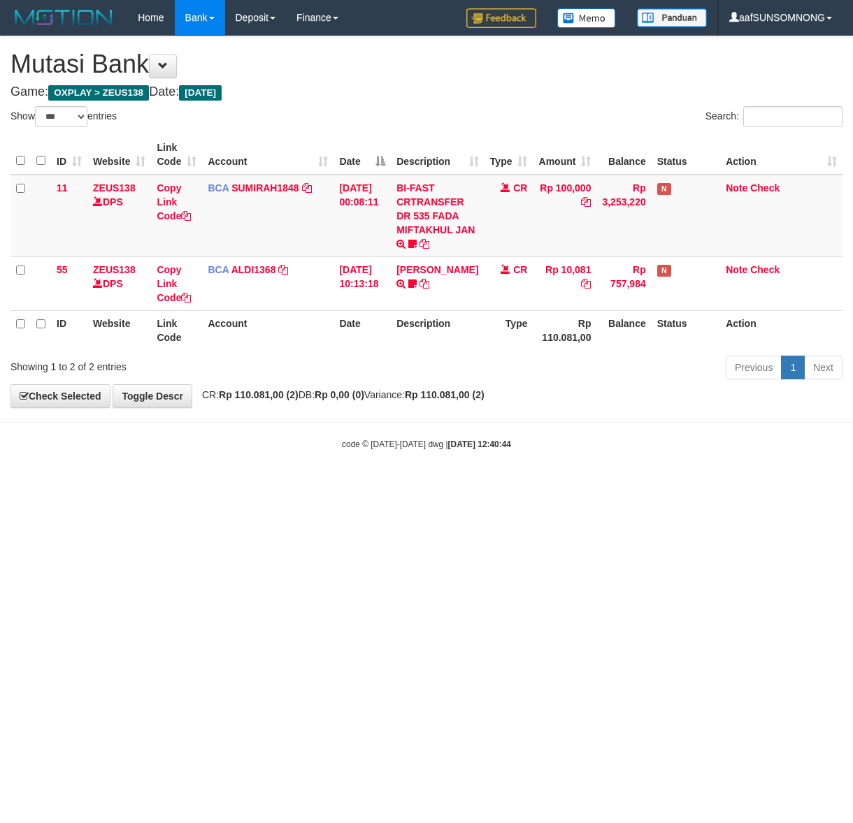
select select "***"
drag, startPoint x: 403, startPoint y: 591, endPoint x: 416, endPoint y: 591, distance: 12.6
click at [409, 486] on html "Toggle navigation Home Bank Account List Load By Website Group [OXPLAY] ZEUS138…" at bounding box center [426, 243] width 853 height 486
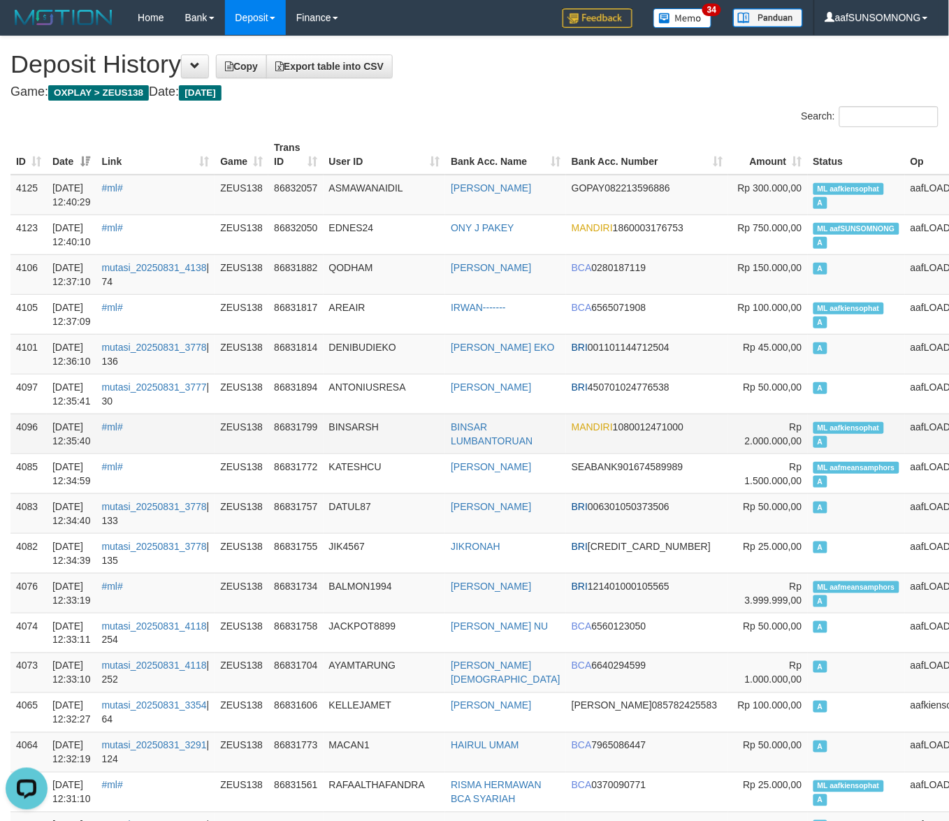
click at [446, 452] on td "BINSARSH" at bounding box center [385, 434] width 122 height 40
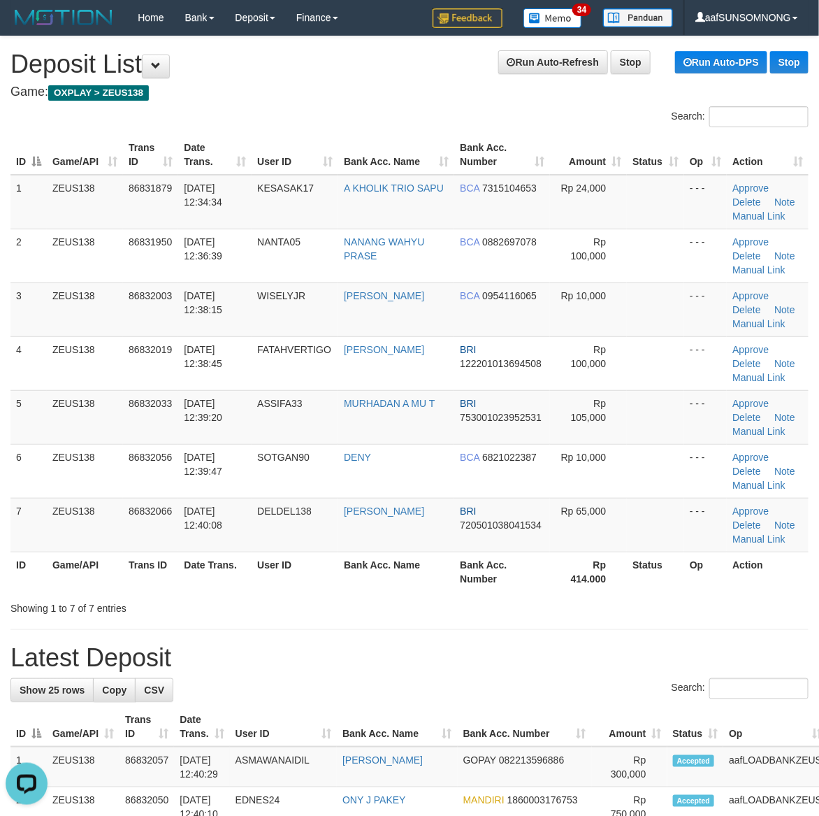
drag, startPoint x: 509, startPoint y: 679, endPoint x: 820, endPoint y: 647, distance: 312.8
click at [516, 679] on div "Search:" at bounding box center [409, 690] width 798 height 24
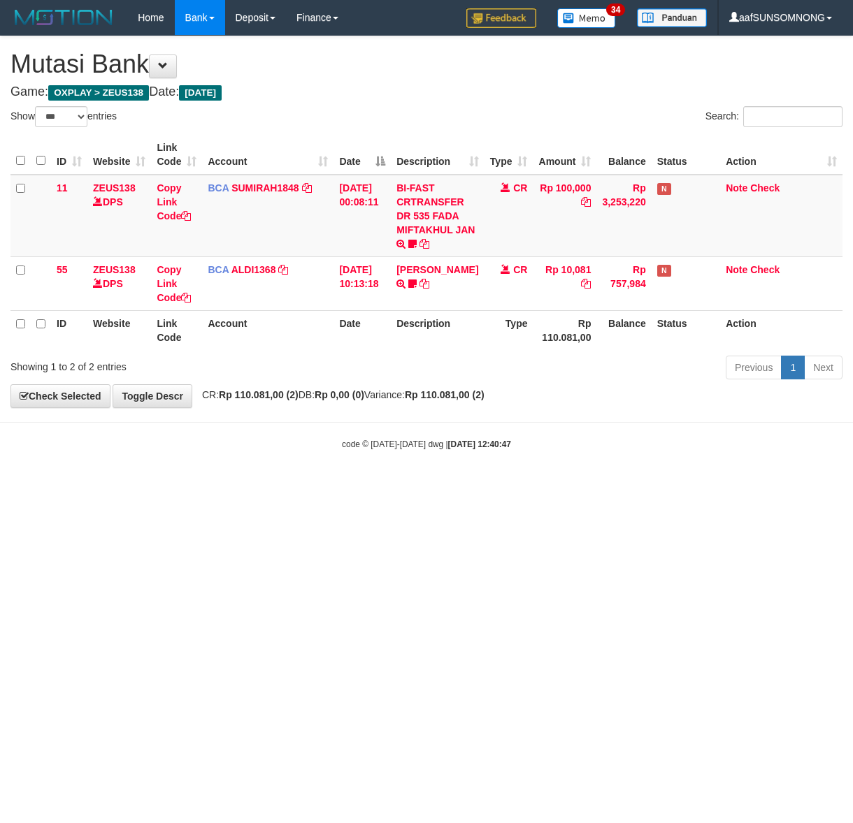
select select "***"
drag, startPoint x: 190, startPoint y: 647, endPoint x: 210, endPoint y: 634, distance: 23.3
click at [191, 486] on html "Toggle navigation Home Bank Account List Load By Website Group [OXPLAY] ZEUS138…" at bounding box center [426, 243] width 853 height 486
drag, startPoint x: 232, startPoint y: 628, endPoint x: 242, endPoint y: 626, distance: 9.9
click at [240, 486] on html "Toggle navigation Home Bank Account List Load By Website Group [OXPLAY] ZEUS138…" at bounding box center [426, 243] width 853 height 486
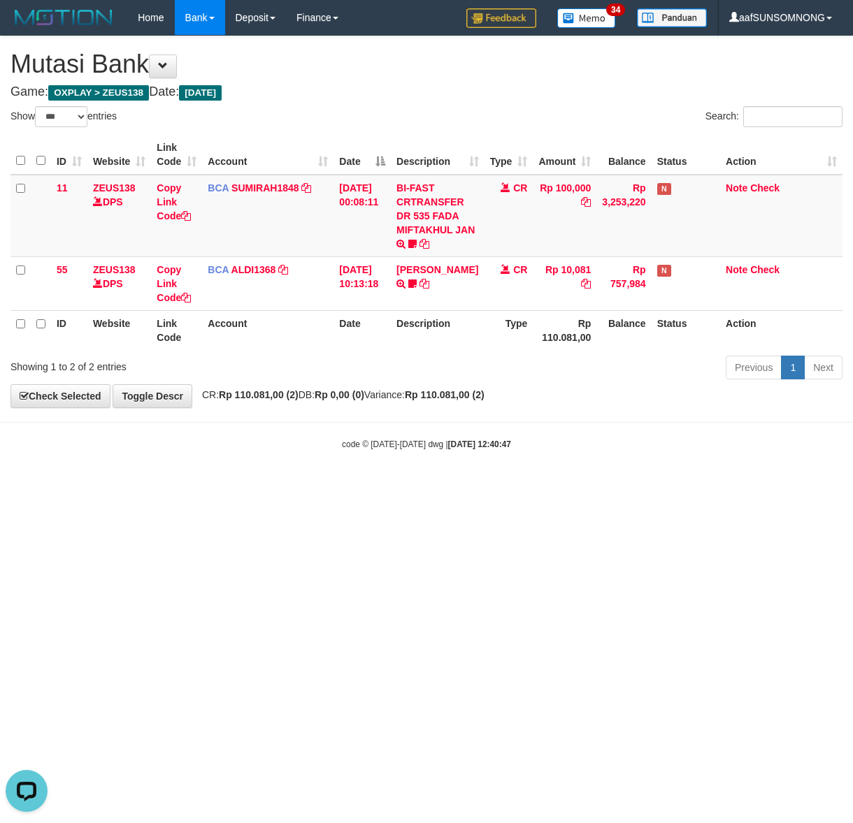
click at [240, 486] on html "Toggle navigation Home Bank Account List Load By Website Group [OXPLAY] ZEUS138…" at bounding box center [426, 243] width 853 height 486
drag, startPoint x: 278, startPoint y: 602, endPoint x: 273, endPoint y: 595, distance: 9.5
click at [270, 486] on html "Toggle navigation Home Bank Account List Load By Website Group [OXPLAY] ZEUS138…" at bounding box center [426, 243] width 853 height 486
drag, startPoint x: 273, startPoint y: 595, endPoint x: 266, endPoint y: 592, distance: 7.5
click at [268, 486] on html "Toggle navigation Home Bank Account List Load By Website Group [OXPLAY] ZEUS138…" at bounding box center [426, 243] width 853 height 486
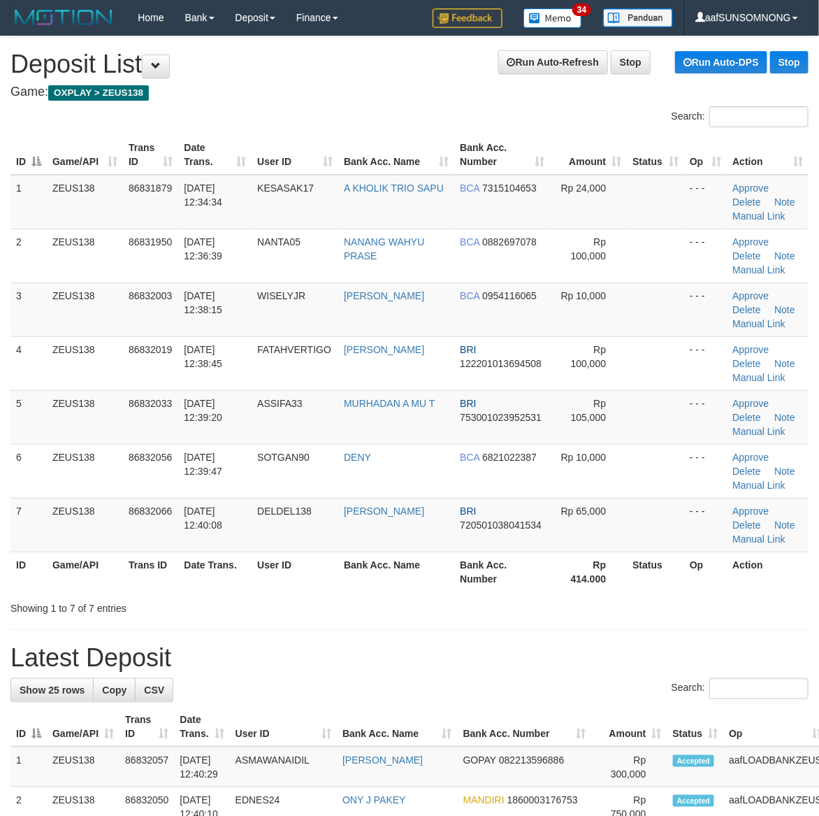
drag, startPoint x: 509, startPoint y: 651, endPoint x: 558, endPoint y: 649, distance: 49.0
click at [519, 651] on h1 "Latest Deposit" at bounding box center [409, 658] width 798 height 28
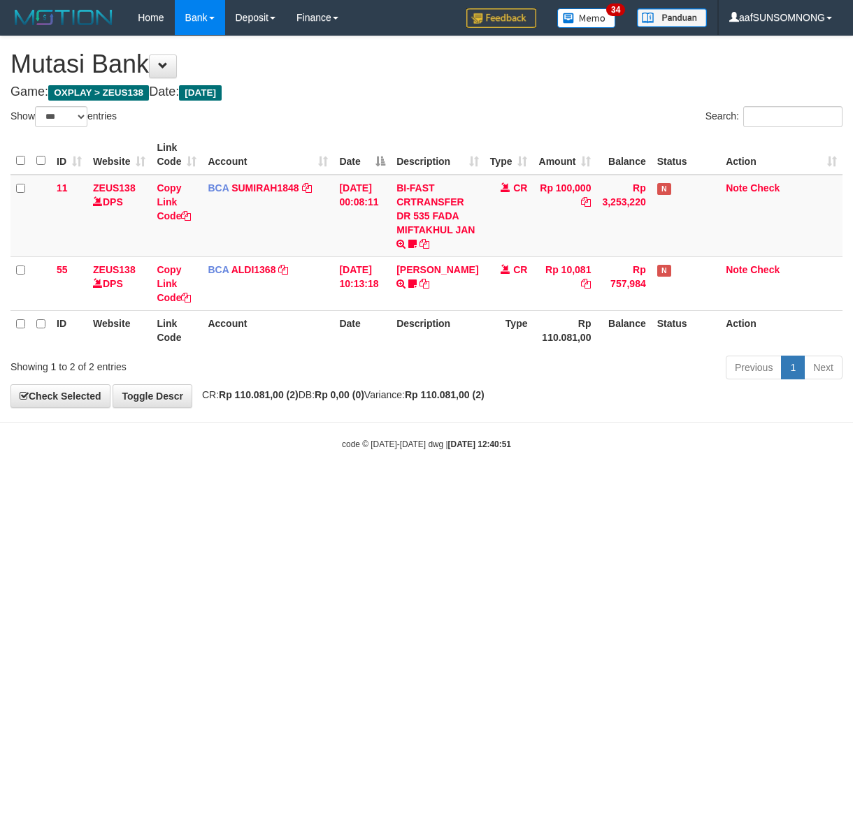
select select "***"
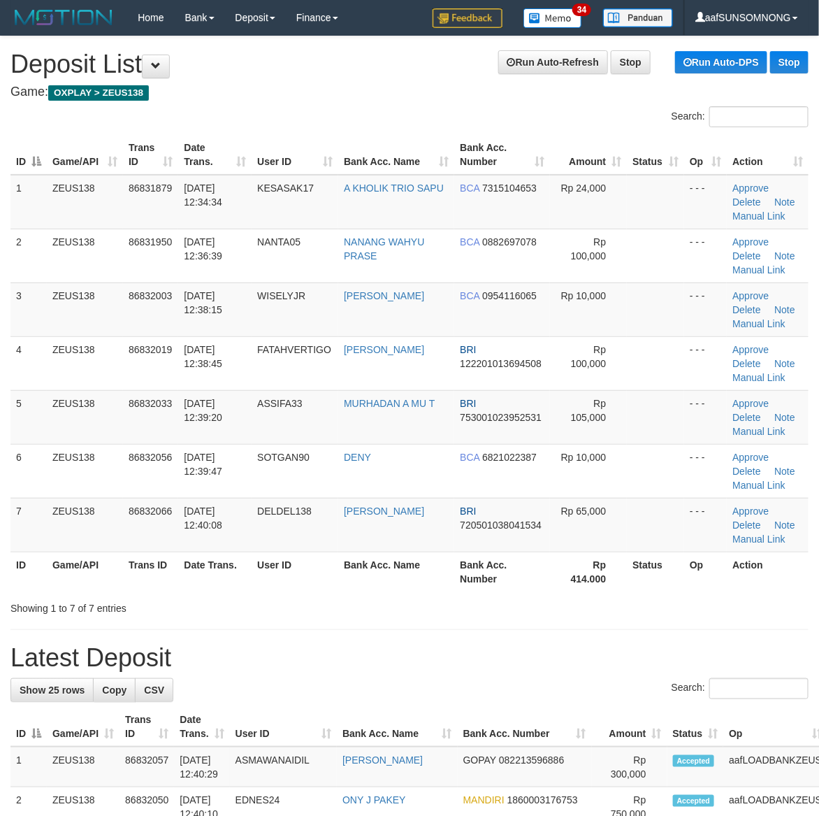
click at [452, 586] on tr "ID Game/API Trans ID Date Trans. User ID Bank Acc. Name Bank Acc. Number Rp 414…" at bounding box center [409, 571] width 798 height 40
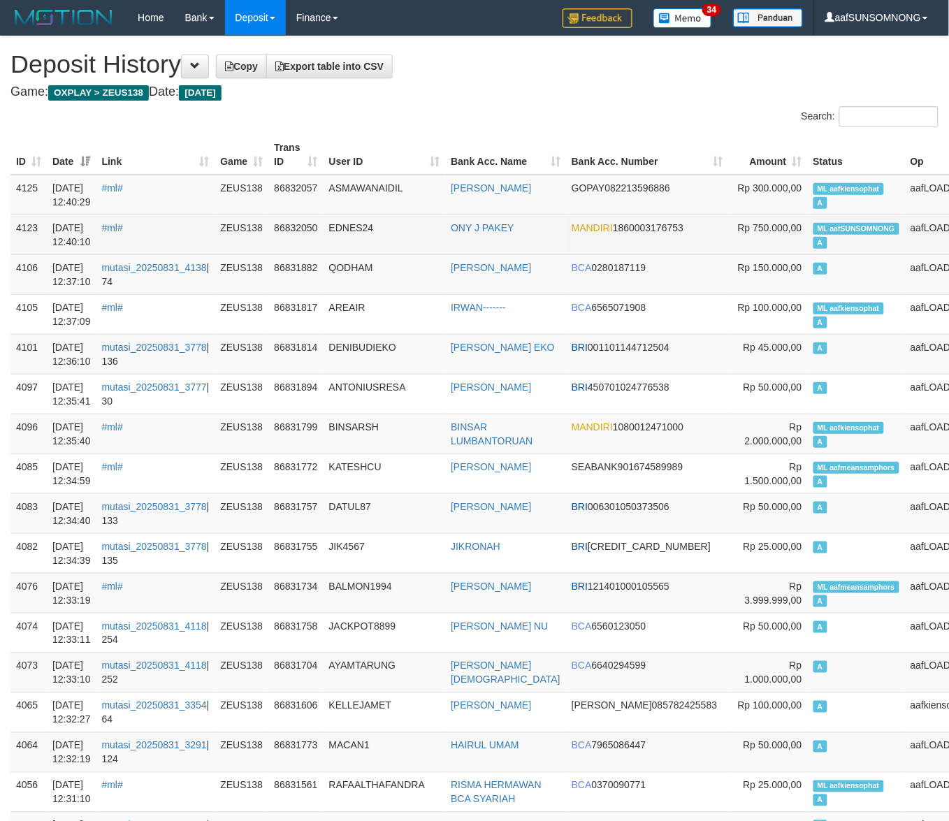
click at [814, 226] on span "ML aafSUNSOMNONG" at bounding box center [857, 229] width 86 height 12
copy td "ML aafSUNSOMNONG A"
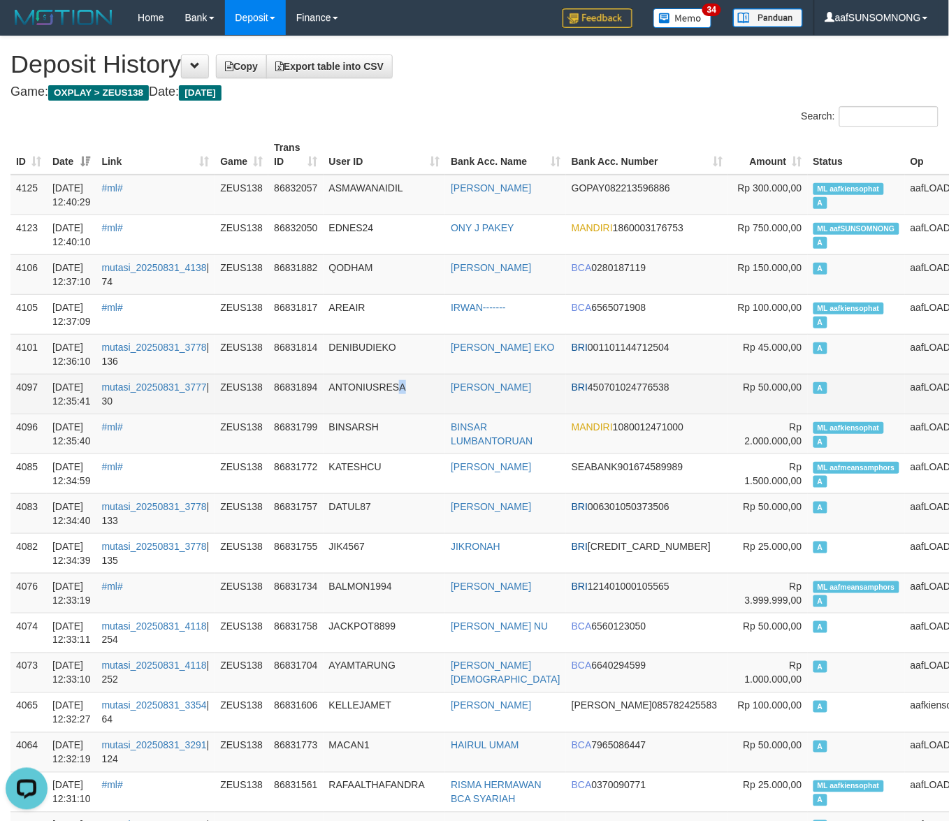
click at [416, 381] on td "ANTONIUSRESA" at bounding box center [385, 394] width 122 height 40
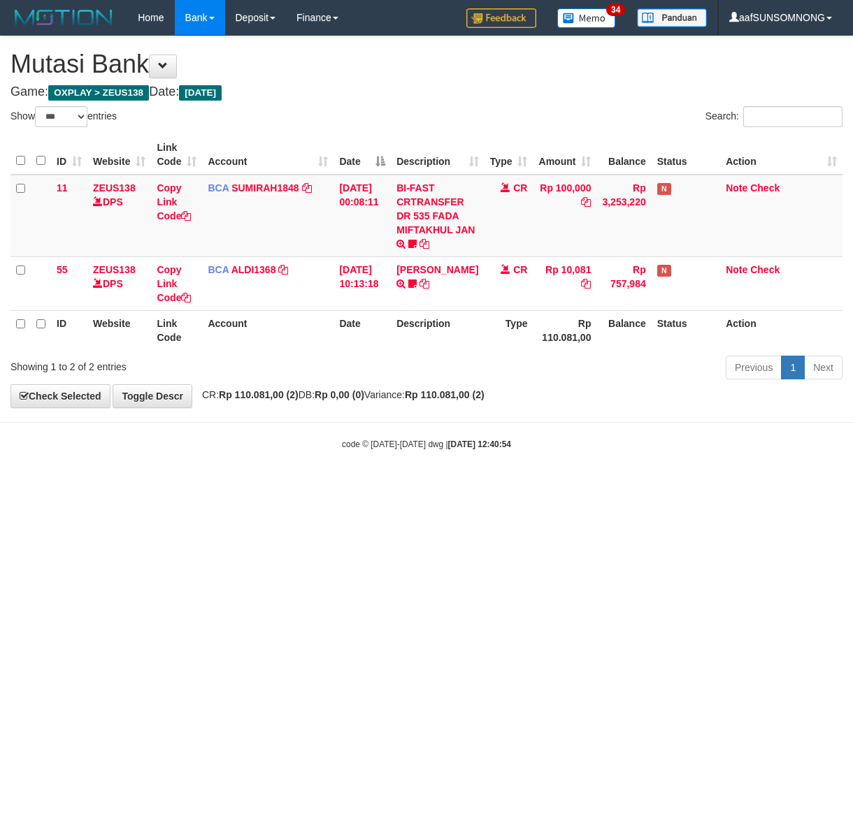
select select "***"
drag, startPoint x: 404, startPoint y: 612, endPoint x: 417, endPoint y: 609, distance: 13.1
click at [407, 486] on html "Toggle navigation Home Bank Account List Load By Website Group [OXPLAY] ZEUS138…" at bounding box center [426, 243] width 853 height 486
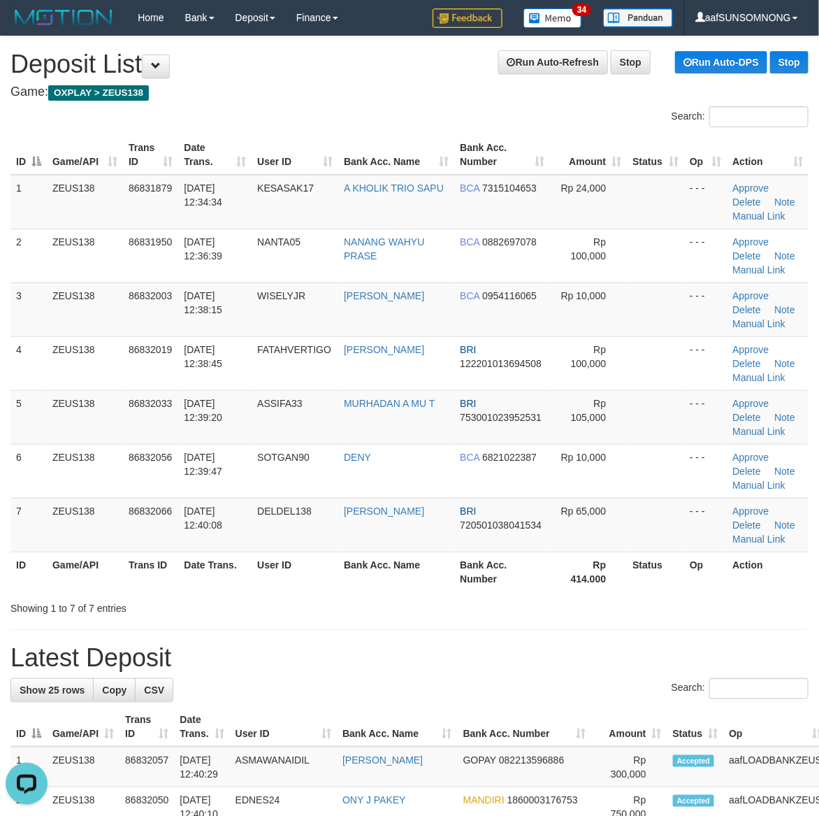
drag, startPoint x: 423, startPoint y: 675, endPoint x: 828, endPoint y: 644, distance: 406.6
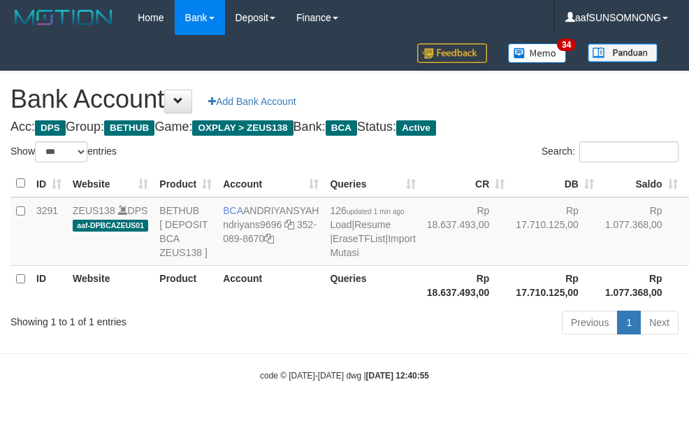
select select "***"
drag, startPoint x: 320, startPoint y: 336, endPoint x: 329, endPoint y: 327, distance: 12.8
click at [319, 336] on div "Previous 1 Next" at bounding box center [488, 324] width 381 height 30
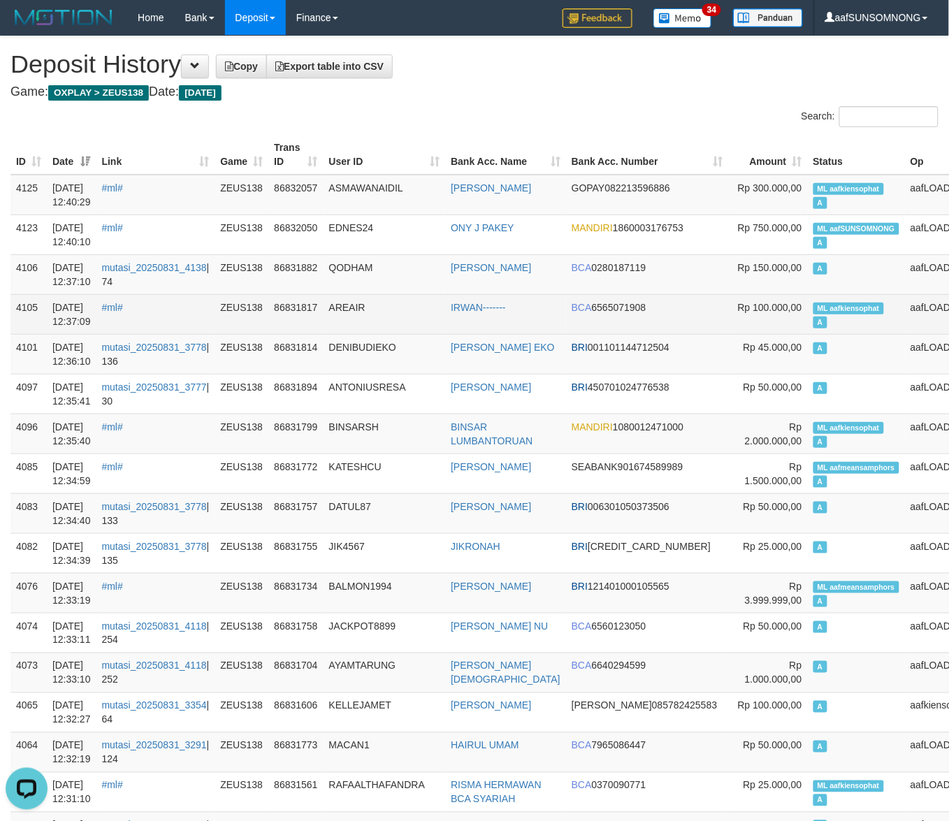
click at [399, 296] on td "AREAIR" at bounding box center [385, 314] width 122 height 40
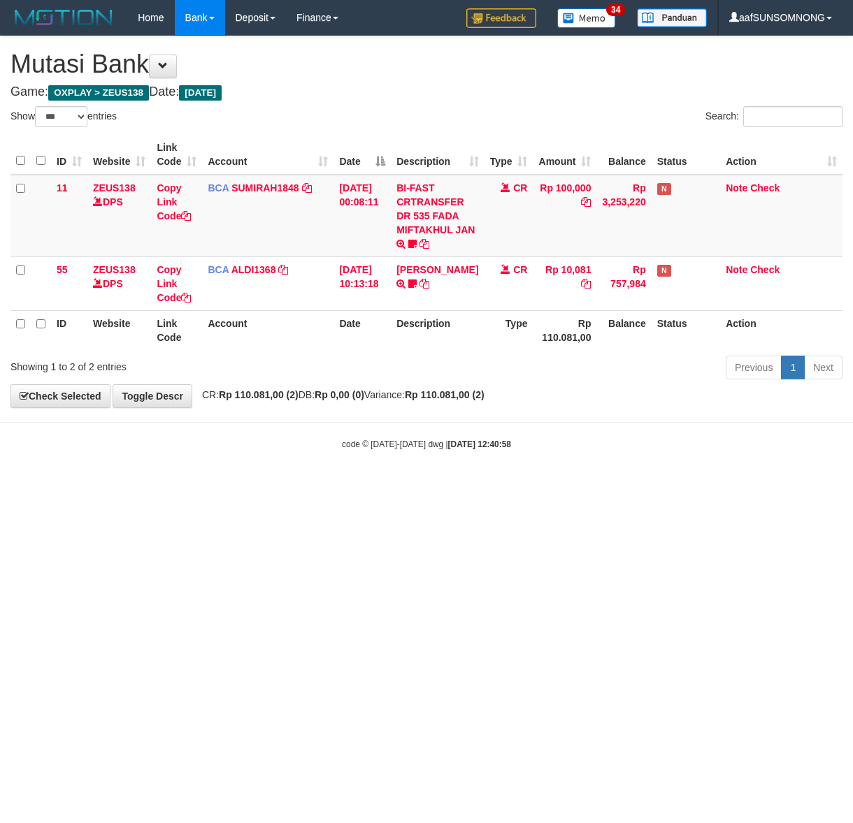
select select "***"
drag, startPoint x: 529, startPoint y: 681, endPoint x: 851, endPoint y: 451, distance: 395.7
click at [536, 486] on html "Toggle navigation Home Bank Account List Load By Website Group [OXPLAY] ZEUS138…" at bounding box center [426, 243] width 853 height 486
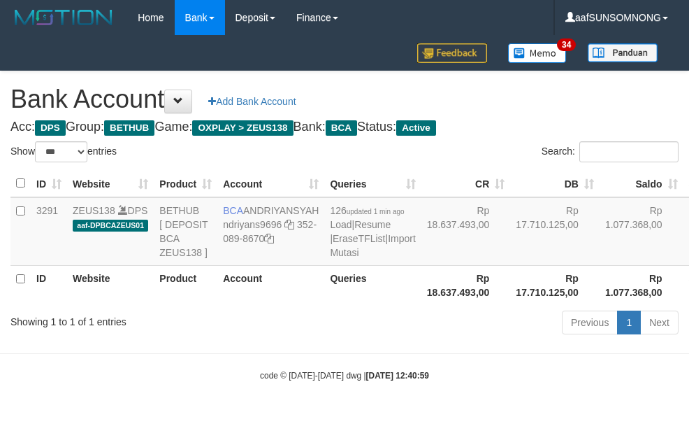
select select "***"
click at [410, 359] on body "Toggle navigation Home Bank Account List Load By Website Group [OXPLAY] ZEUS138…" at bounding box center [344, 208] width 689 height 417
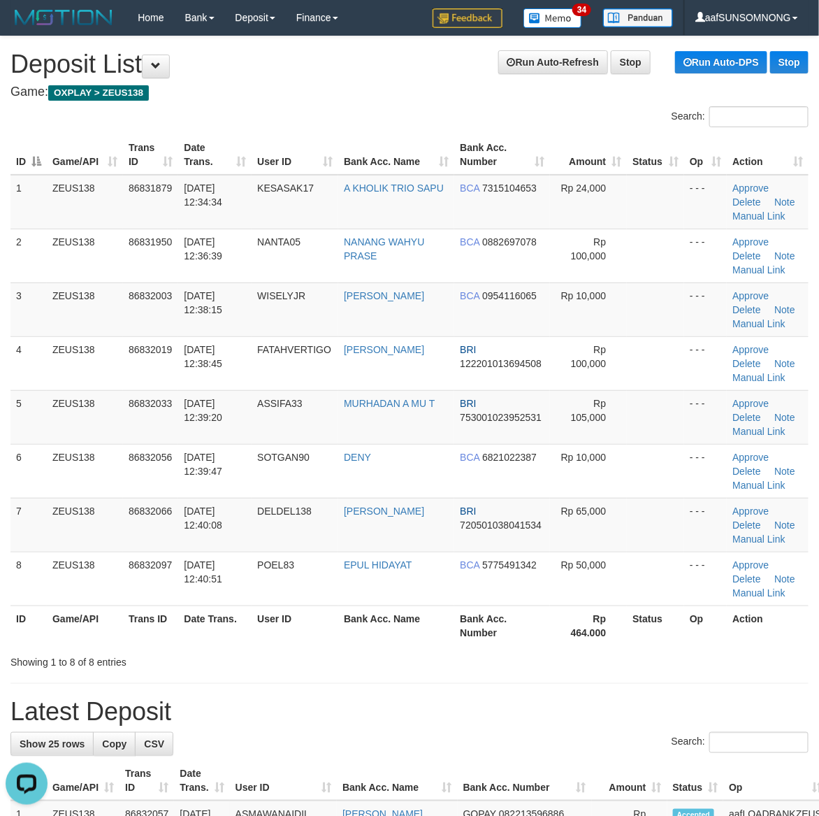
drag, startPoint x: 567, startPoint y: 686, endPoint x: 627, endPoint y: 678, distance: 60.7
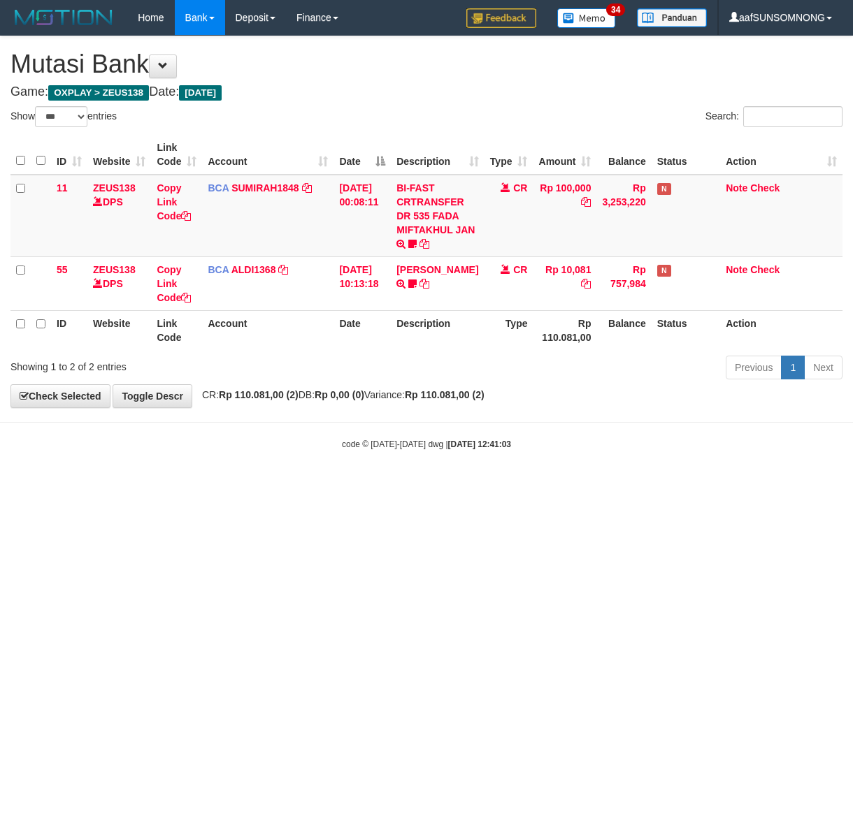
select select "***"
drag, startPoint x: 113, startPoint y: 715, endPoint x: 96, endPoint y: 721, distance: 17.7
click at [121, 486] on html "Toggle navigation Home Bank Account List Load By Website Group [OXPLAY] ZEUS138…" at bounding box center [426, 243] width 853 height 486
drag, startPoint x: 249, startPoint y: 629, endPoint x: 259, endPoint y: 629, distance: 9.8
click at [257, 486] on html "Toggle navigation Home Bank Account List Load By Website Group [OXPLAY] ZEUS138…" at bounding box center [426, 243] width 853 height 486
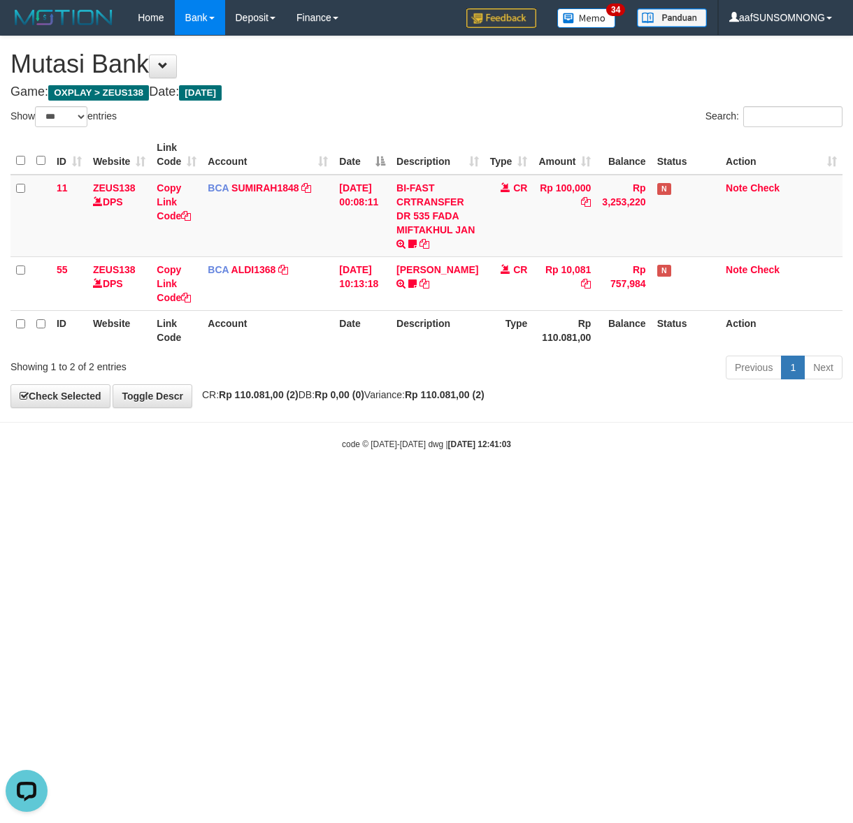
click at [299, 486] on html "Toggle navigation Home Bank Account List Load By Website Group [OXPLAY] ZEUS138…" at bounding box center [426, 243] width 853 height 486
drag, startPoint x: 301, startPoint y: 619, endPoint x: 312, endPoint y: 624, distance: 12.2
click at [308, 486] on html "Toggle navigation Home Bank Account List Load By Website Group [OXPLAY] ZEUS138…" at bounding box center [426, 243] width 853 height 486
click at [316, 486] on html "Toggle navigation Home Bank Account List Load By Website Group [OXPLAY] ZEUS138…" at bounding box center [426, 243] width 853 height 486
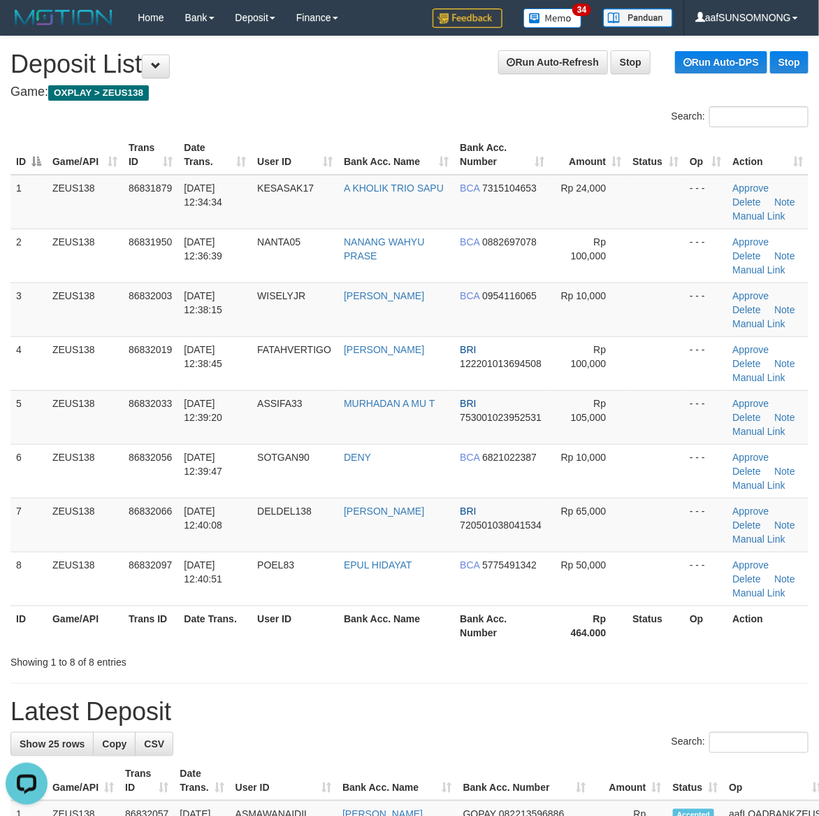
drag, startPoint x: 512, startPoint y: 689, endPoint x: 526, endPoint y: 694, distance: 14.2
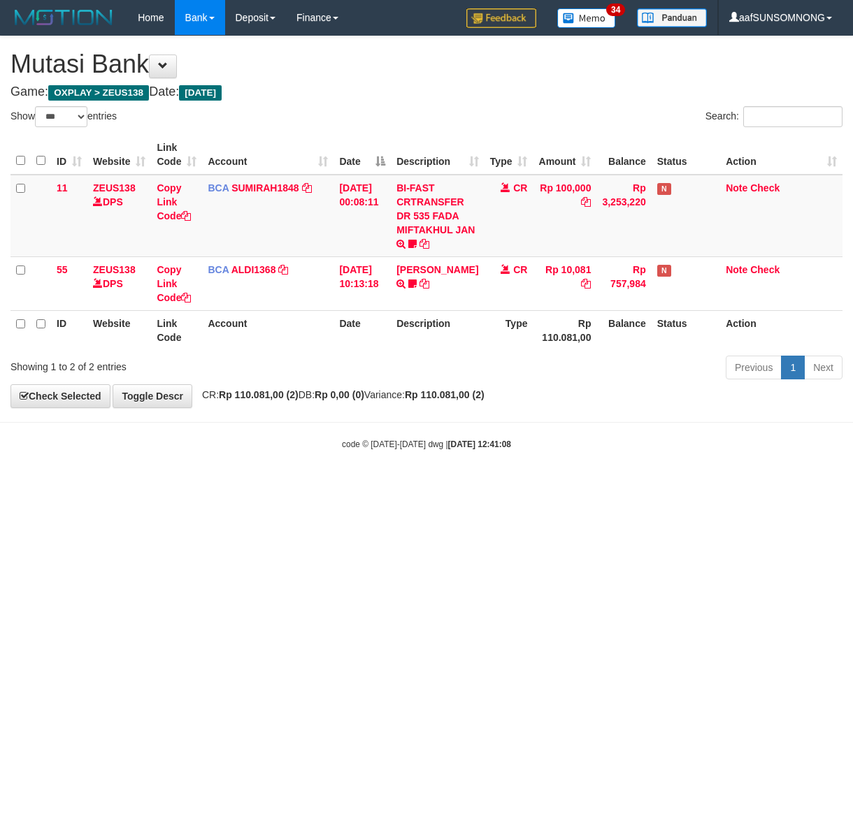
select select "***"
drag, startPoint x: 283, startPoint y: 530, endPoint x: 291, endPoint y: 533, distance: 8.8
click at [285, 486] on html "Toggle navigation Home Bank Account List Load By Website Group [OXPLAY] ZEUS138…" at bounding box center [426, 243] width 853 height 486
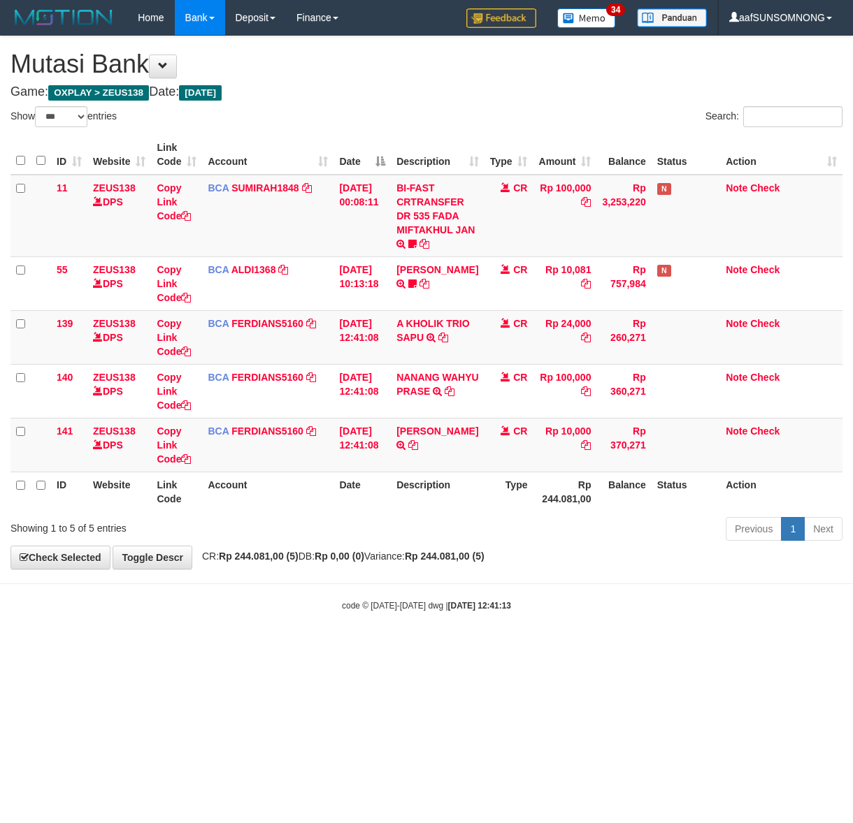
select select "***"
click at [396, 448] on tr "141 ZEUS138 DPS Copy Link Code BCA FERDIANS5160 DPS FERDIANSYAH mutasi_20250831…" at bounding box center [426, 445] width 832 height 54
click at [449, 493] on th "Description" at bounding box center [437, 492] width 93 height 40
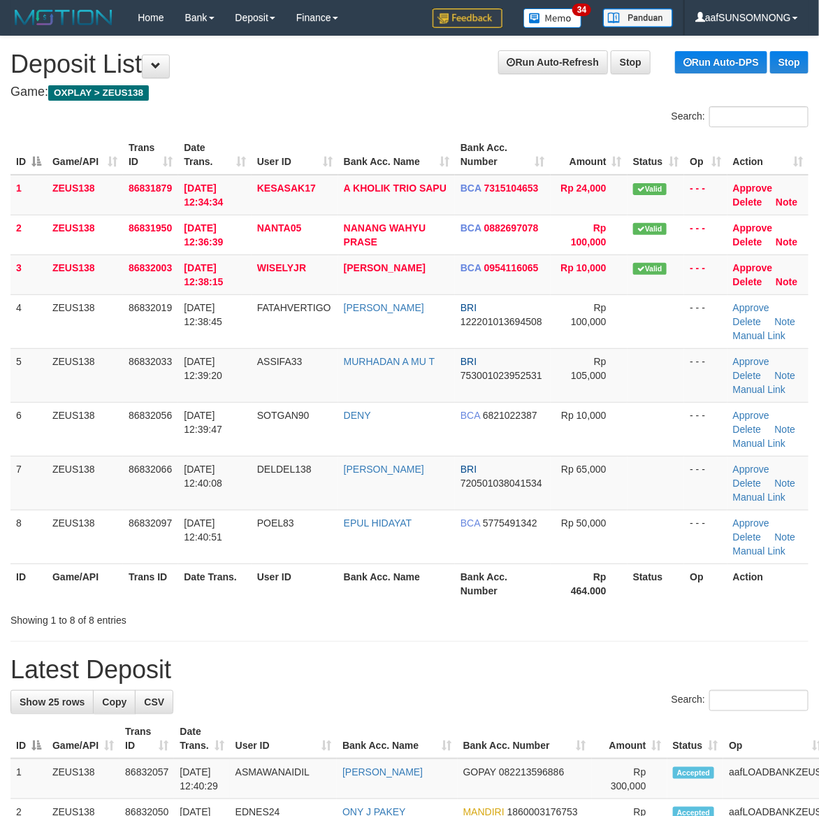
drag, startPoint x: 504, startPoint y: 685, endPoint x: 794, endPoint y: 686, distance: 290.1
click at [652, 641] on hr at bounding box center [409, 641] width 798 height 1
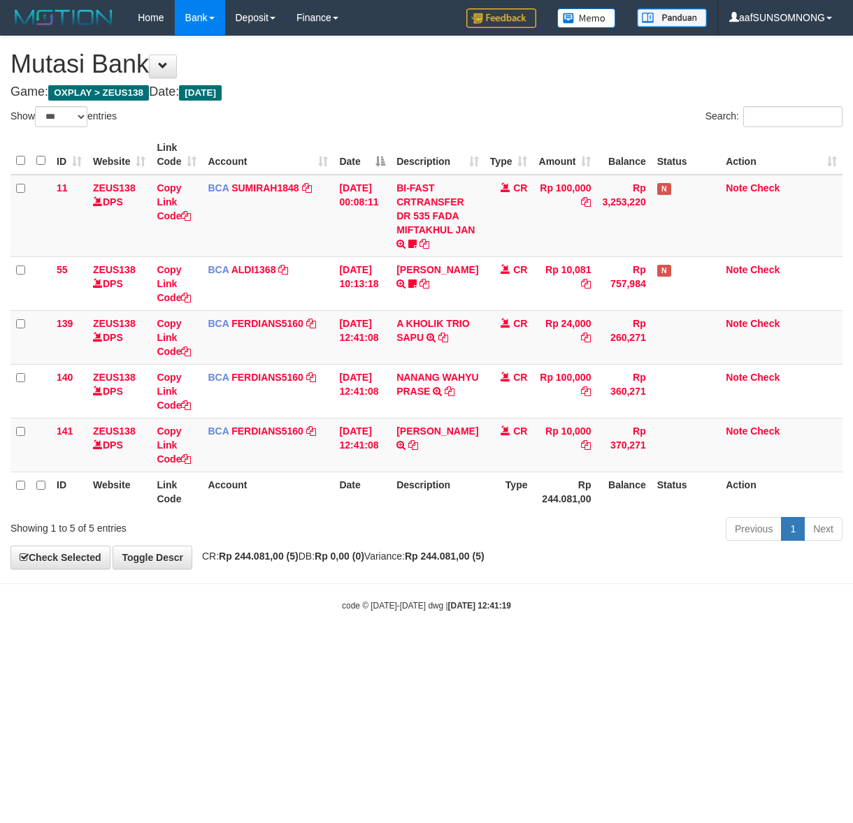
select select "***"
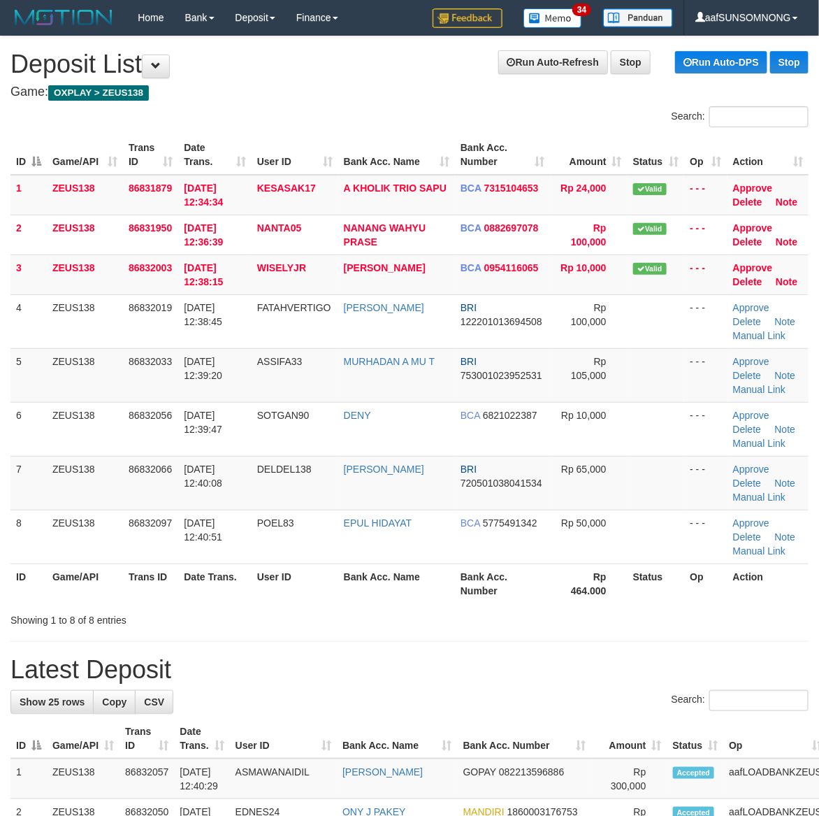
drag, startPoint x: 437, startPoint y: 637, endPoint x: 453, endPoint y: 640, distance: 16.3
drag, startPoint x: 370, startPoint y: 612, endPoint x: 413, endPoint y: 609, distance: 42.8
click at [391, 609] on div "Showing 1 to 8 of 8 entries" at bounding box center [409, 617] width 819 height 20
drag, startPoint x: 522, startPoint y: 622, endPoint x: 532, endPoint y: 622, distance: 9.8
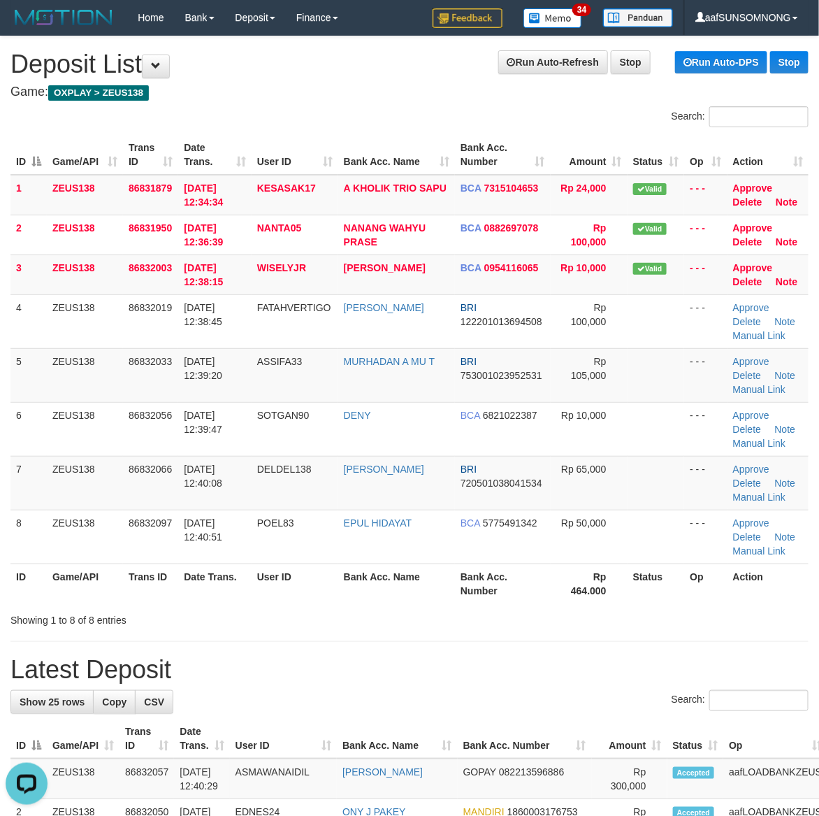
click at [528, 622] on div "Showing 1 to 8 of 8 entries" at bounding box center [409, 617] width 819 height 20
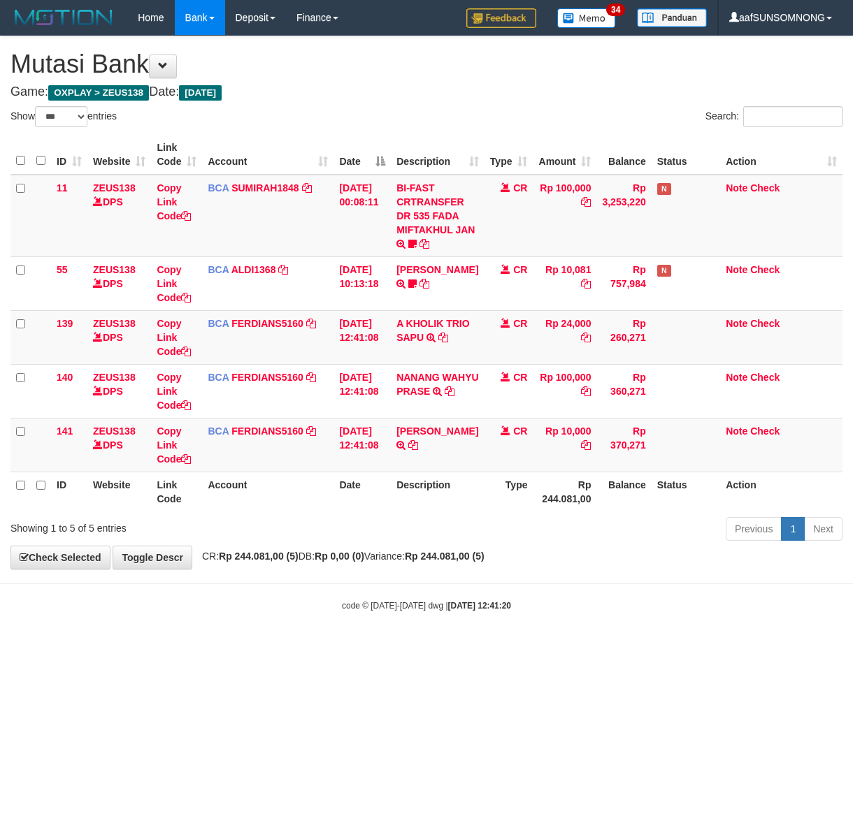
select select "***"
click at [333, 608] on div "code © [DATE]-[DATE] dwg | [DATE] 12:41:20" at bounding box center [426, 605] width 853 height 14
click at [333, 608] on div "code © 2012-2018 dwg | 2025/08/31 12:41:20" at bounding box center [426, 605] width 853 height 14
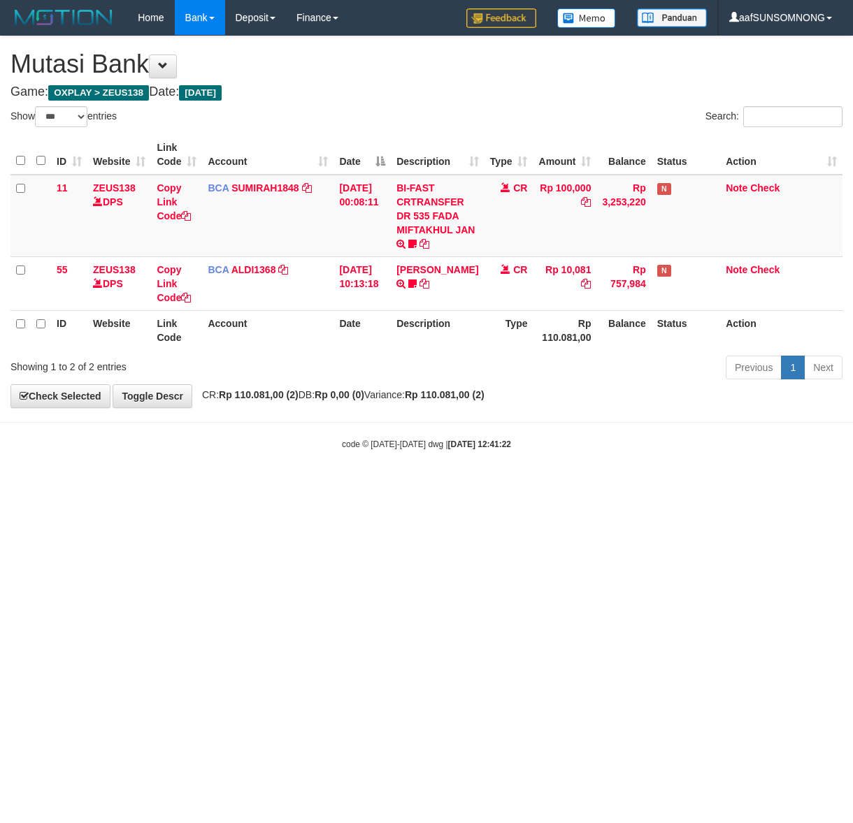
select select "***"
drag, startPoint x: 201, startPoint y: 598, endPoint x: 847, endPoint y: 607, distance: 645.9
click at [208, 486] on html "Toggle navigation Home Bank Account List Load By Website Group [OXPLAY] ZEUS138…" at bounding box center [426, 243] width 853 height 486
select select "***"
drag, startPoint x: 117, startPoint y: 595, endPoint x: 848, endPoint y: 644, distance: 732.8
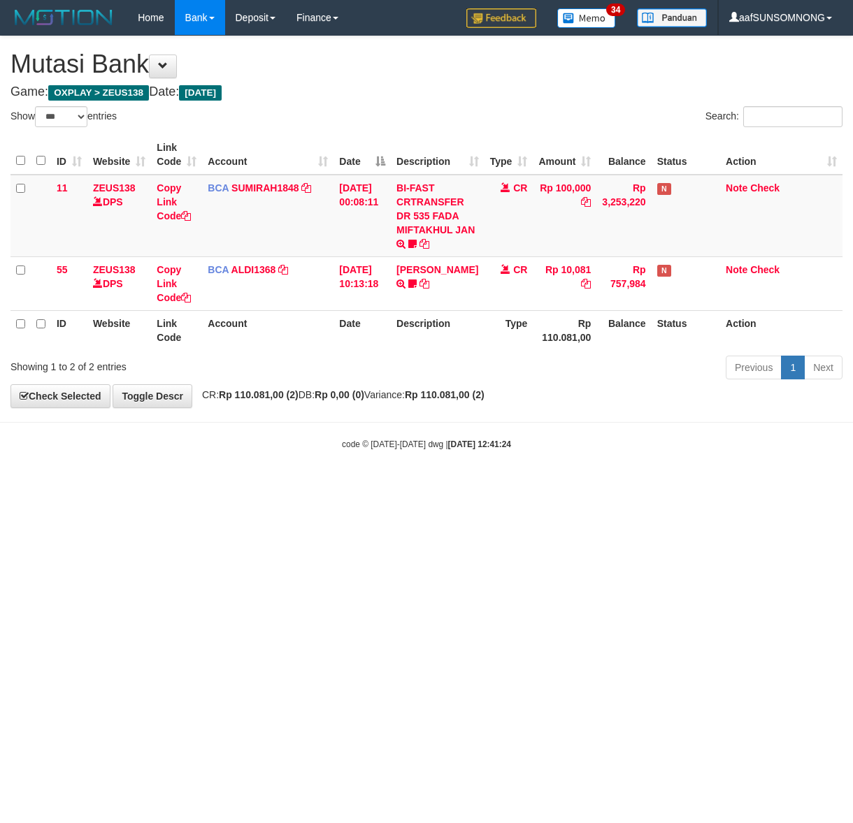
click at [131, 486] on html "Toggle navigation Home Bank Account List Load By Website Group [OXPLAY] ZEUS138…" at bounding box center [426, 243] width 853 height 486
select select "***"
drag, startPoint x: 554, startPoint y: 568, endPoint x: 196, endPoint y: 577, distance: 358.0
click at [556, 486] on html "Toggle navigation Home Bank Account List Load By Website Group [OXPLAY] ZEUS138…" at bounding box center [426, 243] width 853 height 486
drag, startPoint x: 268, startPoint y: 580, endPoint x: 280, endPoint y: 577, distance: 13.1
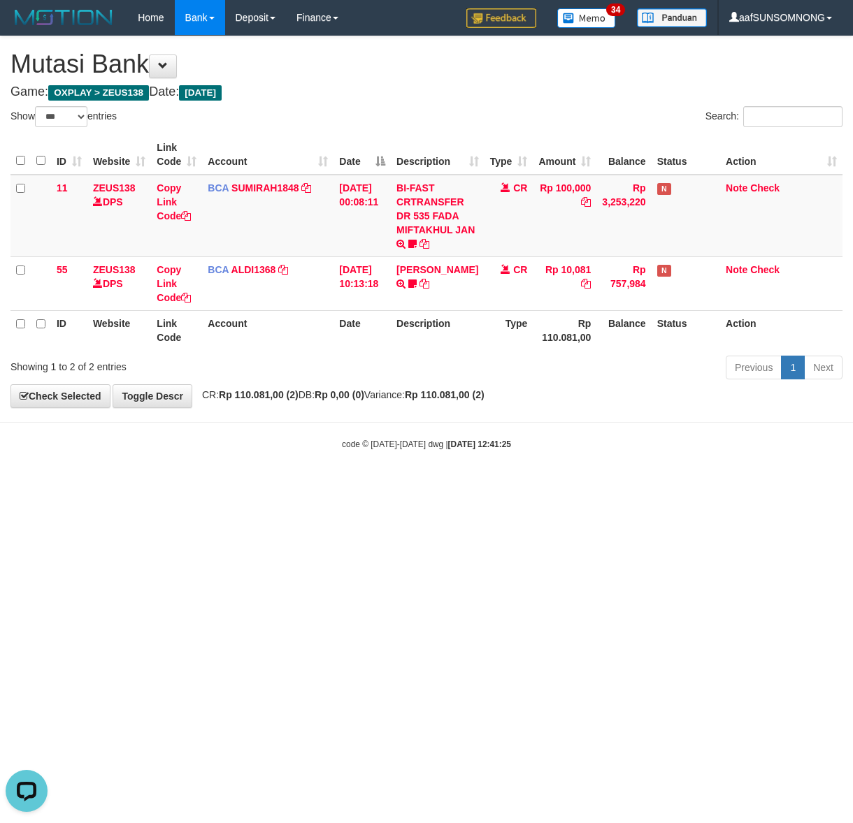
click at [277, 486] on html "Toggle navigation Home Bank Account List Load By Website Group [OXPLAY] ZEUS138…" at bounding box center [426, 243] width 853 height 486
drag, startPoint x: 329, startPoint y: 605, endPoint x: 338, endPoint y: 606, distance: 8.4
click at [336, 486] on html "Toggle navigation Home Bank Account List Load By Website Group [OXPLAY] ZEUS138…" at bounding box center [426, 243] width 853 height 486
drag, startPoint x: 172, startPoint y: 526, endPoint x: 193, endPoint y: 519, distance: 22.1
click at [172, 486] on html "Toggle navigation Home Bank Account List Load By Website Group [OXPLAY] ZEUS138…" at bounding box center [426, 243] width 853 height 486
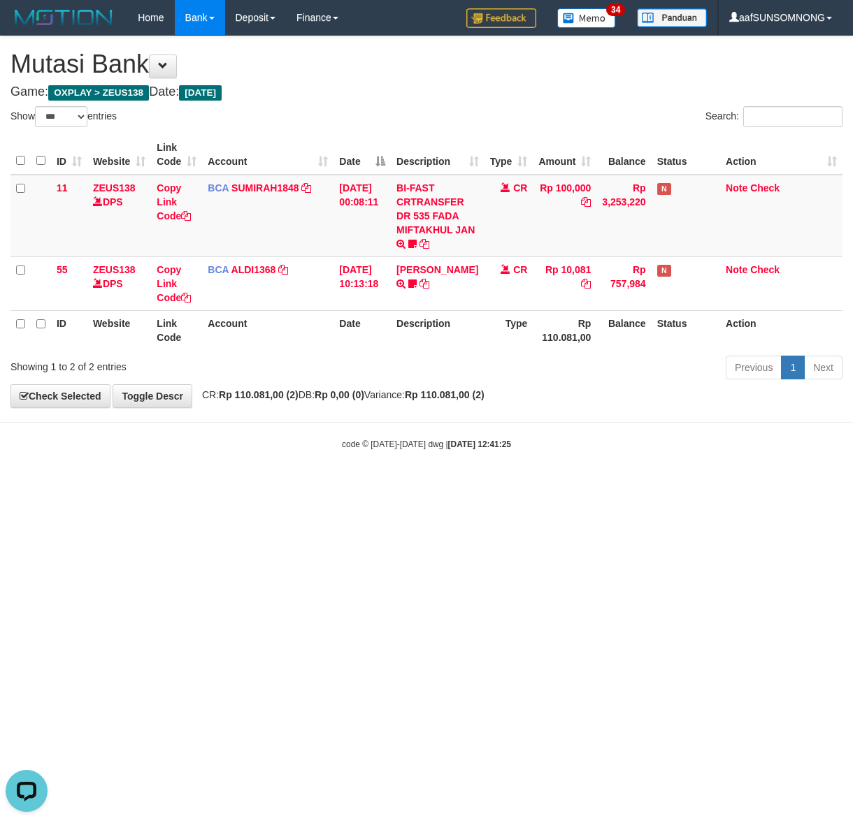
drag, startPoint x: 218, startPoint y: 552, endPoint x: 242, endPoint y: 549, distance: 23.9
click at [229, 486] on html "Toggle navigation Home Bank Account List Load By Website Group [OXPLAY] ZEUS138…" at bounding box center [426, 243] width 853 height 486
click at [245, 486] on html "Toggle navigation Home Bank Account List Load By Website Group [OXPLAY] ZEUS138…" at bounding box center [426, 243] width 853 height 486
drag, startPoint x: 257, startPoint y: 542, endPoint x: 278, endPoint y: 554, distance: 23.8
click at [268, 486] on html "Toggle navigation Home Bank Account List Load By Website Group [OXPLAY] ZEUS138…" at bounding box center [426, 243] width 853 height 486
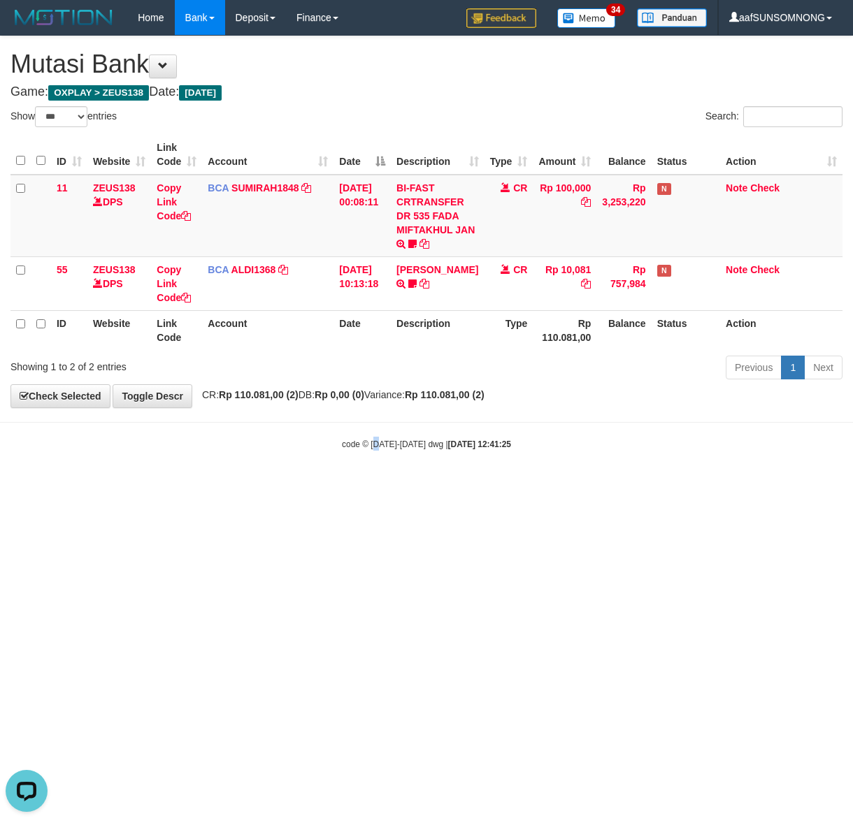
drag, startPoint x: 376, startPoint y: 582, endPoint x: 368, endPoint y: 584, distance: 8.5
click at [377, 486] on html "Toggle navigation Home Bank Account List Load By Website Group [OXPLAY] ZEUS138…" at bounding box center [426, 243] width 853 height 486
drag, startPoint x: 148, startPoint y: 582, endPoint x: 291, endPoint y: 566, distance: 143.5
click at [155, 486] on html "Toggle navigation Home Bank Account List Load By Website Group [OXPLAY] ZEUS138…" at bounding box center [426, 243] width 853 height 486
drag, startPoint x: 270, startPoint y: 574, endPoint x: 840, endPoint y: 647, distance: 575.0
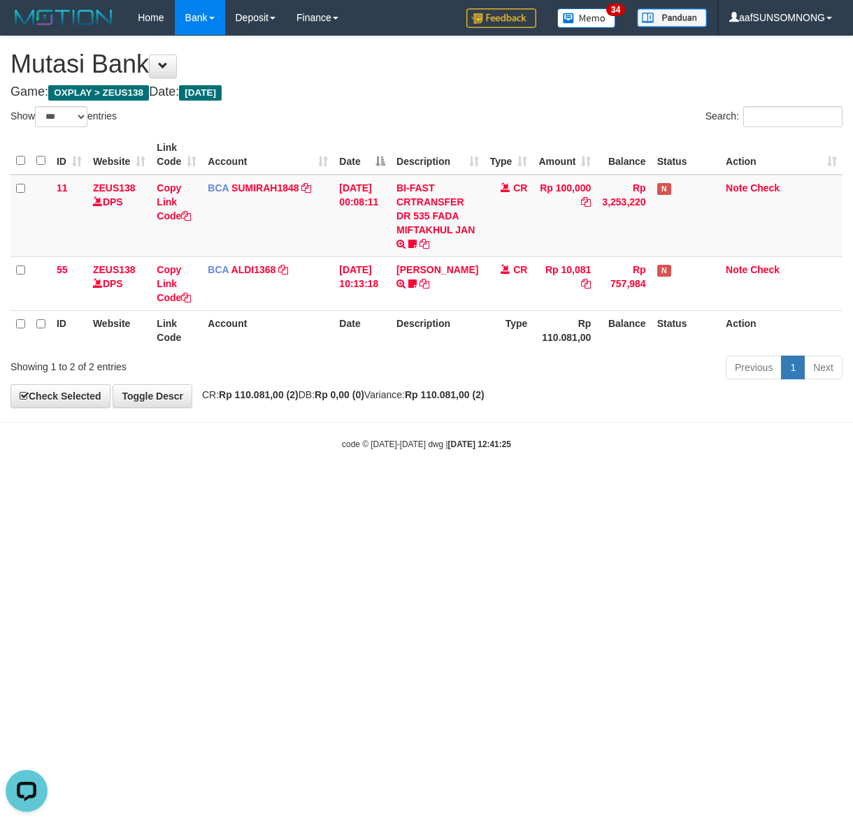
click at [271, 486] on html "Toggle navigation Home Bank Account List Load By Website Group [OXPLAY] ZEUS138…" at bounding box center [426, 243] width 853 height 486
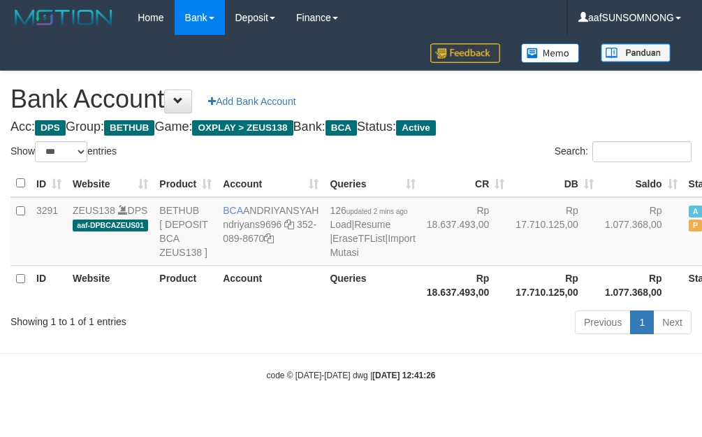
select select "***"
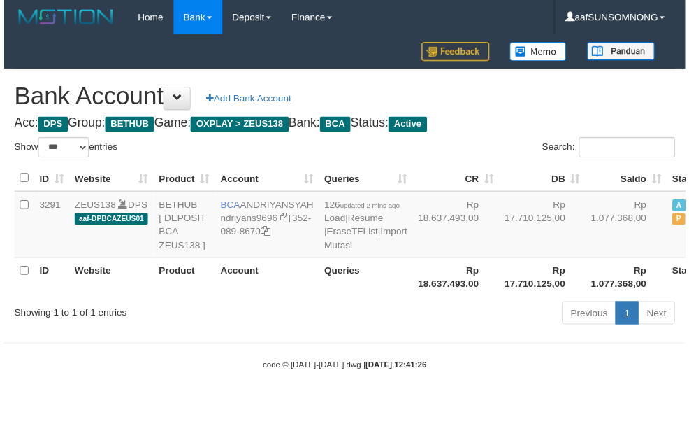
scroll to position [22, 0]
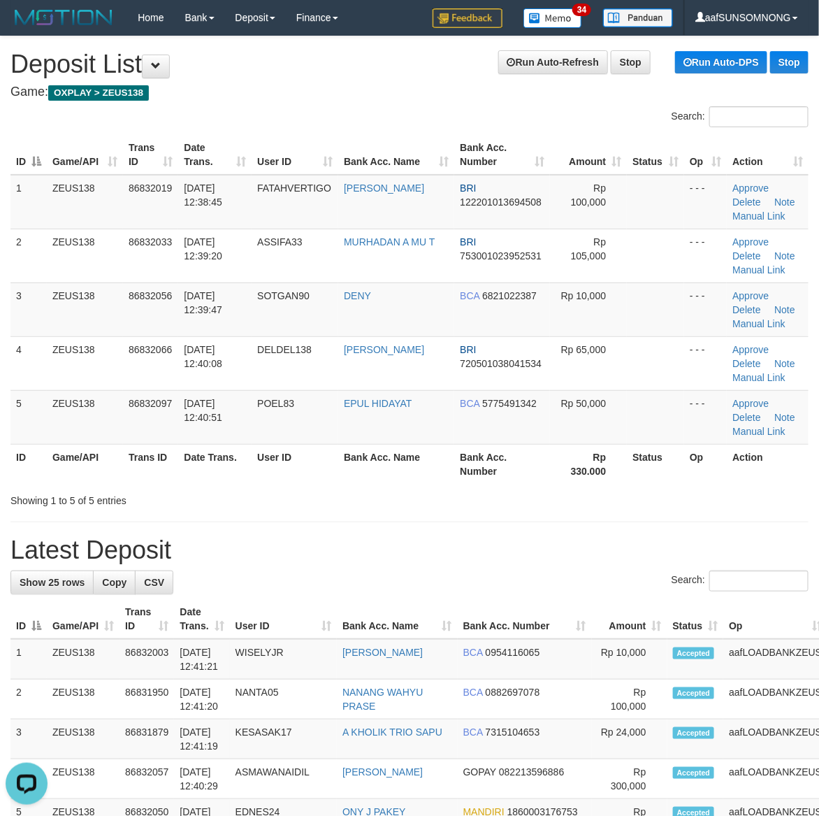
drag, startPoint x: 445, startPoint y: 542, endPoint x: 727, endPoint y: 570, distance: 283.1
click at [447, 543] on h1 "Latest Deposit" at bounding box center [409, 550] width 798 height 28
drag, startPoint x: 397, startPoint y: 542, endPoint x: 767, endPoint y: 539, distance: 370.4
click at [418, 537] on h1 "Latest Deposit" at bounding box center [409, 550] width 798 height 28
drag, startPoint x: 495, startPoint y: 537, endPoint x: 558, endPoint y: 546, distance: 63.6
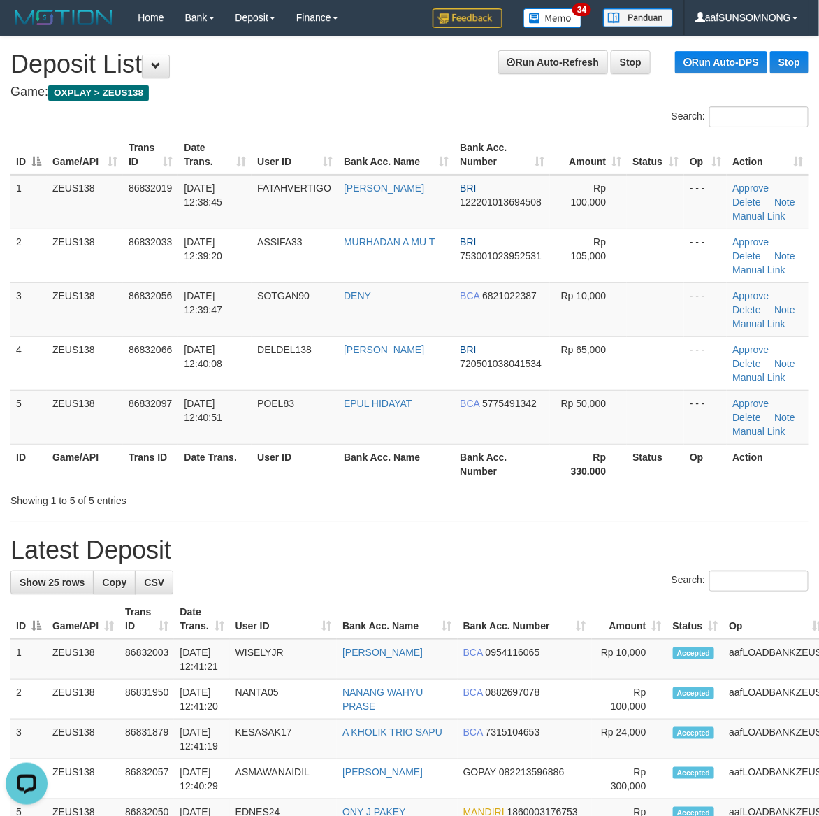
click at [509, 539] on h1 "Latest Deposit" at bounding box center [409, 550] width 798 height 28
click at [647, 589] on div "Search:" at bounding box center [409, 582] width 798 height 24
drag, startPoint x: 579, startPoint y: 564, endPoint x: 830, endPoint y: 566, distance: 250.9
drag, startPoint x: 472, startPoint y: 542, endPoint x: 823, endPoint y: 587, distance: 353.8
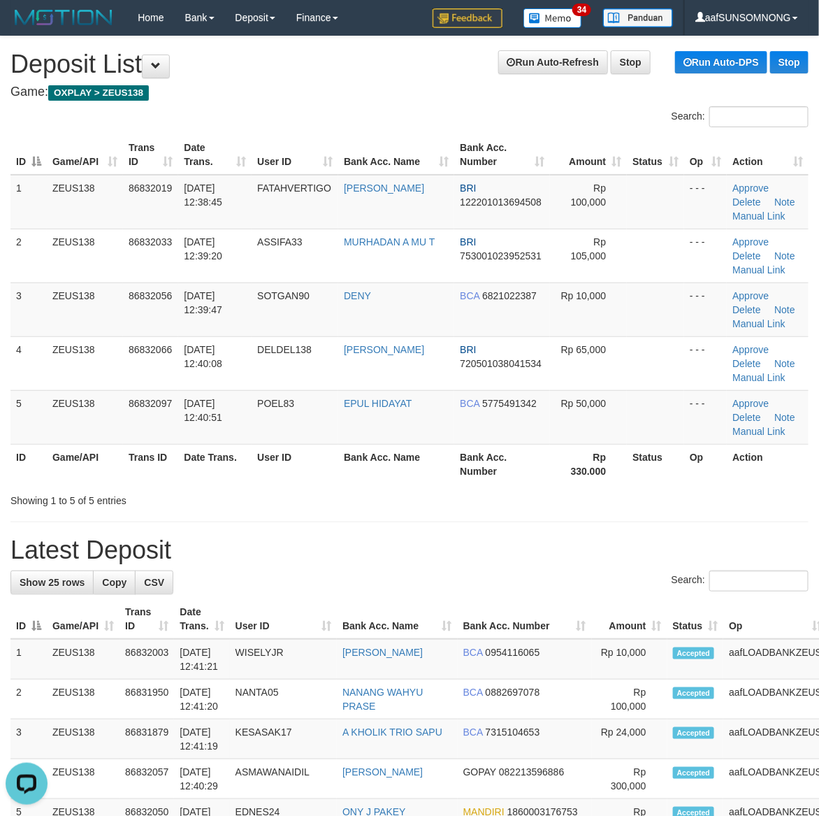
click at [482, 538] on h1 "Latest Deposit" at bounding box center [409, 550] width 798 height 28
click at [722, 593] on div "Search:" at bounding box center [409, 582] width 798 height 24
drag, startPoint x: 504, startPoint y: 571, endPoint x: 554, endPoint y: 588, distance: 52.6
click at [507, 574] on div "Search:" at bounding box center [409, 582] width 798 height 24
drag, startPoint x: 413, startPoint y: 547, endPoint x: 414, endPoint y: 530, distance: 17.5
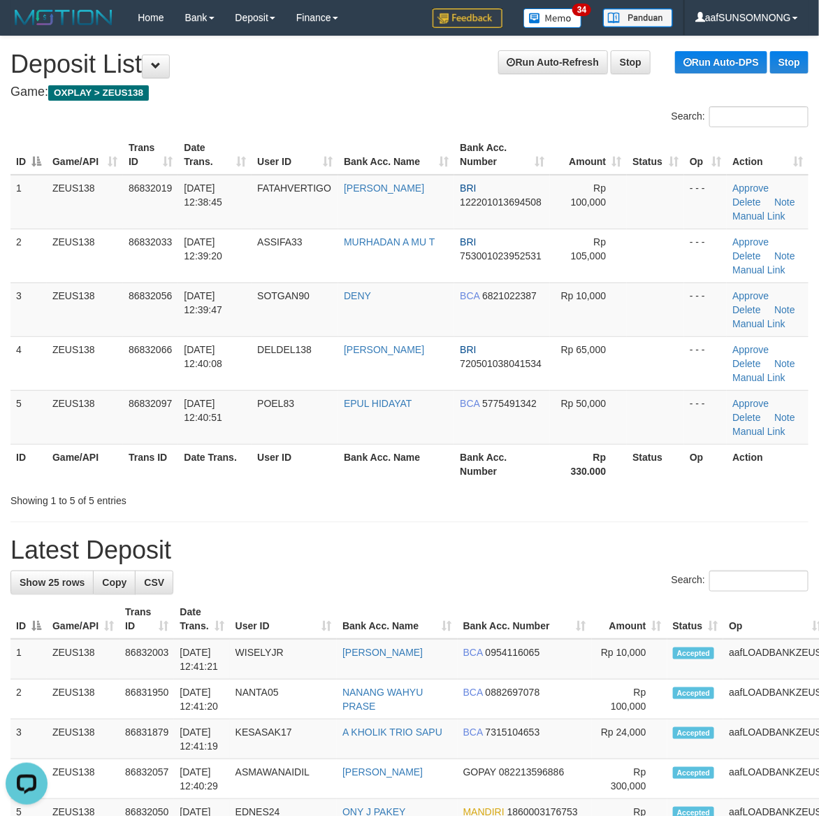
click at [412, 542] on h1 "Latest Deposit" at bounding box center [409, 550] width 798 height 28
drag, startPoint x: 517, startPoint y: 536, endPoint x: 823, endPoint y: 556, distance: 306.8
click at [521, 540] on h1 "Latest Deposit" at bounding box center [409, 550] width 798 height 28
drag, startPoint x: 446, startPoint y: 479, endPoint x: 702, endPoint y: 521, distance: 260.0
click at [456, 479] on tr "ID Game/API Trans ID Date Trans. User ID Bank Acc. Name Bank Acc. Number Rp 330…" at bounding box center [409, 464] width 798 height 40
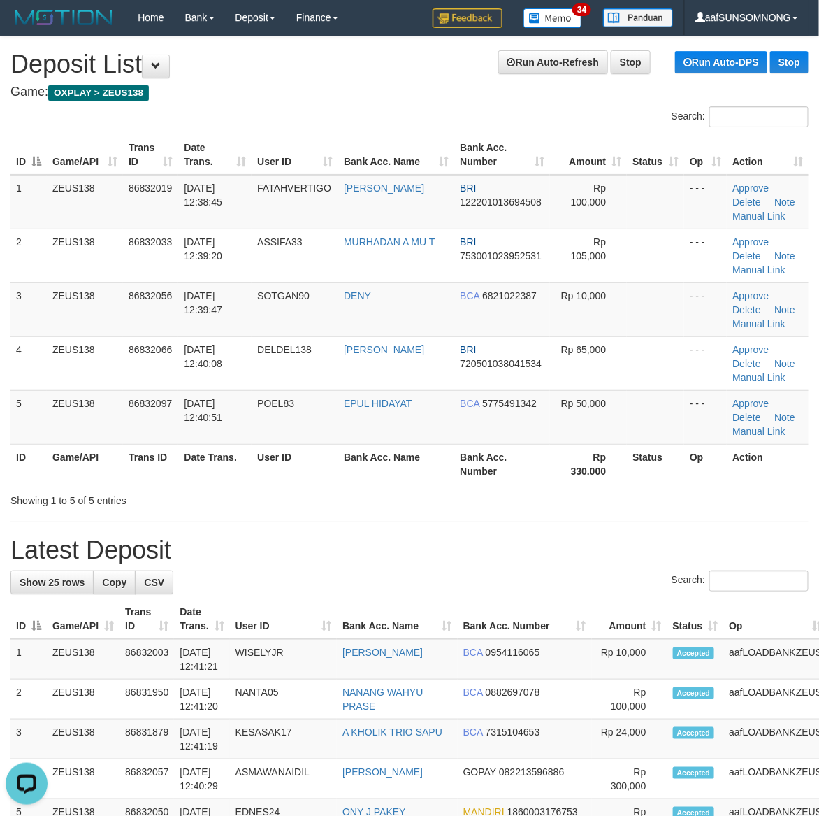
click at [561, 542] on h1 "Latest Deposit" at bounding box center [409, 550] width 798 height 28
drag, startPoint x: 467, startPoint y: 502, endPoint x: 593, endPoint y: 490, distance: 126.4
click at [480, 501] on div "Showing 1 to 5 of 5 entries" at bounding box center [409, 498] width 819 height 20
drag, startPoint x: 556, startPoint y: 509, endPoint x: 829, endPoint y: 551, distance: 276.5
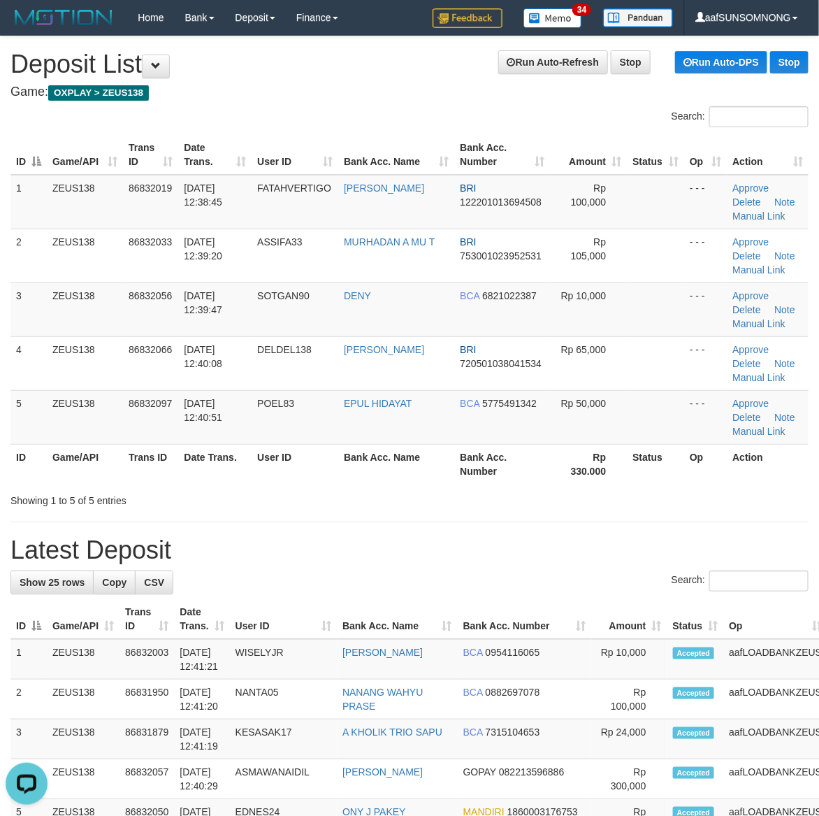
drag, startPoint x: 600, startPoint y: 536, endPoint x: 612, endPoint y: 535, distance: 11.9
drag, startPoint x: 623, startPoint y: 491, endPoint x: 673, endPoint y: 505, distance: 52.4
click at [638, 496] on div "Showing 1 to 5 of 5 entries" at bounding box center [409, 498] width 819 height 20
drag, startPoint x: 480, startPoint y: 507, endPoint x: 498, endPoint y: 515, distance: 19.1
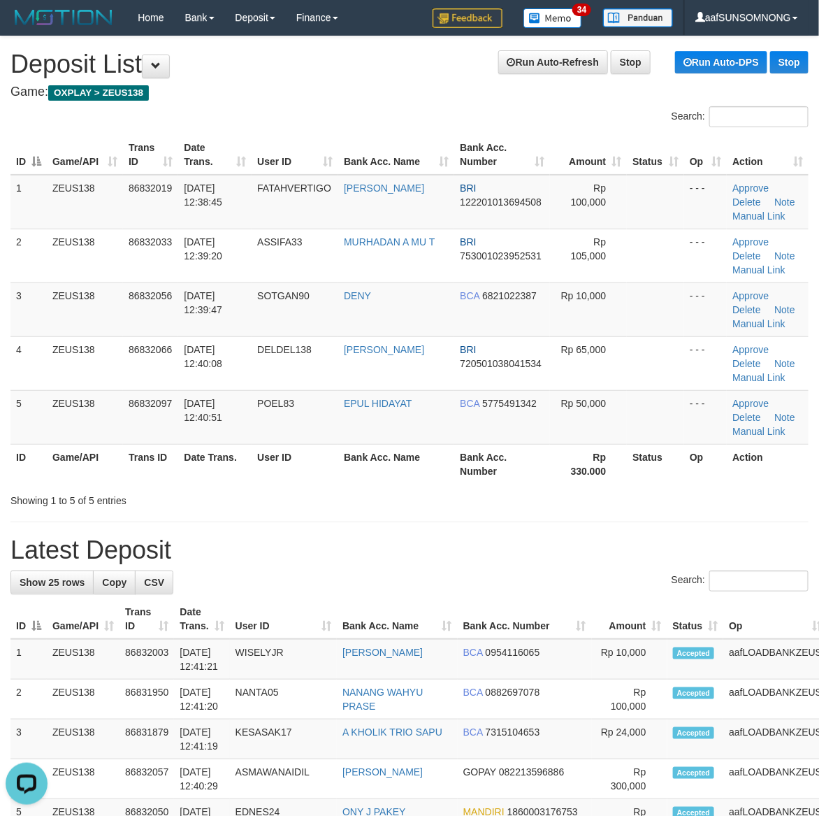
drag, startPoint x: 484, startPoint y: 463, endPoint x: 544, endPoint y: 472, distance: 60.7
click at [512, 472] on th "Bank Acc. Number" at bounding box center [502, 464] width 96 height 40
drag, startPoint x: 531, startPoint y: 547, endPoint x: 828, endPoint y: 563, distance: 297.4
click at [547, 551] on h1 "Latest Deposit" at bounding box center [409, 550] width 798 height 28
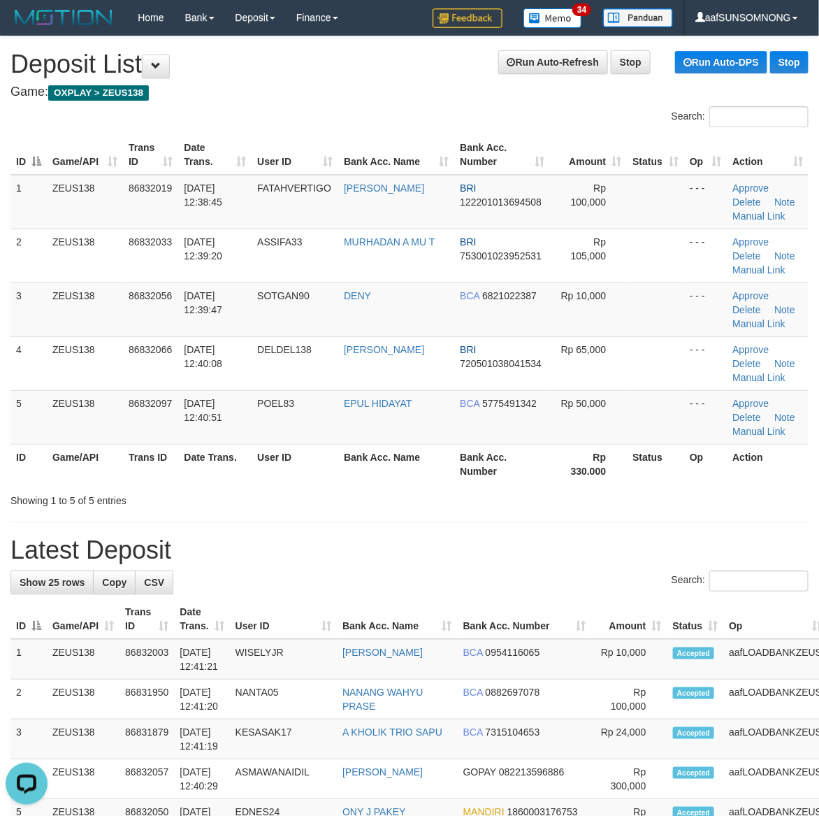
drag, startPoint x: 418, startPoint y: 517, endPoint x: 634, endPoint y: 524, distance: 216.1
drag, startPoint x: 417, startPoint y: 489, endPoint x: 452, endPoint y: 491, distance: 35.7
click at [451, 491] on div "Showing 1 to 5 of 5 entries" at bounding box center [409, 498] width 819 height 20
drag, startPoint x: 634, startPoint y: 568, endPoint x: 669, endPoint y: 570, distance: 35.1
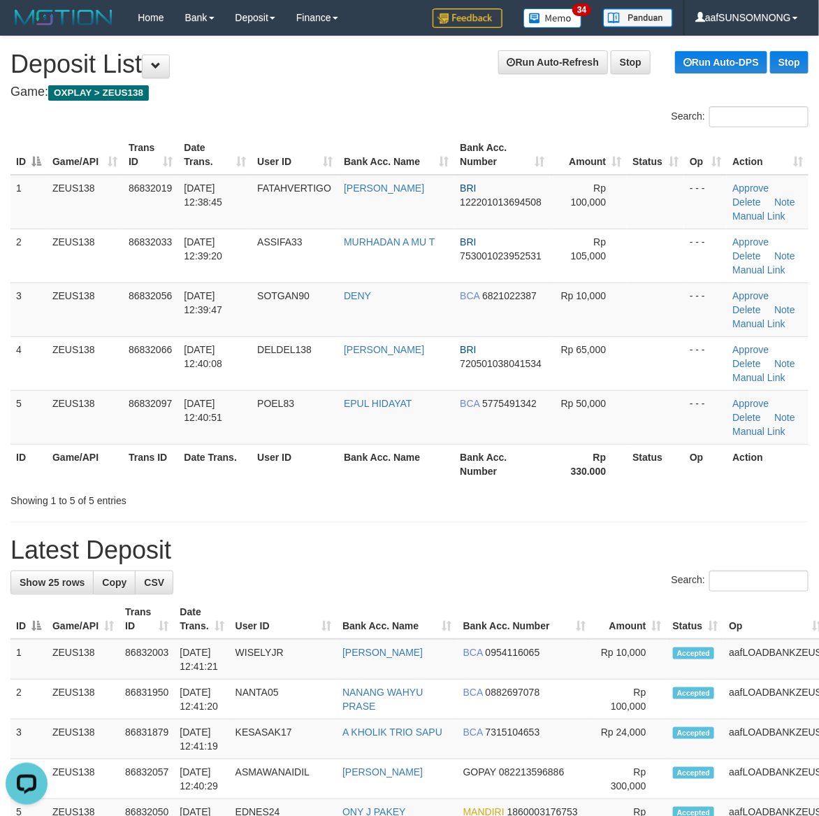
drag, startPoint x: 606, startPoint y: 556, endPoint x: 826, endPoint y: 575, distance: 221.0
click at [630, 560] on h1 "Latest Deposit" at bounding box center [409, 550] width 798 height 28
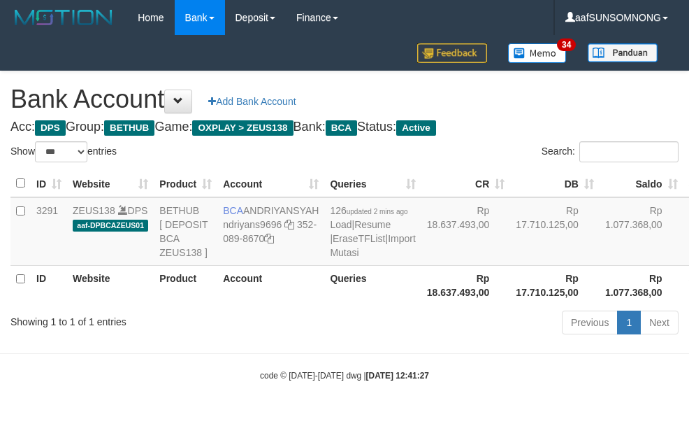
select select "***"
click at [330, 258] on link "Import Mutasi" at bounding box center [372, 245] width 85 height 25
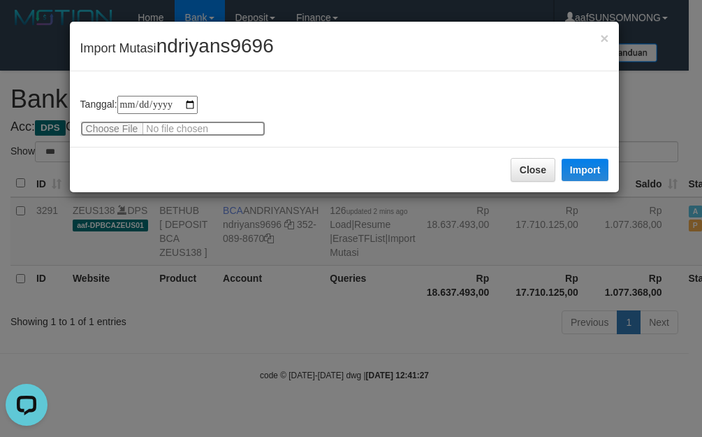
click at [120, 124] on input "file" at bounding box center [172, 128] width 185 height 15
type input "**********"
click at [229, 43] on span "ndriyans9696" at bounding box center [215, 46] width 117 height 22
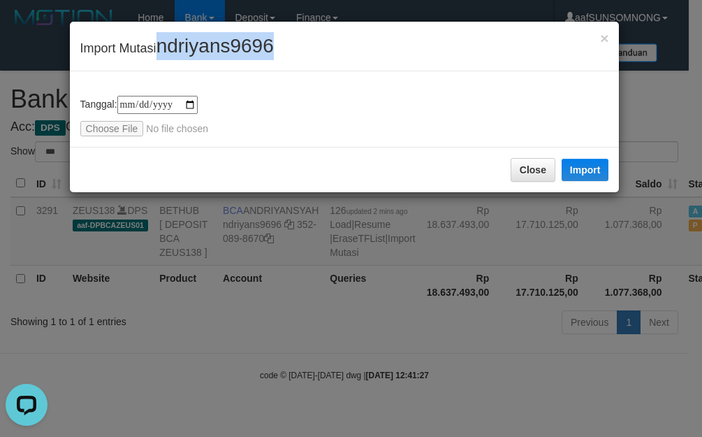
click at [229, 43] on span "ndriyans9696" at bounding box center [215, 46] width 117 height 22
copy span "ndriyans9696"
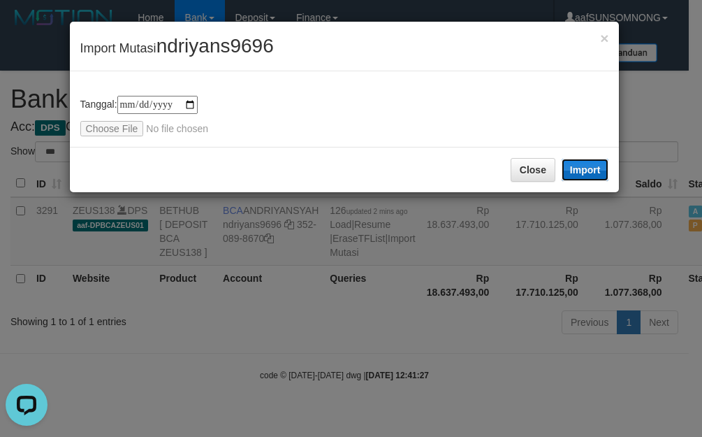
click at [582, 161] on button "Import" at bounding box center [586, 170] width 48 height 22
click at [521, 182] on button "Close" at bounding box center [533, 170] width 45 height 24
click at [247, 361] on div "**********" at bounding box center [351, 218] width 702 height 437
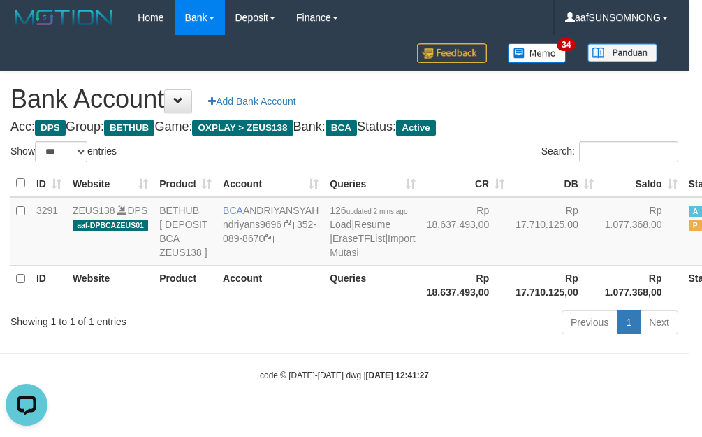
drag, startPoint x: 269, startPoint y: 340, endPoint x: 82, endPoint y: 402, distance: 196.5
click at [266, 340] on body "Toggle navigation Home Bank Account List Load By Website Group [OXPLAY] ZEUS138…" at bounding box center [351, 208] width 702 height 417
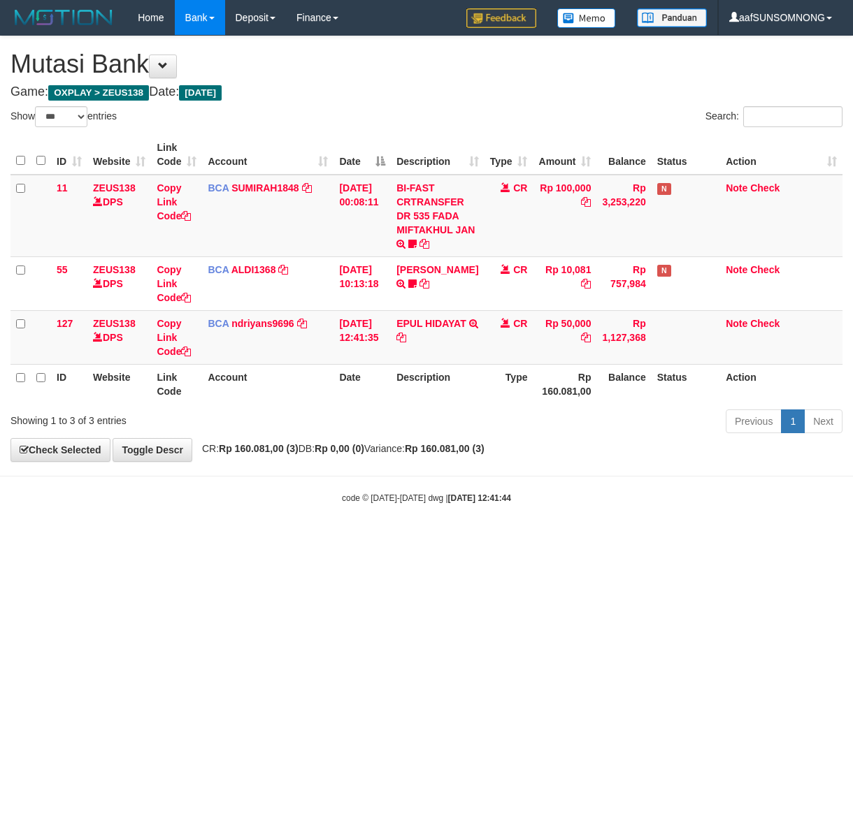
select select "***"
click at [217, 540] on html "Toggle navigation Home Bank Account List Load By Website Group [OXPLAY] ZEUS138…" at bounding box center [426, 270] width 853 height 540
drag, startPoint x: 306, startPoint y: 633, endPoint x: 357, endPoint y: 643, distance: 52.0
click at [319, 540] on html "Toggle navigation Home Bank Account List Load By Website Group [OXPLAY] ZEUS138…" at bounding box center [426, 270] width 853 height 540
drag, startPoint x: 336, startPoint y: 612, endPoint x: 322, endPoint y: 610, distance: 14.8
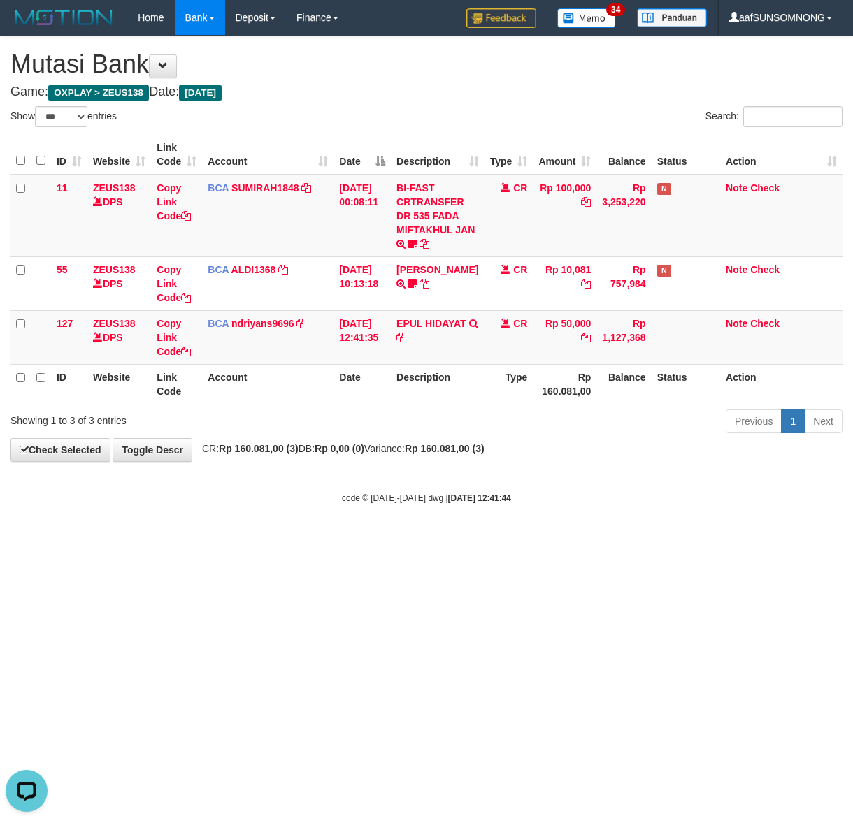
click at [339, 540] on html "Toggle navigation Home Bank Account List Load By Website Group [OXPLAY] ZEUS138…" at bounding box center [426, 270] width 853 height 540
drag, startPoint x: 523, startPoint y: 664, endPoint x: 491, endPoint y: 645, distance: 36.7
click at [522, 540] on html "Toggle navigation Home Bank Account List Load By Website Group [OXPLAY] ZEUS138…" at bounding box center [426, 270] width 853 height 540
drag, startPoint x: 375, startPoint y: 628, endPoint x: 451, endPoint y: 570, distance: 94.8
click at [377, 540] on html "Toggle navigation Home Bank Account List Load By Website Group [OXPLAY] ZEUS138…" at bounding box center [426, 270] width 853 height 540
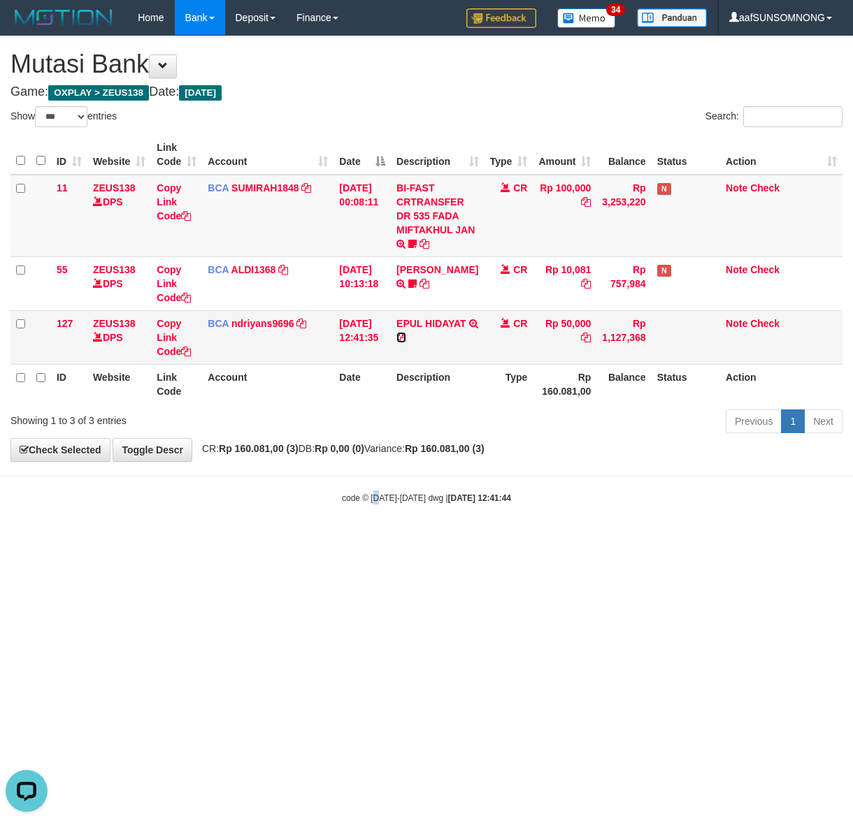
drag, startPoint x: 458, startPoint y: 337, endPoint x: 340, endPoint y: 361, distance: 119.9
click at [406, 336] on icon at bounding box center [401, 338] width 10 height 10
copy small "0"
drag, startPoint x: 208, startPoint y: 554, endPoint x: 182, endPoint y: 552, distance: 25.9
click at [212, 540] on html "Toggle navigation Home Bank Account List Load By Website Group [OXPLAY] ZEUS138…" at bounding box center [426, 270] width 853 height 540
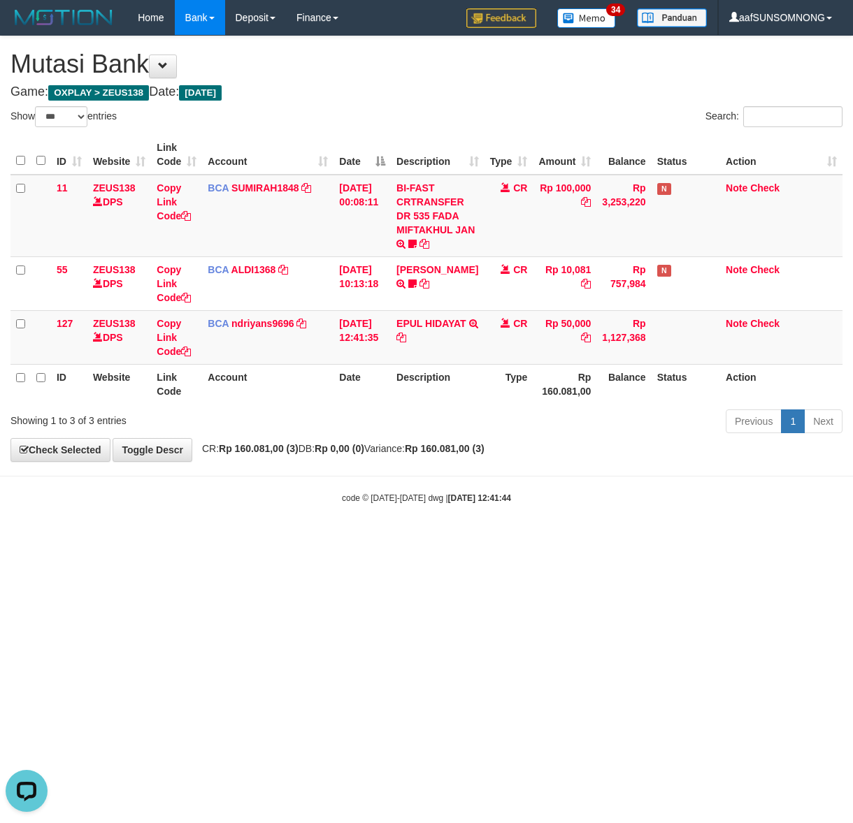
drag, startPoint x: 333, startPoint y: 556, endPoint x: 347, endPoint y: 556, distance: 14.7
click at [338, 540] on html "Toggle navigation Home Bank Account List Load By Website Group [OXPLAY] ZEUS138…" at bounding box center [426, 270] width 853 height 540
drag, startPoint x: 341, startPoint y: 554, endPoint x: 356, endPoint y: 554, distance: 15.4
click at [348, 540] on html "Toggle navigation Home Bank Account List Load By Website Group [OXPLAY] ZEUS138…" at bounding box center [426, 270] width 853 height 540
click at [360, 540] on html "Toggle navigation Home Bank Account List Load By Website Group [OXPLAY] ZEUS138…" at bounding box center [426, 270] width 853 height 540
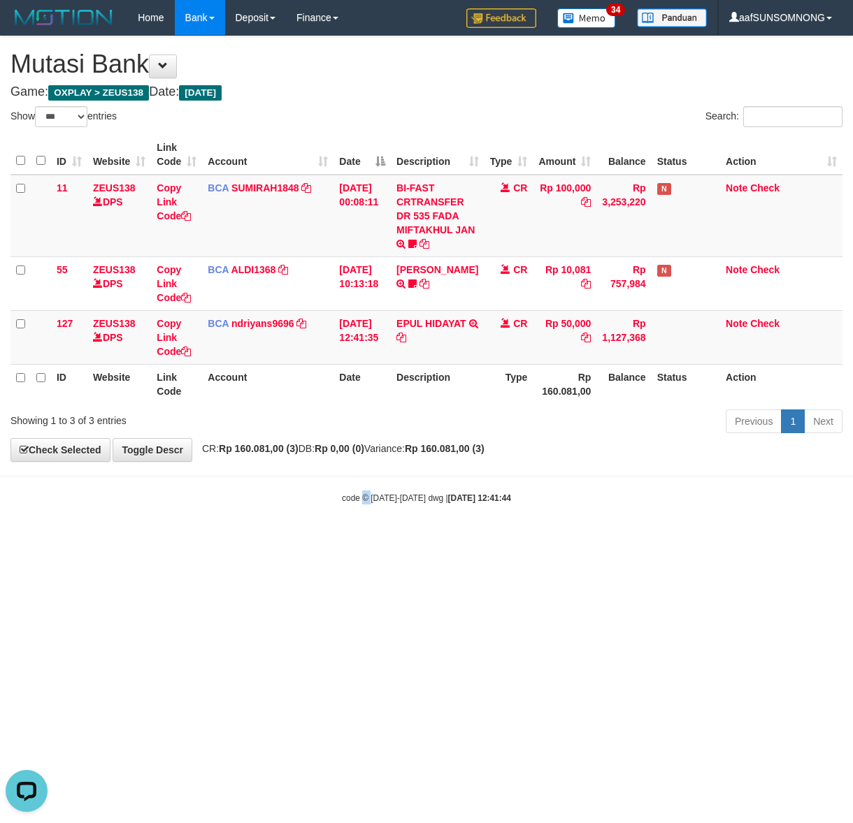
drag, startPoint x: 375, startPoint y: 577, endPoint x: 428, endPoint y: 580, distance: 53.2
click at [374, 540] on html "Toggle navigation Home Bank Account List Load By Website Group [OXPLAY] ZEUS138…" at bounding box center [426, 270] width 853 height 540
click at [319, 540] on html "Toggle navigation Home Bank Account List Load By Website Group [OXPLAY] ZEUS138…" at bounding box center [426, 270] width 853 height 540
click at [164, 540] on html "Toggle navigation Home Bank Account List Load By Website Group [OXPLAY] ZEUS138…" at bounding box center [426, 270] width 853 height 540
drag, startPoint x: 206, startPoint y: 578, endPoint x: 225, endPoint y: 571, distance: 20.1
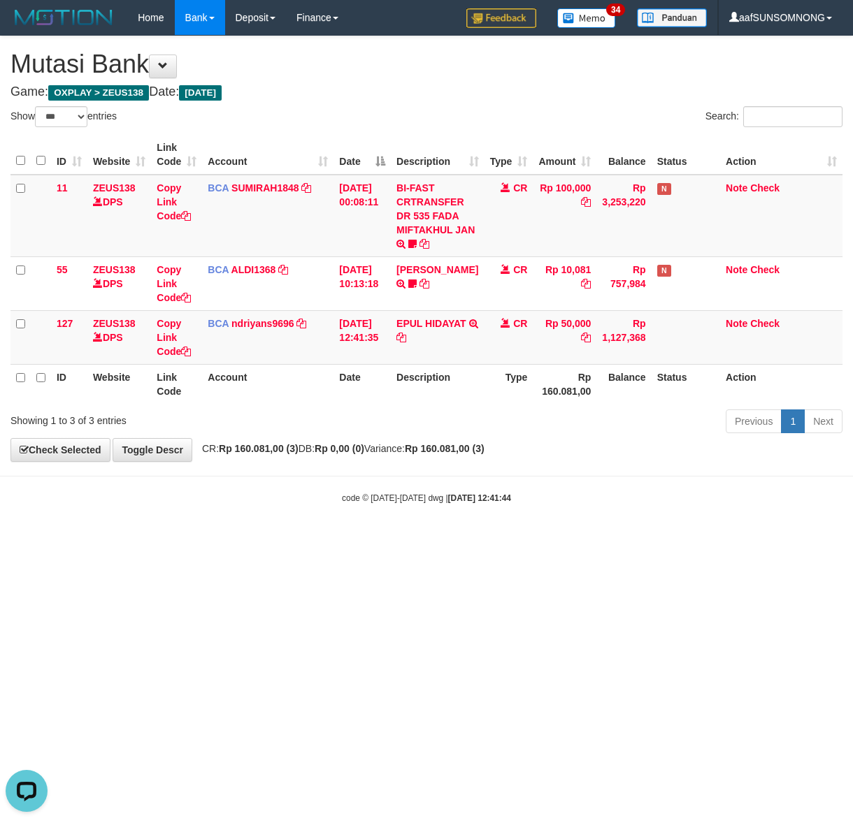
click at [210, 540] on html "Toggle navigation Home Bank Account List Load By Website Group [OXPLAY] ZEUS138…" at bounding box center [426, 270] width 853 height 540
drag, startPoint x: 268, startPoint y: 575, endPoint x: 280, endPoint y: 575, distance: 12.6
click at [270, 540] on html "Toggle navigation Home Bank Account List Load By Website Group [OXPLAY] ZEUS138…" at bounding box center [426, 270] width 853 height 540
click at [277, 540] on html "Toggle navigation Home Bank Account List Load By Website Group [OXPLAY] ZEUS138…" at bounding box center [426, 270] width 853 height 540
drag, startPoint x: 273, startPoint y: 577, endPoint x: 281, endPoint y: 582, distance: 9.7
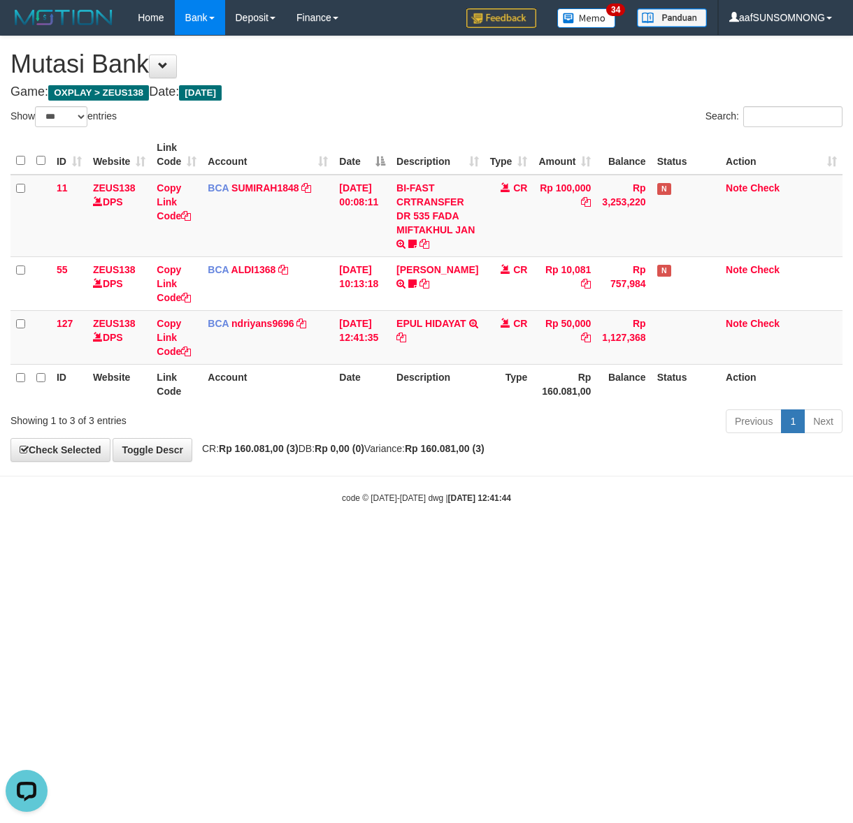
click at [275, 540] on html "Toggle navigation Home Bank Account List Load By Website Group [OXPLAY] ZEUS138…" at bounding box center [426, 270] width 853 height 540
drag, startPoint x: 294, startPoint y: 579, endPoint x: 316, endPoint y: 575, distance: 21.9
click at [301, 540] on html "Toggle navigation Home Bank Account List Load By Website Group [OXPLAY] ZEUS138…" at bounding box center [426, 270] width 853 height 540
click at [312, 540] on html "Toggle navigation Home Bank Account List Load By Website Group [OXPLAY] ZEUS138…" at bounding box center [426, 270] width 853 height 540
click at [319, 540] on html "Toggle navigation Home Bank Account List Load By Website Group [OXPLAY] ZEUS138…" at bounding box center [426, 270] width 853 height 540
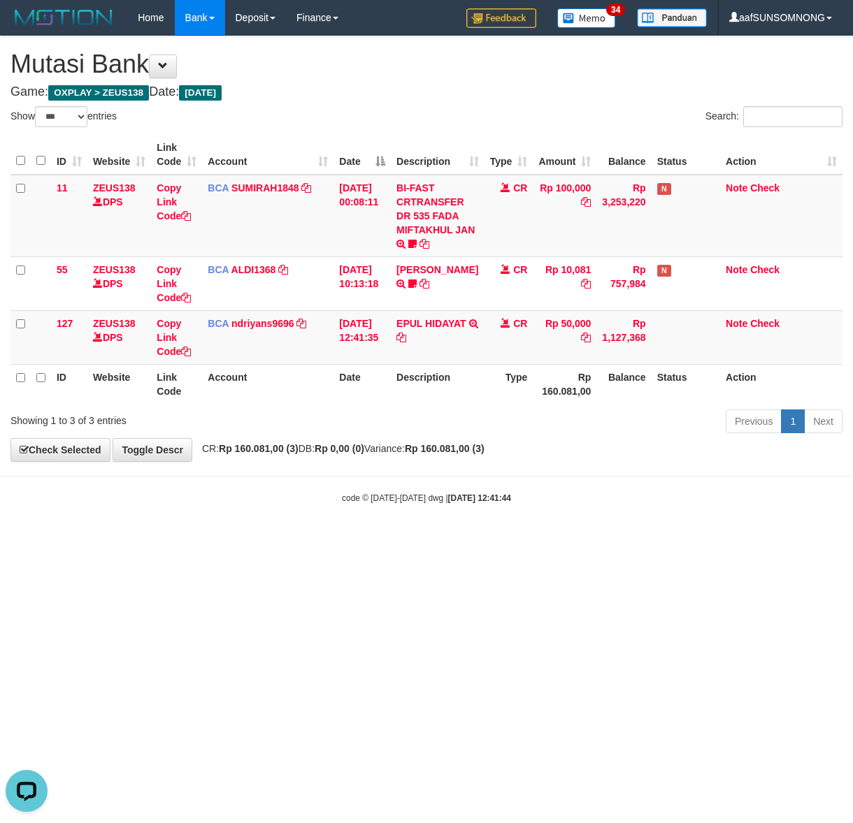
click at [319, 540] on html "Toggle navigation Home Bank Account List Load By Website Group [OXPLAY] ZEUS138…" at bounding box center [426, 270] width 853 height 540
drag, startPoint x: 231, startPoint y: 602, endPoint x: 246, endPoint y: 598, distance: 15.3
click at [234, 540] on html "Toggle navigation Home Bank Account List Load By Website Group [OXPLAY] ZEUS138…" at bounding box center [426, 270] width 853 height 540
drag, startPoint x: 266, startPoint y: 595, endPoint x: 284, endPoint y: 598, distance: 17.6
click at [276, 540] on html "Toggle navigation Home Bank Account List Load By Website Group [OXPLAY] ZEUS138…" at bounding box center [426, 270] width 853 height 540
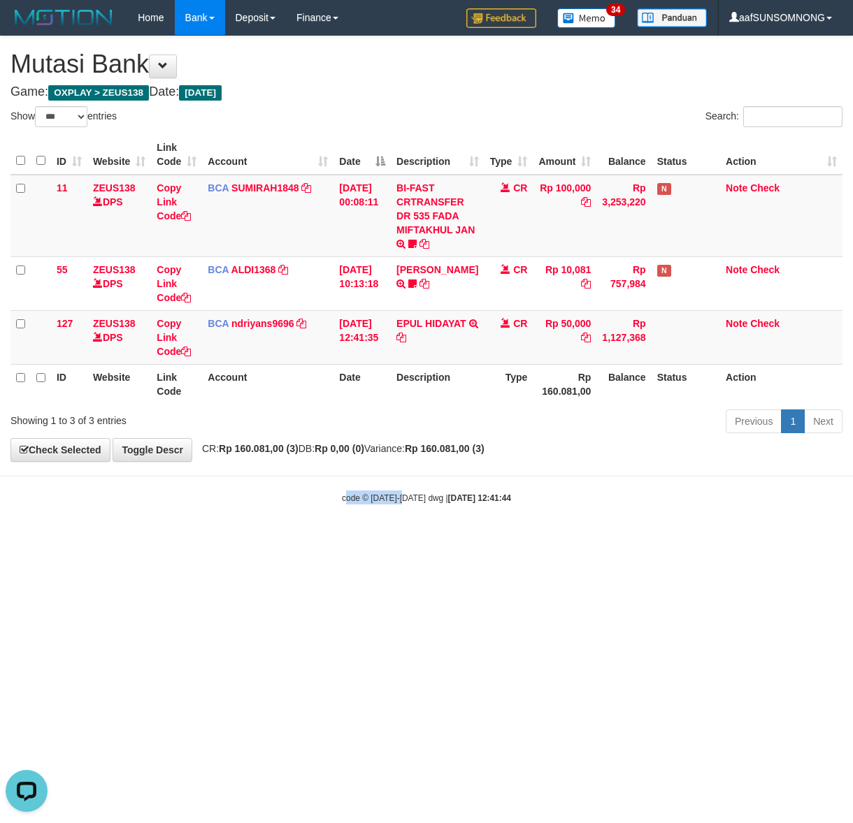
drag, startPoint x: 364, startPoint y: 575, endPoint x: 421, endPoint y: 589, distance: 58.5
click at [420, 540] on html "Toggle navigation Home Bank Account List Load By Website Group [OXPLAY] ZEUS138…" at bounding box center [426, 270] width 853 height 540
drag, startPoint x: 428, startPoint y: 577, endPoint x: 449, endPoint y: 578, distance: 21.7
click at [438, 540] on html "Toggle navigation Home Bank Account List Load By Website Group [OXPLAY] ZEUS138…" at bounding box center [426, 270] width 853 height 540
click at [437, 540] on html "Toggle navigation Home Bank Account List Load By Website Group [OXPLAY] ZEUS138…" at bounding box center [426, 270] width 853 height 540
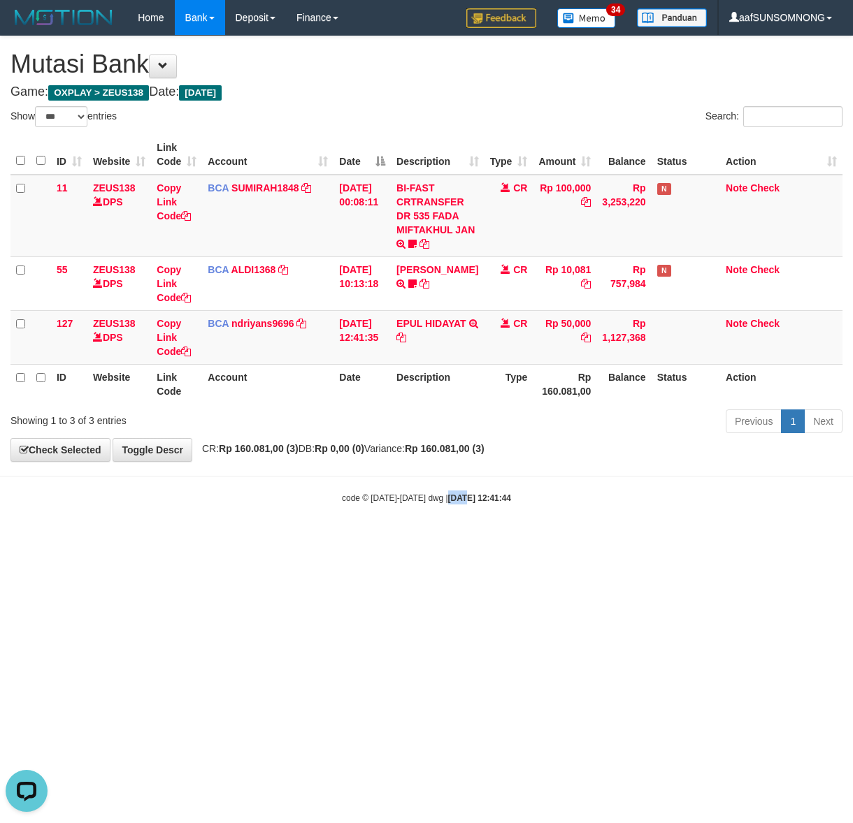
click at [438, 540] on html "Toggle navigation Home Bank Account List Load By Website Group [OXPLAY] ZEUS138…" at bounding box center [426, 270] width 853 height 540
click at [442, 540] on html "Toggle navigation Home Bank Account List Load By Website Group [OXPLAY] ZEUS138…" at bounding box center [426, 270] width 853 height 540
click at [451, 540] on html "Toggle navigation Home Bank Account List Load By Website Group [OXPLAY] ZEUS138…" at bounding box center [426, 270] width 853 height 540
click at [308, 540] on html "Toggle navigation Home Bank Account List Load By Website Group [OXPLAY] ZEUS138…" at bounding box center [426, 270] width 853 height 540
drag, startPoint x: 315, startPoint y: 554, endPoint x: 332, endPoint y: 561, distance: 18.2
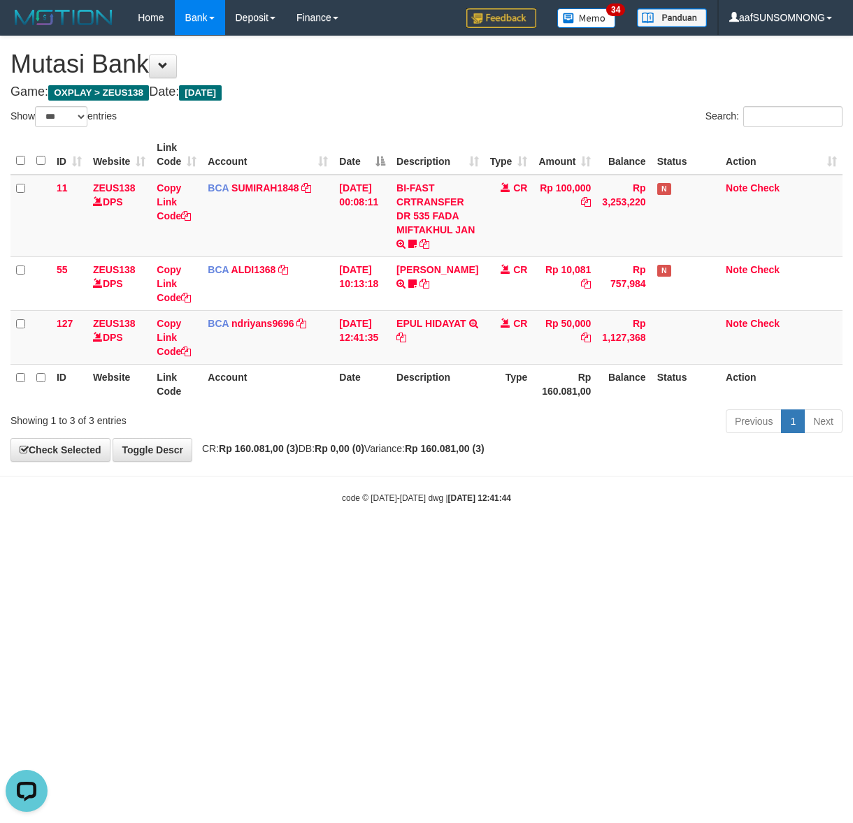
click at [320, 540] on html "Toggle navigation Home Bank Account List Load By Website Group [OXPLAY] ZEUS138…" at bounding box center [426, 270] width 853 height 540
drag, startPoint x: 133, startPoint y: 608, endPoint x: 143, endPoint y: 608, distance: 9.8
click at [137, 540] on html "Toggle navigation Home Bank Account List Load By Website Group [OXPLAY] ZEUS138…" at bounding box center [426, 270] width 853 height 540
click at [163, 540] on html "Toggle navigation Home Bank Account List Load By Website Group [OXPLAY] ZEUS138…" at bounding box center [426, 270] width 853 height 540
drag, startPoint x: 406, startPoint y: 584, endPoint x: 770, endPoint y: 613, distance: 365.3
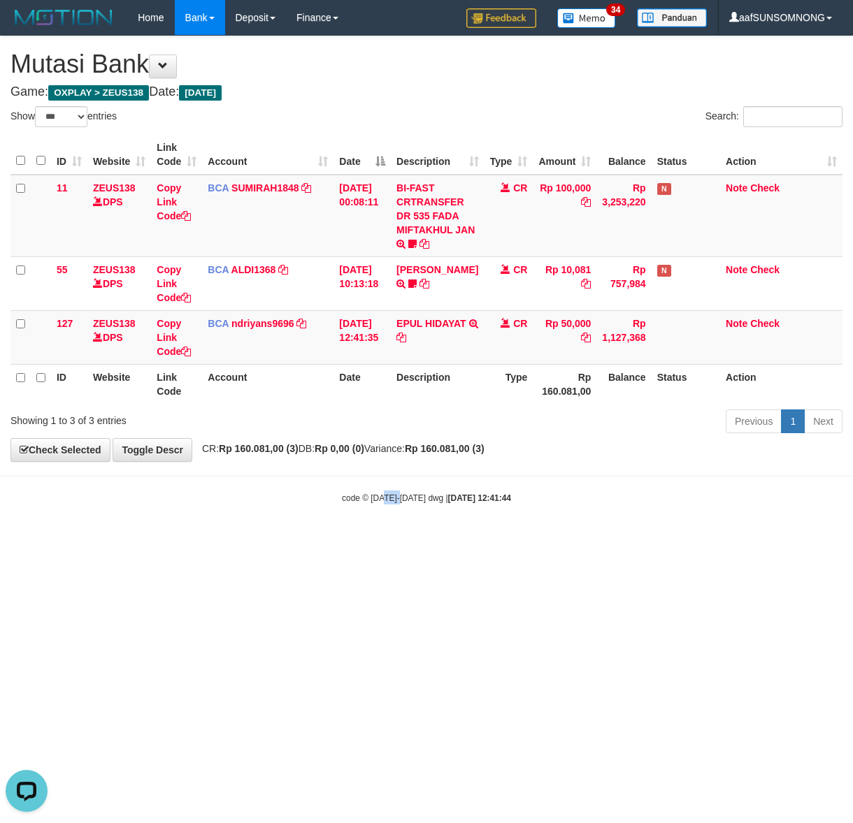
click at [403, 540] on html "Toggle navigation Home Bank Account List Load By Website Group [OXPLAY] ZEUS138…" at bounding box center [426, 270] width 853 height 540
drag, startPoint x: 246, startPoint y: 589, endPoint x: 257, endPoint y: 588, distance: 10.5
click at [257, 540] on html "Toggle navigation Home Bank Account List Load By Website Group [OXPLAY] ZEUS138…" at bounding box center [426, 270] width 853 height 540
drag, startPoint x: 296, startPoint y: 588, endPoint x: 696, endPoint y: 630, distance: 402.7
click at [297, 540] on html "Toggle navigation Home Bank Account List Load By Website Group [OXPLAY] ZEUS138…" at bounding box center [426, 270] width 853 height 540
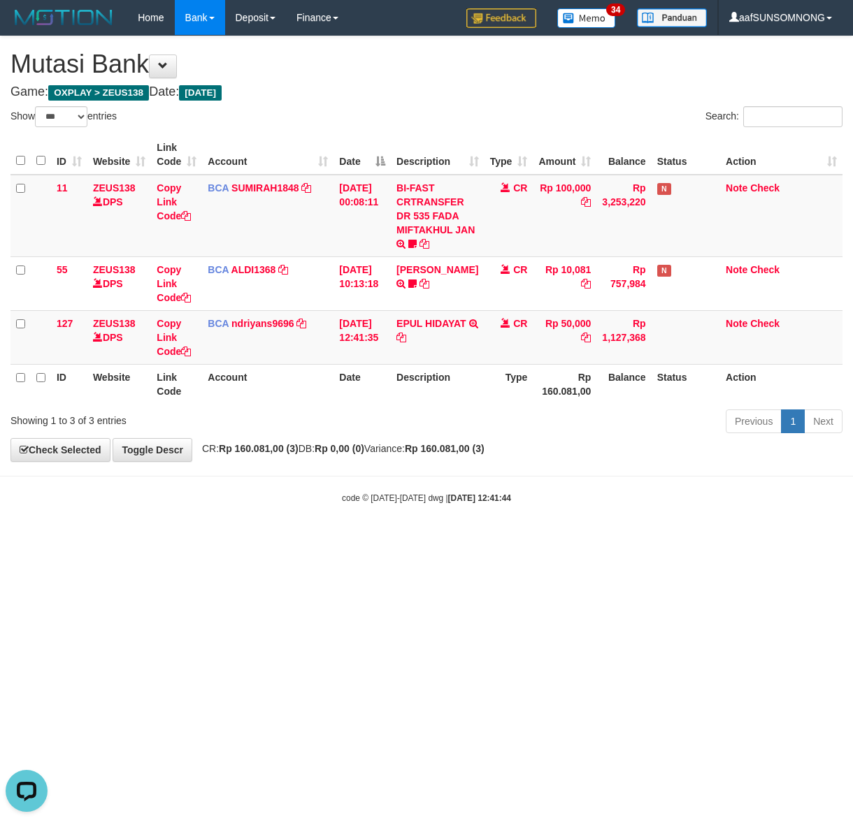
drag, startPoint x: 143, startPoint y: 613, endPoint x: 151, endPoint y: 613, distance: 7.7
click at [147, 540] on html "Toggle navigation Home Bank Account List Load By Website Group [OXPLAY] ZEUS138…" at bounding box center [426, 270] width 853 height 540
click at [340, 540] on html "Toggle navigation Home Bank Account List Load By Website Group [OXPLAY] ZEUS138…" at bounding box center [426, 270] width 853 height 540
click at [375, 540] on html "Toggle navigation Home Bank Account List Load By Website Group [OXPLAY] ZEUS138…" at bounding box center [426, 270] width 853 height 540
drag, startPoint x: 364, startPoint y: 623, endPoint x: 372, endPoint y: 629, distance: 9.9
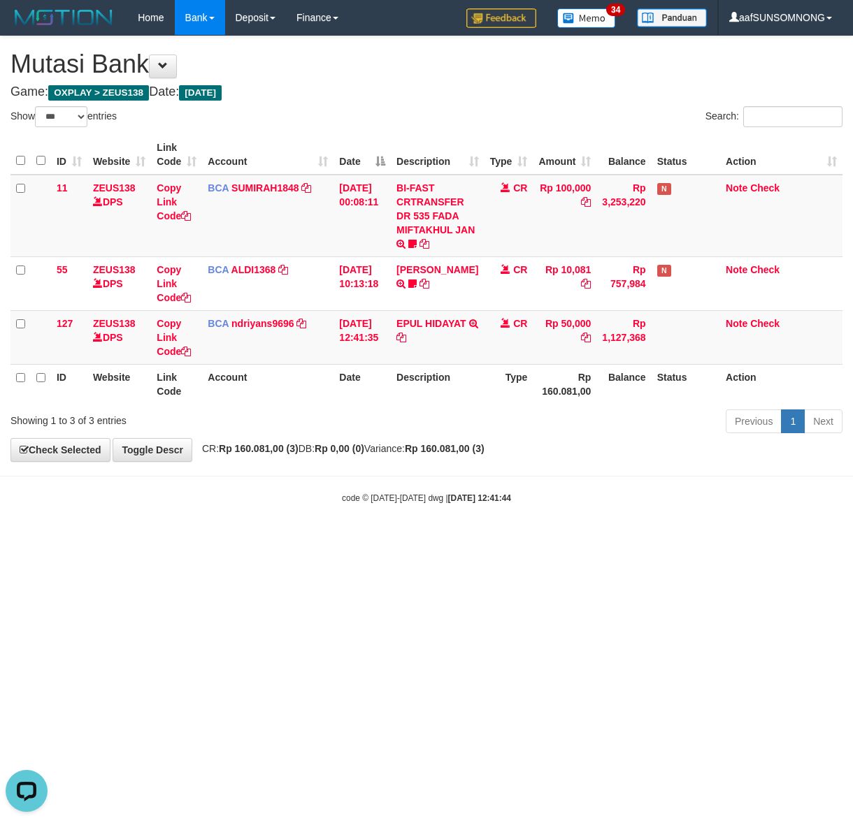
click at [368, 540] on html "Toggle navigation Home Bank Account List Load By Website Group [OXPLAY] ZEUS138…" at bounding box center [426, 270] width 853 height 540
drag, startPoint x: 220, startPoint y: 563, endPoint x: 233, endPoint y: 563, distance: 12.6
click at [228, 540] on html "Toggle navigation Home Bank Account List Load By Website Group [OXPLAY] ZEUS138…" at bounding box center [426, 270] width 853 height 540
drag, startPoint x: 176, startPoint y: 637, endPoint x: 211, endPoint y: 637, distance: 35.0
click at [180, 540] on html "Toggle navigation Home Bank Account List Load By Website Group [OXPLAY] ZEUS138…" at bounding box center [426, 270] width 853 height 540
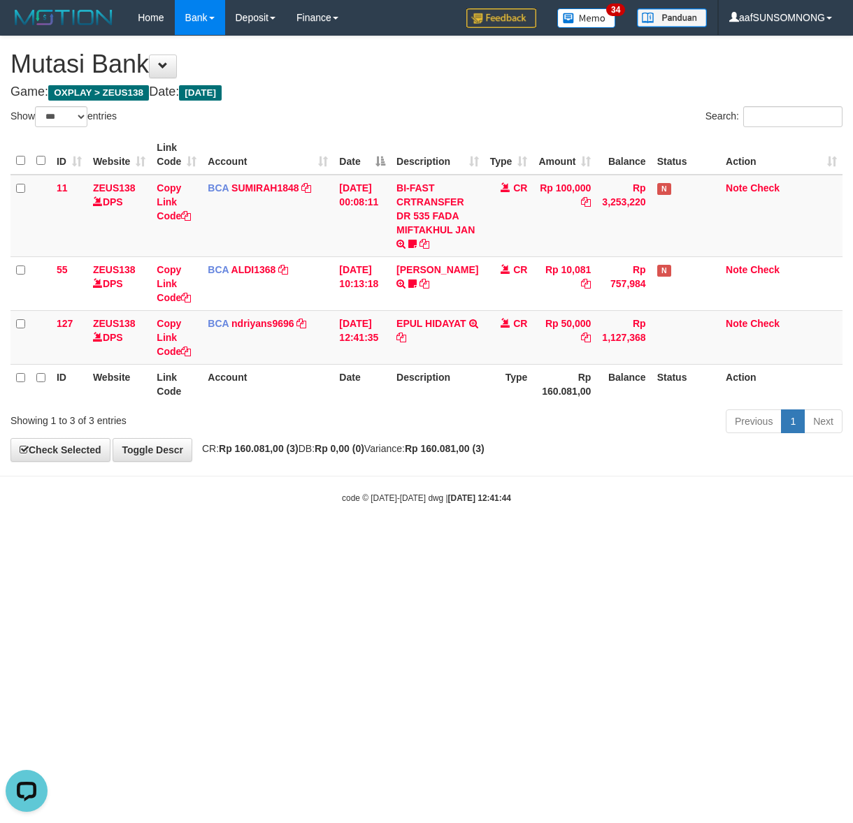
drag, startPoint x: 213, startPoint y: 642, endPoint x: 222, endPoint y: 643, distance: 9.2
click at [217, 540] on html "Toggle navigation Home Bank Account List Load By Website Group [OXPLAY] ZEUS138…" at bounding box center [426, 270] width 853 height 540
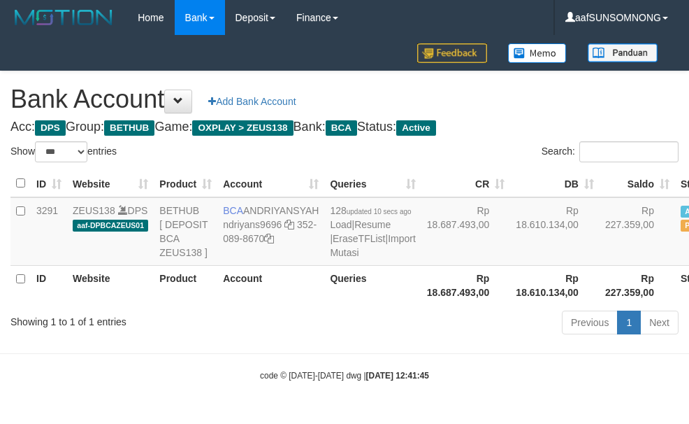
select select "***"
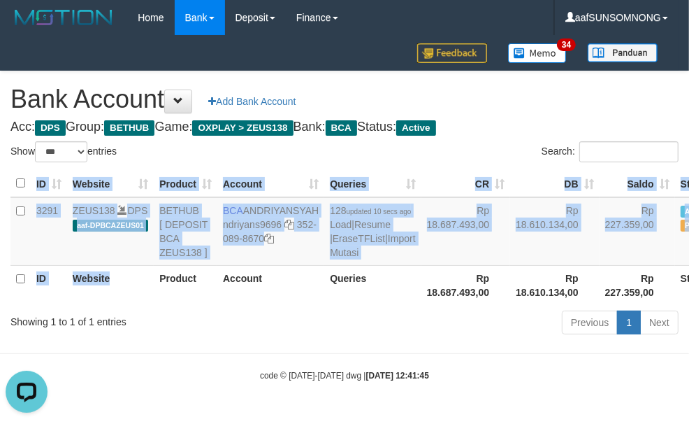
drag, startPoint x: 147, startPoint y: 324, endPoint x: 179, endPoint y: 306, distance: 36.0
click at [151, 309] on div "ID Website Product Account Queries CR [PERSON_NAME] Status Action 3291 ZEUS138 …" at bounding box center [344, 237] width 689 height 143
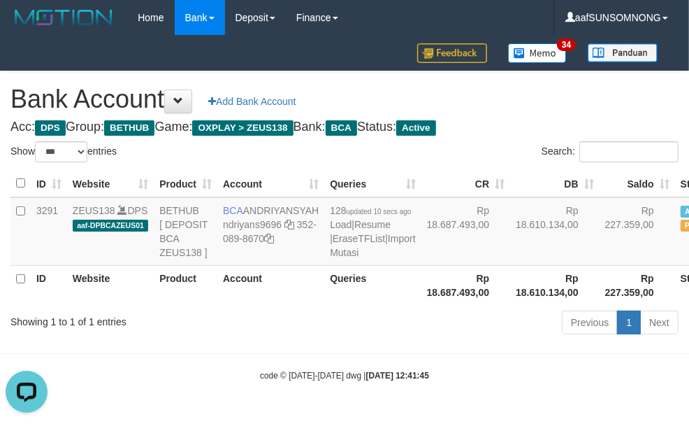
drag, startPoint x: 280, startPoint y: 347, endPoint x: 291, endPoint y: 346, distance: 11.3
click at [280, 328] on div "Showing 1 to 1 of 1 entries" at bounding box center [143, 319] width 287 height 20
drag, startPoint x: 297, startPoint y: 344, endPoint x: 304, endPoint y: 343, distance: 7.0
click at [299, 339] on div "Previous 1 Next" at bounding box center [488, 324] width 381 height 30
select select "***"
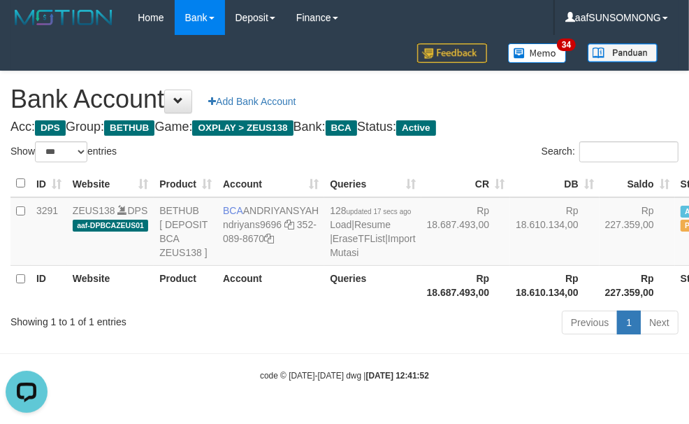
drag, startPoint x: 194, startPoint y: 374, endPoint x: 203, endPoint y: 353, distance: 22.6
click at [193, 366] on body "Toggle navigation Home Bank Account List Load By Website Group [OXPLAY] ZEUS138…" at bounding box center [344, 208] width 689 height 417
select select "***"
click at [248, 339] on div "Showing 1 to 1 of 1 entries Previous 1 Next" at bounding box center [344, 324] width 689 height 30
select select "***"
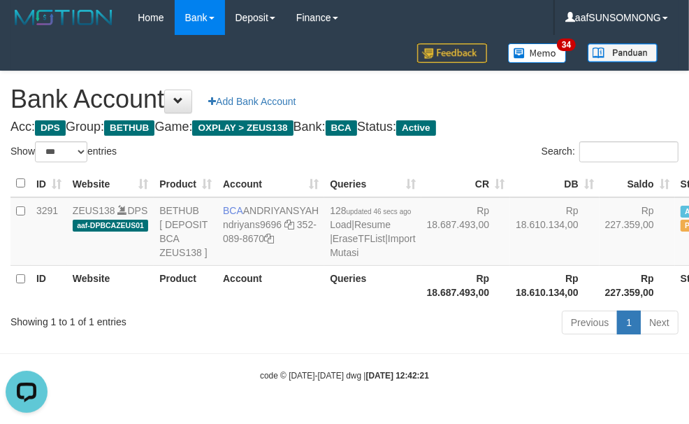
drag, startPoint x: 301, startPoint y: 356, endPoint x: 313, endPoint y: 329, distance: 30.0
click at [295, 339] on div "Previous 1 Next" at bounding box center [488, 324] width 402 height 30
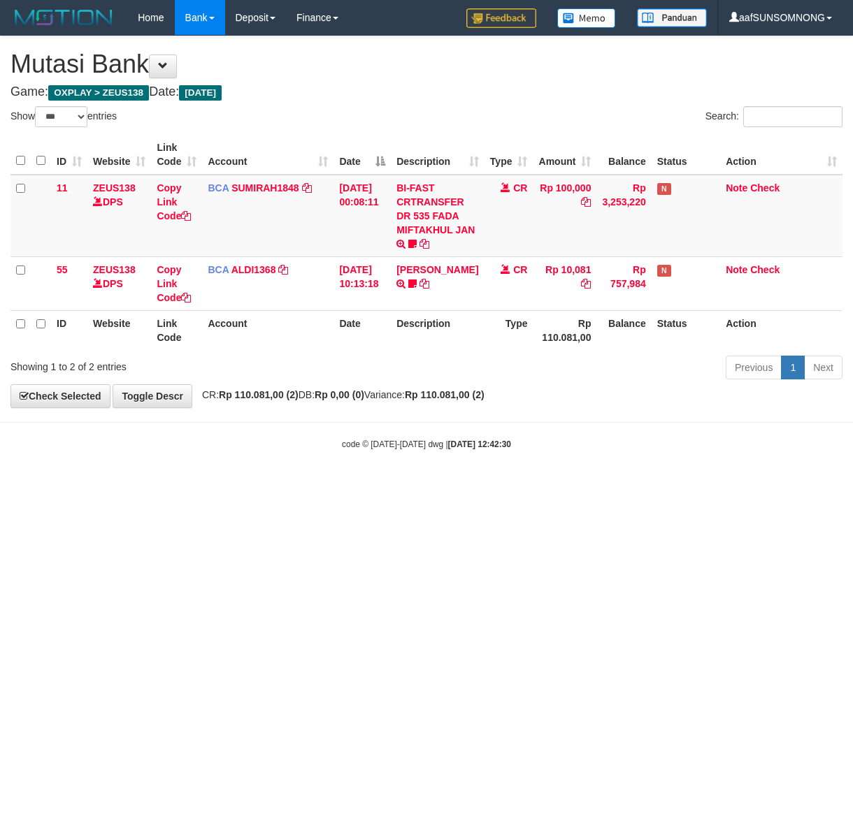
select select "***"
click at [168, 486] on html "Toggle navigation Home Bank Account List Load By Website Group [OXPLAY] ZEUS138…" at bounding box center [426, 243] width 853 height 486
drag, startPoint x: 194, startPoint y: 542, endPoint x: 203, endPoint y: 542, distance: 9.1
click at [198, 486] on html "Toggle navigation Home Bank Account List Load By Website Group [OXPLAY] ZEUS138…" at bounding box center [426, 243] width 853 height 486
drag, startPoint x: 327, startPoint y: 543, endPoint x: 231, endPoint y: 560, distance: 97.2
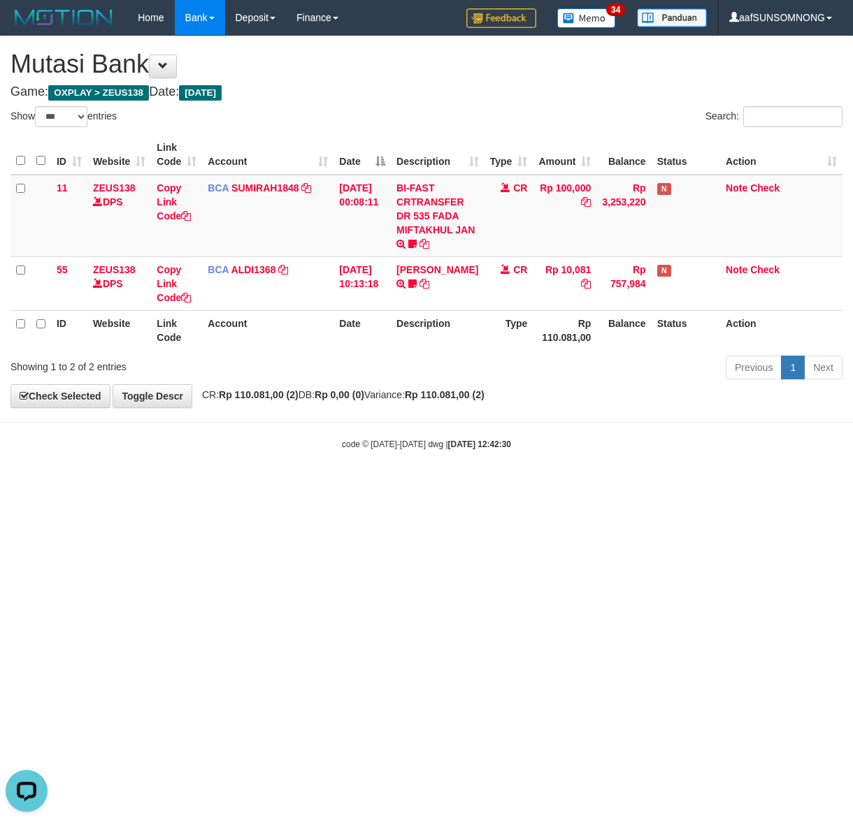
click at [335, 486] on html "Toggle navigation Home Bank Account List Load By Website Group [OXPLAY] ZEUS138…" at bounding box center [426, 243] width 853 height 486
drag, startPoint x: 142, startPoint y: 563, endPoint x: 164, endPoint y: 564, distance: 22.4
click at [143, 486] on html "Toggle navigation Home Bank Account List Load By Website Group [OXPLAY] ZEUS138…" at bounding box center [426, 243] width 853 height 486
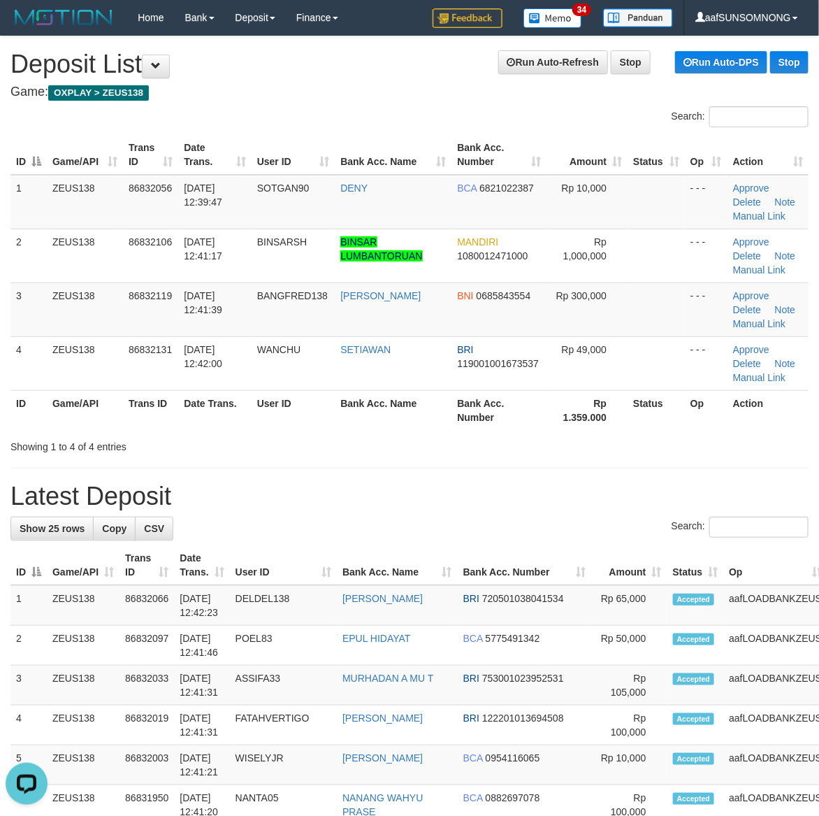
drag, startPoint x: 449, startPoint y: 517, endPoint x: 475, endPoint y: 517, distance: 26.6
click at [462, 517] on div "Search:" at bounding box center [409, 529] width 798 height 24
drag, startPoint x: 463, startPoint y: 458, endPoint x: 730, endPoint y: 512, distance: 272.5
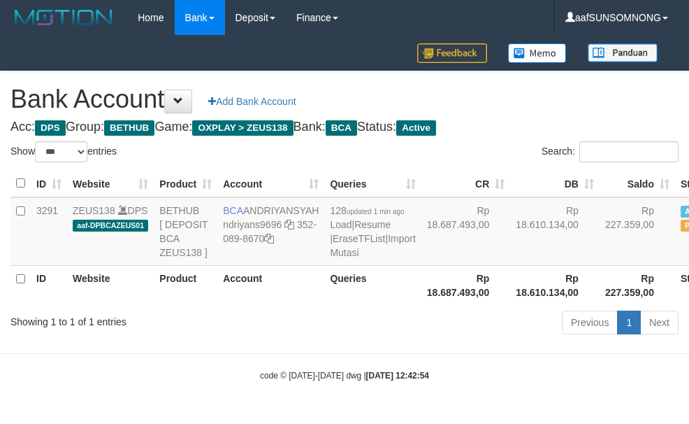
select select "***"
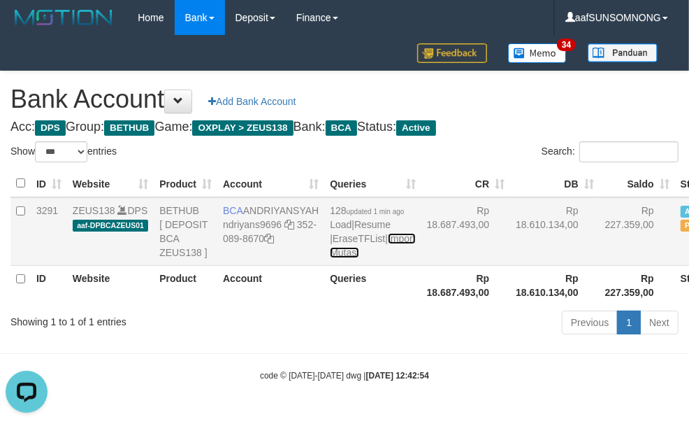
click at [330, 258] on link "Import Mutasi" at bounding box center [372, 245] width 85 height 25
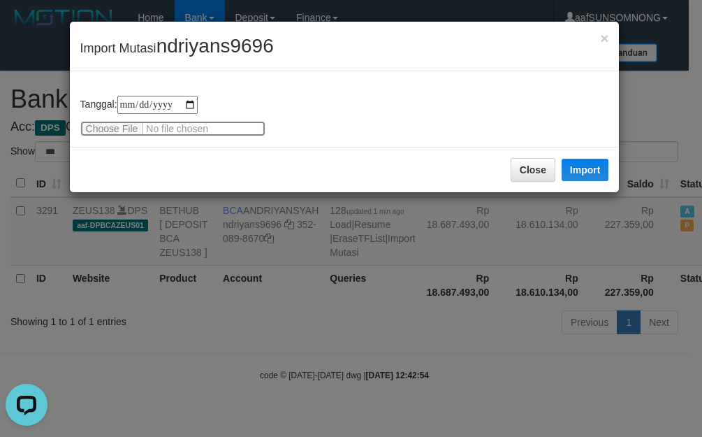
click at [108, 123] on input "file" at bounding box center [172, 128] width 185 height 15
type input "**********"
click at [572, 169] on button "Import" at bounding box center [586, 170] width 48 height 22
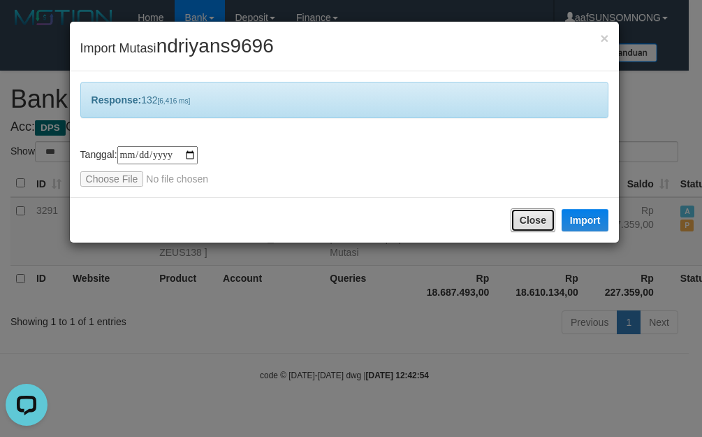
drag, startPoint x: 521, startPoint y: 228, endPoint x: 505, endPoint y: 242, distance: 21.3
click at [521, 228] on button "Close" at bounding box center [533, 220] width 45 height 24
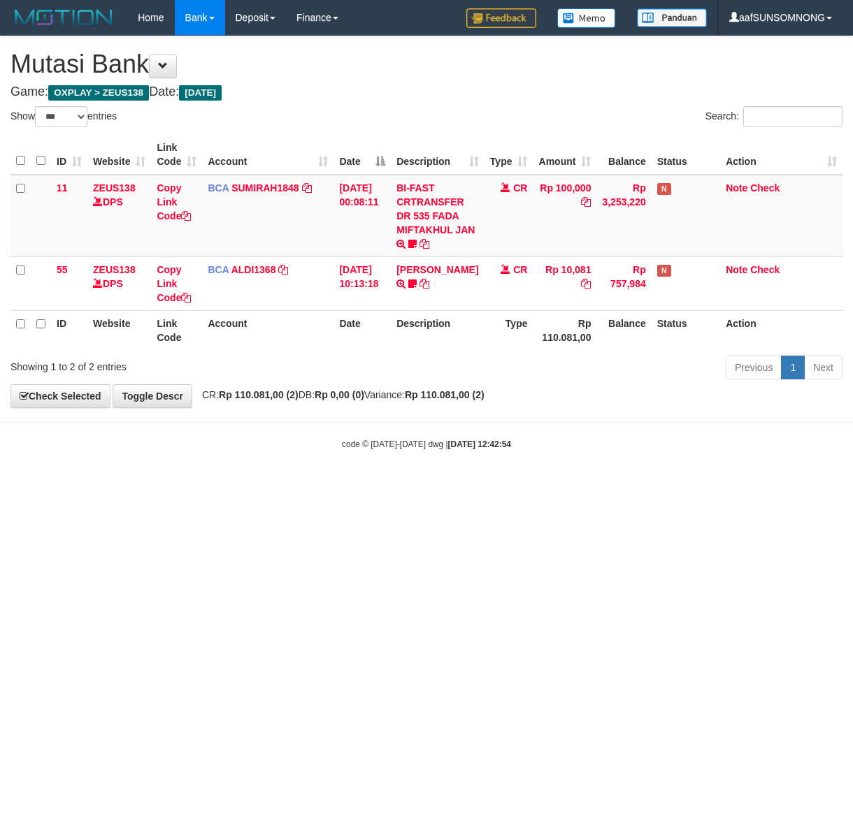
select select "***"
drag, startPoint x: 484, startPoint y: 547, endPoint x: 363, endPoint y: 556, distance: 121.3
click at [509, 486] on html "Toggle navigation Home Bank Account List Load By Website Group [OXPLAY] ZEUS138…" at bounding box center [426, 243] width 853 height 486
drag, startPoint x: 355, startPoint y: 540, endPoint x: 366, endPoint y: 545, distance: 11.6
click at [365, 486] on html "Toggle navigation Home Bank Account List Load By Website Group [OXPLAY] ZEUS138…" at bounding box center [426, 243] width 853 height 486
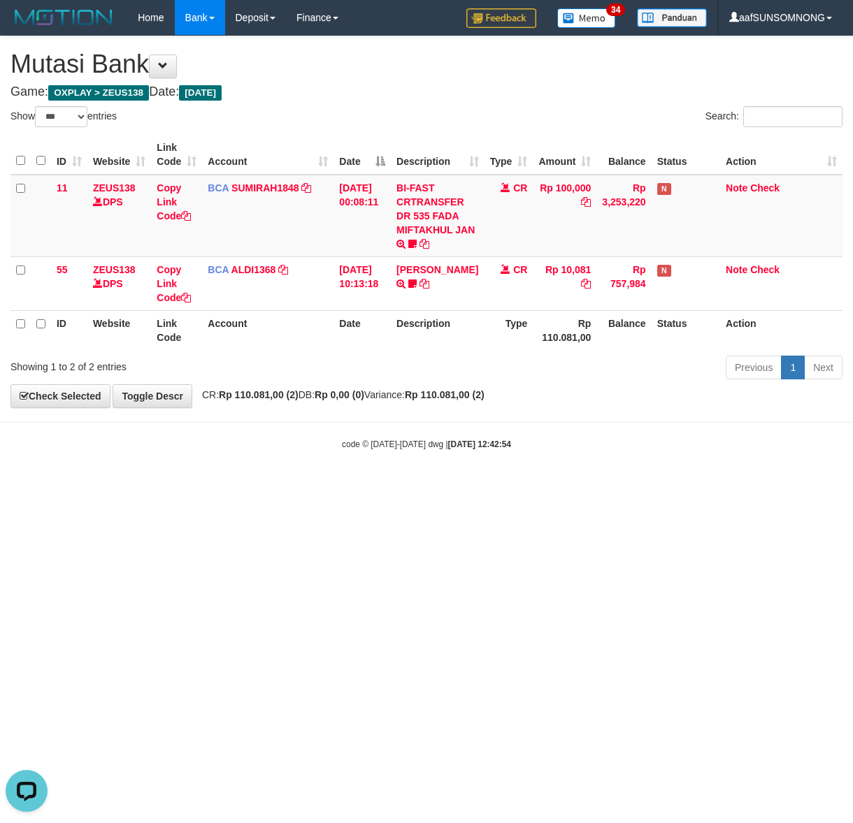
drag, startPoint x: 370, startPoint y: 568, endPoint x: 382, endPoint y: 574, distance: 12.8
click at [372, 486] on html "Toggle navigation Home Bank Account List Load By Website Group [OXPLAY] ZEUS138…" at bounding box center [426, 243] width 853 height 486
drag, startPoint x: 396, startPoint y: 539, endPoint x: 323, endPoint y: 543, distance: 72.8
click at [409, 486] on html "Toggle navigation Home Bank Account List Load By Website Group [OXPLAY] ZEUS138…" at bounding box center [426, 243] width 853 height 486
drag, startPoint x: 232, startPoint y: 549, endPoint x: 277, endPoint y: 539, distance: 45.9
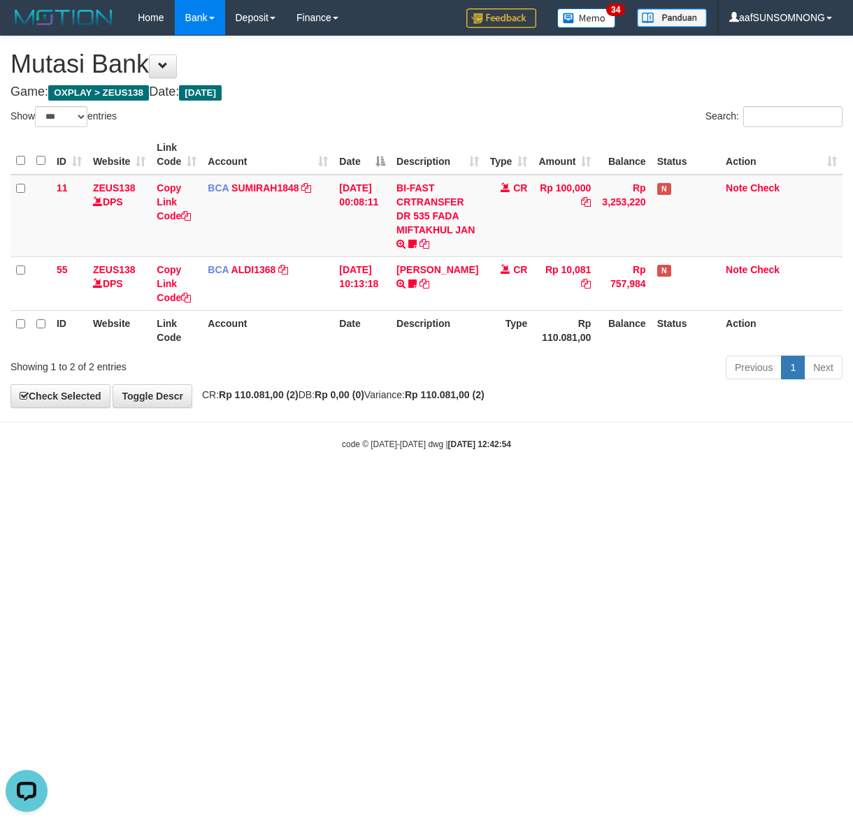
click at [245, 486] on html "Toggle navigation Home Bank Account List Load By Website Group [OXPLAY] ZEUS138…" at bounding box center [426, 243] width 853 height 486
drag, startPoint x: 364, startPoint y: 510, endPoint x: 259, endPoint y: 529, distance: 106.5
click at [367, 486] on html "Toggle navigation Home Bank Account List Load By Website Group [OXPLAY] ZEUS138…" at bounding box center [426, 243] width 853 height 486
click at [364, 486] on html "Toggle navigation Home Bank Account List Load By Website Group [OXPLAY] ZEUS138…" at bounding box center [426, 243] width 853 height 486
drag, startPoint x: 366, startPoint y: 519, endPoint x: 376, endPoint y: 511, distance: 13.0
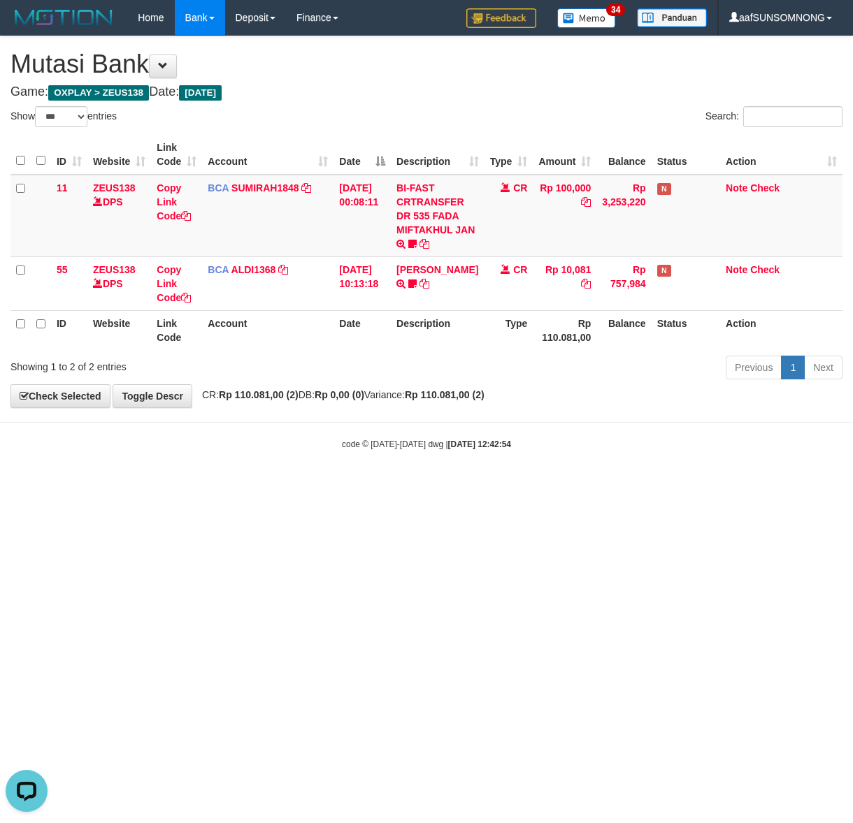
click at [373, 486] on html "Toggle navigation Home Bank Account List Load By Website Group [OXPLAY] ZEUS138…" at bounding box center [426, 243] width 853 height 486
drag, startPoint x: 243, startPoint y: 554, endPoint x: 254, endPoint y: 556, distance: 11.5
click at [253, 486] on html "Toggle navigation Home Bank Account List Load By Website Group [OXPLAY] ZEUS138…" at bounding box center [426, 243] width 853 height 486
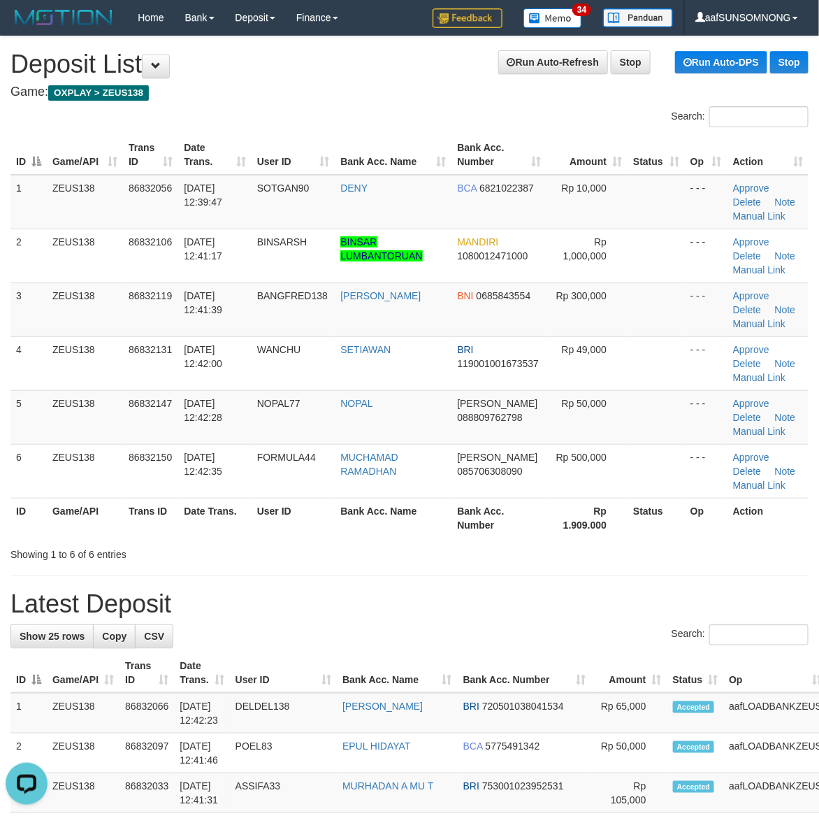
drag, startPoint x: 574, startPoint y: 533, endPoint x: 811, endPoint y: 549, distance: 237.4
click at [665, 542] on div "Search: ID Game/API Trans ID Date Trans. User ID Bank Acc. Name Bank Acc. Numbe…" at bounding box center [409, 333] width 798 height 455
drag, startPoint x: 660, startPoint y: 584, endPoint x: 690, endPoint y: 588, distance: 29.6
drag, startPoint x: 652, startPoint y: 578, endPoint x: 660, endPoint y: 578, distance: 8.4
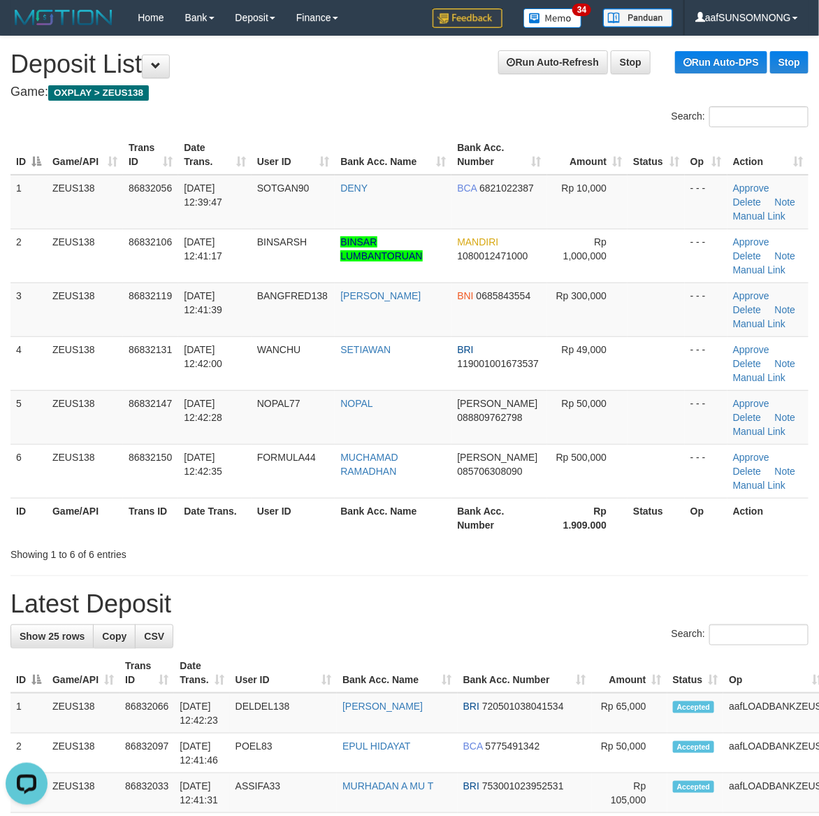
drag, startPoint x: 598, startPoint y: 607, endPoint x: 829, endPoint y: 595, distance: 231.7
click at [616, 612] on h1 "Latest Deposit" at bounding box center [409, 604] width 798 height 28
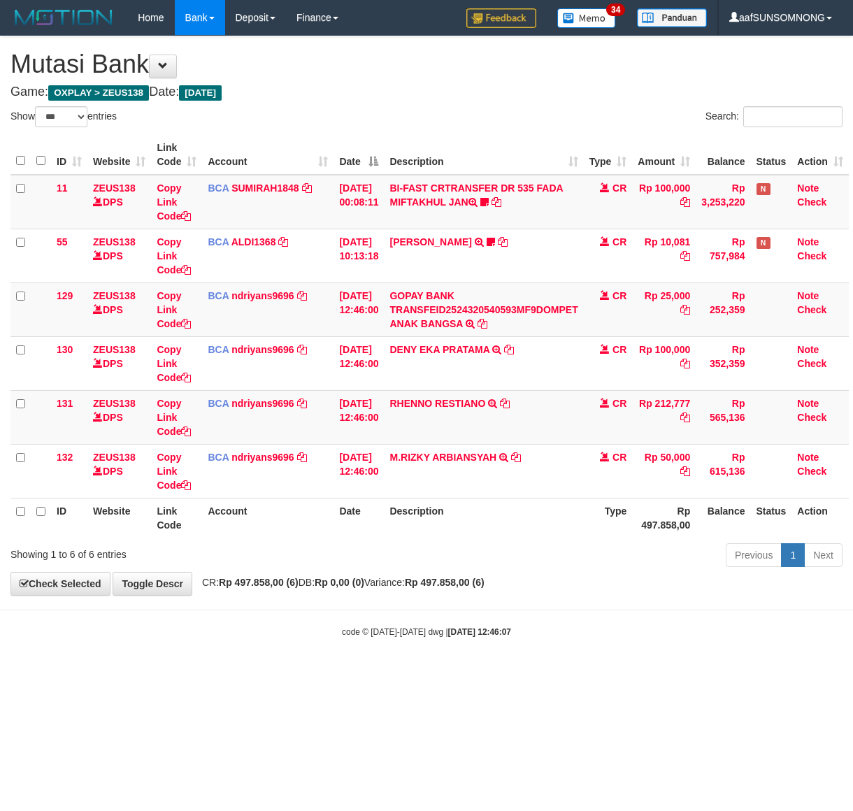
select select "***"
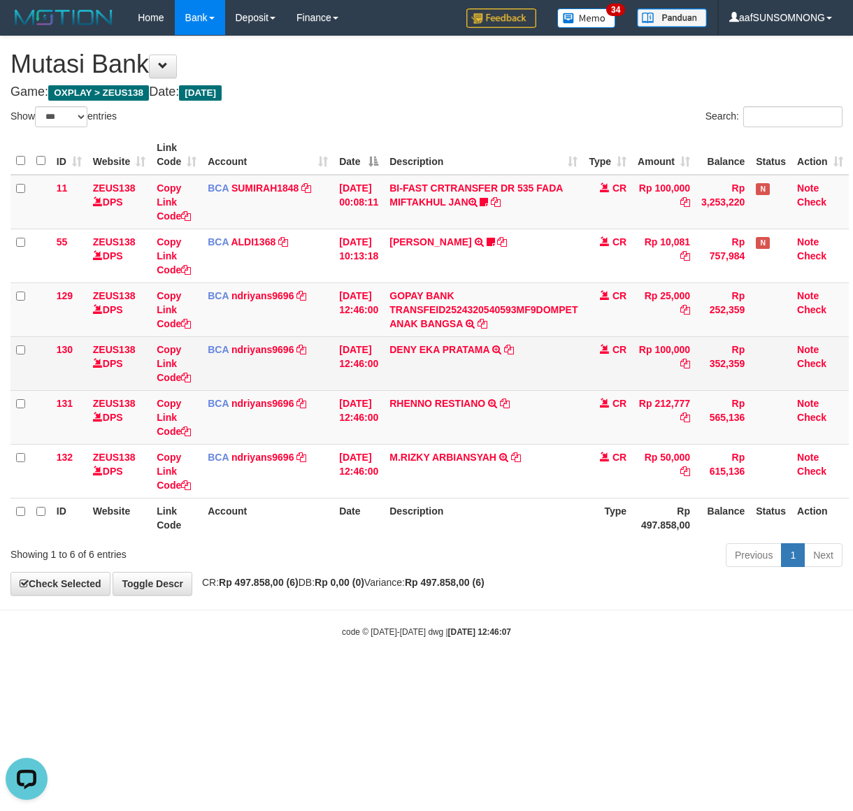
click at [512, 347] on td "DENY EKA PRATAMA TRSF E-BANKING CR 3108/FTSCY/WS95271 100000.00DENY EKA PRATAMA" at bounding box center [483, 363] width 199 height 54
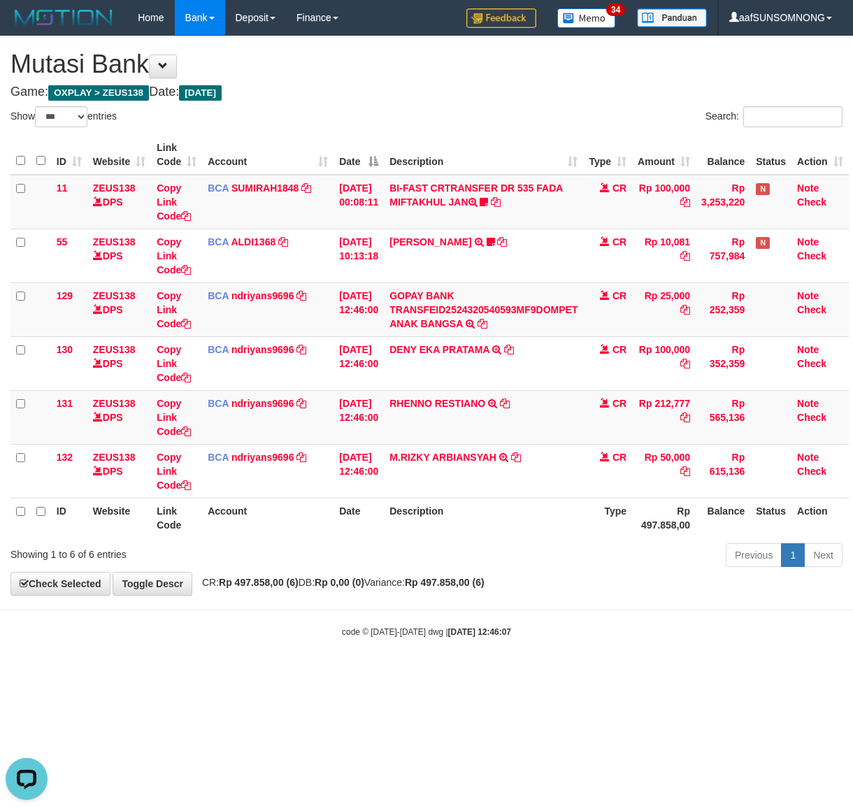
click at [145, 514] on th "Website" at bounding box center [119, 518] width 64 height 40
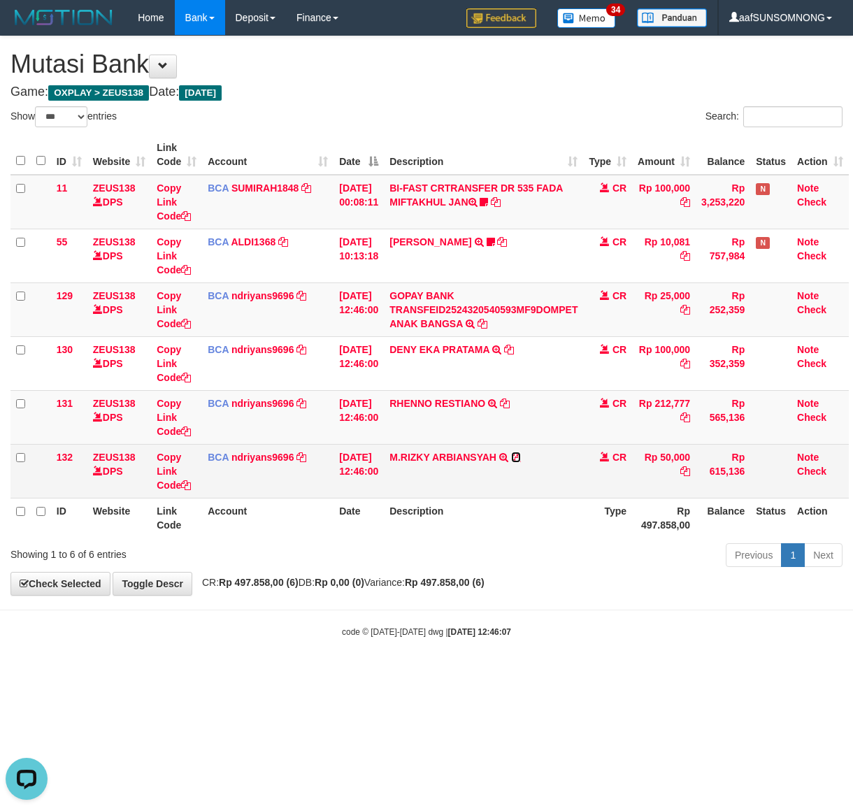
click at [521, 459] on icon at bounding box center [516, 457] width 10 height 10
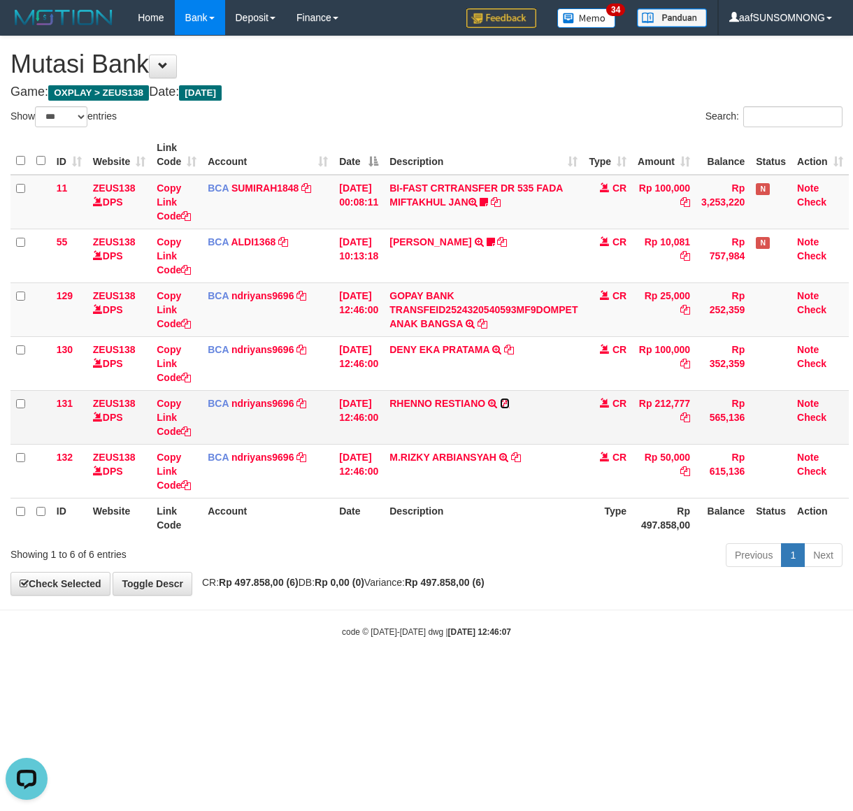
click at [510, 407] on icon at bounding box center [505, 403] width 10 height 10
click at [376, 631] on small "code © 2012-2018 dwg | 2025/08/31 12:46:07" at bounding box center [426, 632] width 169 height 10
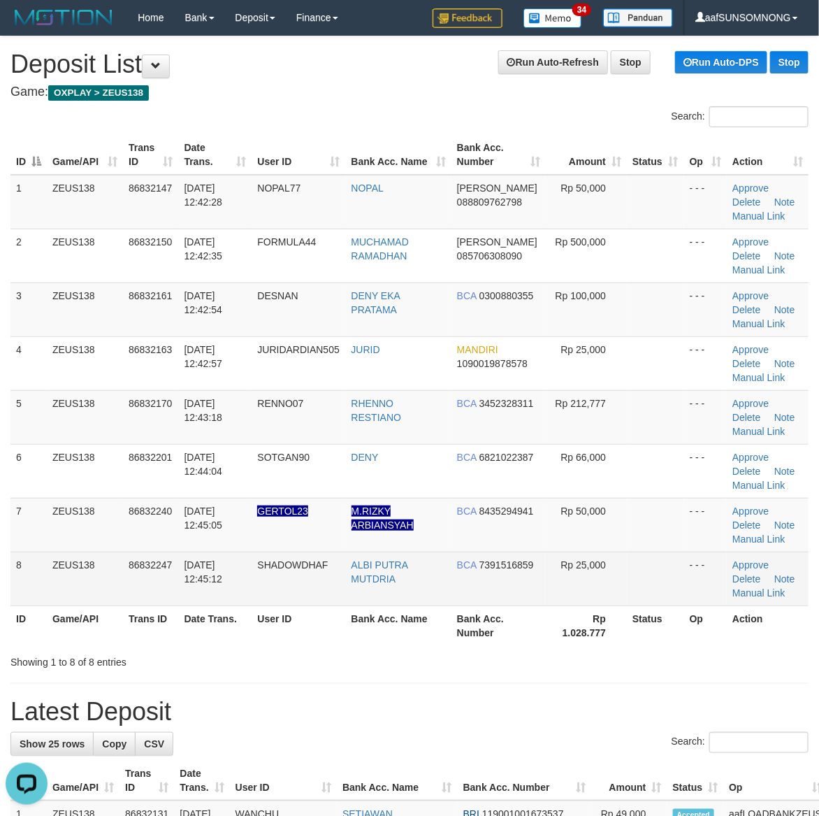
click at [619, 586] on tr "8 ZEUS138 86832247 [DATE] 12:45:12 SHADOWDHAF ALBI PUTRA MUTDRIA BCA 7391516859…" at bounding box center [409, 578] width 798 height 54
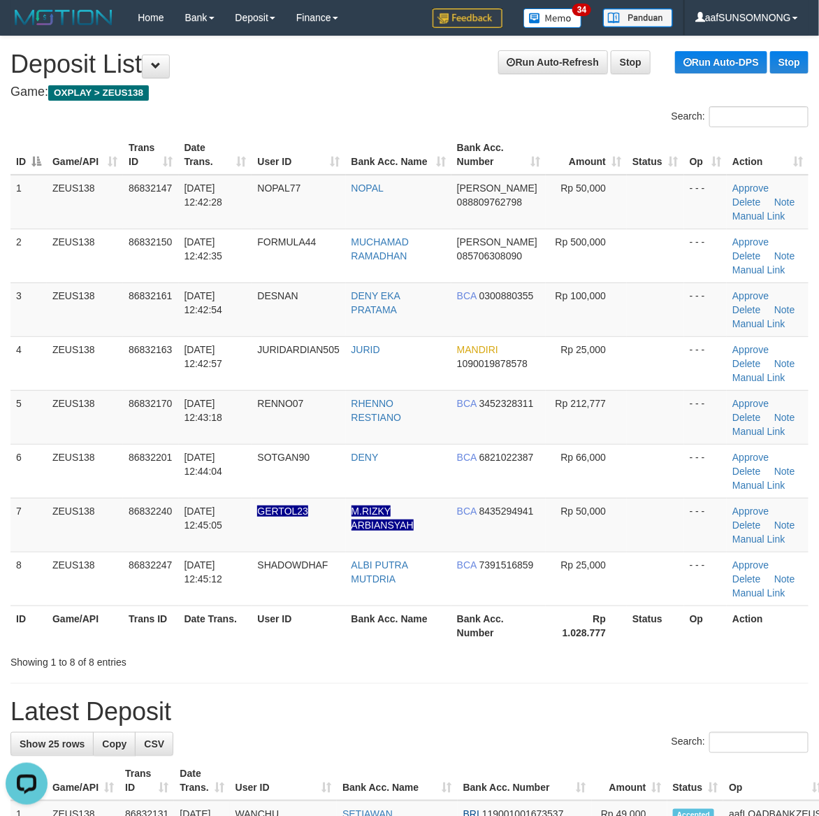
click at [647, 622] on th "Status" at bounding box center [655, 625] width 57 height 40
drag, startPoint x: 535, startPoint y: 679, endPoint x: 827, endPoint y: 644, distance: 294.2
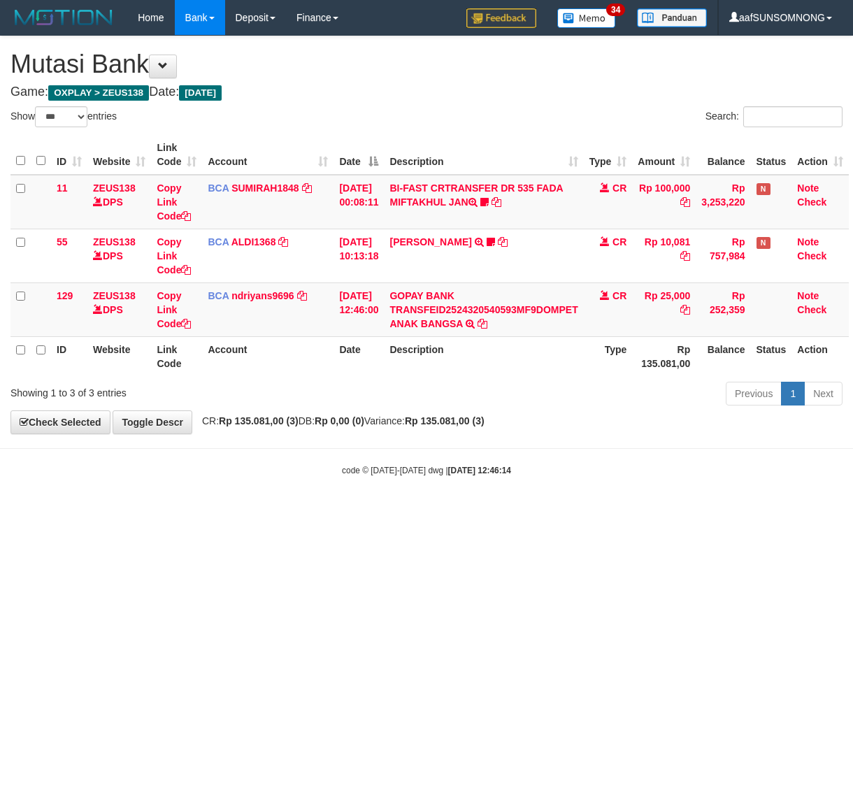
select select "***"
drag, startPoint x: 486, startPoint y: 584, endPoint x: 458, endPoint y: 578, distance: 29.3
click at [491, 512] on html "Toggle navigation Home Bank Account List Load By Website Group [OXPLAY] ZEUS138…" at bounding box center [426, 256] width 853 height 512
drag, startPoint x: 403, startPoint y: 566, endPoint x: 479, endPoint y: 568, distance: 76.2
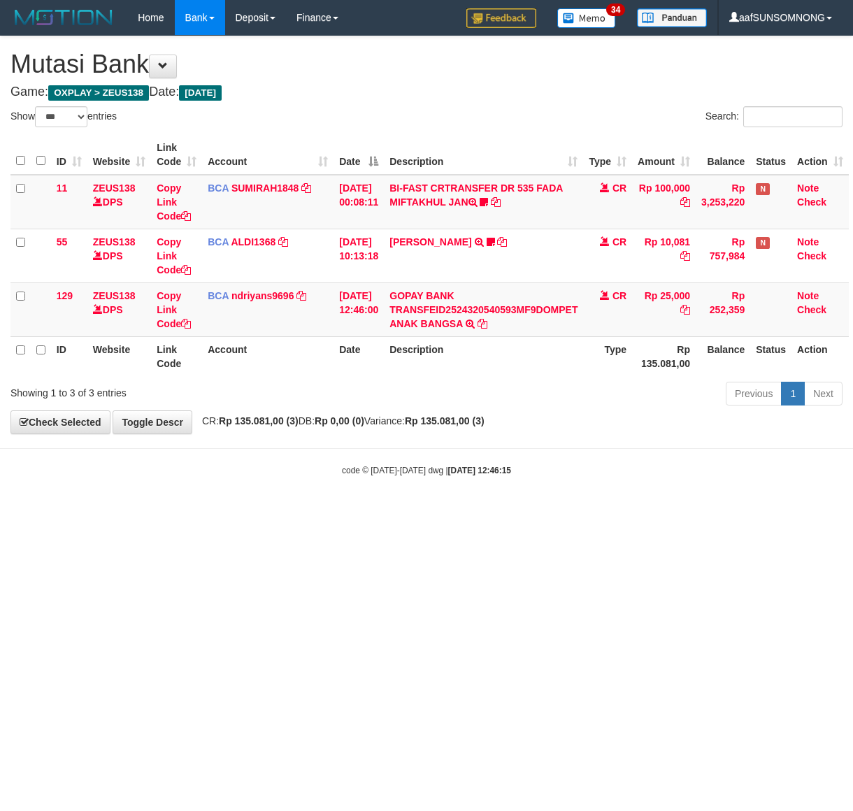
click at [403, 512] on html "Toggle navigation Home Bank Account List Load By Website Group [OXPLAY] ZEUS138…" at bounding box center [426, 256] width 853 height 512
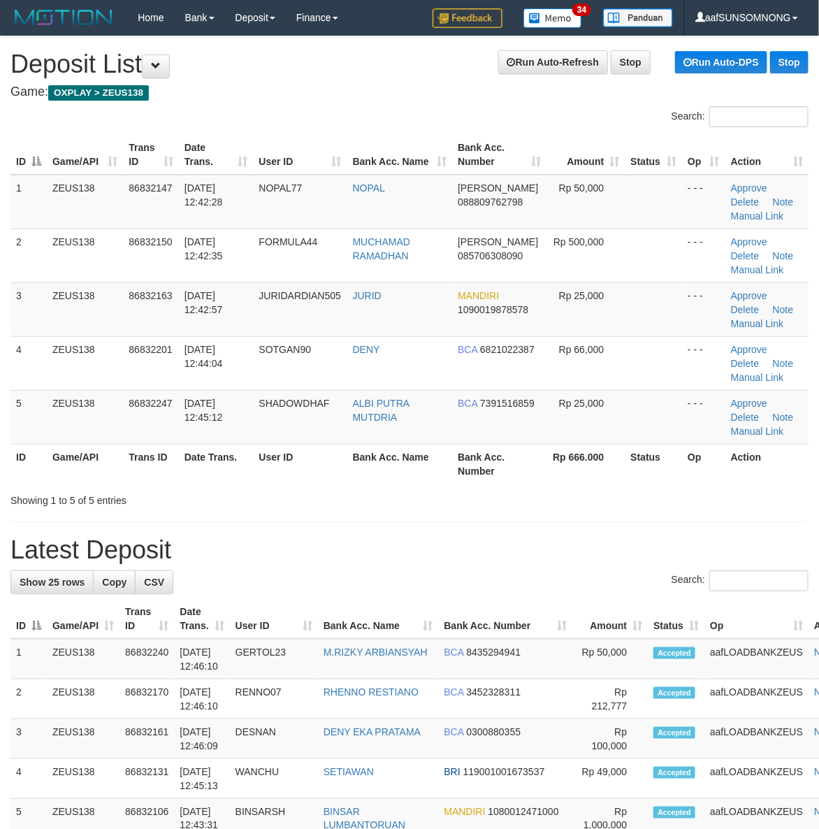
drag, startPoint x: 537, startPoint y: 554, endPoint x: 825, endPoint y: 565, distance: 288.2
click at [547, 554] on h1 "Latest Deposit" at bounding box center [409, 550] width 798 height 28
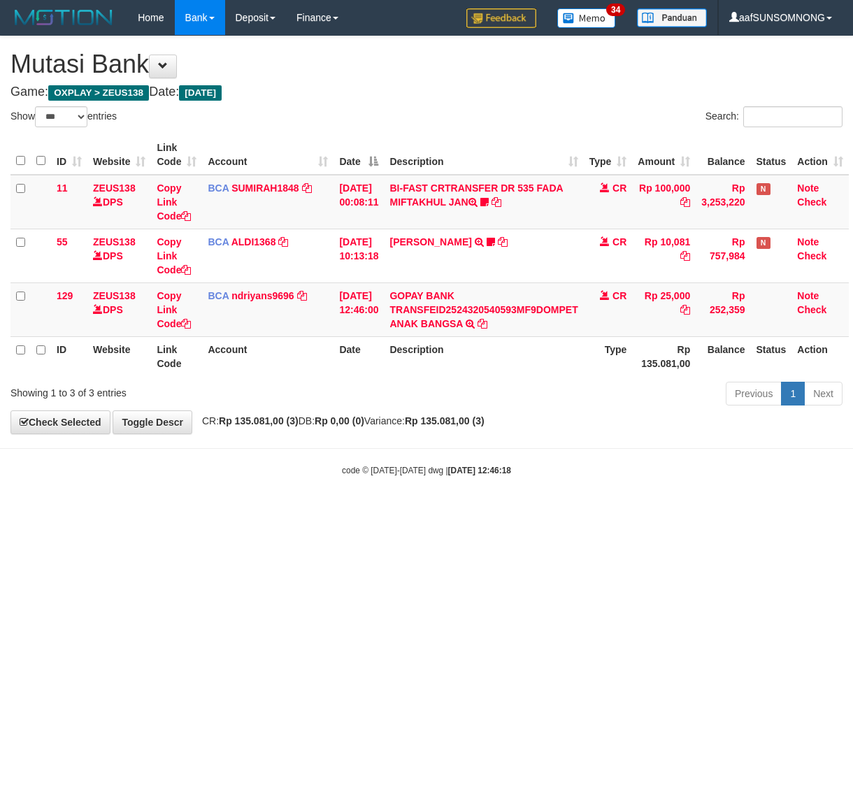
select select "***"
click at [301, 512] on html "Toggle navigation Home Bank Account List Load By Website Group [OXPLAY] ZEUS138…" at bounding box center [426, 256] width 853 height 512
drag, startPoint x: 34, startPoint y: 522, endPoint x: 61, endPoint y: 519, distance: 27.4
click at [43, 512] on html "Toggle navigation Home Bank Account List Load By Website Group [OXPLAY] ZEUS138…" at bounding box center [426, 256] width 853 height 512
drag, startPoint x: 383, startPoint y: 582, endPoint x: 851, endPoint y: 585, distance: 468.3
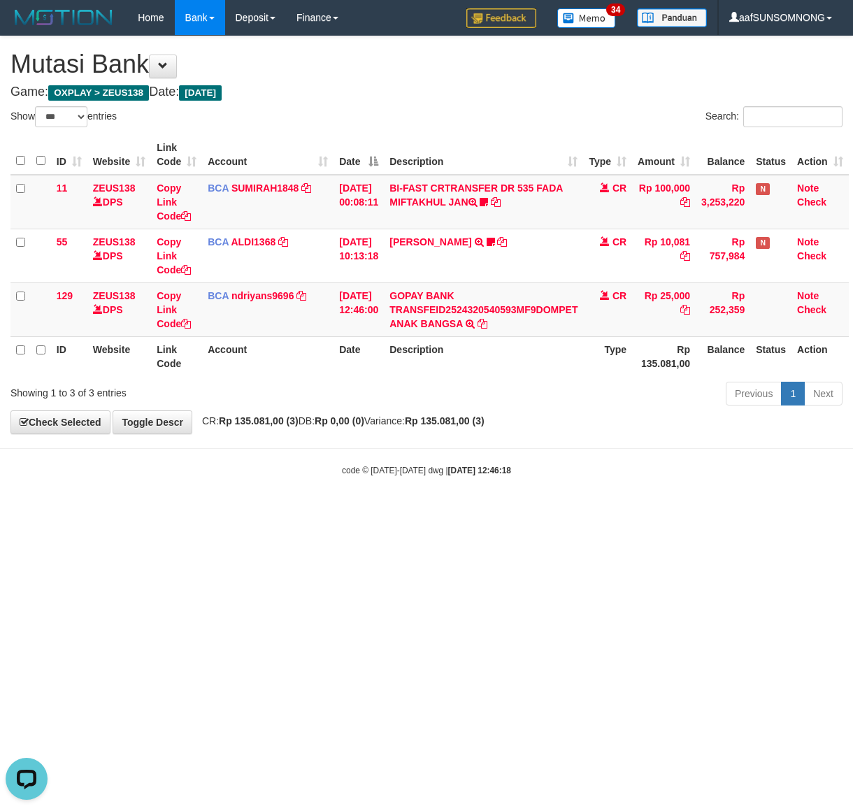
click at [390, 512] on html "Toggle navigation Home Bank Account List Load By Website Group [OXPLAY] ZEUS138…" at bounding box center [426, 256] width 853 height 512
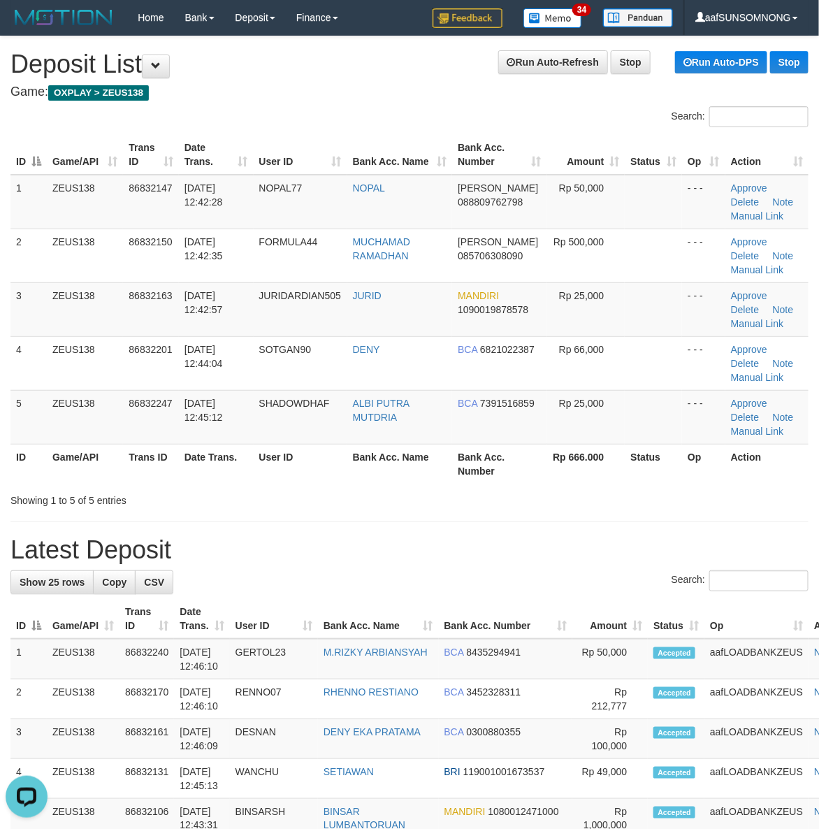
drag, startPoint x: 574, startPoint y: 526, endPoint x: 591, endPoint y: 528, distance: 16.8
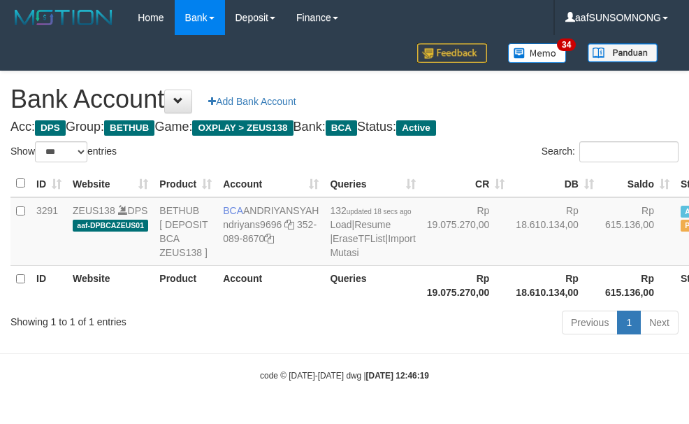
select select "***"
click at [284, 364] on body "Toggle navigation Home Bank Account List Load By Website Group [OXPLAY] ZEUS138…" at bounding box center [344, 208] width 689 height 417
select select "***"
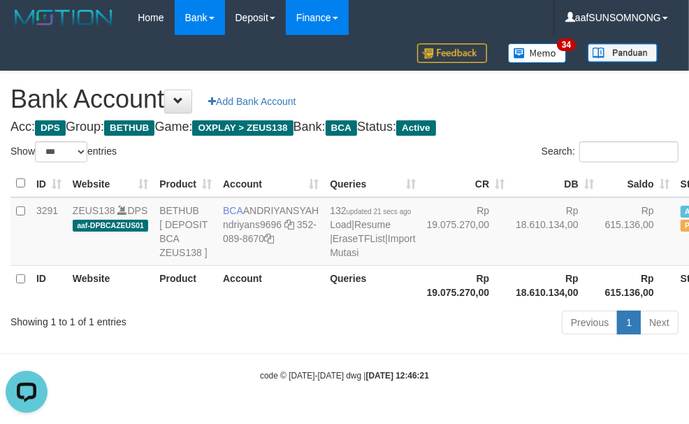
drag, startPoint x: 477, startPoint y: 334, endPoint x: 295, endPoint y: 1, distance: 380.0
click at [477, 332] on div "Previous 1 Next" at bounding box center [488, 324] width 381 height 30
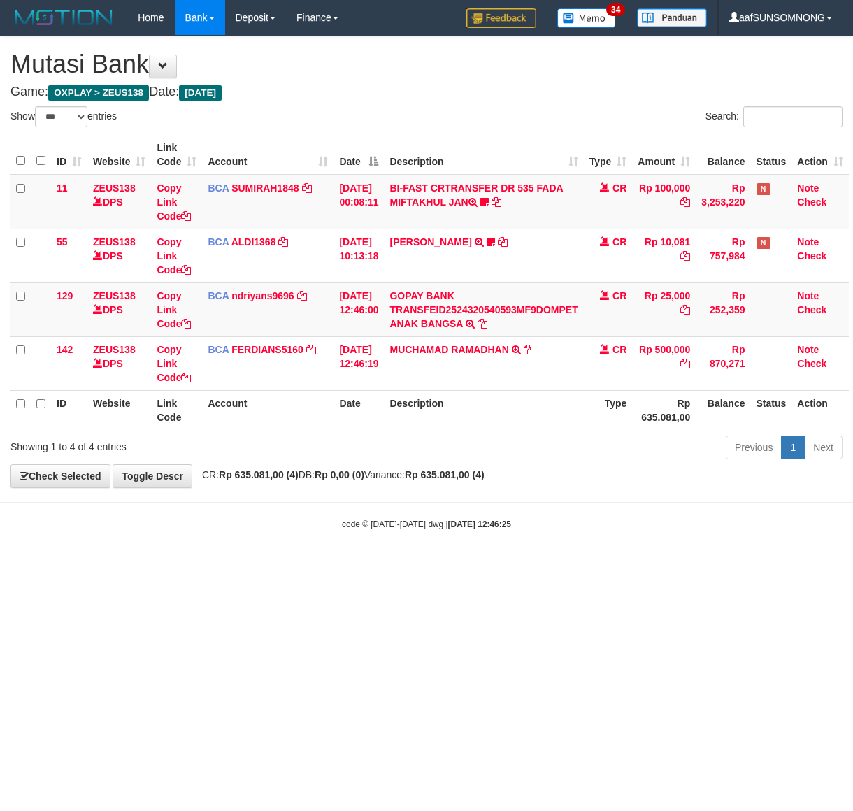
select select "***"
drag, startPoint x: 194, startPoint y: 572, endPoint x: 205, endPoint y: 572, distance: 11.2
click at [207, 565] on html "Toggle navigation Home Bank Account List Load By Website Group [OXPLAY] ZEUS138…" at bounding box center [426, 282] width 853 height 565
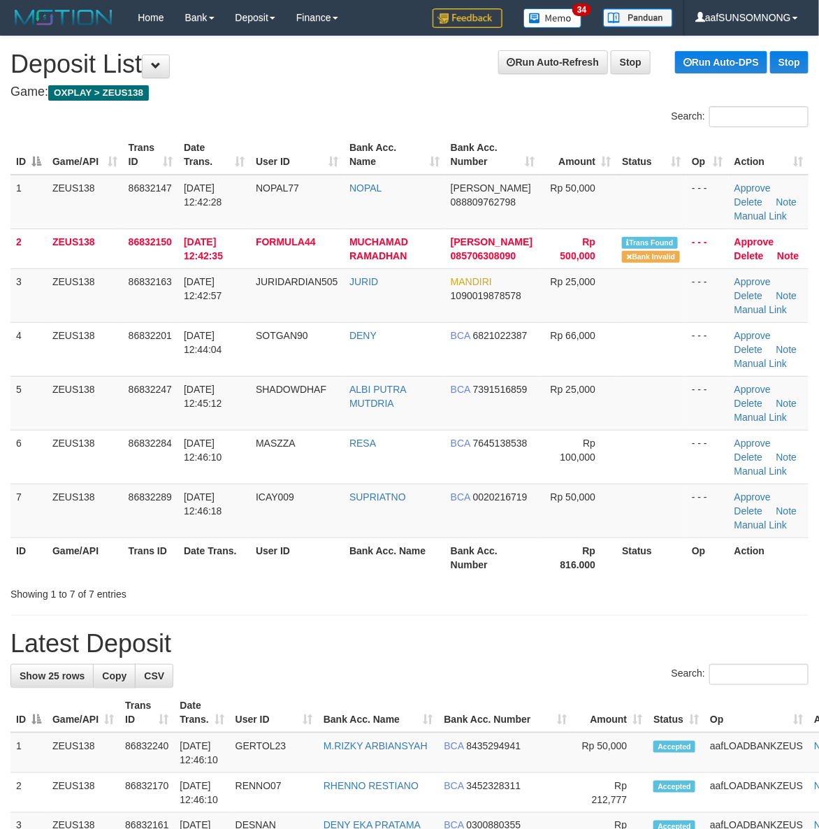
drag, startPoint x: 820, startPoint y: 633, endPoint x: 823, endPoint y: 624, distance: 9.7
drag, startPoint x: 431, startPoint y: 598, endPoint x: 832, endPoint y: 584, distance: 401.4
click at [444, 599] on div "Showing 1 to 7 of 7 entries" at bounding box center [409, 592] width 819 height 20
drag, startPoint x: 294, startPoint y: 607, endPoint x: 825, endPoint y: 607, distance: 531.9
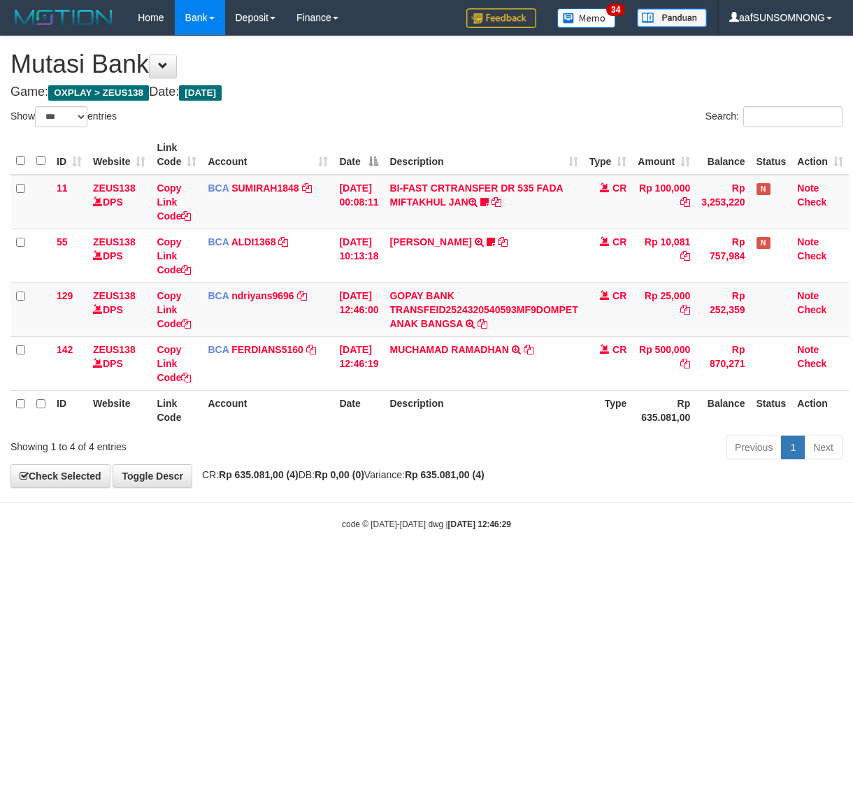
select select "***"
drag, startPoint x: 226, startPoint y: 581, endPoint x: 261, endPoint y: 578, distance: 35.1
click at [257, 565] on html "Toggle navigation Home Bank Account List Load By Website Group [OXPLAY] ZEUS138…" at bounding box center [426, 282] width 853 height 565
select select "***"
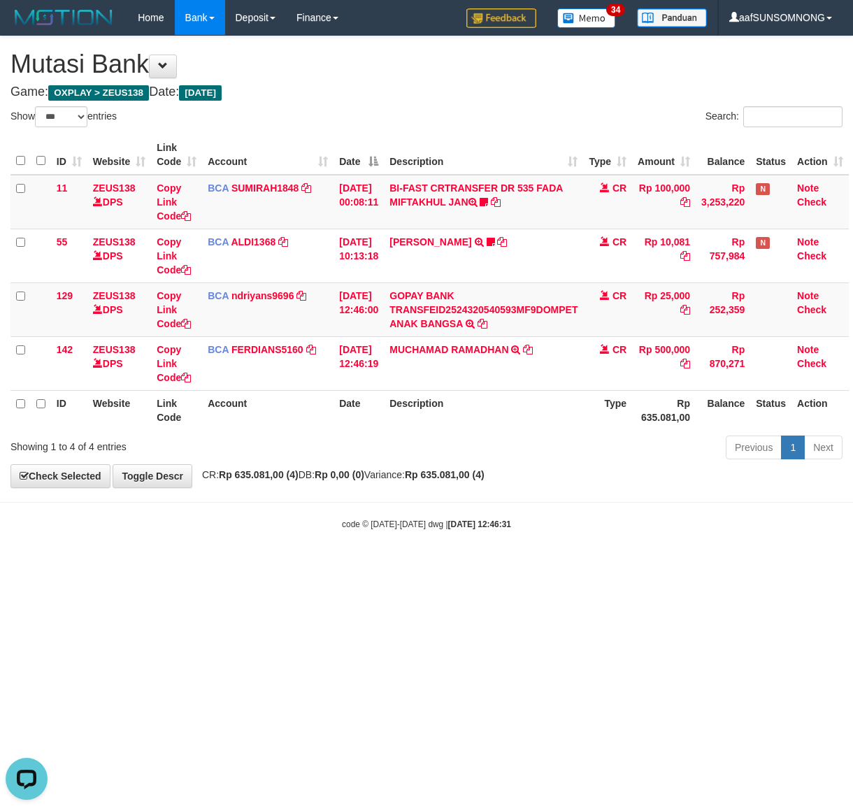
drag, startPoint x: 175, startPoint y: 668, endPoint x: 3, endPoint y: 683, distance: 171.9
click at [182, 565] on html "Toggle navigation Home Bank Account List Load By Website Group [OXPLAY] ZEUS138…" at bounding box center [426, 282] width 853 height 565
drag, startPoint x: 687, startPoint y: 577, endPoint x: 766, endPoint y: 571, distance: 79.2
click at [652, 565] on html "Toggle navigation Home Bank Account List Load By Website Group [OXPLAY] ZEUS138…" at bounding box center [426, 282] width 853 height 565
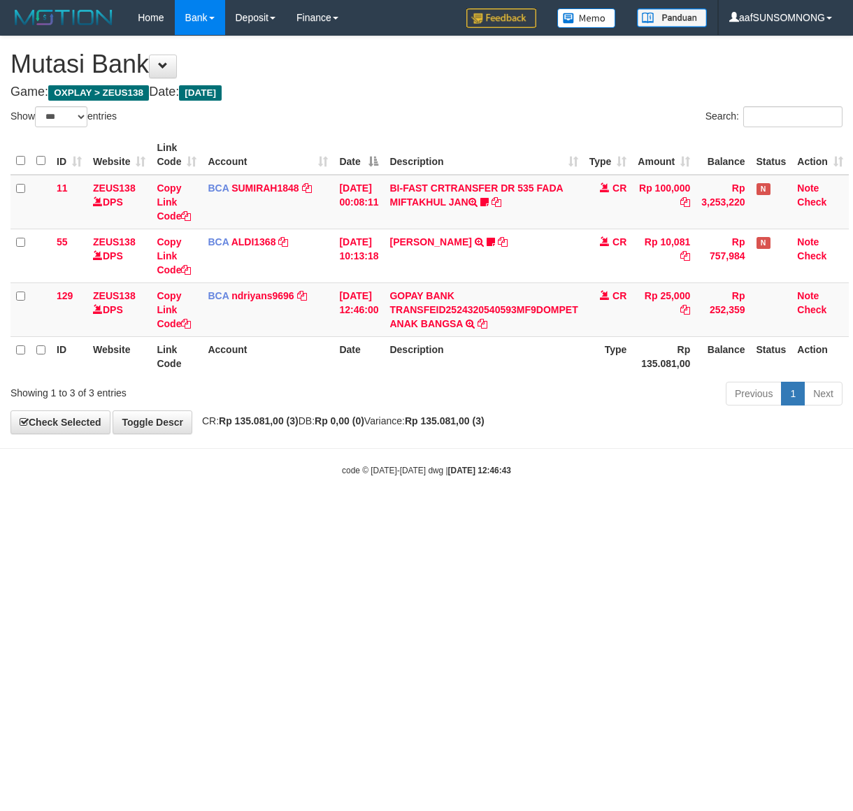
select select "***"
drag, startPoint x: 347, startPoint y: 507, endPoint x: 356, endPoint y: 512, distance: 10.9
click at [351, 508] on body "Toggle navigation Home Bank Account List Load By Website Group [OXPLAY] ZEUS138…" at bounding box center [426, 256] width 853 height 512
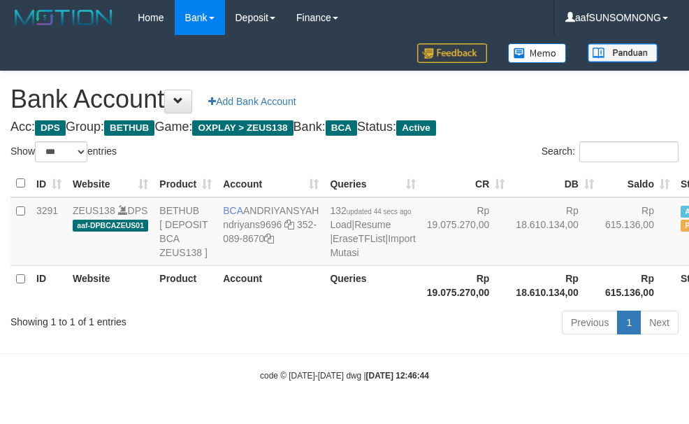
select select "***"
click at [535, 382] on body "Toggle navigation Home Bank Account List Load By Website Group [OXPLAY] ZEUS138…" at bounding box center [344, 208] width 689 height 417
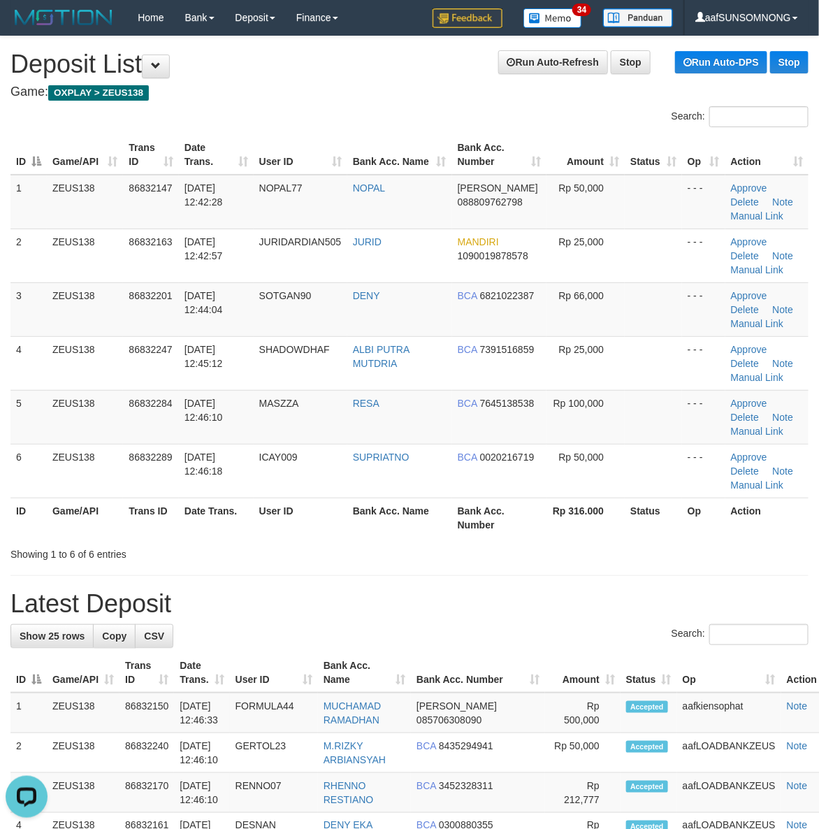
drag, startPoint x: 470, startPoint y: 566, endPoint x: 820, endPoint y: 559, distance: 349.5
drag, startPoint x: 514, startPoint y: 553, endPoint x: 830, endPoint y: 551, distance: 316.6
click at [521, 553] on div "Showing 1 to 6 of 6 entries" at bounding box center [409, 552] width 819 height 20
drag, startPoint x: 435, startPoint y: 574, endPoint x: 811, endPoint y: 575, distance: 376.7
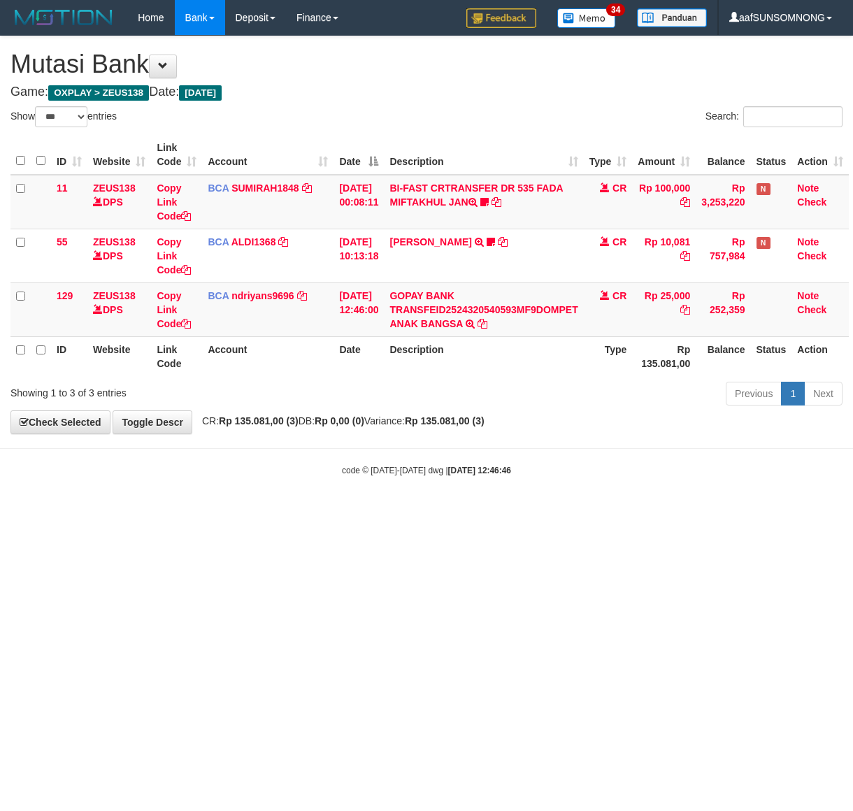
select select "***"
drag, startPoint x: 0, startPoint y: 0, endPoint x: 366, endPoint y: 549, distance: 659.9
click at [366, 512] on html "Toggle navigation Home Bank Account List Load By Website Group [OXPLAY] ZEUS138…" at bounding box center [426, 256] width 853 height 512
select select "***"
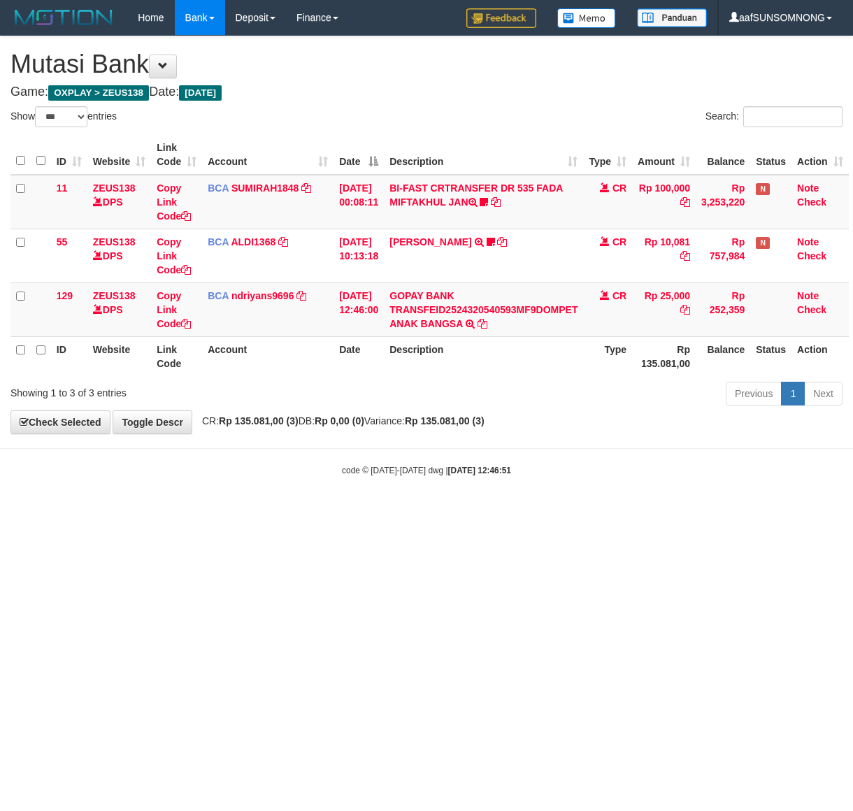
drag, startPoint x: 219, startPoint y: 591, endPoint x: 229, endPoint y: 587, distance: 11.3
click at [226, 512] on html "Toggle navigation Home Bank Account List Load By Website Group [OXPLAY] ZEUS138…" at bounding box center [426, 256] width 853 height 512
select select "***"
drag, startPoint x: 501, startPoint y: 582, endPoint x: 342, endPoint y: 582, distance: 158.7
click at [507, 512] on html "Toggle navigation Home Bank Account List Load By Website Group [OXPLAY] ZEUS138…" at bounding box center [426, 256] width 853 height 512
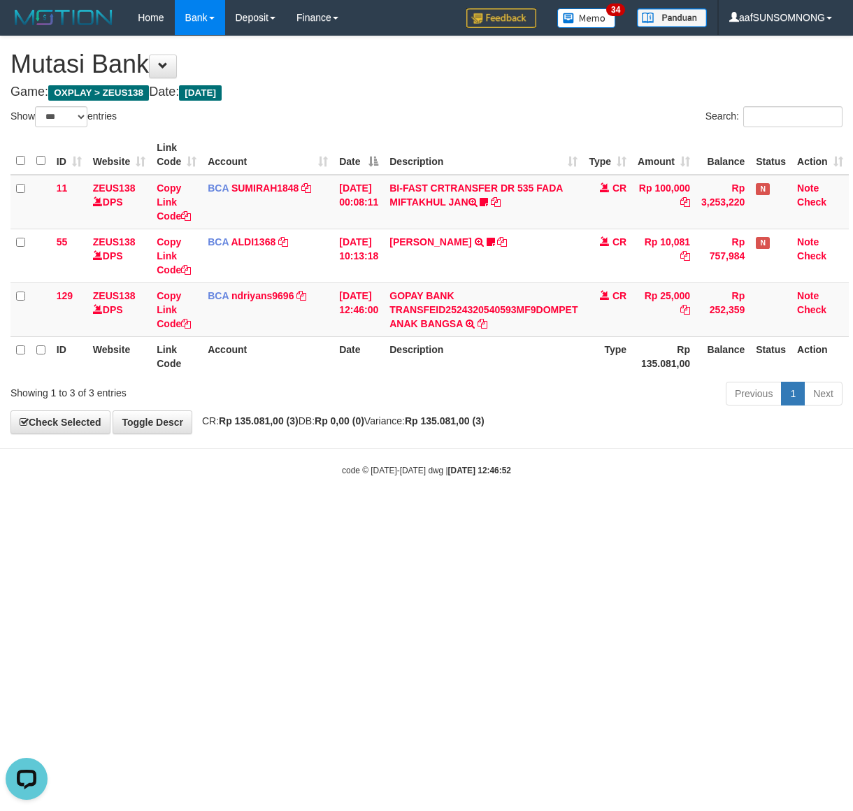
drag, startPoint x: 333, startPoint y: 596, endPoint x: 348, endPoint y: 591, distance: 15.7
click at [335, 512] on html "Toggle navigation Home Bank Account List Load By Website Group [OXPLAY] ZEUS138…" at bounding box center [426, 256] width 853 height 512
click at [378, 512] on html "Toggle navigation Home Bank Account List Load By Website Group [OXPLAY] ZEUS138…" at bounding box center [426, 256] width 853 height 512
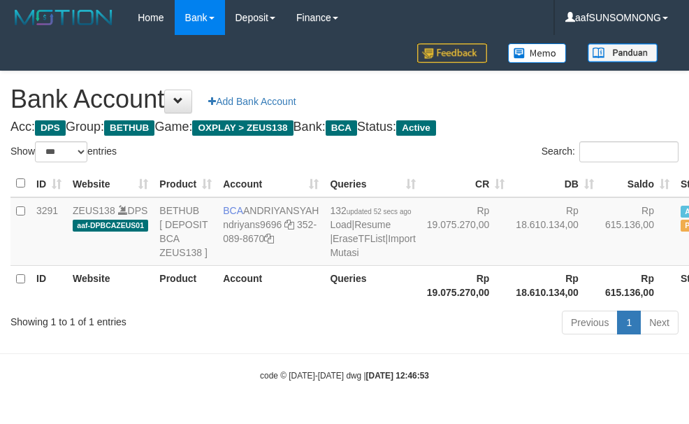
select select "***"
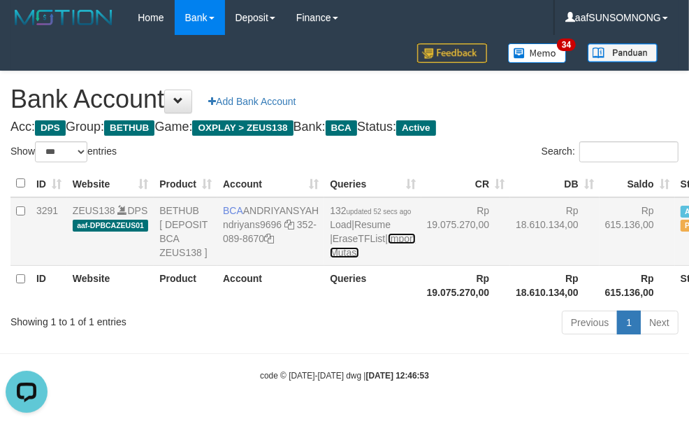
click at [330, 258] on link "Import Mutasi" at bounding box center [372, 245] width 85 height 25
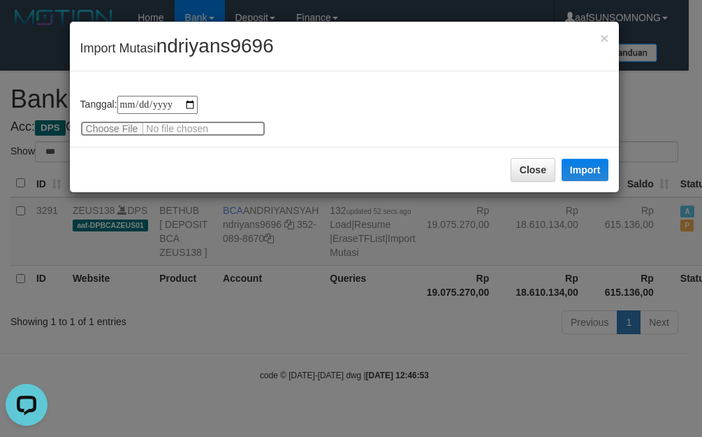
click at [110, 133] on input "file" at bounding box center [172, 128] width 185 height 15
type input "**********"
click at [175, 40] on span "ndriyans9696" at bounding box center [215, 46] width 117 height 22
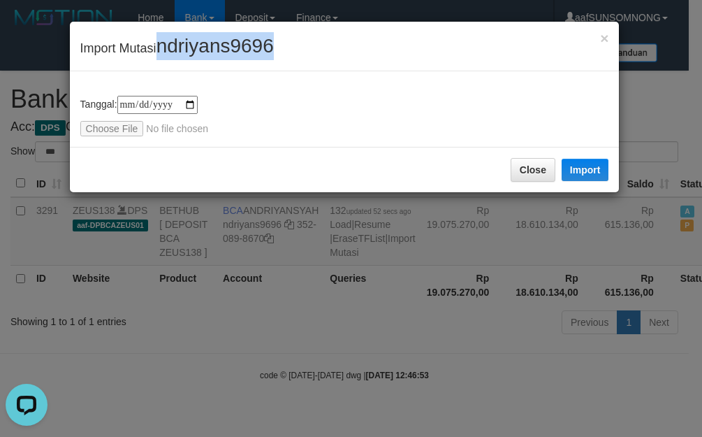
click at [177, 40] on span "ndriyans9696" at bounding box center [215, 46] width 117 height 22
copy span "ndriyans9696"
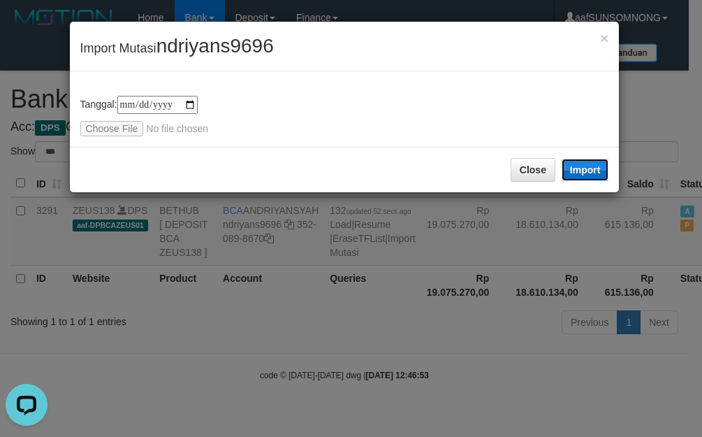
click at [580, 163] on button "Import" at bounding box center [586, 170] width 48 height 22
click at [540, 182] on button "Close" at bounding box center [533, 170] width 45 height 24
click at [261, 364] on div "**********" at bounding box center [351, 218] width 702 height 437
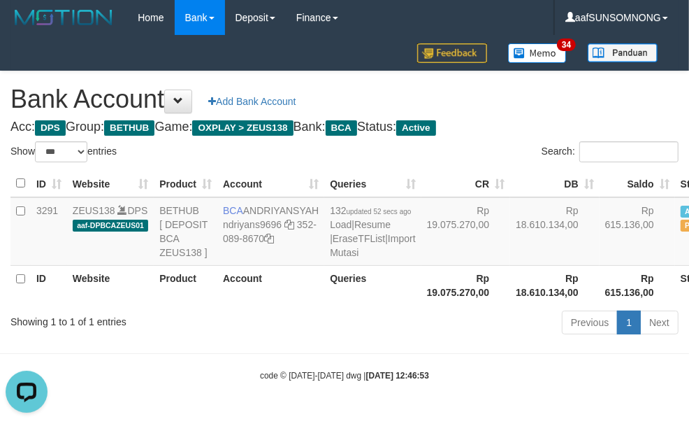
drag, startPoint x: 252, startPoint y: 334, endPoint x: 287, endPoint y: 339, distance: 36.0
click at [267, 328] on div "Showing 1 to 1 of 1 entries" at bounding box center [143, 319] width 266 height 20
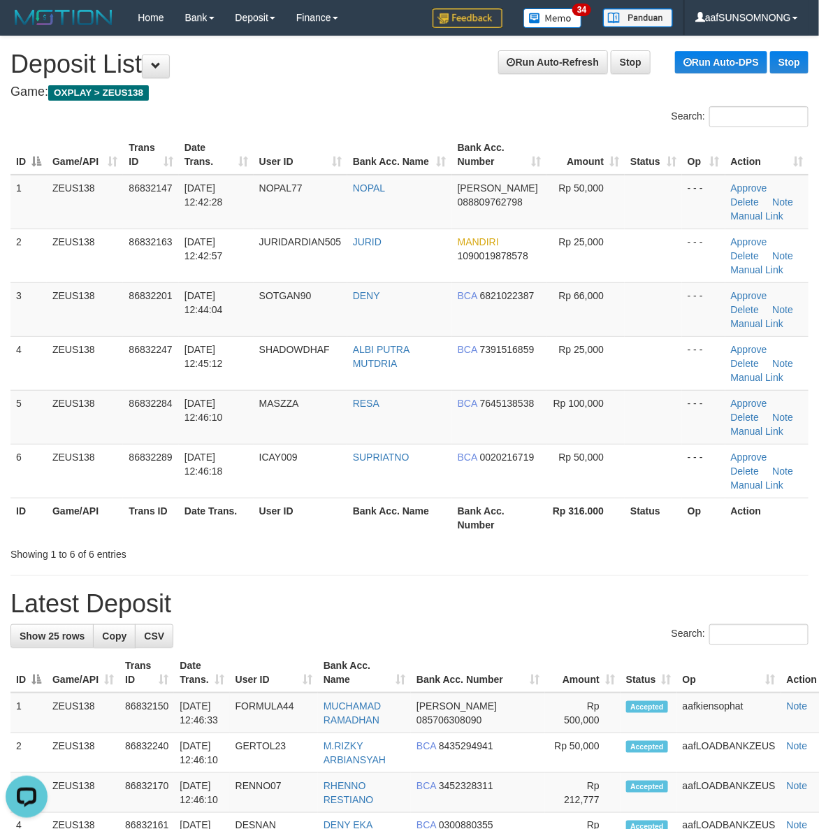
drag, startPoint x: 568, startPoint y: 588, endPoint x: 679, endPoint y: 591, distance: 111.2
drag, startPoint x: 572, startPoint y: 612, endPoint x: 832, endPoint y: 598, distance: 260.4
click at [581, 612] on h1 "Latest Deposit" at bounding box center [409, 604] width 798 height 28
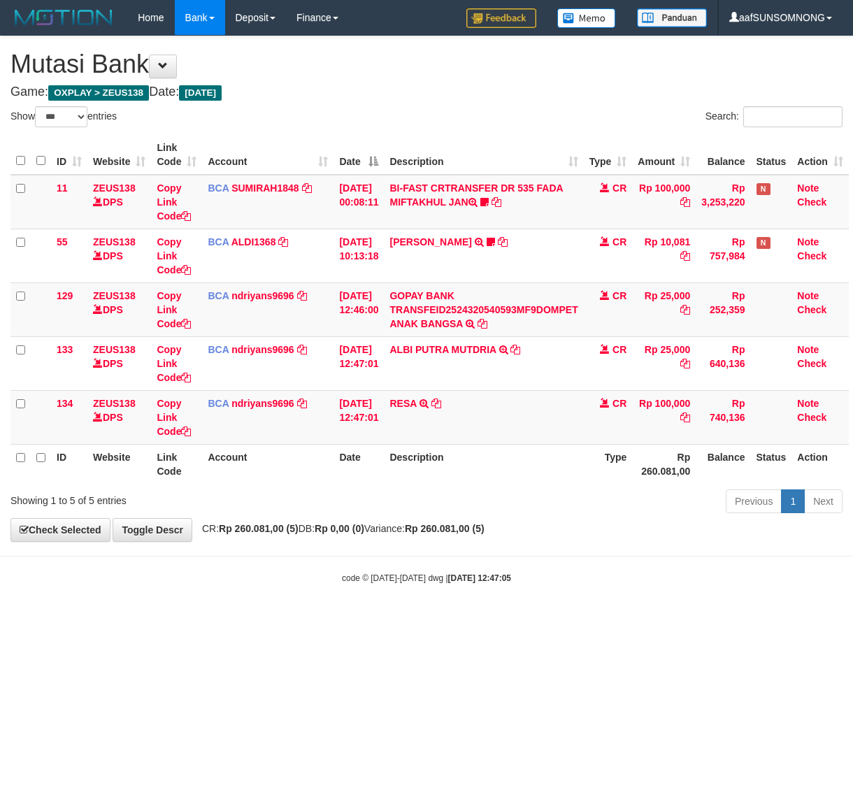
select select "***"
drag, startPoint x: 298, startPoint y: 700, endPoint x: 2, endPoint y: 674, distance: 297.5
click at [301, 619] on html "Toggle navigation Home Bank Account List Load By Website Group [OXPLAY] ZEUS138…" at bounding box center [426, 309] width 853 height 619
drag, startPoint x: 297, startPoint y: 670, endPoint x: 841, endPoint y: 705, distance: 544.9
click at [325, 619] on html "Toggle navigation Home Bank Account List Load By Website Group [OXPLAY] ZEUS138…" at bounding box center [426, 309] width 853 height 619
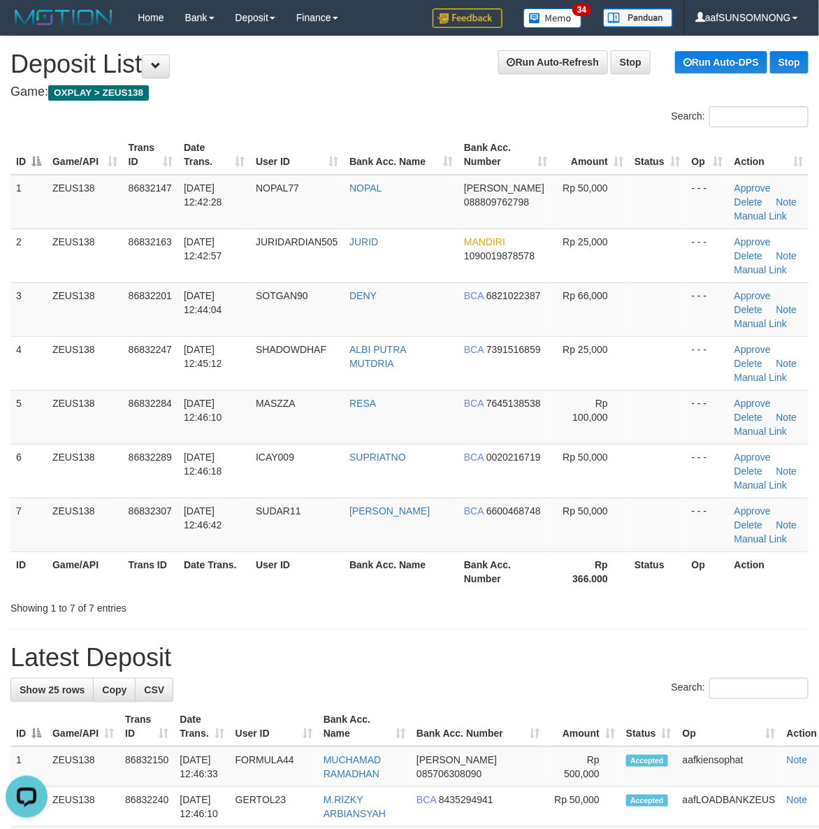
drag, startPoint x: 479, startPoint y: 643, endPoint x: 488, endPoint y: 641, distance: 8.6
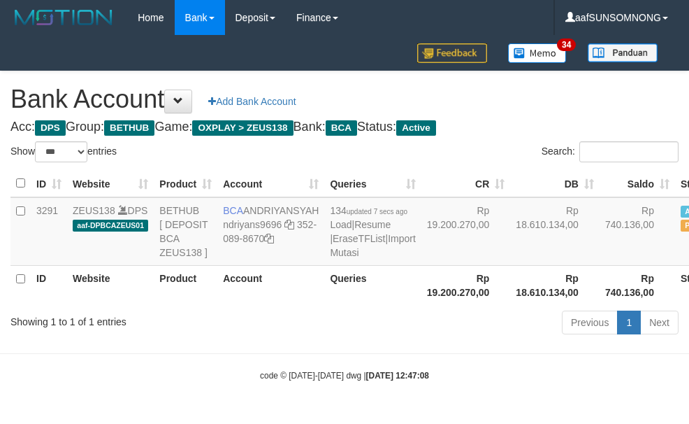
select select "***"
drag, startPoint x: 319, startPoint y: 362, endPoint x: 319, endPoint y: 334, distance: 28.0
click at [318, 362] on body "Toggle navigation Home Bank Account List Load By Website Group [OXPLAY] ZEUS138…" at bounding box center [344, 208] width 689 height 417
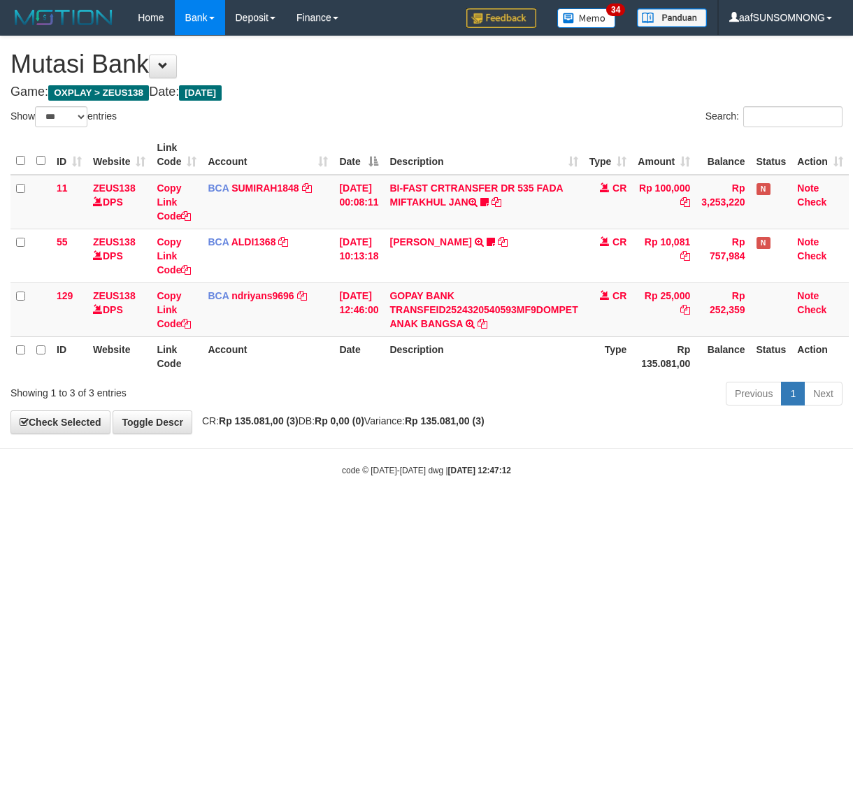
select select "***"
drag, startPoint x: 182, startPoint y: 570, endPoint x: 214, endPoint y: 570, distance: 31.5
click at [192, 512] on html "Toggle navigation Home Bank Account List Load By Website Group [OXPLAY] ZEUS138…" at bounding box center [426, 256] width 853 height 512
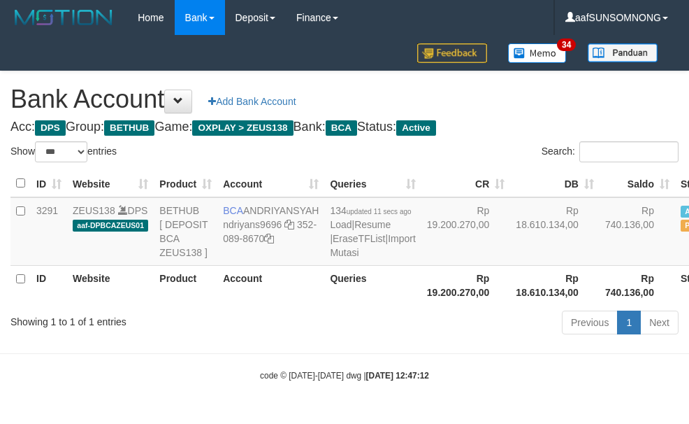
select select "***"
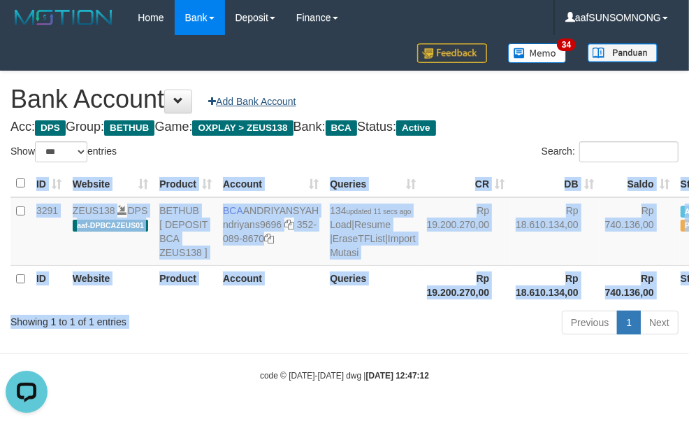
drag, startPoint x: 337, startPoint y: 329, endPoint x: 234, endPoint y: 85, distance: 265.3
click at [340, 329] on div "Show ** ** ** *** *** entries Search: ID Website Product Account Queries CR DB …" at bounding box center [344, 240] width 668 height 198
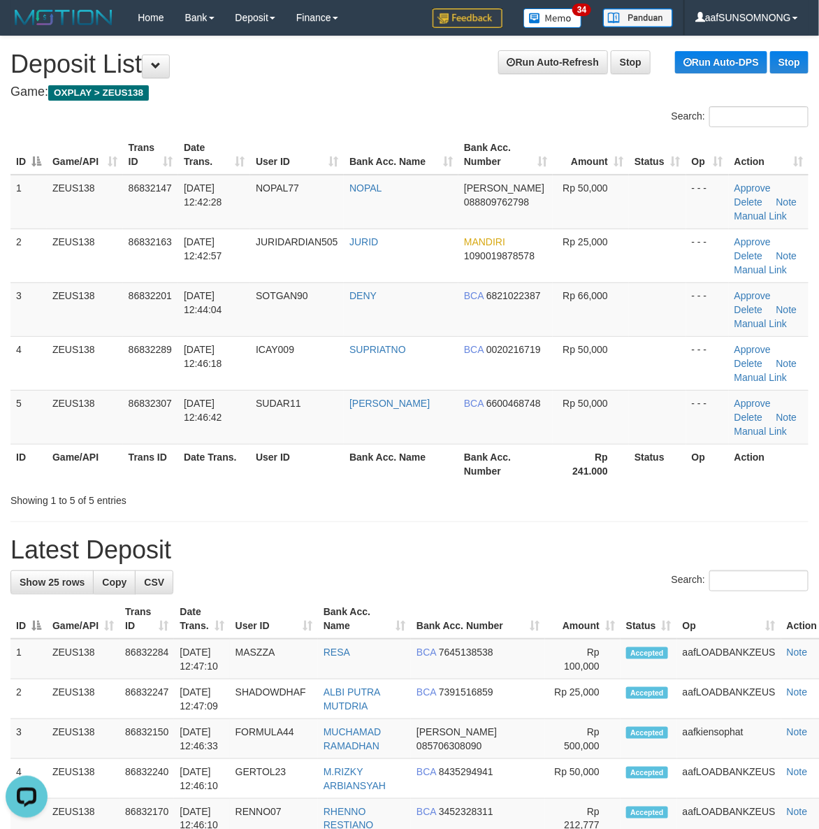
drag, startPoint x: 554, startPoint y: 522, endPoint x: 828, endPoint y: 564, distance: 277.9
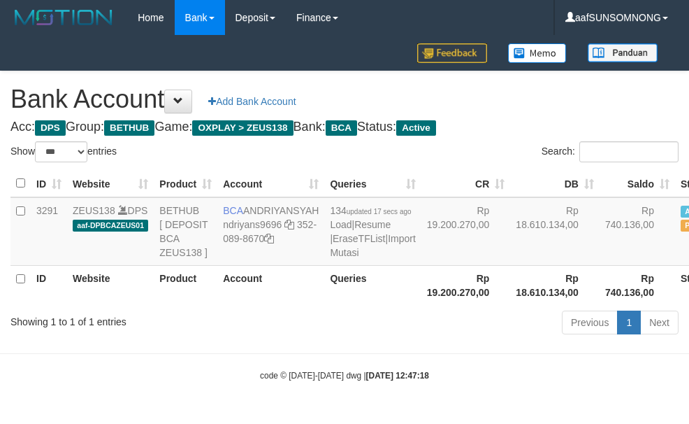
select select "***"
click at [379, 360] on body "Toggle navigation Home Bank Account List Load By Website Group [OXPLAY] ZEUS138…" at bounding box center [344, 208] width 689 height 417
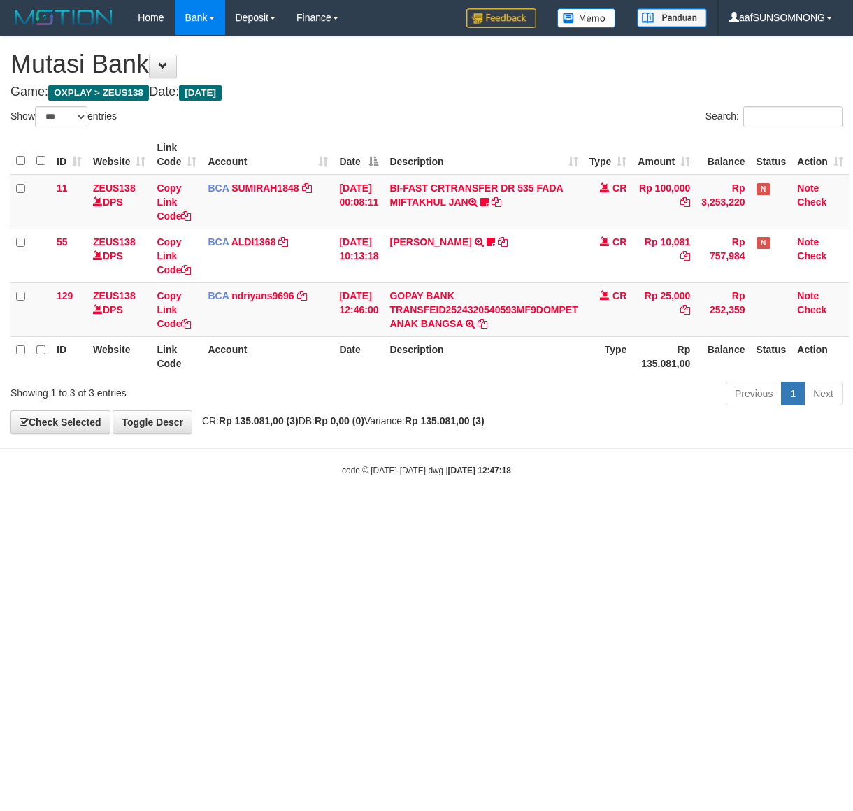
select select "***"
drag, startPoint x: 315, startPoint y: 557, endPoint x: 225, endPoint y: 553, distance: 90.3
click at [349, 512] on html "Toggle navigation Home Bank Account List Load By Website Group [OXPLAY] ZEUS138…" at bounding box center [426, 256] width 853 height 512
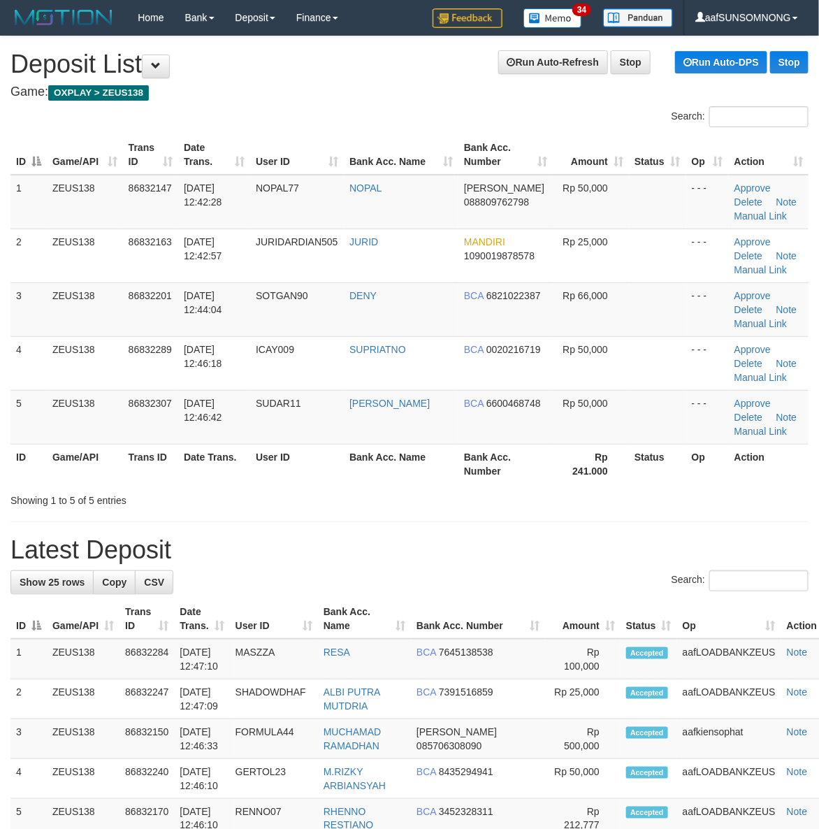
drag, startPoint x: 496, startPoint y: 524, endPoint x: 658, endPoint y: 531, distance: 162.3
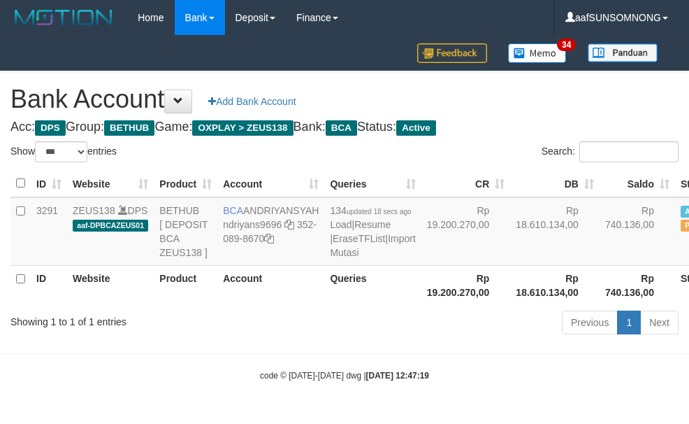
select select "***"
drag, startPoint x: 371, startPoint y: 367, endPoint x: 393, endPoint y: 335, distance: 38.6
click at [374, 363] on body "Toggle navigation Home Bank Account List Load By Website Group [OXPLAY] ZEUS138…" at bounding box center [344, 208] width 689 height 417
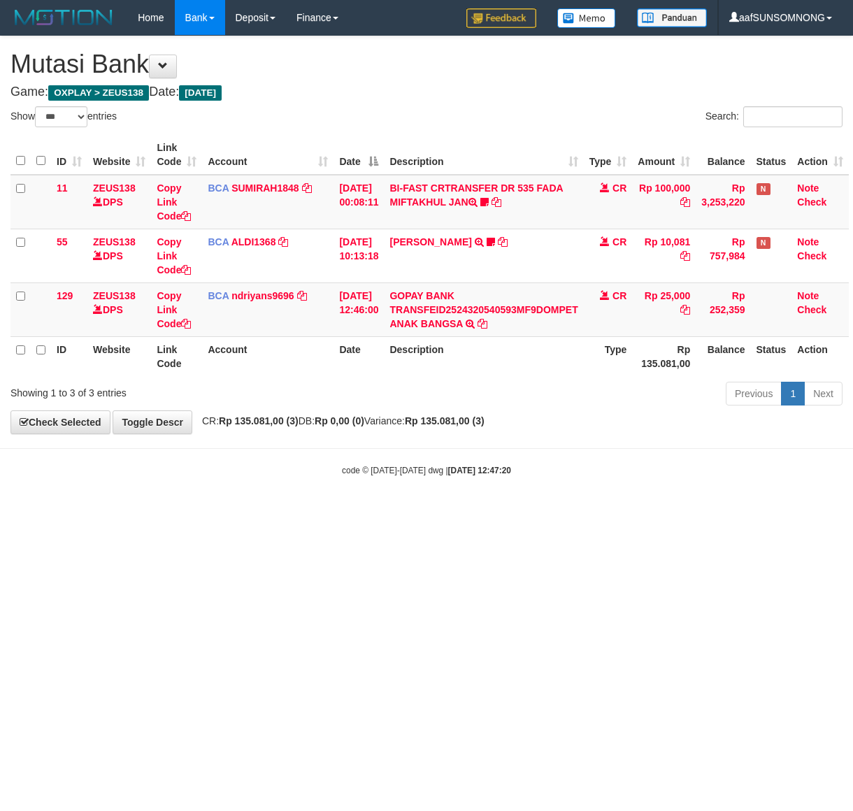
select select "***"
click at [410, 512] on html "Toggle navigation Home Bank Account List Load By Website Group [OXPLAY] ZEUS138…" at bounding box center [426, 256] width 853 height 512
drag, startPoint x: 437, startPoint y: 598, endPoint x: 846, endPoint y: 642, distance: 411.9
click at [445, 512] on html "Toggle navigation Home Bank Account List Load By Website Group [OXPLAY] ZEUS138…" at bounding box center [426, 256] width 853 height 512
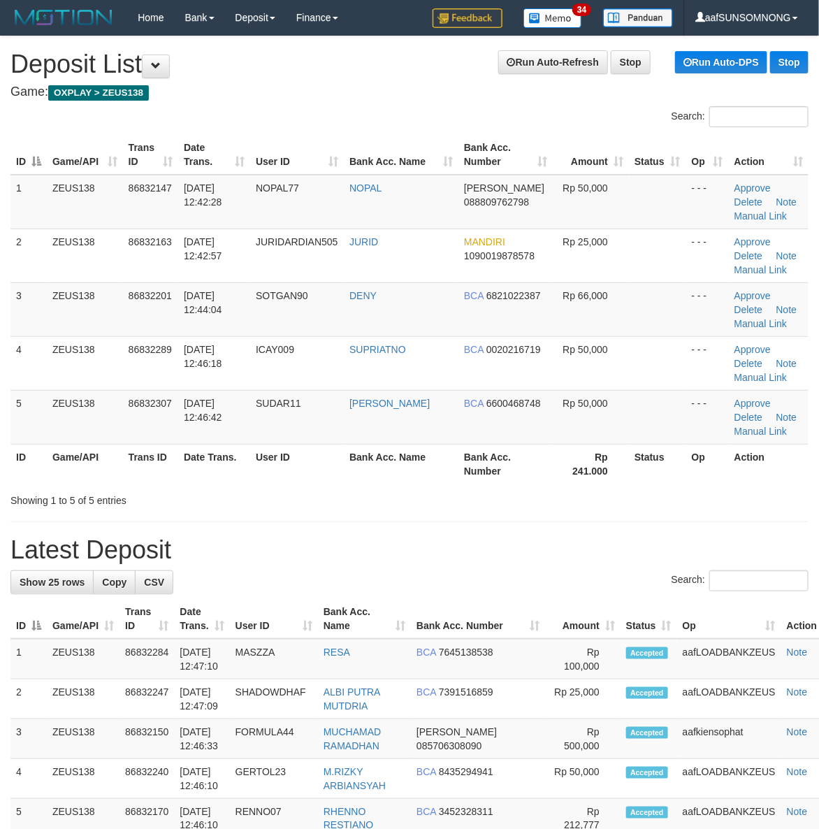
drag, startPoint x: 654, startPoint y: 589, endPoint x: 829, endPoint y: 593, distance: 174.8
click at [672, 589] on label "Search:" at bounding box center [740, 580] width 137 height 21
click at [709, 589] on input "Search:" at bounding box center [758, 580] width 99 height 21
drag, startPoint x: 647, startPoint y: 549, endPoint x: 746, endPoint y: 547, distance: 99.3
click at [650, 549] on h1 "Latest Deposit" at bounding box center [409, 550] width 798 height 28
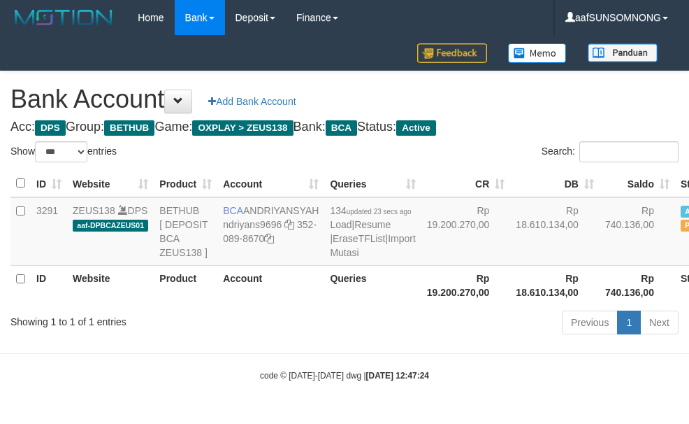
select select "***"
click at [326, 379] on body "Toggle navigation Home Bank Account List Load By Website Group [OXPLAY] ZEUS138…" at bounding box center [344, 208] width 689 height 417
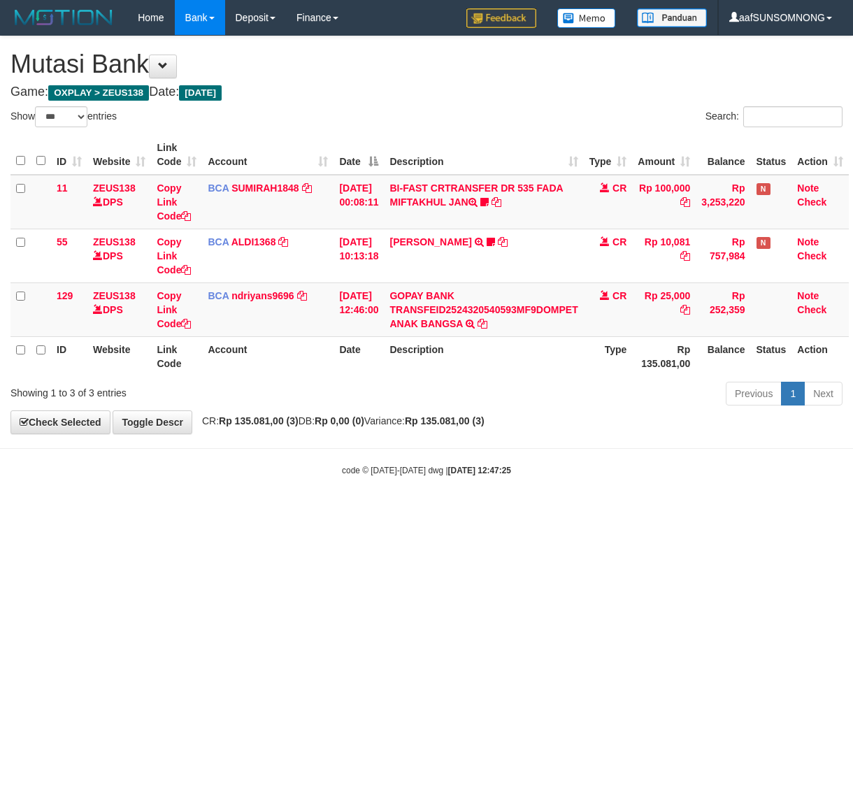
select select "***"
click at [367, 512] on html "Toggle navigation Home Bank Account List Load By Website Group [OXPLAY] ZEUS138…" at bounding box center [426, 256] width 853 height 512
click at [445, 512] on html "Toggle navigation Home Bank Account List Load By Website Group [OXPLAY] ZEUS138…" at bounding box center [426, 256] width 853 height 512
select select "***"
click at [347, 512] on html "Toggle navigation Home Bank Account List Load By Website Group [OXPLAY] ZEUS138…" at bounding box center [426, 256] width 853 height 512
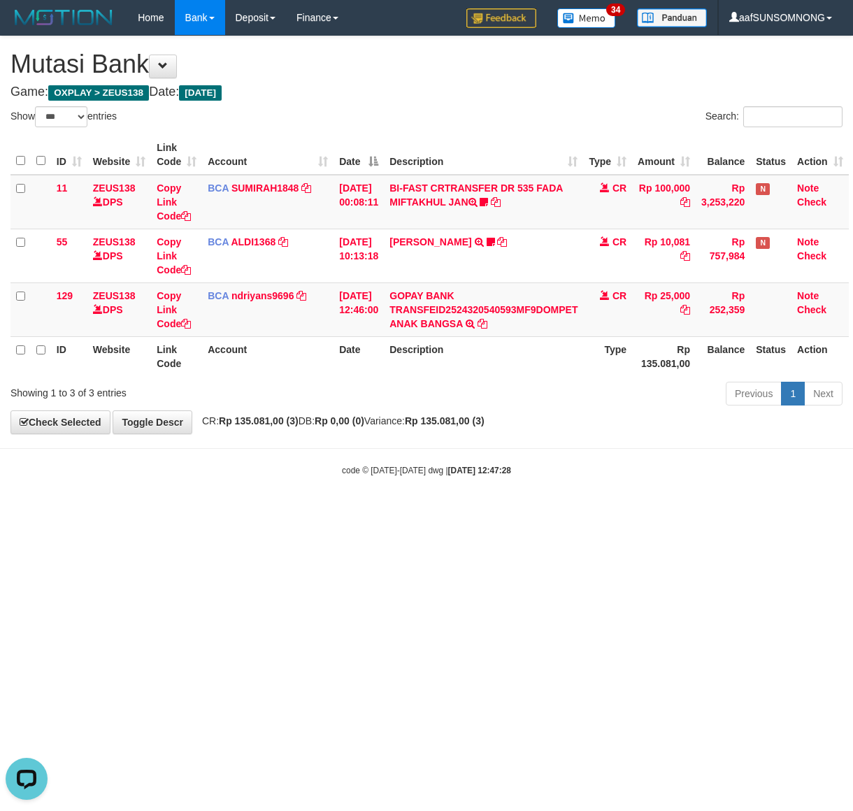
drag, startPoint x: 303, startPoint y: 624, endPoint x: 312, endPoint y: 634, distance: 13.4
click at [309, 512] on html "Toggle navigation Home Bank Account List Load By Website Group [OXPLAY] ZEUS138…" at bounding box center [426, 256] width 853 height 512
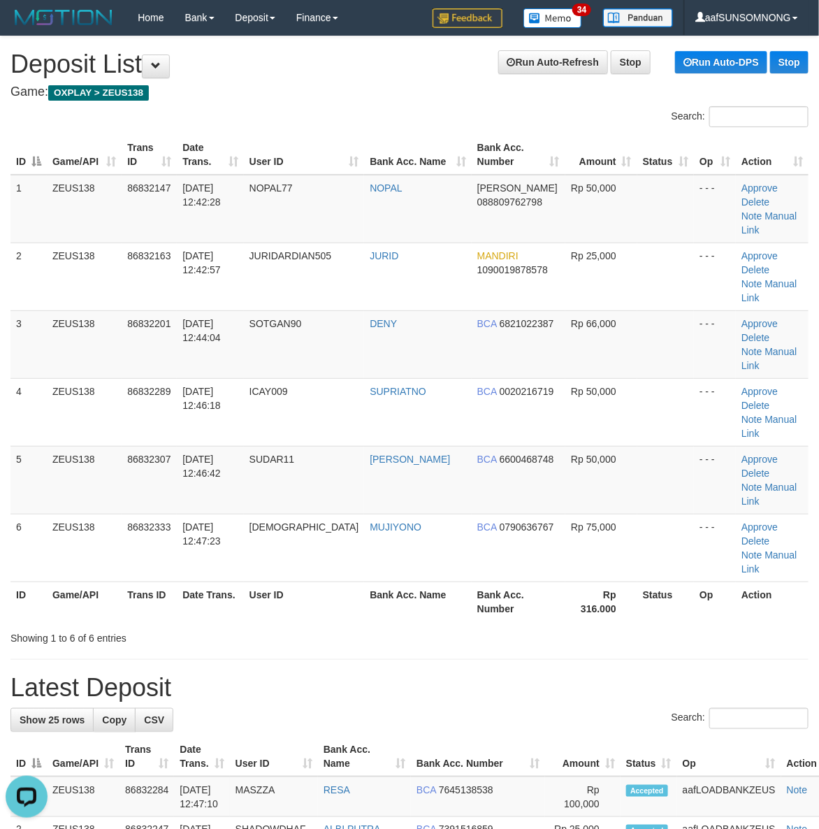
drag, startPoint x: 633, startPoint y: 654, endPoint x: 665, endPoint y: 652, distance: 31.5
click at [640, 737] on th "Status" at bounding box center [649, 757] width 57 height 40
drag, startPoint x: 672, startPoint y: 592, endPoint x: 693, endPoint y: 591, distance: 21.0
click at [680, 674] on h1 "Latest Deposit" at bounding box center [409, 688] width 798 height 28
drag, startPoint x: 461, startPoint y: 591, endPoint x: 662, endPoint y: 588, distance: 200.6
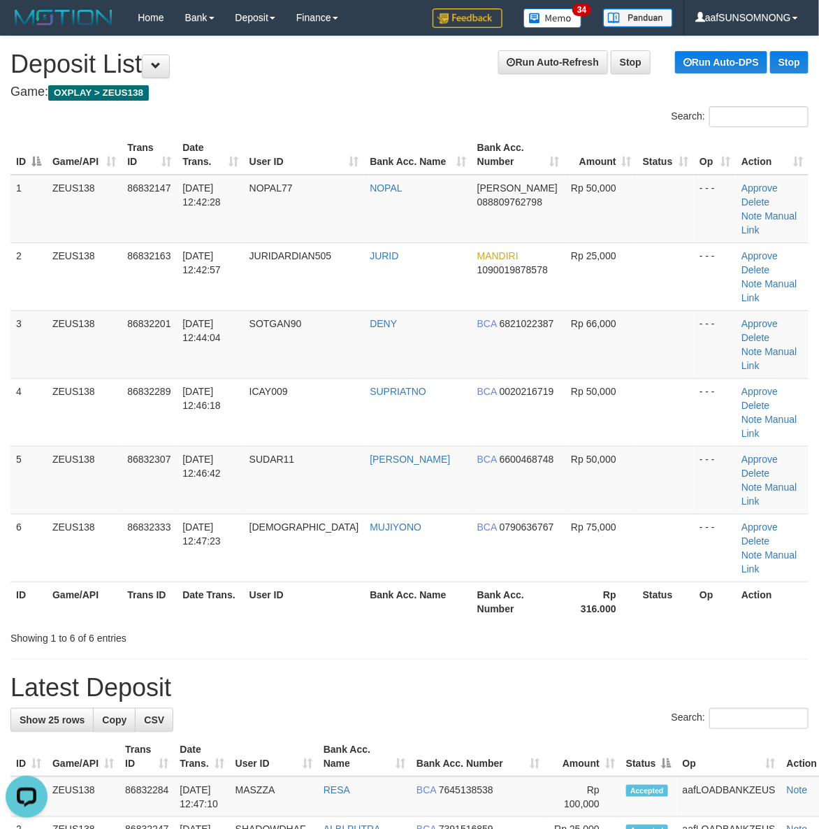
drag, startPoint x: 481, startPoint y: 616, endPoint x: 821, endPoint y: 609, distance: 340.5
click at [518, 674] on h1 "Latest Deposit" at bounding box center [409, 688] width 798 height 28
drag, startPoint x: 584, startPoint y: 595, endPoint x: 828, endPoint y: 587, distance: 244.1
click at [609, 674] on h1 "Latest Deposit" at bounding box center [409, 688] width 798 height 28
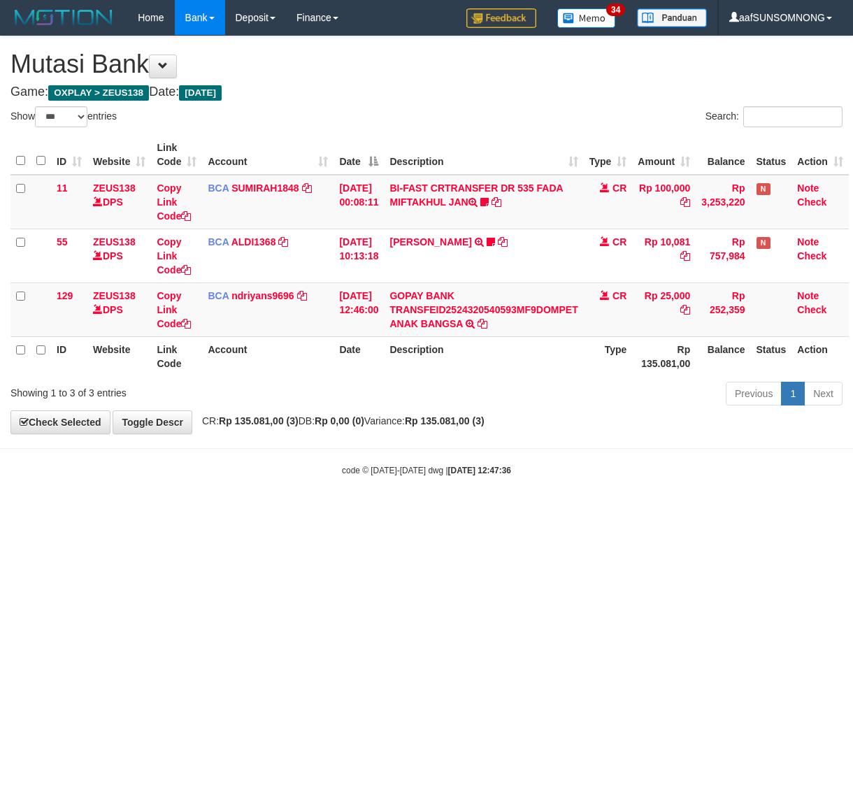
select select "***"
click at [393, 512] on html "Toggle navigation Home Bank Account List Load By Website Group [OXPLAY] ZEUS138…" at bounding box center [426, 256] width 853 height 512
click at [416, 512] on html "Toggle navigation Home Bank Account List Load By Website Group [OXPLAY] ZEUS138…" at bounding box center [426, 256] width 853 height 512
click at [359, 512] on html "Toggle navigation Home Bank Account List Load By Website Group [OXPLAY] ZEUS138…" at bounding box center [426, 256] width 853 height 512
drag, startPoint x: 276, startPoint y: 546, endPoint x: 839, endPoint y: 612, distance: 566.5
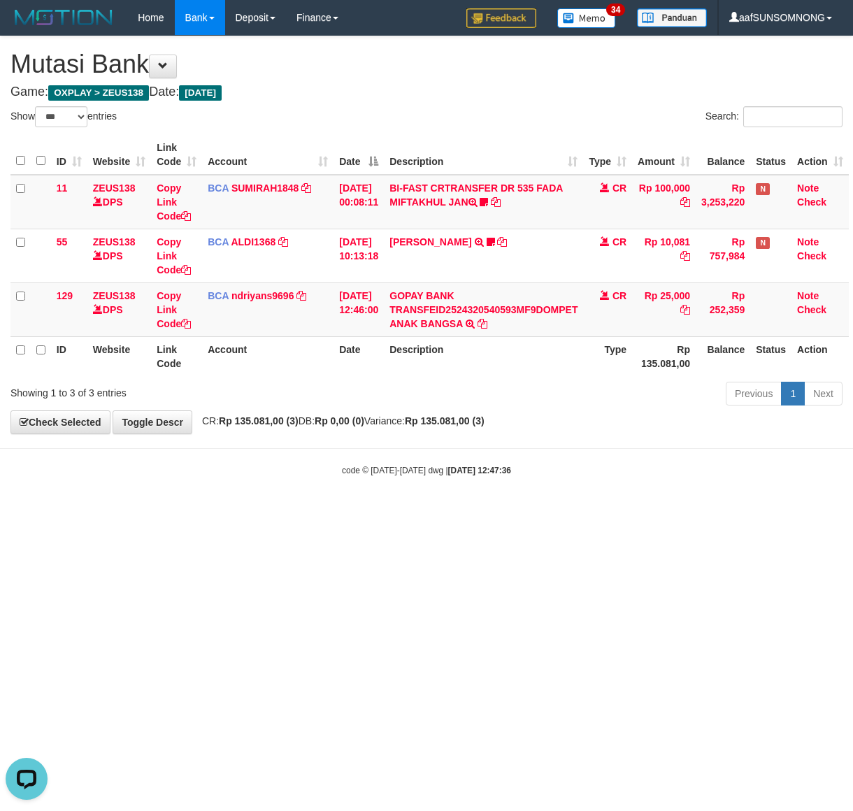
click at [291, 512] on html "Toggle navigation Home Bank Account List Load By Website Group [OXPLAY] ZEUS138…" at bounding box center [426, 256] width 853 height 512
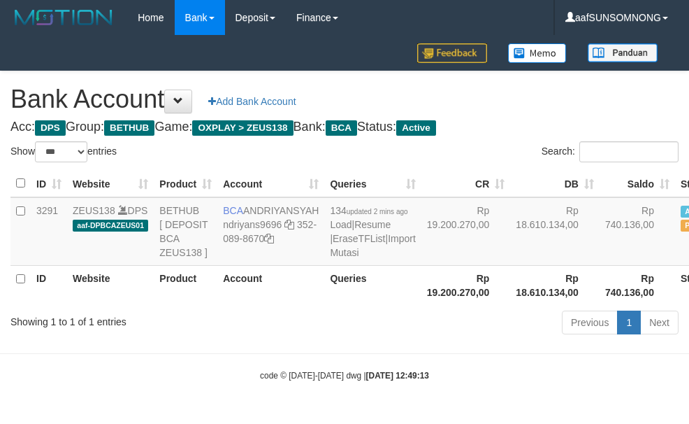
select select "***"
drag, startPoint x: 239, startPoint y: 344, endPoint x: 264, endPoint y: 345, distance: 25.2
click at [242, 328] on div "Showing 1 to 1 of 1 entries" at bounding box center [143, 319] width 266 height 20
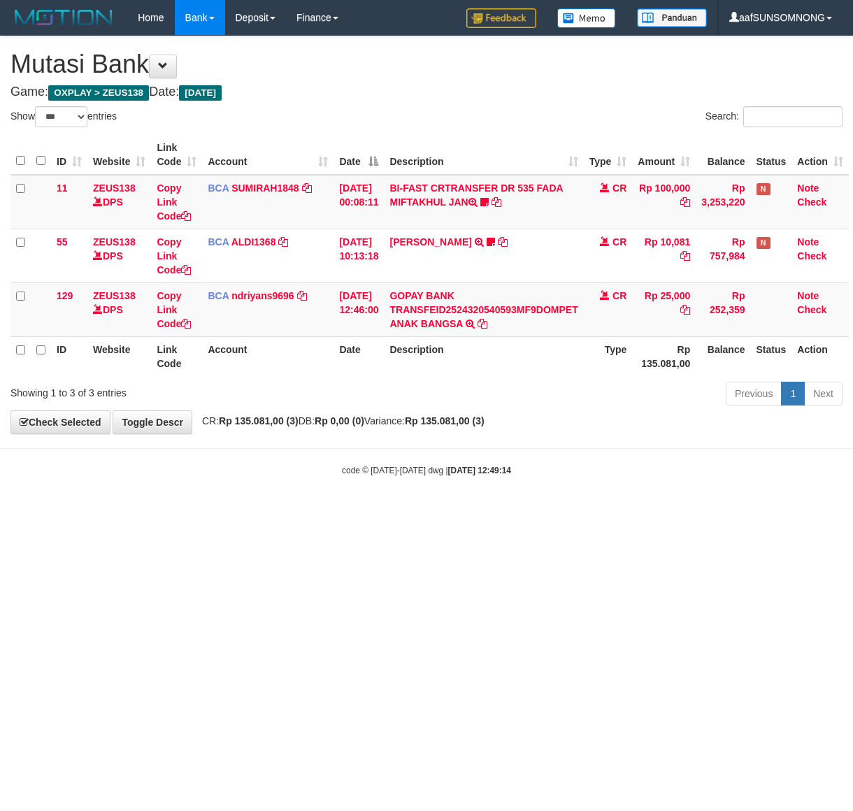
select select "***"
drag, startPoint x: 519, startPoint y: 591, endPoint x: 383, endPoint y: 585, distance: 135.7
click at [523, 512] on html "Toggle navigation Home Bank Account List Load By Website Group [OXPLAY] ZEUS138…" at bounding box center [426, 256] width 853 height 512
drag, startPoint x: 295, startPoint y: 649, endPoint x: 470, endPoint y: 644, distance: 174.8
click at [330, 512] on html "Toggle navigation Home Bank Account List Load By Website Group [OXPLAY] ZEUS138…" at bounding box center [426, 256] width 853 height 512
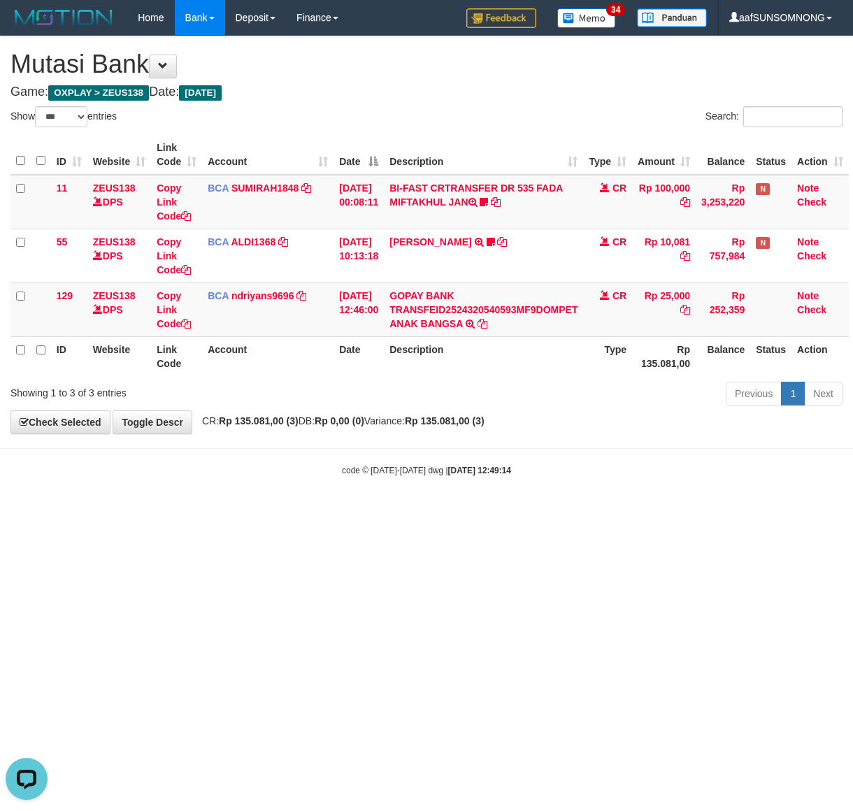
drag, startPoint x: 131, startPoint y: 631, endPoint x: 152, endPoint y: 633, distance: 21.0
click at [137, 512] on html "Toggle navigation Home Bank Account List Load By Website Group [OXPLAY] ZEUS138…" at bounding box center [426, 256] width 853 height 512
drag, startPoint x: 491, startPoint y: 572, endPoint x: 438, endPoint y: 584, distance: 54.6
click at [493, 512] on html "Toggle navigation Home Bank Account List Load By Website Group [OXPLAY] ZEUS138…" at bounding box center [426, 256] width 853 height 512
drag, startPoint x: 348, startPoint y: 598, endPoint x: 417, endPoint y: 594, distance: 68.6
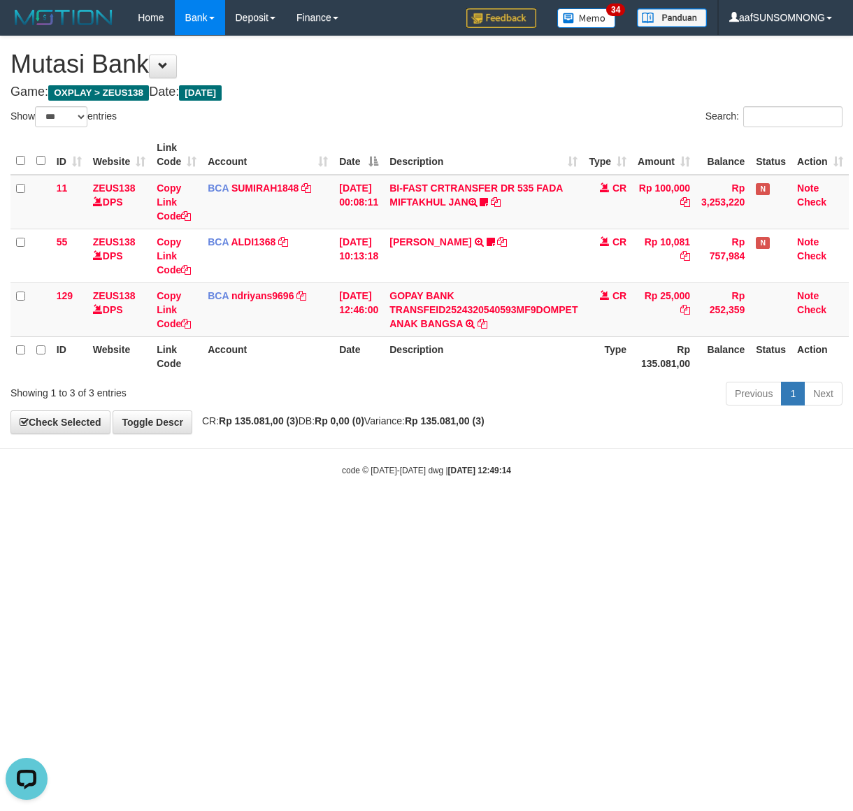
click at [377, 512] on html "Toggle navigation Home Bank Account List Load By Website Group [OXPLAY] ZEUS138…" at bounding box center [426, 256] width 853 height 512
click at [418, 512] on html "Toggle navigation Home Bank Account List Load By Website Group [OXPLAY] ZEUS138…" at bounding box center [426, 256] width 853 height 512
drag, startPoint x: 130, startPoint y: 588, endPoint x: 155, endPoint y: 589, distance: 25.2
click at [144, 512] on html "Toggle navigation Home Bank Account List Load By Website Group [OXPLAY] ZEUS138…" at bounding box center [426, 256] width 853 height 512
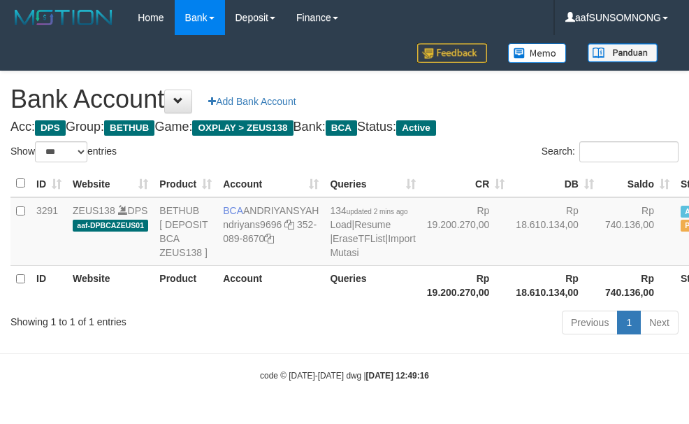
select select "***"
click at [324, 288] on th "Queries" at bounding box center [372, 285] width 96 height 40
drag, startPoint x: 291, startPoint y: 315, endPoint x: 309, endPoint y: 294, distance: 27.3
click at [291, 305] on th "Account" at bounding box center [270, 285] width 107 height 40
click at [289, 219] on icon at bounding box center [289, 224] width 10 height 10
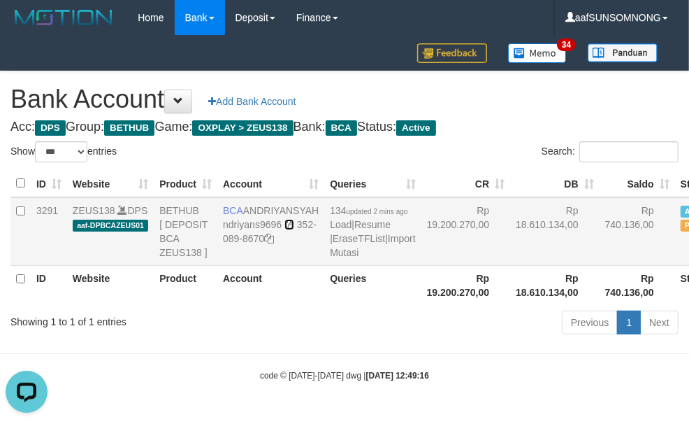
click at [289, 219] on icon at bounding box center [289, 224] width 10 height 10
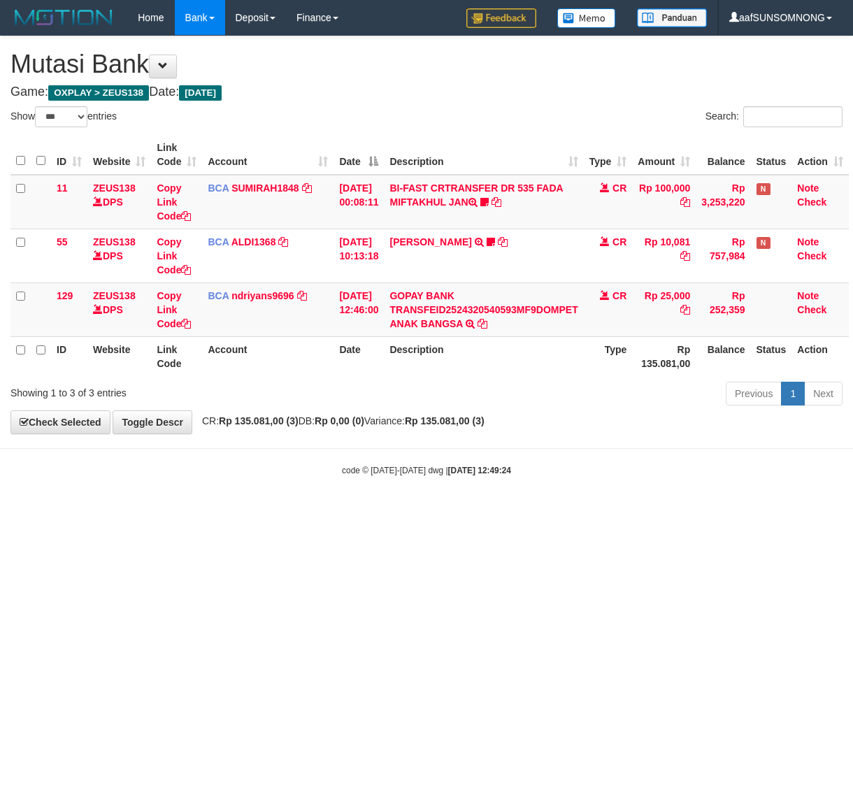
select select "***"
drag, startPoint x: 330, startPoint y: 598, endPoint x: 340, endPoint y: 598, distance: 9.8
click at [339, 512] on html "Toggle navigation Home Bank Account List Load By Website Group [OXPLAY] ZEUS138…" at bounding box center [426, 256] width 853 height 512
drag, startPoint x: 238, startPoint y: 656, endPoint x: 259, endPoint y: 651, distance: 20.7
click at [242, 512] on html "Toggle navigation Home Bank Account List Load By Website Group [OXPLAY] ZEUS138…" at bounding box center [426, 256] width 853 height 512
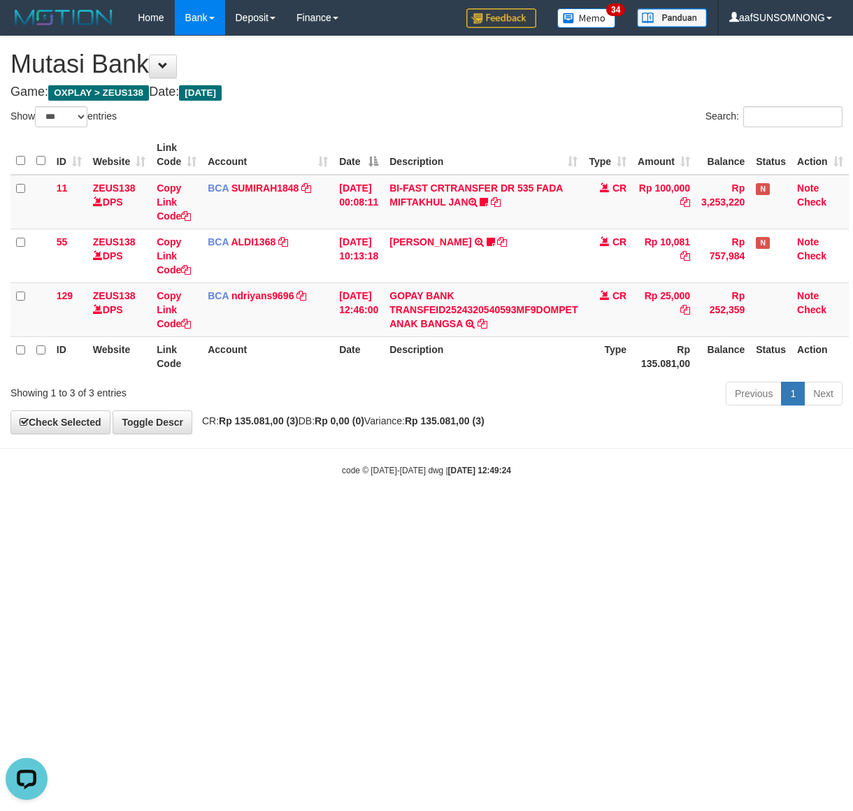
drag, startPoint x: 334, startPoint y: 626, endPoint x: 355, endPoint y: 626, distance: 21.0
click at [340, 512] on html "Toggle navigation Home Bank Account List Load By Website Group [OXPLAY] ZEUS138…" at bounding box center [426, 256] width 853 height 512
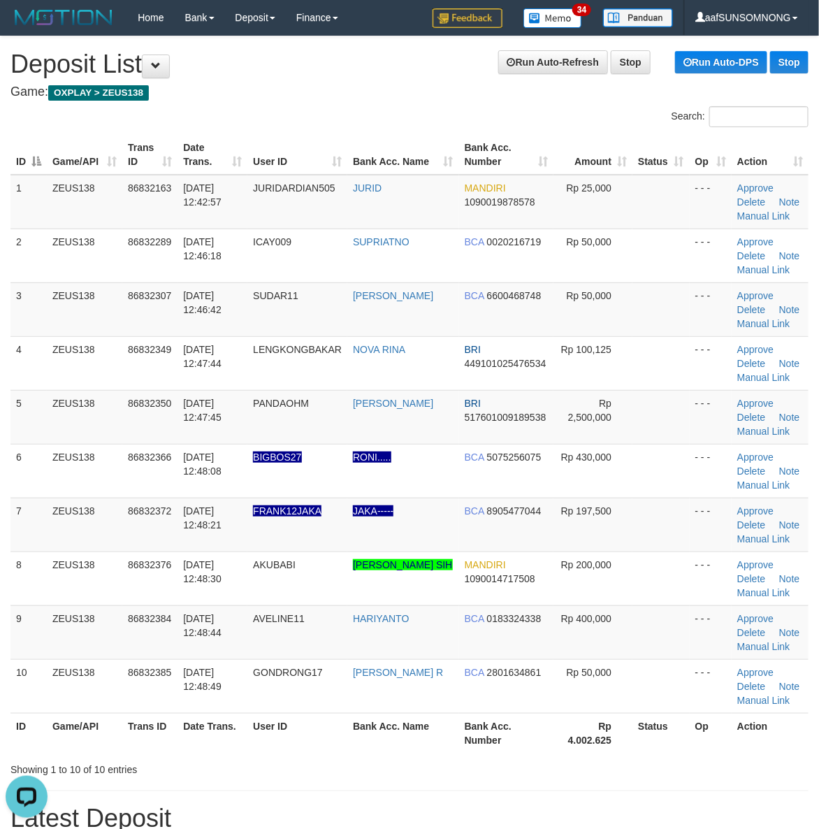
drag, startPoint x: 612, startPoint y: 760, endPoint x: 819, endPoint y: 722, distance: 211.1
click at [614, 760] on div "Showing 1 to 10 of 10 entries" at bounding box center [409, 767] width 819 height 20
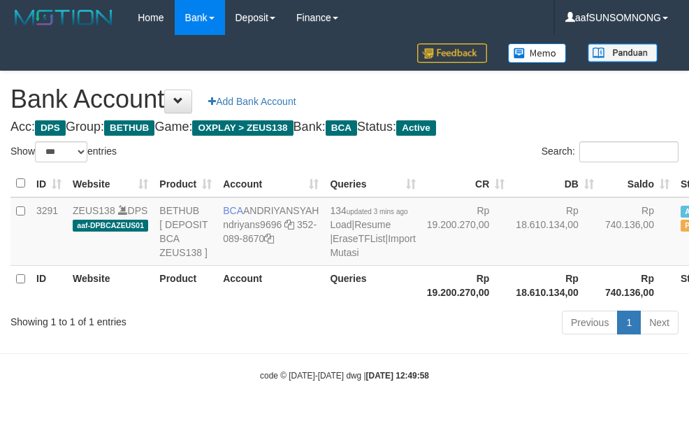
select select "***"
click at [252, 201] on td "BCA [GEOGRAPHIC_DATA] ndriyans9696 352-089-8670" at bounding box center [270, 231] width 107 height 68
copy td "ANDRIYANSYAH"
click at [306, 359] on body "Toggle navigation Home Bank Account List Load By Website Group [OXPLAY] ZEUS138…" at bounding box center [344, 208] width 689 height 417
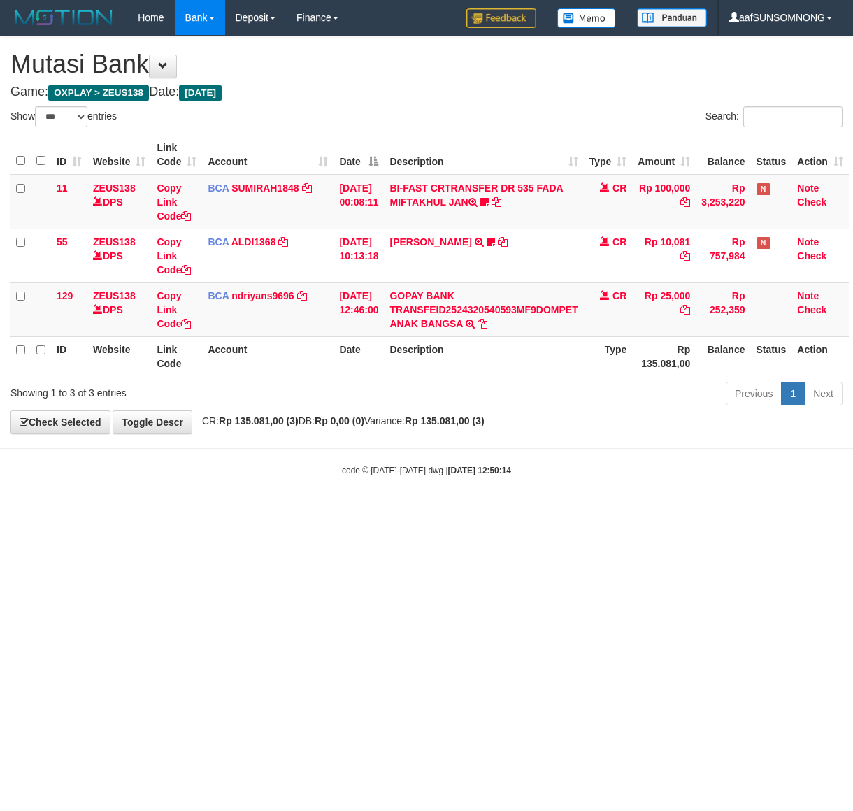
select select "***"
drag, startPoint x: 222, startPoint y: 588, endPoint x: 238, endPoint y: 591, distance: 17.0
click at [234, 512] on html "Toggle navigation Home Bank Account List Load By Website Group [OXPLAY] ZEUS138…" at bounding box center [426, 256] width 853 height 512
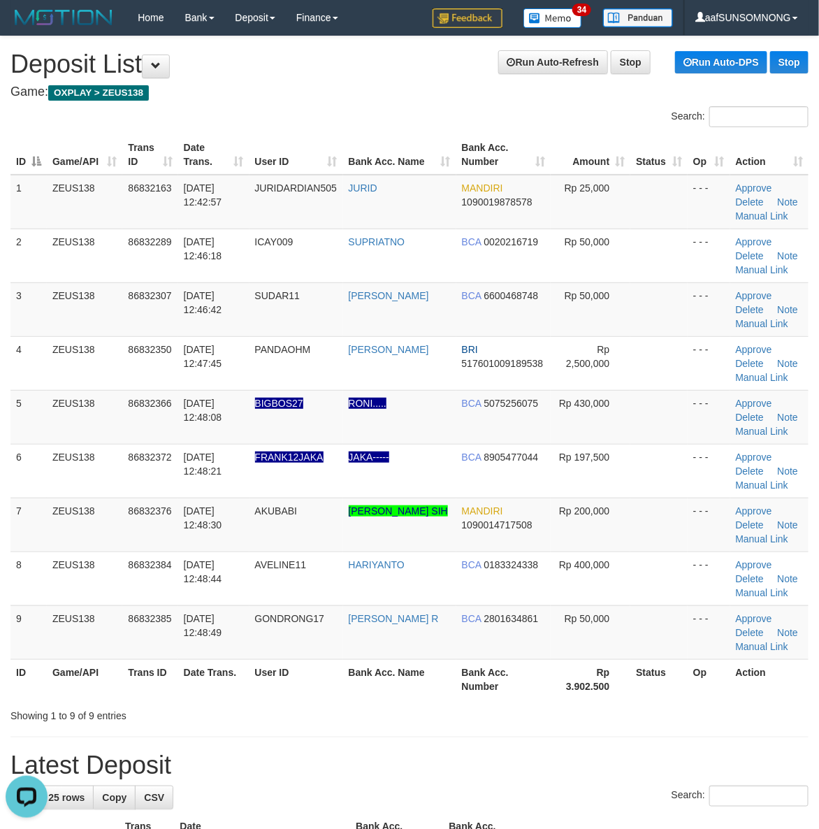
drag, startPoint x: 630, startPoint y: 696, endPoint x: 650, endPoint y: 698, distance: 20.3
click at [643, 698] on th "Status" at bounding box center [658, 679] width 57 height 40
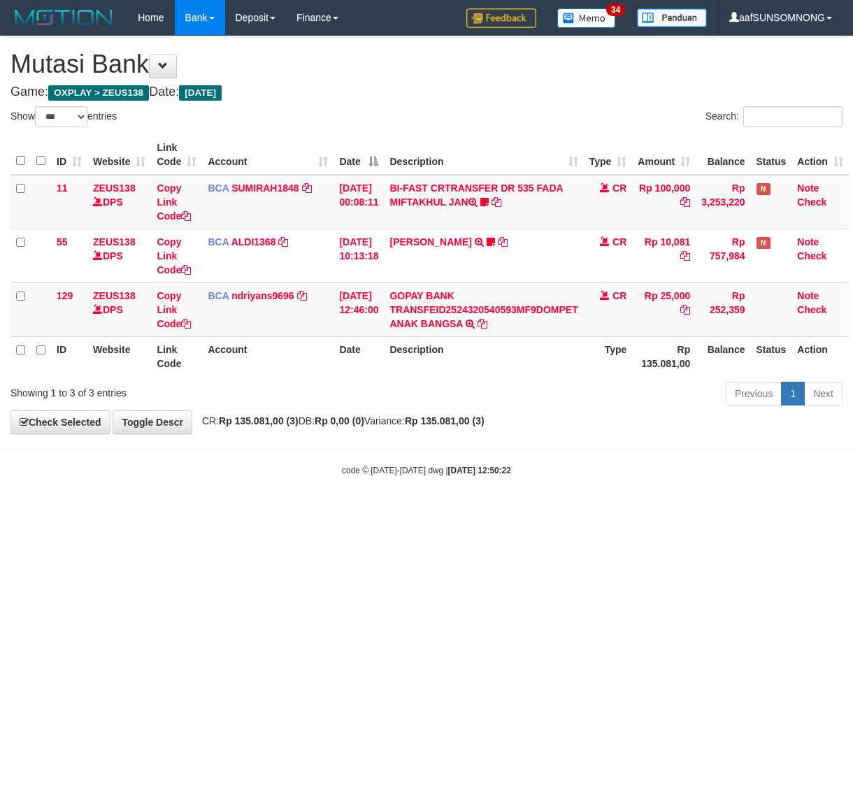
select select "***"
click at [171, 512] on html "Toggle navigation Home Bank Account List Load By Website Group [OXPLAY] ZEUS138…" at bounding box center [426, 256] width 853 height 512
drag, startPoint x: 176, startPoint y: 643, endPoint x: 196, endPoint y: 641, distance: 20.4
click at [182, 512] on html "Toggle navigation Home Bank Account List Load By Website Group [OXPLAY] ZEUS138…" at bounding box center [426, 256] width 853 height 512
select select "***"
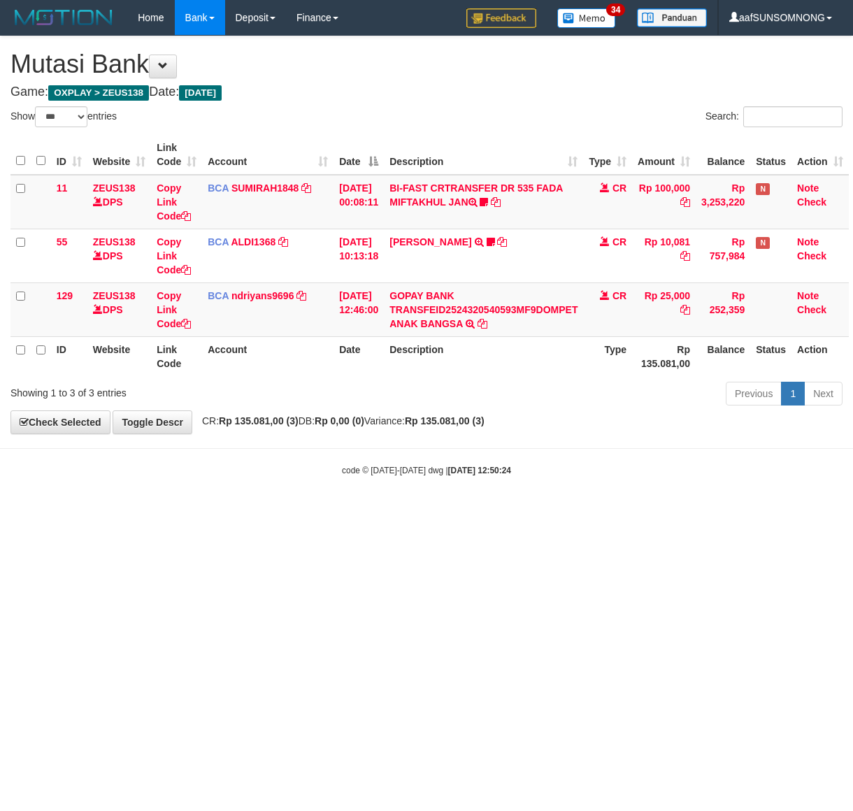
click at [313, 512] on html "Toggle navigation Home Bank Account List Load By Website Group [OXPLAY] ZEUS138…" at bounding box center [426, 256] width 853 height 512
click at [315, 512] on html "Toggle navigation Home Bank Account List Load By Website Group [OXPLAY] ZEUS138…" at bounding box center [426, 256] width 853 height 512
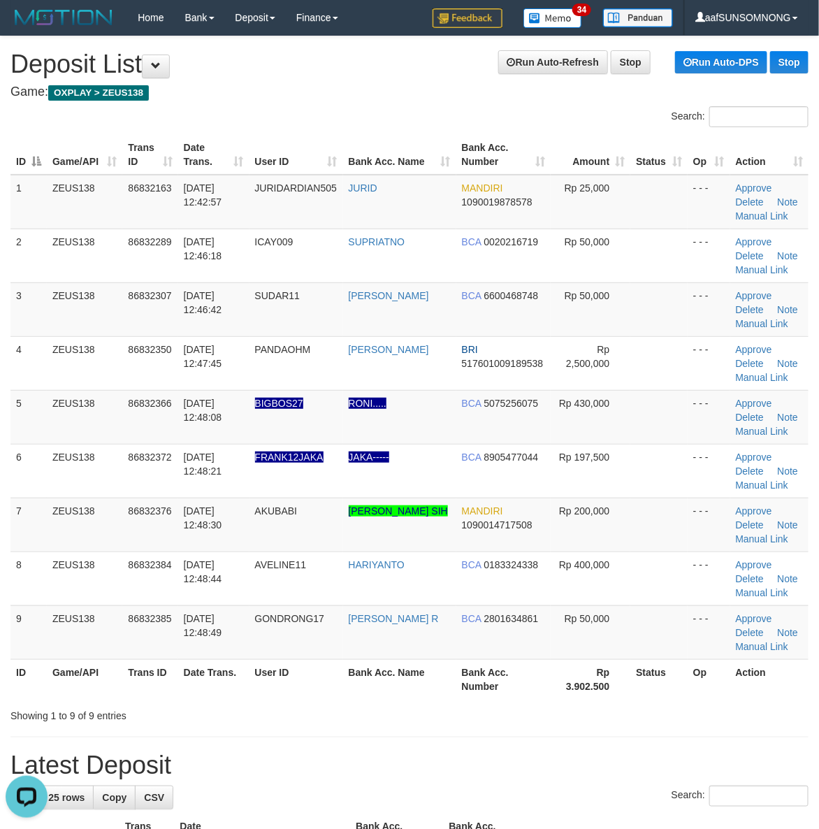
drag, startPoint x: 573, startPoint y: 749, endPoint x: 584, endPoint y: 749, distance: 10.5
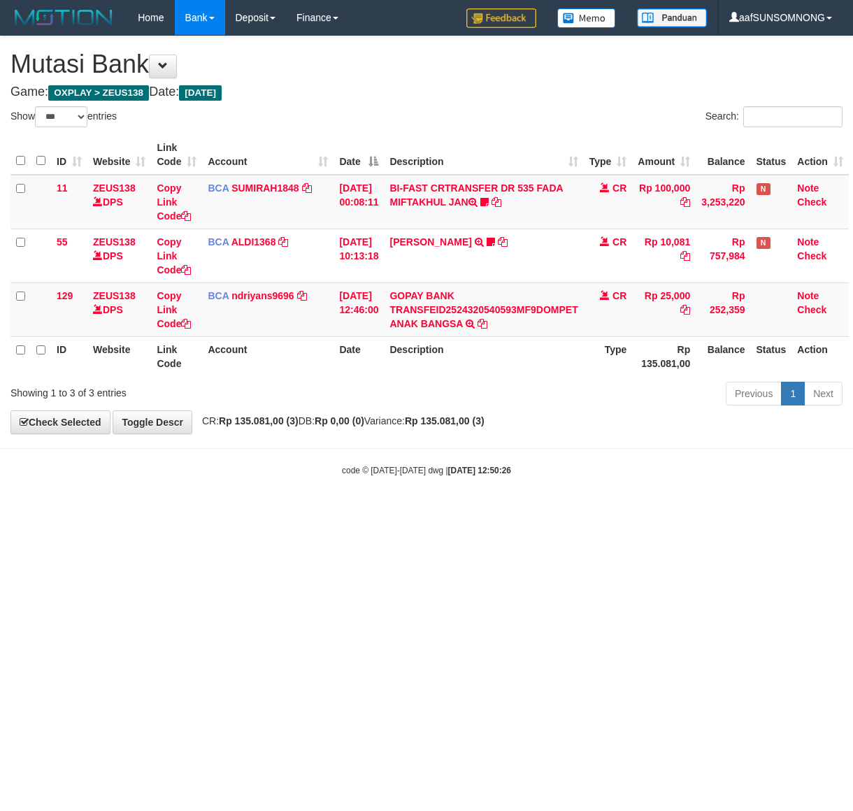
select select "***"
drag, startPoint x: 577, startPoint y: 495, endPoint x: 585, endPoint y: 496, distance: 7.8
click at [582, 496] on body "Toggle navigation Home Bank Account List Load By Website Group [OXPLAY] ZEUS138…" at bounding box center [426, 256] width 853 height 512
drag, startPoint x: 267, startPoint y: 676, endPoint x: 277, endPoint y: 671, distance: 10.9
click at [267, 512] on html "Toggle navigation Home Bank Account List Load By Website Group [OXPLAY] ZEUS138…" at bounding box center [426, 256] width 853 height 512
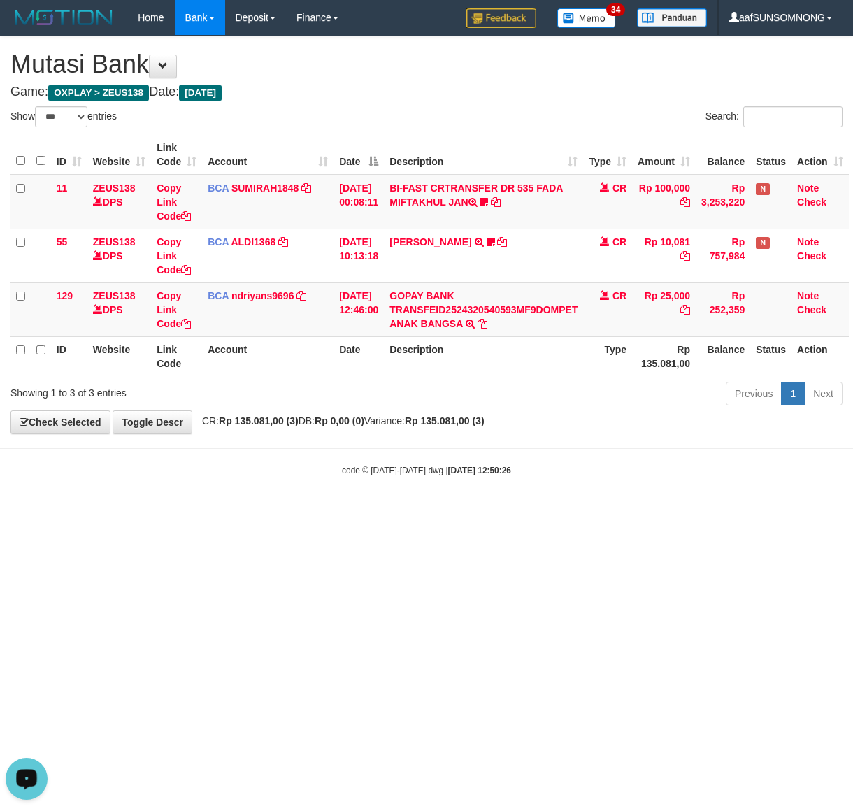
drag, startPoint x: 260, startPoint y: 679, endPoint x: 270, endPoint y: 679, distance: 9.8
click at [264, 512] on html "Toggle navigation Home Bank Account List Load By Website Group [OXPLAY] ZEUS138…" at bounding box center [426, 256] width 853 height 512
select select "***"
drag, startPoint x: 99, startPoint y: 577, endPoint x: 173, endPoint y: 589, distance: 75.0
click at [101, 512] on html "Toggle navigation Home Bank Account List Load By Website Group [OXPLAY] ZEUS138…" at bounding box center [426, 256] width 853 height 512
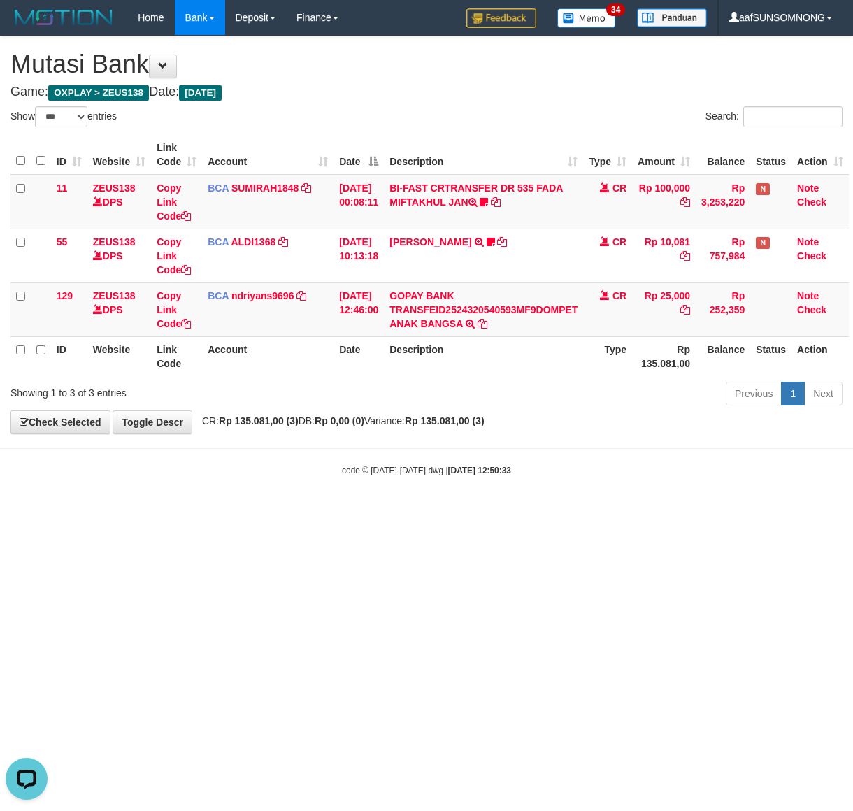
click at [192, 512] on html "Toggle navigation Home Bank Account List Load By Website Group [OXPLAY] ZEUS138…" at bounding box center [426, 256] width 853 height 512
click at [60, 512] on html "Toggle navigation Home Bank Account List Load By Website Group [OXPLAY] ZEUS138…" at bounding box center [426, 256] width 853 height 512
drag, startPoint x: 215, startPoint y: 623, endPoint x: 236, endPoint y: 624, distance: 21.0
click at [217, 512] on html "Toggle navigation Home Bank Account List Load By Website Group [OXPLAY] ZEUS138…" at bounding box center [426, 256] width 853 height 512
click at [326, 512] on html "Toggle navigation Home Bank Account List Load By Website Group [OXPLAY] ZEUS138…" at bounding box center [426, 256] width 853 height 512
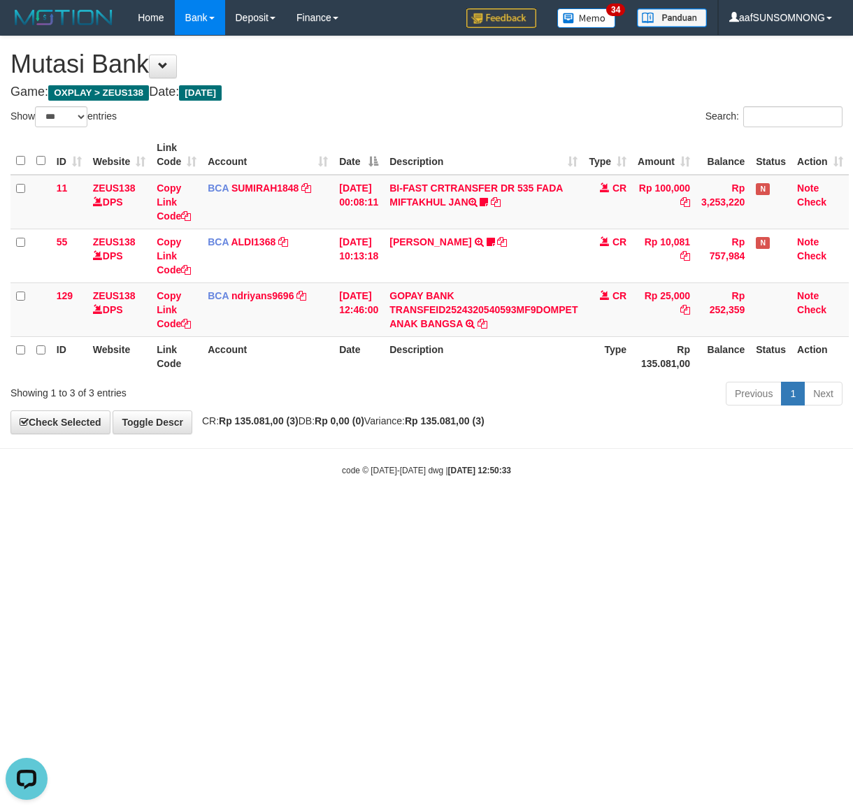
click at [290, 512] on html "Toggle navigation Home Bank Account List Load By Website Group [OXPLAY] ZEUS138…" at bounding box center [426, 256] width 853 height 512
click at [298, 512] on html "Toggle navigation Home Bank Account List Load By Website Group [OXPLAY] ZEUS138…" at bounding box center [426, 256] width 853 height 512
drag, startPoint x: 309, startPoint y: 575, endPoint x: 312, endPoint y: 565, distance: 10.4
click at [312, 512] on html "Toggle navigation Home Bank Account List Load By Website Group [OXPLAY] ZEUS138…" at bounding box center [426, 256] width 853 height 512
drag, startPoint x: 301, startPoint y: 561, endPoint x: 278, endPoint y: 554, distance: 23.7
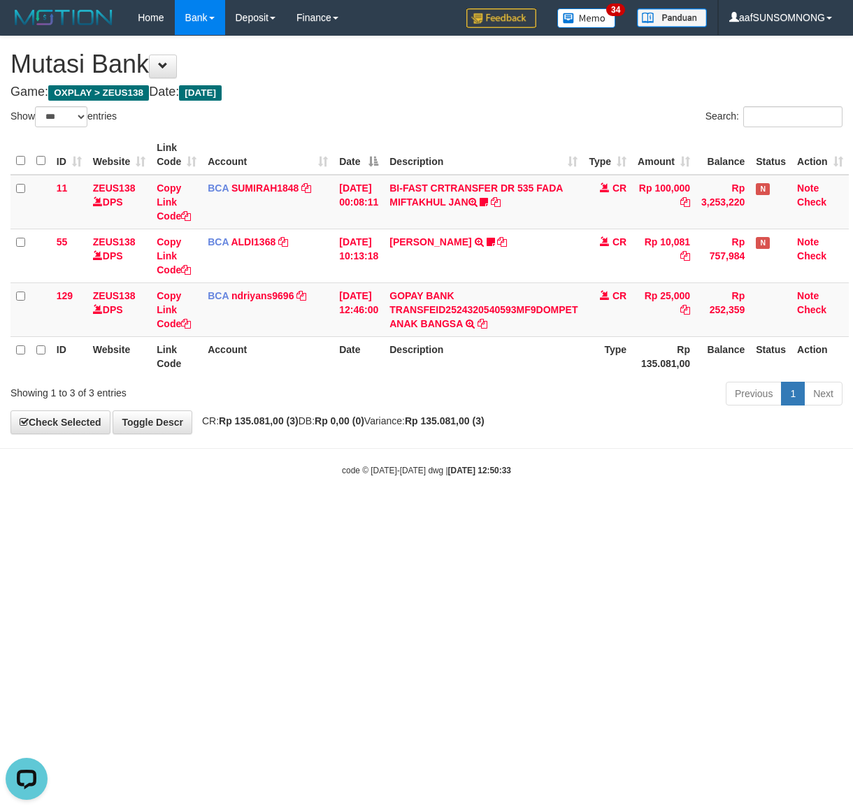
click at [305, 512] on html "Toggle navigation Home Bank Account List Load By Website Group [OXPLAY] ZEUS138…" at bounding box center [426, 256] width 853 height 512
drag, startPoint x: 296, startPoint y: 626, endPoint x: 289, endPoint y: 622, distance: 7.8
click at [298, 512] on html "Toggle navigation Home Bank Account List Load By Website Group [OXPLAY] ZEUS138…" at bounding box center [426, 256] width 853 height 512
click at [275, 512] on html "Toggle navigation Home Bank Account List Load By Website Group [OXPLAY] ZEUS138…" at bounding box center [426, 256] width 853 height 512
click at [243, 512] on html "Toggle navigation Home Bank Account List Load By Website Group [OXPLAY] ZEUS138…" at bounding box center [426, 256] width 853 height 512
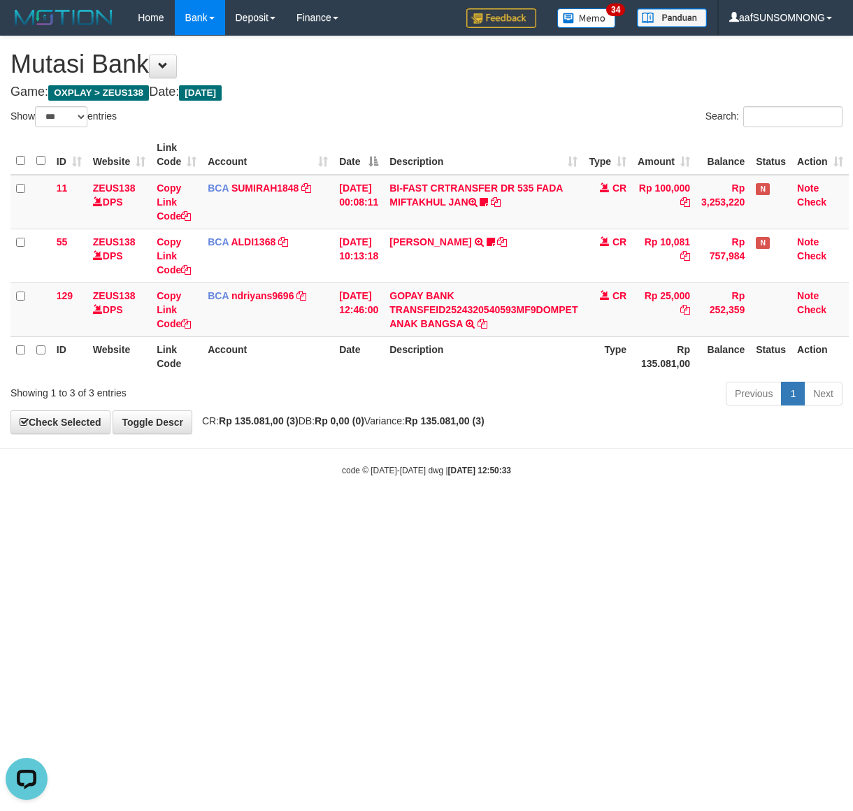
click at [270, 512] on html "Toggle navigation Home Bank Account List Load By Website Group [OXPLAY] ZEUS138…" at bounding box center [426, 256] width 853 height 512
drag, startPoint x: 313, startPoint y: 591, endPoint x: 324, endPoint y: 588, distance: 11.1
click at [317, 512] on html "Toggle navigation Home Bank Account List Load By Website Group [OXPLAY] ZEUS138…" at bounding box center [426, 256] width 853 height 512
drag, startPoint x: 301, startPoint y: 596, endPoint x: 201, endPoint y: 638, distance: 108.4
click at [312, 512] on html "Toggle navigation Home Bank Account List Load By Website Group [OXPLAY] ZEUS138…" at bounding box center [426, 256] width 853 height 512
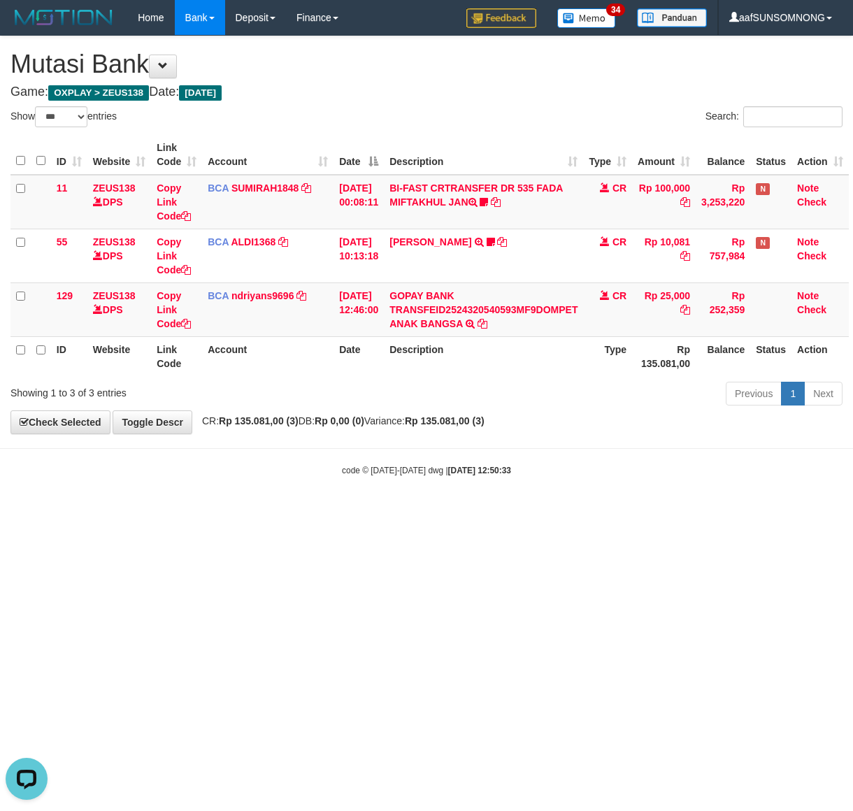
drag, startPoint x: 323, startPoint y: 686, endPoint x: 477, endPoint y: 677, distance: 154.1
click at [325, 512] on html "Toggle navigation Home Bank Account List Load By Website Group [OXPLAY] ZEUS138…" at bounding box center [426, 256] width 853 height 512
drag, startPoint x: 434, startPoint y: 640, endPoint x: 447, endPoint y: 640, distance: 13.3
click at [445, 512] on html "Toggle navigation Home Bank Account List Load By Website Group [OXPLAY] ZEUS138…" at bounding box center [426, 256] width 853 height 512
drag, startPoint x: 424, startPoint y: 636, endPoint x: 431, endPoint y: 630, distance: 9.9
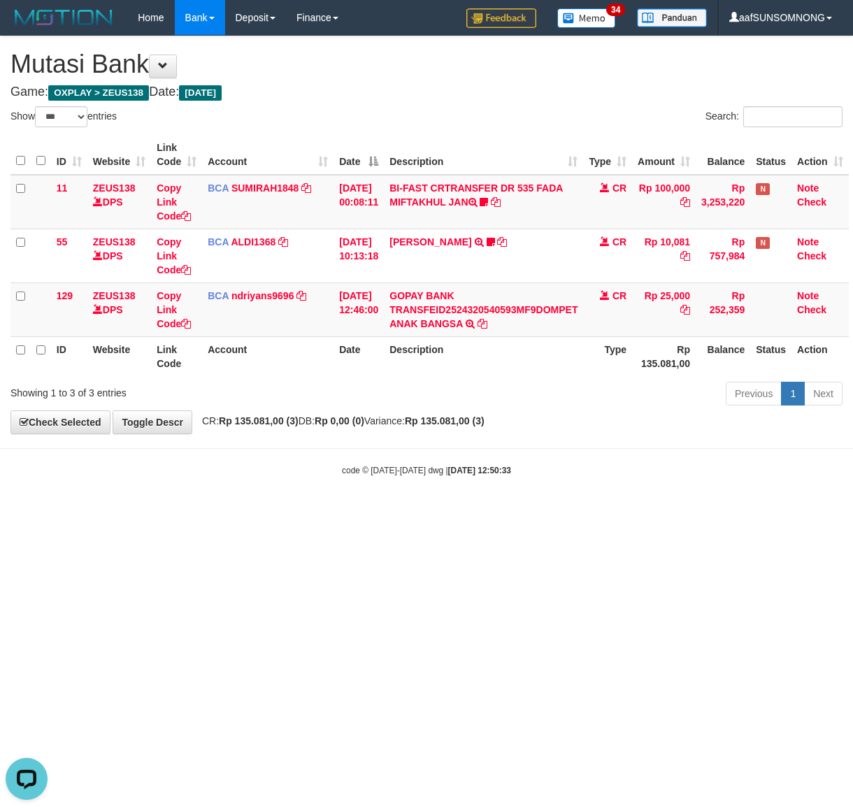
click at [426, 512] on html "Toggle navigation Home Bank Account List Load By Website Group [OXPLAY] ZEUS138…" at bounding box center [426, 256] width 853 height 512
click at [439, 512] on html "Toggle navigation Home Bank Account List Load By Website Group [OXPLAY] ZEUS138…" at bounding box center [426, 256] width 853 height 512
click at [397, 512] on html "Toggle navigation Home Bank Account List Load By Website Group [OXPLAY] ZEUS138…" at bounding box center [426, 256] width 853 height 512
click at [400, 512] on html "Toggle navigation Home Bank Account List Load By Website Group [OXPLAY] ZEUS138…" at bounding box center [426, 256] width 853 height 512
click at [399, 512] on html "Toggle navigation Home Bank Account List Load By Website Group [OXPLAY] ZEUS138…" at bounding box center [426, 256] width 853 height 512
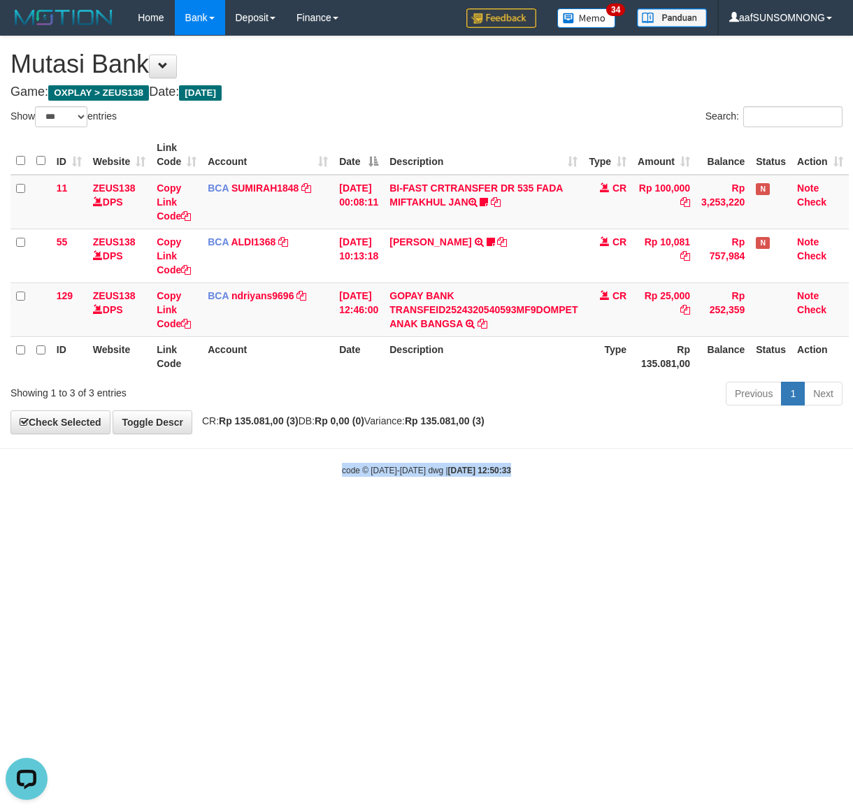
click at [399, 512] on html "Toggle navigation Home Bank Account List Load By Website Group [OXPLAY] ZEUS138…" at bounding box center [426, 256] width 853 height 512
drag, startPoint x: 367, startPoint y: 626, endPoint x: 361, endPoint y: 636, distance: 11.6
click at [369, 512] on html "Toggle navigation Home Bank Account List Load By Website Group [OXPLAY] ZEUS138…" at bounding box center [426, 256] width 853 height 512
click at [229, 512] on html "Toggle navigation Home Bank Account List Load By Website Group [OXPLAY] ZEUS138…" at bounding box center [426, 256] width 853 height 512
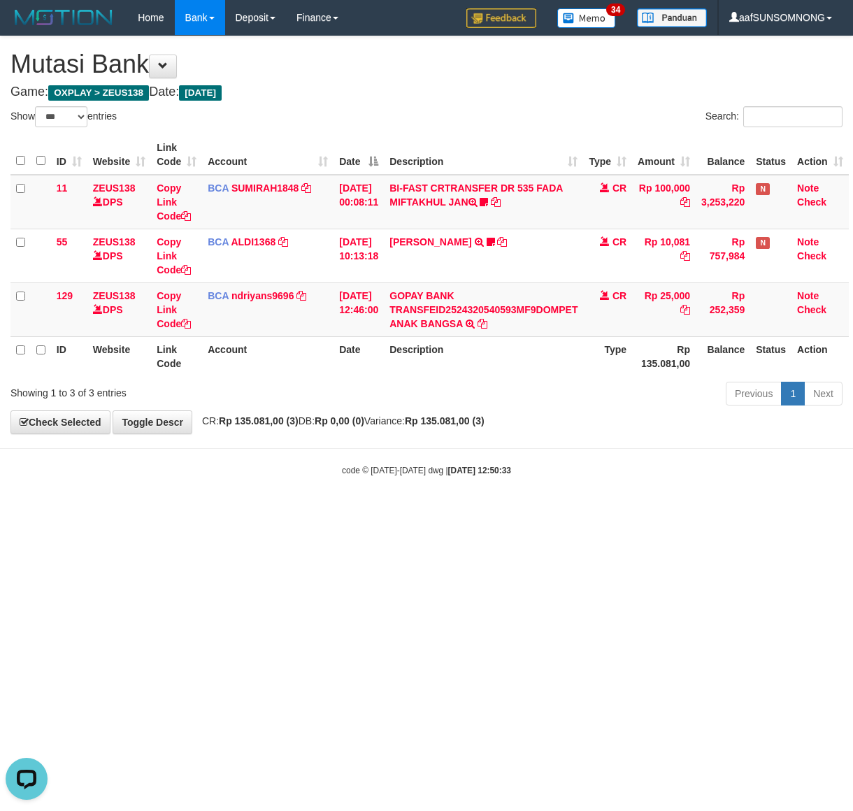
click at [359, 512] on html "Toggle navigation Home Bank Account List Load By Website Group [OXPLAY] ZEUS138…" at bounding box center [426, 256] width 853 height 512
click at [362, 512] on html "Toggle navigation Home Bank Account List Load By Website Group [OXPLAY] ZEUS138…" at bounding box center [426, 256] width 853 height 512
click at [363, 512] on html "Toggle navigation Home Bank Account List Load By Website Group [OXPLAY] ZEUS138…" at bounding box center [426, 256] width 853 height 512
click at [336, 512] on html "Toggle navigation Home Bank Account List Load By Website Group [OXPLAY] ZEUS138…" at bounding box center [426, 256] width 853 height 512
click at [344, 512] on html "Toggle navigation Home Bank Account List Load By Website Group [OXPLAY] ZEUS138…" at bounding box center [426, 256] width 853 height 512
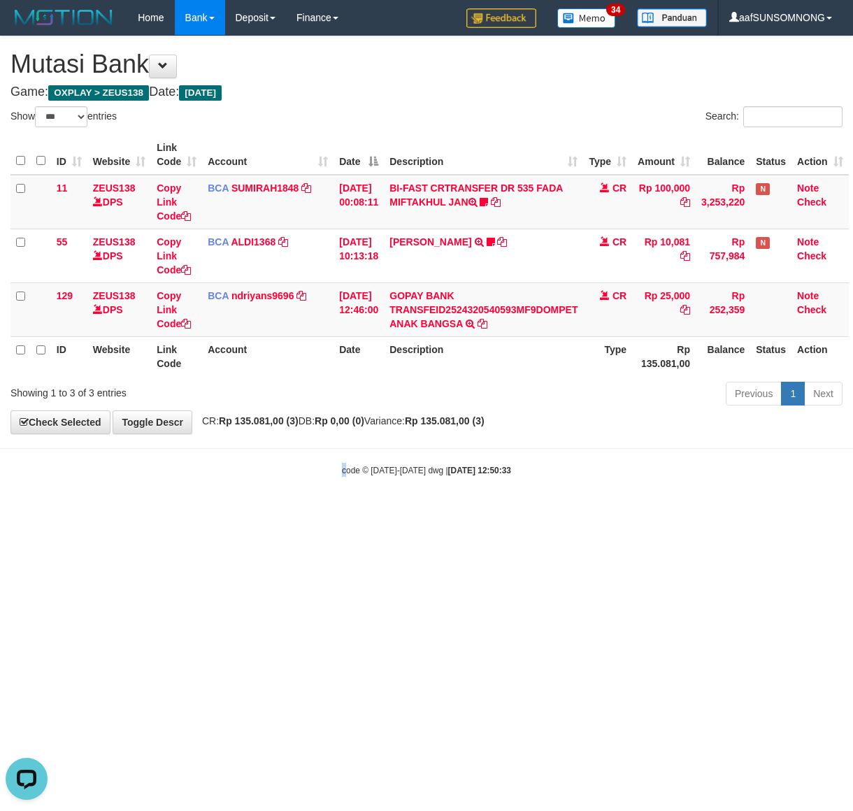
click at [346, 512] on html "Toggle navigation Home Bank Account List Load By Website Group [OXPLAY] ZEUS138…" at bounding box center [426, 256] width 853 height 512
click at [345, 512] on html "Toggle navigation Home Bank Account List Load By Website Group [OXPLAY] ZEUS138…" at bounding box center [426, 256] width 853 height 512
drag, startPoint x: 556, startPoint y: 458, endPoint x: 410, endPoint y: 535, distance: 166.0
click at [570, 462] on body "Toggle navigation Home Bank Account List Load By Website Group [OXPLAY] ZEUS138…" at bounding box center [426, 256] width 853 height 512
click at [246, 512] on html "Toggle navigation Home Bank Account List Load By Website Group [OXPLAY] ZEUS138…" at bounding box center [426, 256] width 853 height 512
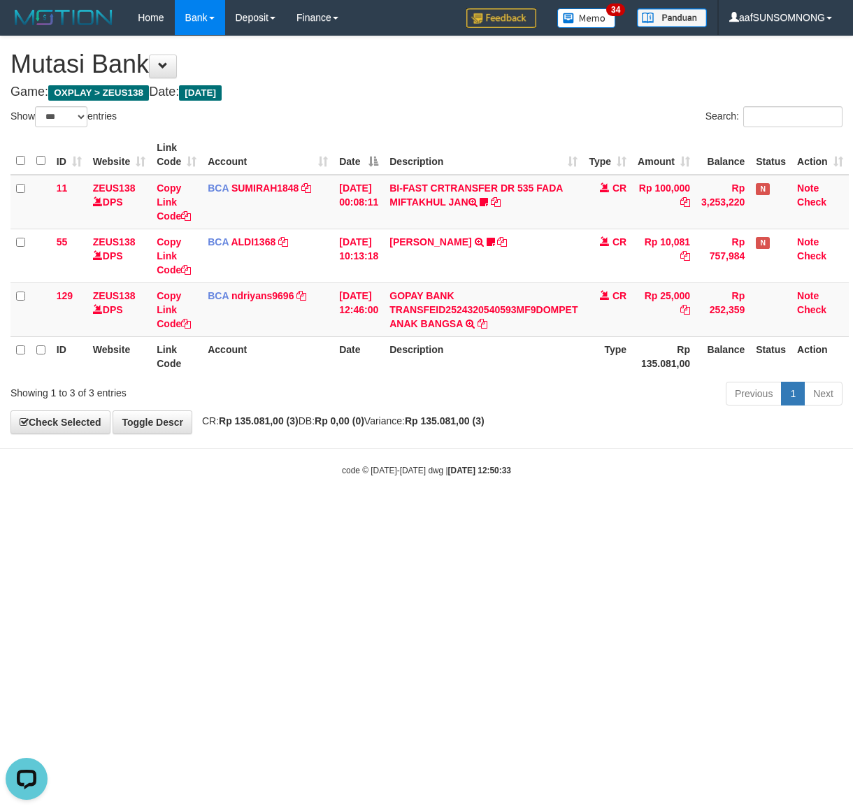
drag, startPoint x: 277, startPoint y: 642, endPoint x: 470, endPoint y: 660, distance: 194.5
click at [280, 512] on html "Toggle navigation Home Bank Account List Load By Website Group [OXPLAY] ZEUS138…" at bounding box center [426, 256] width 853 height 512
drag, startPoint x: 441, startPoint y: 621, endPoint x: 841, endPoint y: 685, distance: 404.9
click at [454, 512] on html "Toggle navigation Home Bank Account List Load By Website Group [OXPLAY] ZEUS138…" at bounding box center [426, 256] width 853 height 512
drag, startPoint x: 396, startPoint y: 535, endPoint x: 405, endPoint y: 536, distance: 9.9
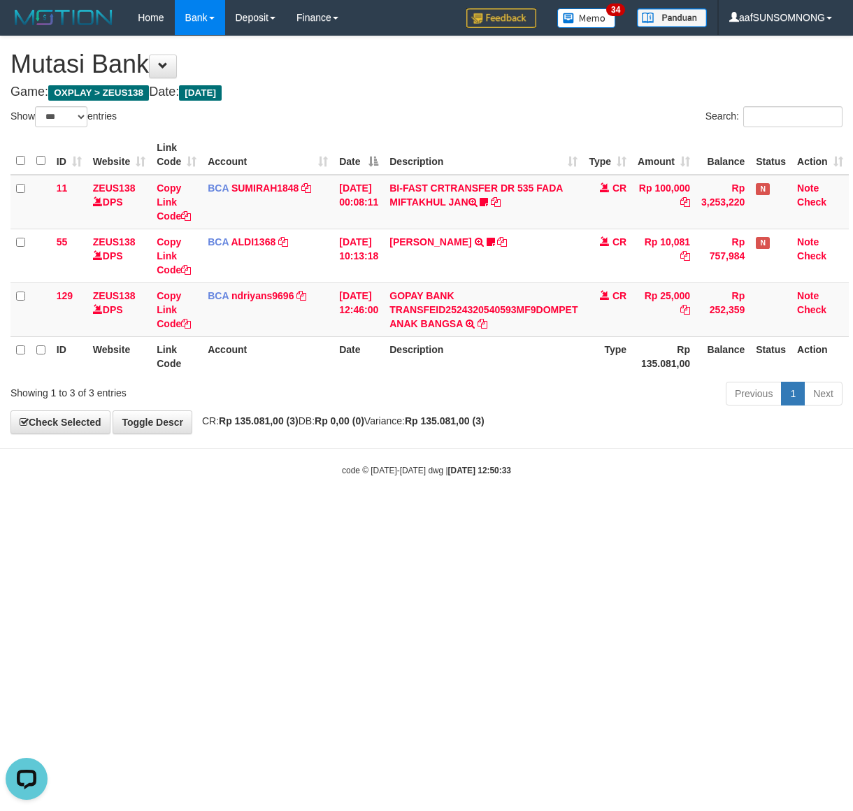
click at [404, 512] on html "Toggle navigation Home Bank Account List Load By Website Group [OXPLAY] ZEUS138…" at bounding box center [426, 256] width 853 height 512
drag, startPoint x: 280, startPoint y: 637, endPoint x: 288, endPoint y: 635, distance: 8.2
click at [284, 512] on html "Toggle navigation Home Bank Account List Load By Website Group [OXPLAY] ZEUS138…" at bounding box center [426, 256] width 853 height 512
drag, startPoint x: 291, startPoint y: 633, endPoint x: 298, endPoint y: 635, distance: 7.3
click at [298, 512] on html "Toggle navigation Home Bank Account List Load By Website Group [OXPLAY] ZEUS138…" at bounding box center [426, 256] width 853 height 512
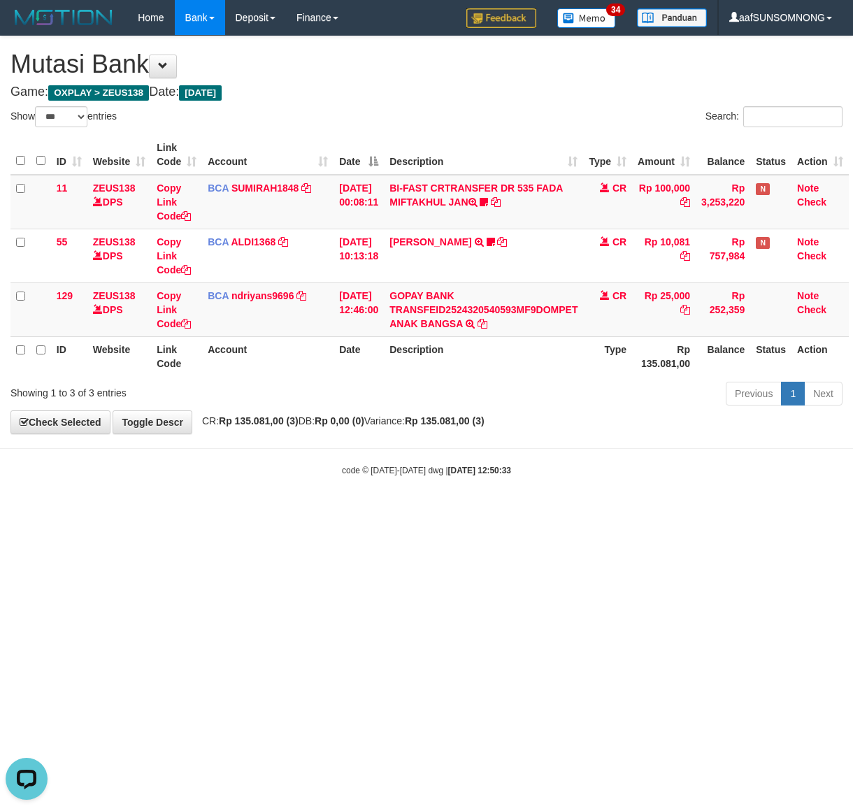
click at [306, 512] on html "Toggle navigation Home Bank Account List Load By Website Group [OXPLAY] ZEUS138…" at bounding box center [426, 256] width 853 height 512
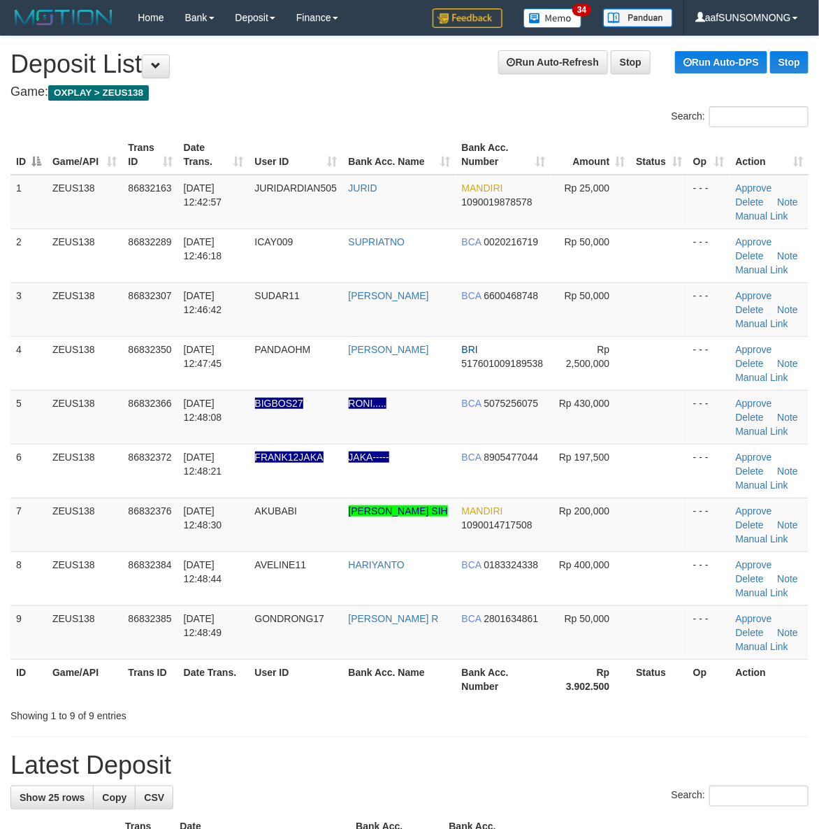
drag, startPoint x: 413, startPoint y: 773, endPoint x: 756, endPoint y: 721, distance: 346.4
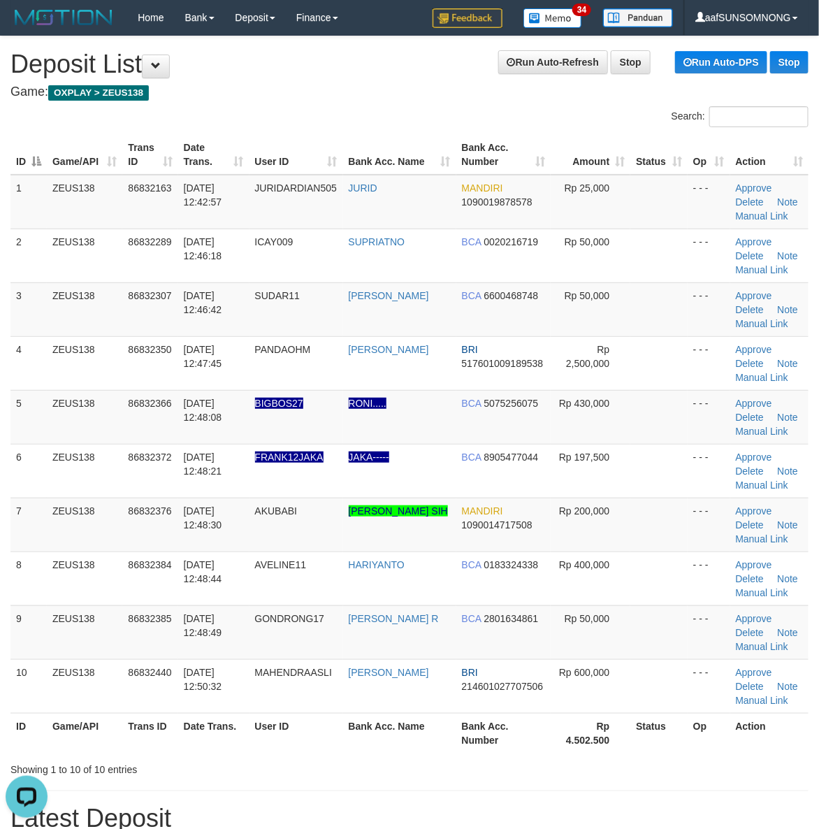
drag, startPoint x: 616, startPoint y: 767, endPoint x: 832, endPoint y: 745, distance: 217.1
click at [626, 767] on div "Showing 1 to 10 of 10 entries" at bounding box center [409, 767] width 819 height 20
drag, startPoint x: 638, startPoint y: 781, endPoint x: 828, endPoint y: 742, distance: 194.0
drag, startPoint x: 644, startPoint y: 742, endPoint x: 767, endPoint y: 743, distance: 123.0
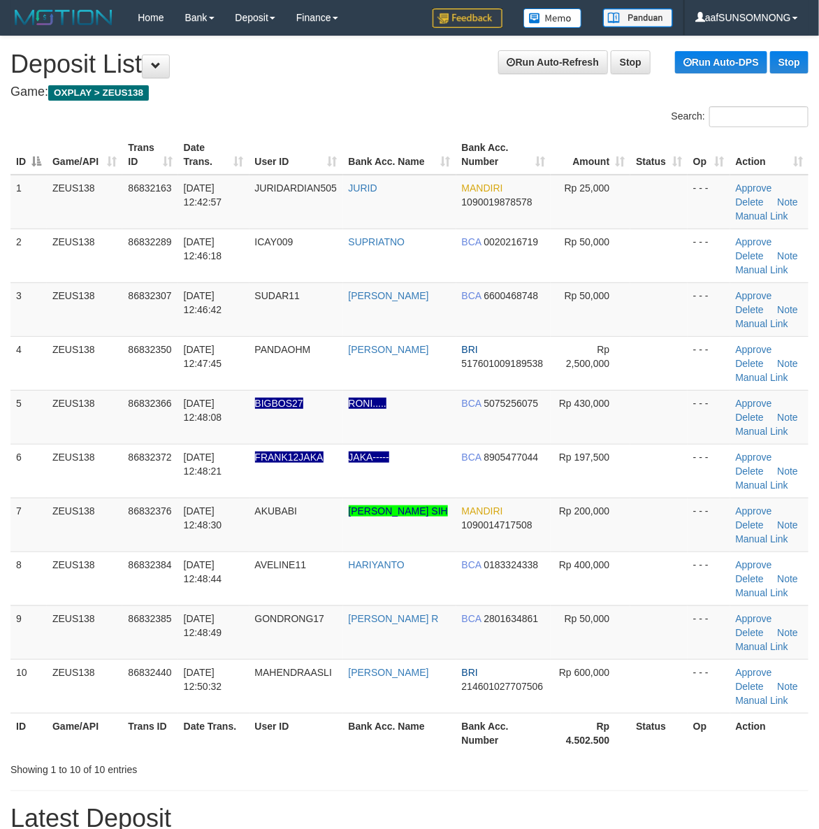
click at [674, 749] on th "Status" at bounding box center [658, 733] width 57 height 40
drag, startPoint x: 637, startPoint y: 749, endPoint x: 658, endPoint y: 746, distance: 21.1
click at [647, 749] on th "Status" at bounding box center [658, 733] width 57 height 40
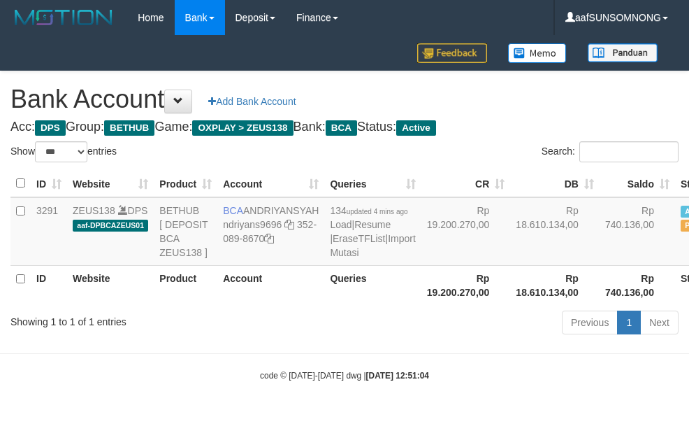
select select "***"
drag, startPoint x: 274, startPoint y: 296, endPoint x: 294, endPoint y: 298, distance: 20.4
click at [274, 297] on th "Account" at bounding box center [270, 285] width 107 height 40
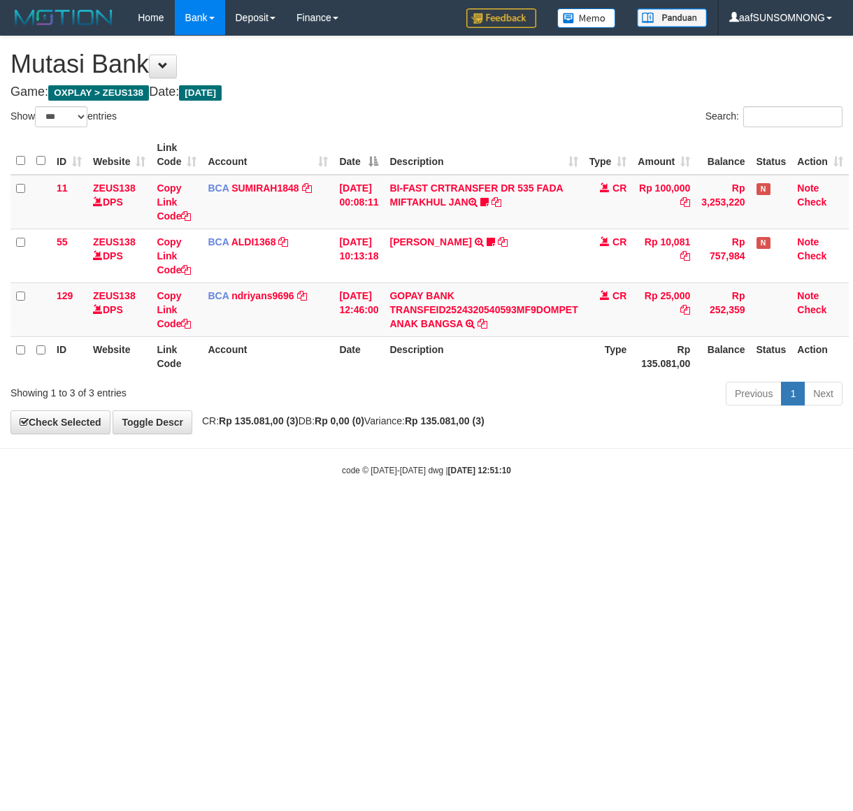
select select "***"
drag, startPoint x: 255, startPoint y: 591, endPoint x: 270, endPoint y: 591, distance: 15.4
click at [257, 512] on html "Toggle navigation Home Bank Account List Load By Website Group [OXPLAY] ZEUS138…" at bounding box center [426, 256] width 853 height 512
drag, startPoint x: 269, startPoint y: 589, endPoint x: 277, endPoint y: 588, distance: 8.4
click at [270, 512] on html "Toggle navigation Home Bank Account List Load By Website Group [OXPLAY] ZEUS138…" at bounding box center [426, 256] width 853 height 512
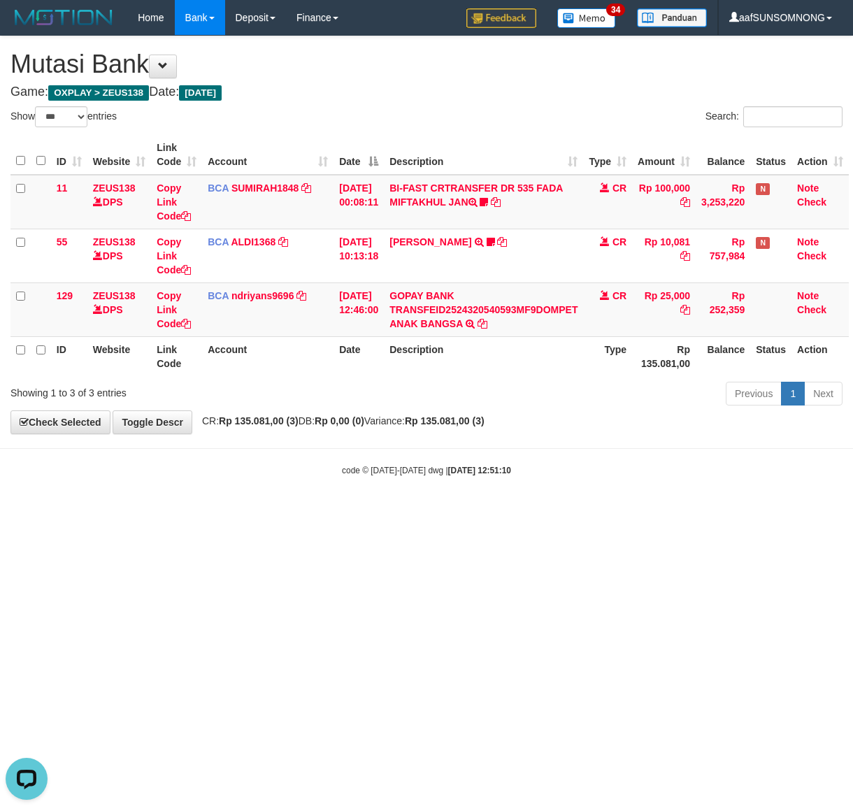
drag, startPoint x: 271, startPoint y: 586, endPoint x: 298, endPoint y: 582, distance: 26.8
click at [277, 512] on html "Toggle navigation Home Bank Account List Load By Website Group [OXPLAY] ZEUS138…" at bounding box center [426, 256] width 853 height 512
drag, startPoint x: 206, startPoint y: 587, endPoint x: 347, endPoint y: 586, distance: 141.2
click at [212, 512] on html "Toggle navigation Home Bank Account List Load By Website Group [OXPLAY] ZEUS138…" at bounding box center [426, 256] width 853 height 512
drag, startPoint x: 398, startPoint y: 628, endPoint x: 410, endPoint y: 626, distance: 11.4
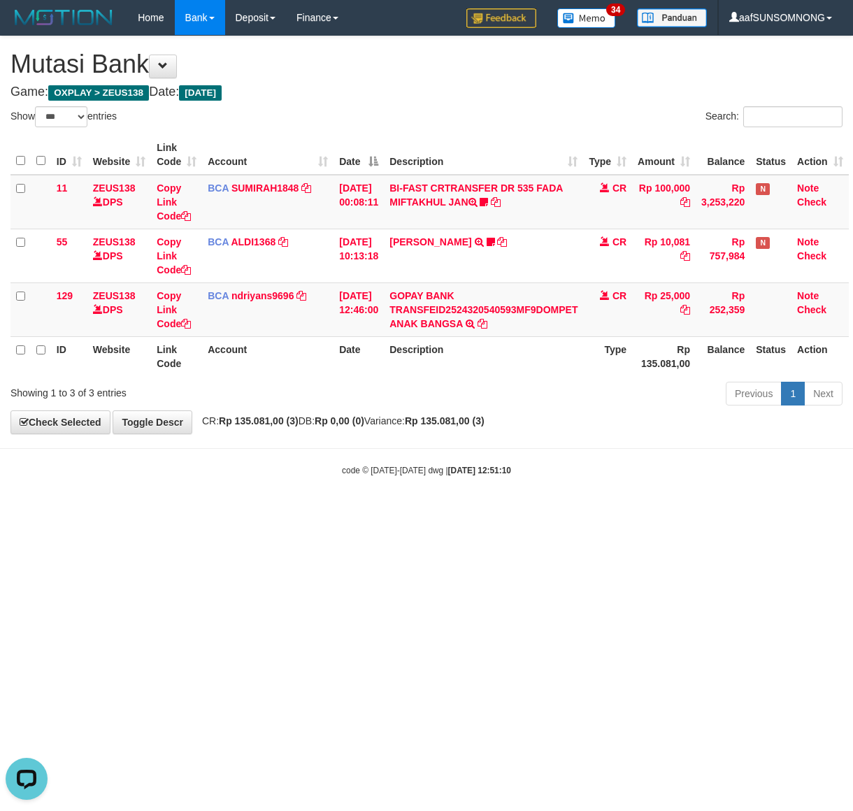
click at [407, 512] on html "Toggle navigation Home Bank Account List Load By Website Group [OXPLAY] ZEUS138…" at bounding box center [426, 256] width 853 height 512
drag, startPoint x: 361, startPoint y: 633, endPoint x: 368, endPoint y: 631, distance: 7.1
click at [364, 512] on html "Toggle navigation Home Bank Account List Load By Website Group [OXPLAY] ZEUS138…" at bounding box center [426, 256] width 853 height 512
click at [381, 512] on html "Toggle navigation Home Bank Account List Load By Website Group [OXPLAY] ZEUS138…" at bounding box center [426, 256] width 853 height 512
drag, startPoint x: 347, startPoint y: 635, endPoint x: 355, endPoint y: 634, distance: 7.7
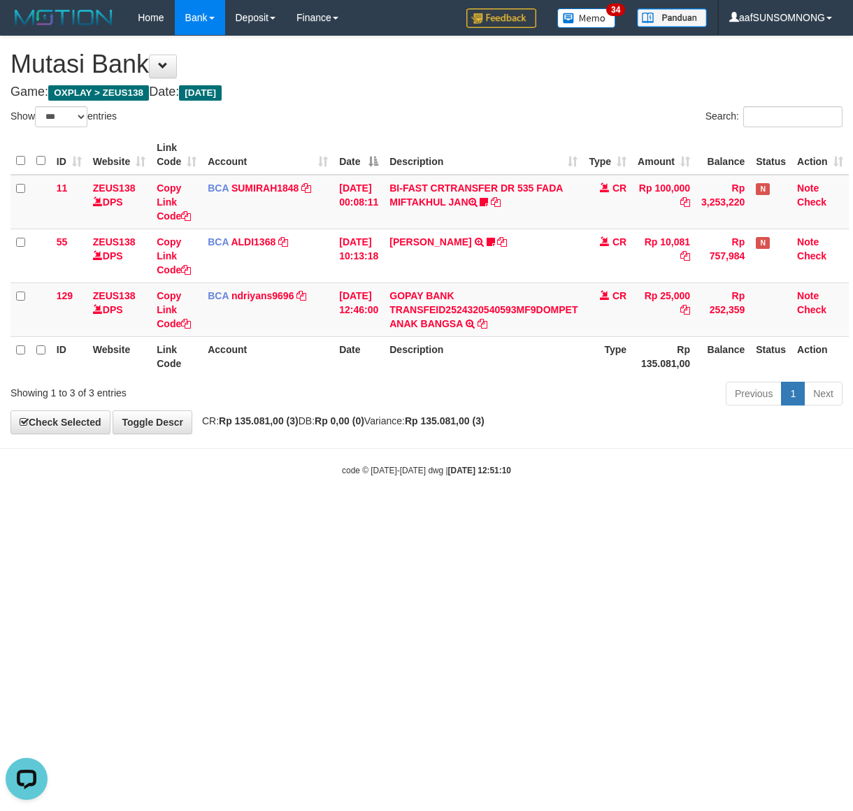
click at [349, 512] on html "Toggle navigation Home Bank Account List Load By Website Group [OXPLAY] ZEUS138…" at bounding box center [426, 256] width 853 height 512
click at [354, 512] on html "Toggle navigation Home Bank Account List Load By Website Group [OXPLAY] ZEUS138…" at bounding box center [426, 256] width 853 height 512
click at [340, 512] on html "Toggle navigation Home Bank Account List Load By Website Group [OXPLAY] ZEUS138…" at bounding box center [426, 256] width 853 height 512
click at [346, 512] on html "Toggle navigation Home Bank Account List Load By Website Group [OXPLAY] ZEUS138…" at bounding box center [426, 256] width 853 height 512
click at [336, 512] on html "Toggle navigation Home Bank Account List Load By Website Group [OXPLAY] ZEUS138…" at bounding box center [426, 256] width 853 height 512
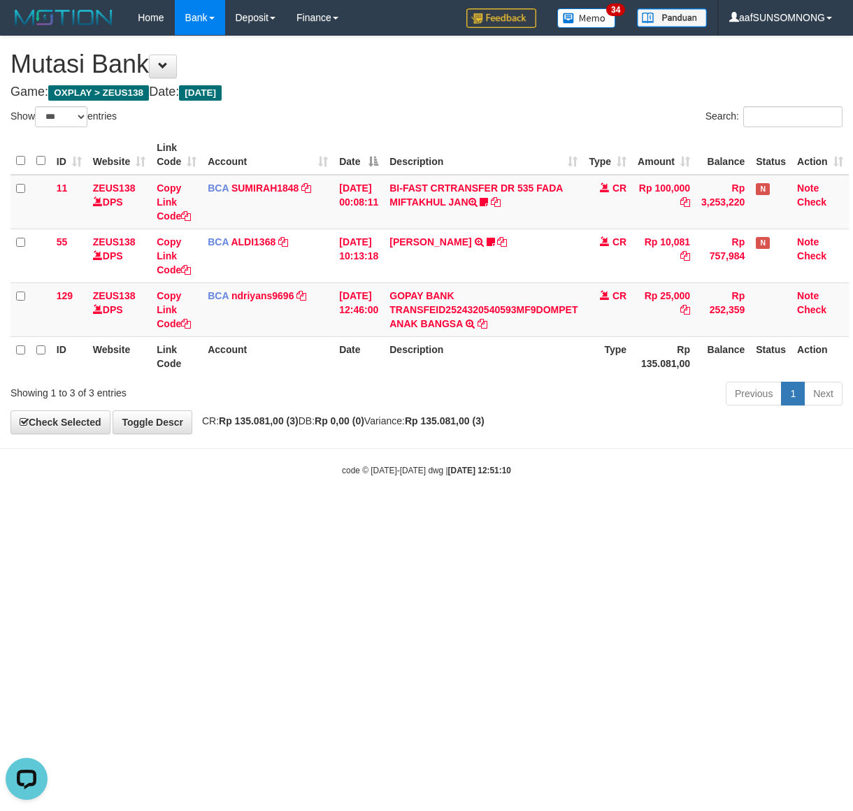
click at [335, 512] on html "Toggle navigation Home Bank Account List Load By Website Group [OXPLAY] ZEUS138…" at bounding box center [426, 256] width 853 height 512
click at [337, 512] on html "Toggle navigation Home Bank Account List Load By Website Group [OXPLAY] ZEUS138…" at bounding box center [426, 256] width 853 height 512
click at [335, 512] on html "Toggle navigation Home Bank Account List Load By Website Group [OXPLAY] ZEUS138…" at bounding box center [426, 256] width 853 height 512
drag, startPoint x: 263, startPoint y: 626, endPoint x: 273, endPoint y: 626, distance: 9.8
click at [270, 512] on html "Toggle navigation Home Bank Account List Load By Website Group [OXPLAY] ZEUS138…" at bounding box center [426, 256] width 853 height 512
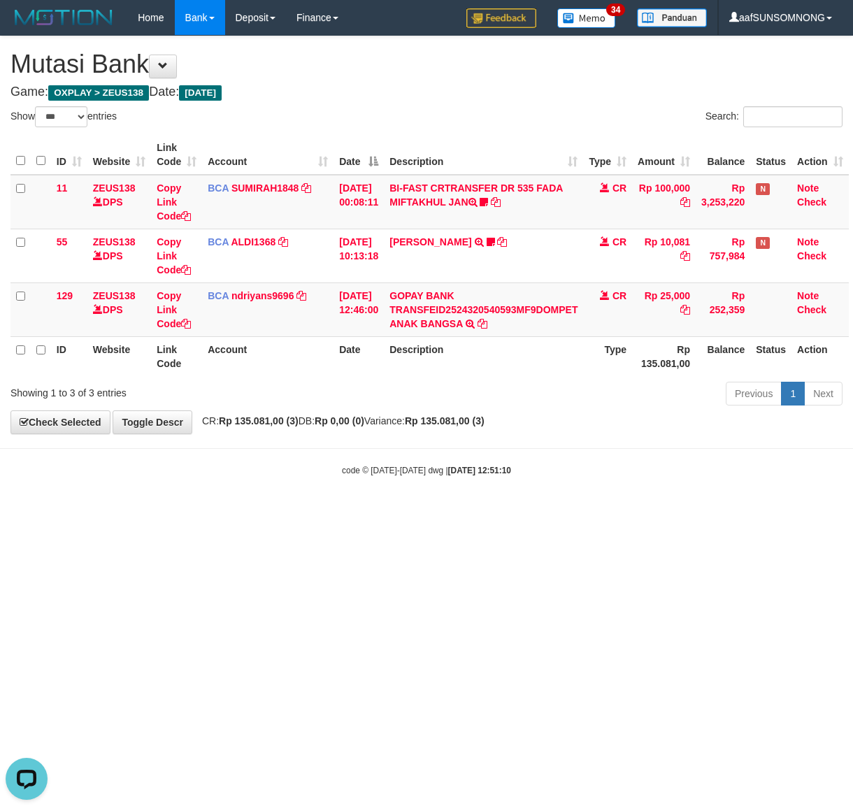
drag, startPoint x: 261, startPoint y: 620, endPoint x: 269, endPoint y: 621, distance: 8.4
click at [264, 512] on html "Toggle navigation Home Bank Account List Load By Website Group [OXPLAY] ZEUS138…" at bounding box center [426, 256] width 853 height 512
drag, startPoint x: 263, startPoint y: 621, endPoint x: 275, endPoint y: 622, distance: 11.3
click at [273, 512] on html "Toggle navigation Home Bank Account List Load By Website Group [OXPLAY] ZEUS138…" at bounding box center [426, 256] width 853 height 512
drag, startPoint x: 262, startPoint y: 624, endPoint x: 270, endPoint y: 626, distance: 7.8
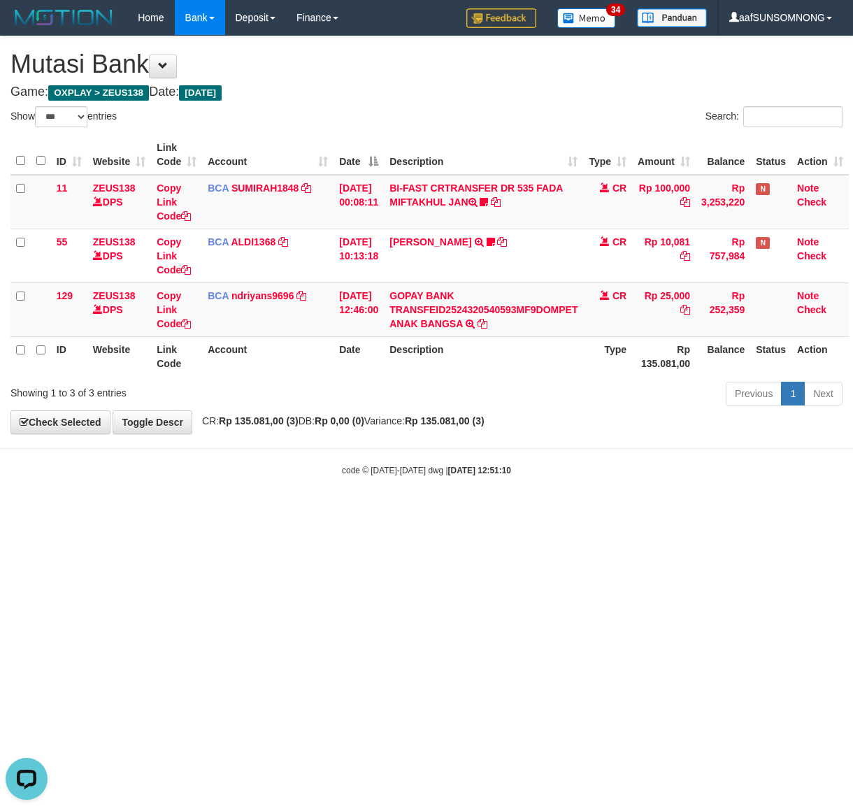
click at [266, 512] on html "Toggle navigation Home Bank Account List Load By Website Group [OXPLAY] ZEUS138…" at bounding box center [426, 256] width 853 height 512
drag, startPoint x: 269, startPoint y: 624, endPoint x: 290, endPoint y: 623, distance: 21.0
click at [271, 512] on html "Toggle navigation Home Bank Account List Load By Website Group [OXPLAY] ZEUS138…" at bounding box center [426, 256] width 853 height 512
drag, startPoint x: 291, startPoint y: 626, endPoint x: 298, endPoint y: 623, distance: 8.2
click at [294, 512] on html "Toggle navigation Home Bank Account List Load By Website Group [OXPLAY] ZEUS138…" at bounding box center [426, 256] width 853 height 512
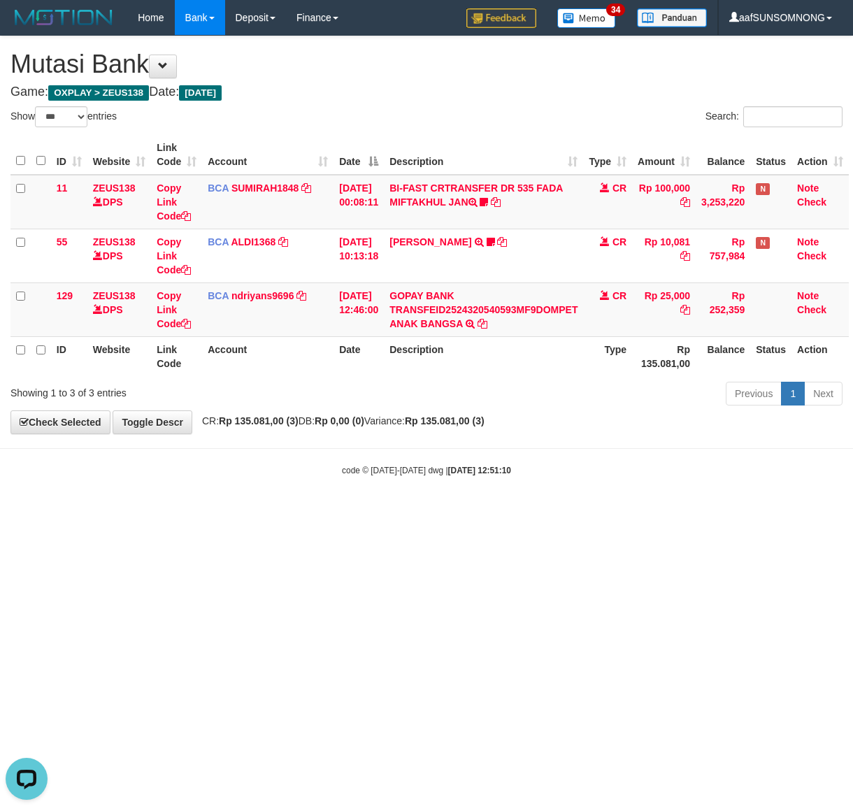
drag, startPoint x: 205, startPoint y: 582, endPoint x: 218, endPoint y: 581, distance: 13.3
click at [215, 512] on html "Toggle navigation Home Bank Account List Load By Website Group [OXPLAY] ZEUS138…" at bounding box center [426, 256] width 853 height 512
click at [354, 512] on html "Toggle navigation Home Bank Account List Load By Website Group [OXPLAY] ZEUS138…" at bounding box center [426, 256] width 853 height 512
click at [362, 512] on html "Toggle navigation Home Bank Account List Load By Website Group [OXPLAY] ZEUS138…" at bounding box center [426, 256] width 853 height 512
click at [364, 512] on html "Toggle navigation Home Bank Account List Load By Website Group [OXPLAY] ZEUS138…" at bounding box center [426, 256] width 853 height 512
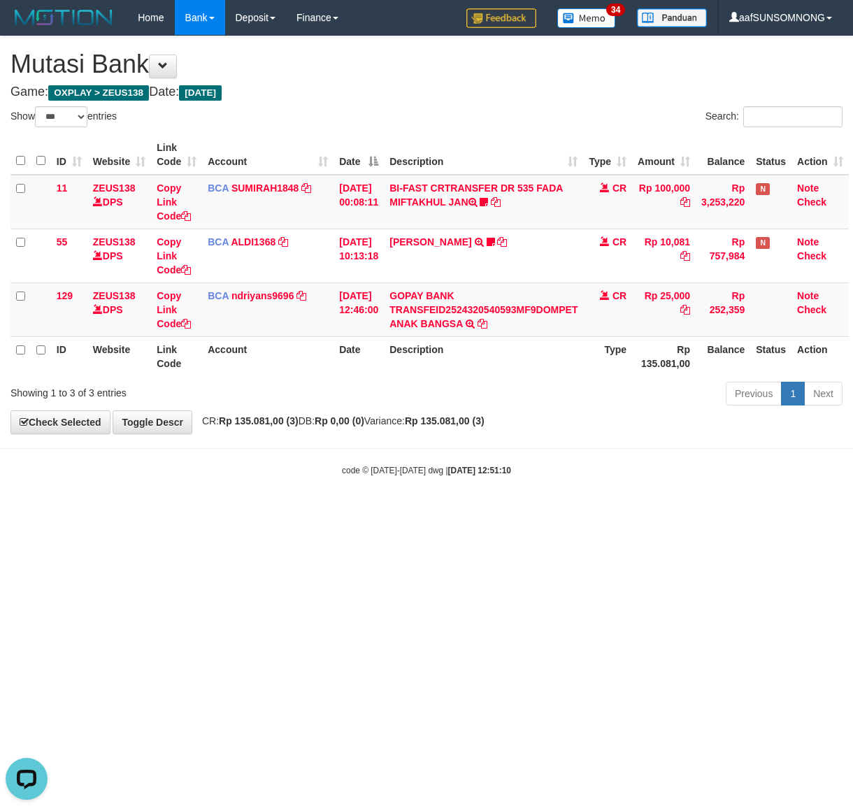
click at [349, 512] on html "Toggle navigation Home Bank Account List Load By Website Group [OXPLAY] ZEUS138…" at bounding box center [426, 256] width 853 height 512
drag, startPoint x: 346, startPoint y: 533, endPoint x: 201, endPoint y: 670, distance: 199.2
click at [347, 512] on html "Toggle navigation Home Bank Account List Load By Website Group [OXPLAY] ZEUS138…" at bounding box center [426, 256] width 853 height 512
drag, startPoint x: 254, startPoint y: 592, endPoint x: 270, endPoint y: 592, distance: 16.1
click at [263, 512] on html "Toggle navigation Home Bank Account List Load By Website Group [OXPLAY] ZEUS138…" at bounding box center [426, 256] width 853 height 512
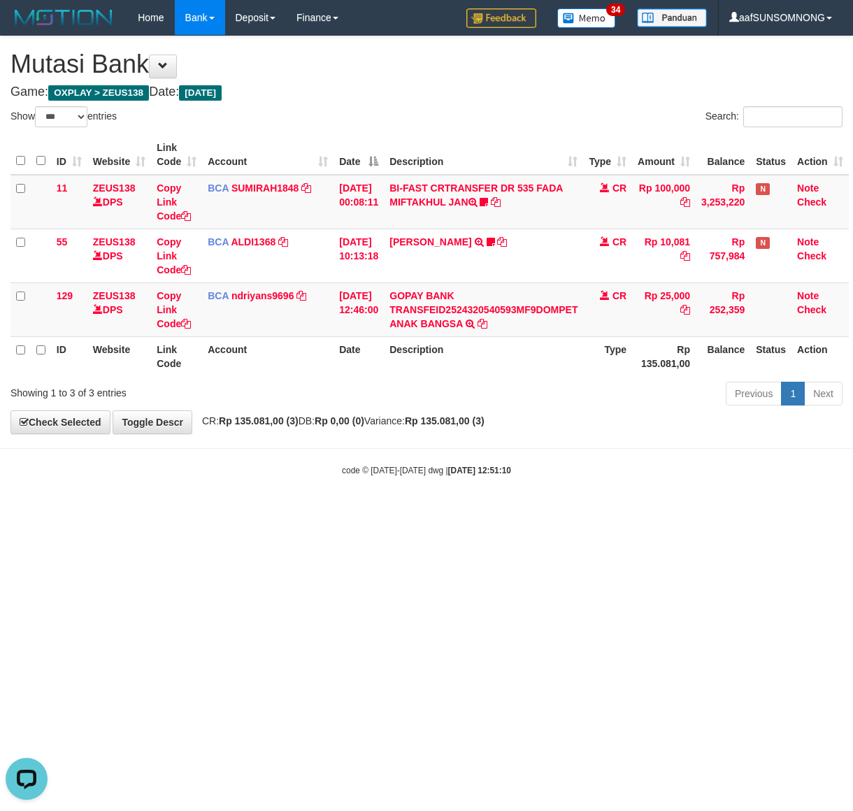
drag, startPoint x: 245, startPoint y: 594, endPoint x: 274, endPoint y: 595, distance: 29.4
click at [250, 512] on html "Toggle navigation Home Bank Account List Load By Website Group [OXPLAY] ZEUS138…" at bounding box center [426, 256] width 853 height 512
click at [275, 512] on html "Toggle navigation Home Bank Account List Load By Website Group [OXPLAY] ZEUS138…" at bounding box center [426, 256] width 853 height 512
click at [277, 512] on html "Toggle navigation Home Bank Account List Load By Website Group [OXPLAY] ZEUS138…" at bounding box center [426, 256] width 853 height 512
drag, startPoint x: 269, startPoint y: 591, endPoint x: 287, endPoint y: 586, distance: 18.8
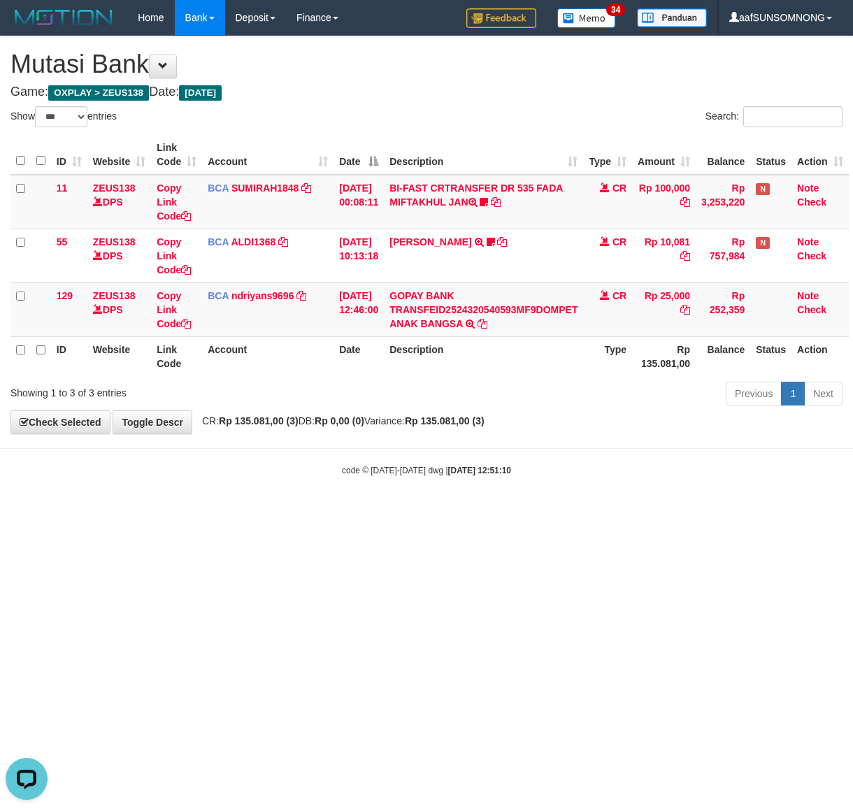
click at [273, 512] on html "Toggle navigation Home Bank Account List Load By Website Group [OXPLAY] ZEUS138…" at bounding box center [426, 256] width 853 height 512
drag, startPoint x: 294, startPoint y: 546, endPoint x: 302, endPoint y: 549, distance: 8.4
click at [299, 512] on html "Toggle navigation Home Bank Account List Load By Website Group [OXPLAY] ZEUS138…" at bounding box center [426, 256] width 853 height 512
click at [294, 512] on html "Toggle navigation Home Bank Account List Load By Website Group [OXPLAY] ZEUS138…" at bounding box center [426, 256] width 853 height 512
drag, startPoint x: 296, startPoint y: 556, endPoint x: 315, endPoint y: 554, distance: 19.6
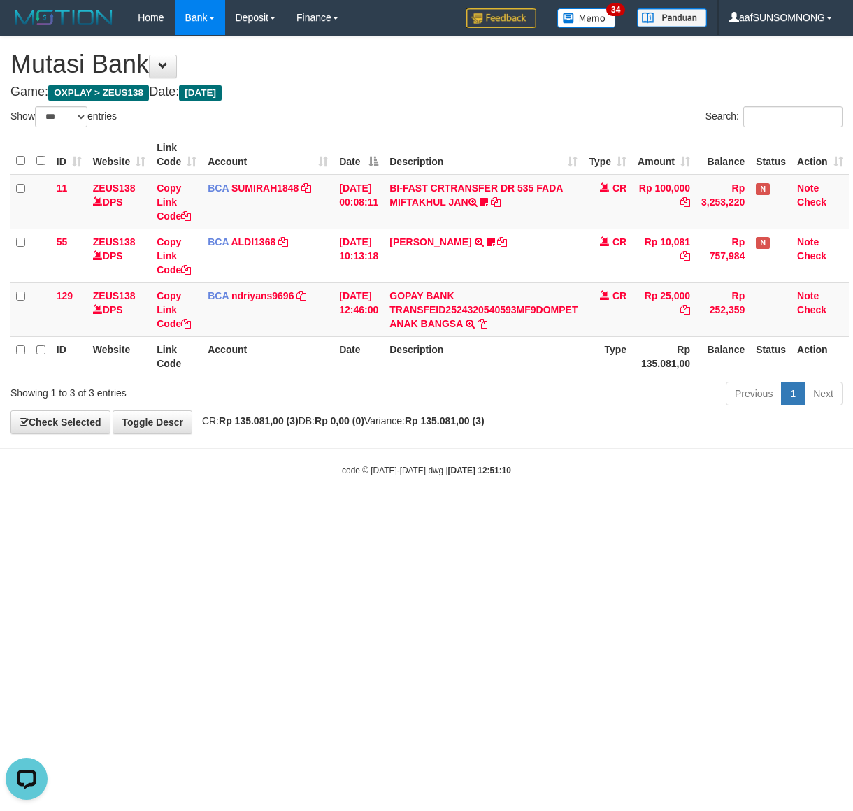
click at [299, 512] on html "Toggle navigation Home Bank Account List Load By Website Group [OXPLAY] ZEUS138…" at bounding box center [426, 256] width 853 height 512
click at [322, 512] on html "Toggle navigation Home Bank Account List Load By Website Group [OXPLAY] ZEUS138…" at bounding box center [426, 256] width 853 height 512
click at [323, 512] on html "Toggle navigation Home Bank Account List Load By Website Group [OXPLAY] ZEUS138…" at bounding box center [426, 256] width 853 height 512
click at [329, 512] on html "Toggle navigation Home Bank Account List Load By Website Group [OXPLAY] ZEUS138…" at bounding box center [426, 256] width 853 height 512
click at [330, 512] on html "Toggle navigation Home Bank Account List Load By Website Group [OXPLAY] ZEUS138…" at bounding box center [426, 256] width 853 height 512
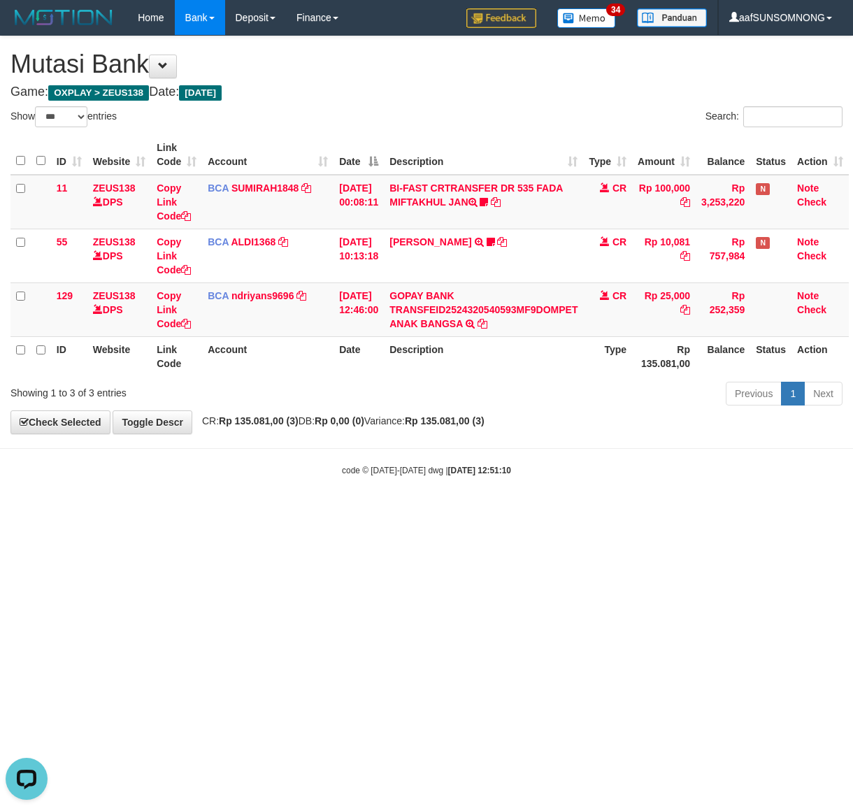
click at [332, 512] on html "Toggle navigation Home Bank Account List Load By Website Group [OXPLAY] ZEUS138…" at bounding box center [426, 256] width 853 height 512
drag, startPoint x: 222, startPoint y: 540, endPoint x: 231, endPoint y: 540, distance: 9.1
click at [227, 512] on html "Toggle navigation Home Bank Account List Load By Website Group [OXPLAY] ZEUS138…" at bounding box center [426, 256] width 853 height 512
drag, startPoint x: 248, startPoint y: 533, endPoint x: 257, endPoint y: 533, distance: 8.4
click at [256, 512] on html "Toggle navigation Home Bank Account List Load By Website Group [OXPLAY] ZEUS138…" at bounding box center [426, 256] width 853 height 512
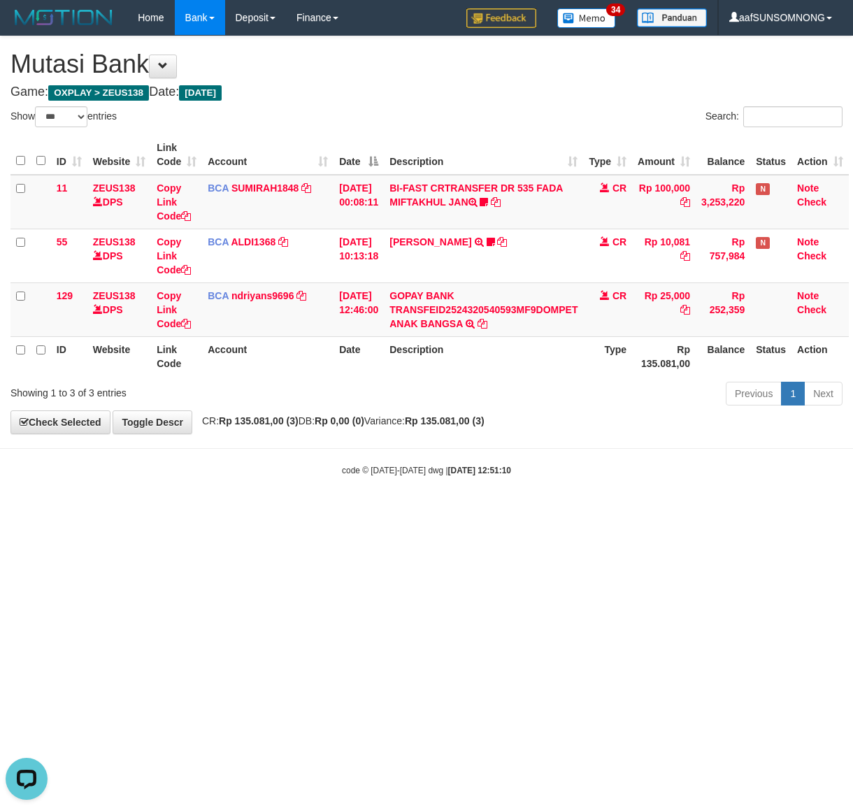
click at [267, 505] on body "Toggle navigation Home Bank Account List Load By Website Group [OXPLAY] ZEUS138…" at bounding box center [426, 256] width 853 height 512
drag, startPoint x: 268, startPoint y: 505, endPoint x: 287, endPoint y: 507, distance: 19.1
click at [280, 507] on body "Toggle navigation Home Bank Account List Load By Website Group [OXPLAY] ZEUS138…" at bounding box center [426, 256] width 853 height 512
drag, startPoint x: 297, startPoint y: 514, endPoint x: 309, endPoint y: 511, distance: 12.2
click at [298, 512] on html "Toggle navigation Home Bank Account List Load By Website Group [OXPLAY] ZEUS138…" at bounding box center [426, 256] width 853 height 512
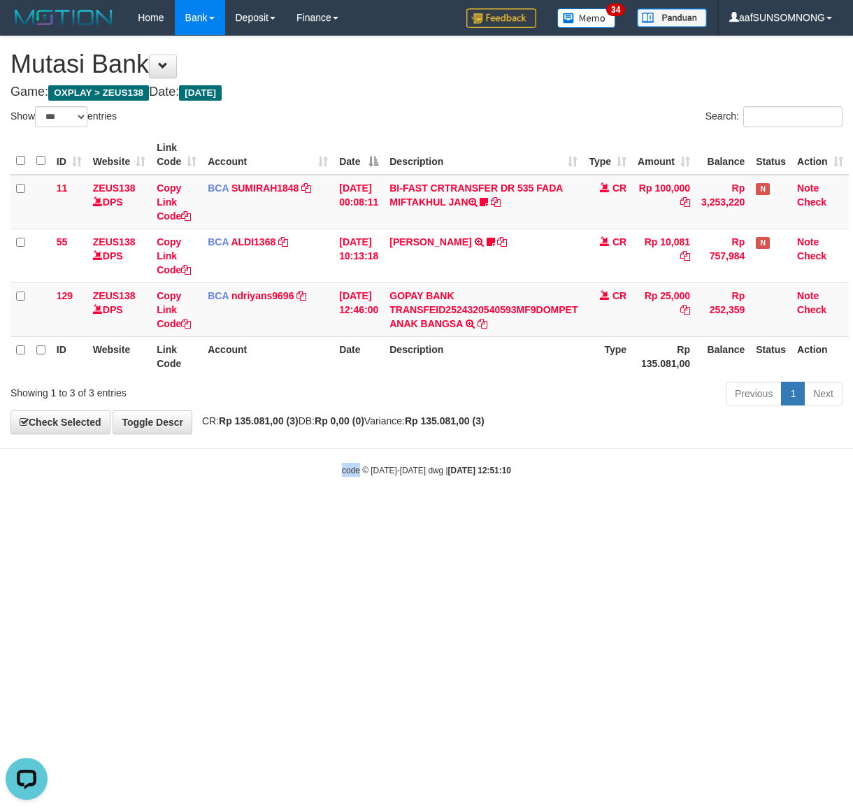
click at [312, 511] on body "Toggle navigation Home Bank Account List Load By Website Group [OXPLAY] ZEUS138…" at bounding box center [426, 256] width 853 height 512
click at [292, 512] on html "Toggle navigation Home Bank Account List Load By Website Group [OXPLAY] ZEUS138…" at bounding box center [426, 256] width 853 height 512
drag, startPoint x: 295, startPoint y: 564, endPoint x: 305, endPoint y: 563, distance: 10.6
click at [298, 512] on html "Toggle navigation Home Bank Account List Load By Website Group [OXPLAY] ZEUS138…" at bounding box center [426, 256] width 853 height 512
click at [303, 512] on html "Toggle navigation Home Bank Account List Load By Website Group [OXPLAY] ZEUS138…" at bounding box center [426, 256] width 853 height 512
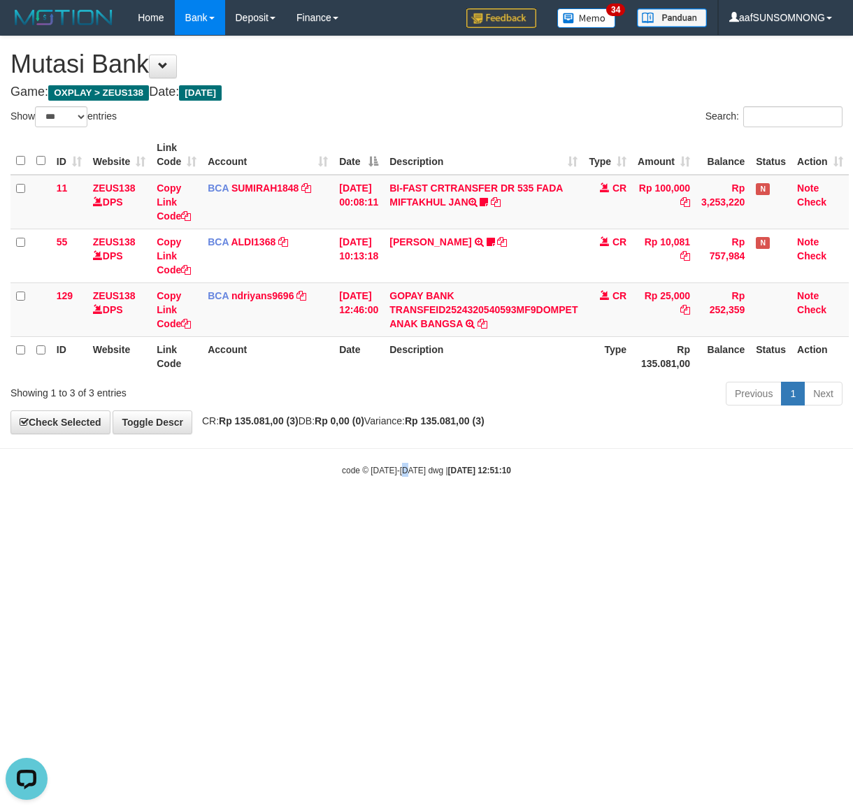
click at [404, 512] on html "Toggle navigation Home Bank Account List Load By Website Group [OXPLAY] ZEUS138…" at bounding box center [426, 256] width 853 height 512
click at [284, 512] on html "Toggle navigation Home Bank Account List Load By Website Group [OXPLAY] ZEUS138…" at bounding box center [426, 256] width 853 height 512
drag, startPoint x: 264, startPoint y: 535, endPoint x: 275, endPoint y: 536, distance: 10.6
click at [271, 512] on html "Toggle navigation Home Bank Account List Load By Website Group [OXPLAY] ZEUS138…" at bounding box center [426, 256] width 853 height 512
drag, startPoint x: 389, startPoint y: 563, endPoint x: 851, endPoint y: 543, distance: 463.1
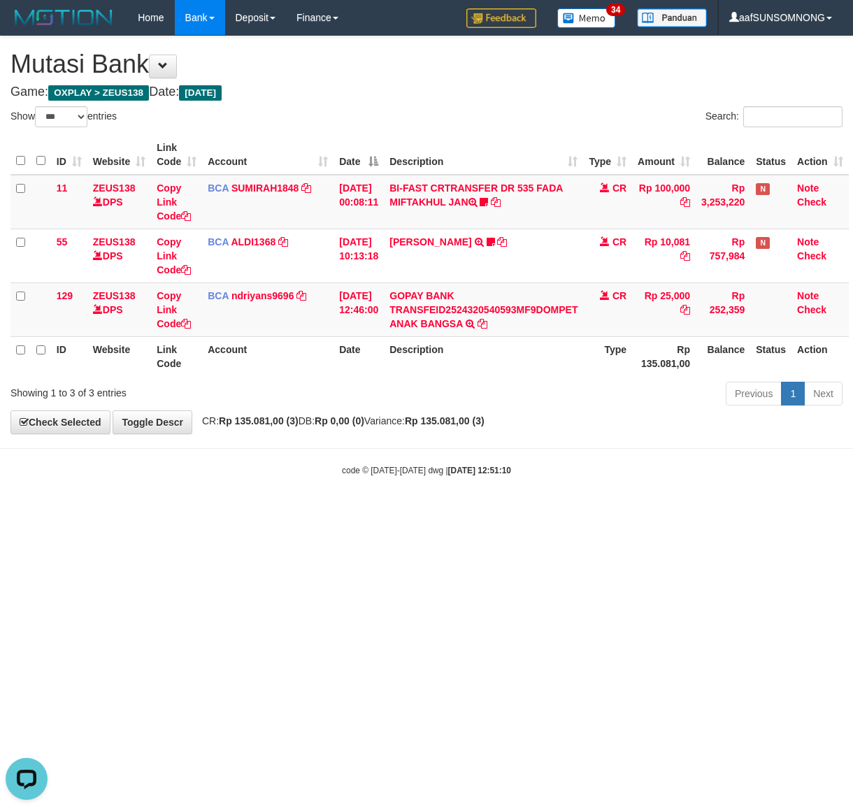
click at [396, 512] on html "Toggle navigation Home Bank Account List Load By Website Group [OXPLAY] ZEUS138…" at bounding box center [426, 256] width 853 height 512
drag, startPoint x: 340, startPoint y: 479, endPoint x: 352, endPoint y: 477, distance: 12.2
click at [346, 480] on body "Toggle navigation Home Bank Account List Load By Website Group [OXPLAY] ZEUS138…" at bounding box center [426, 256] width 853 height 512
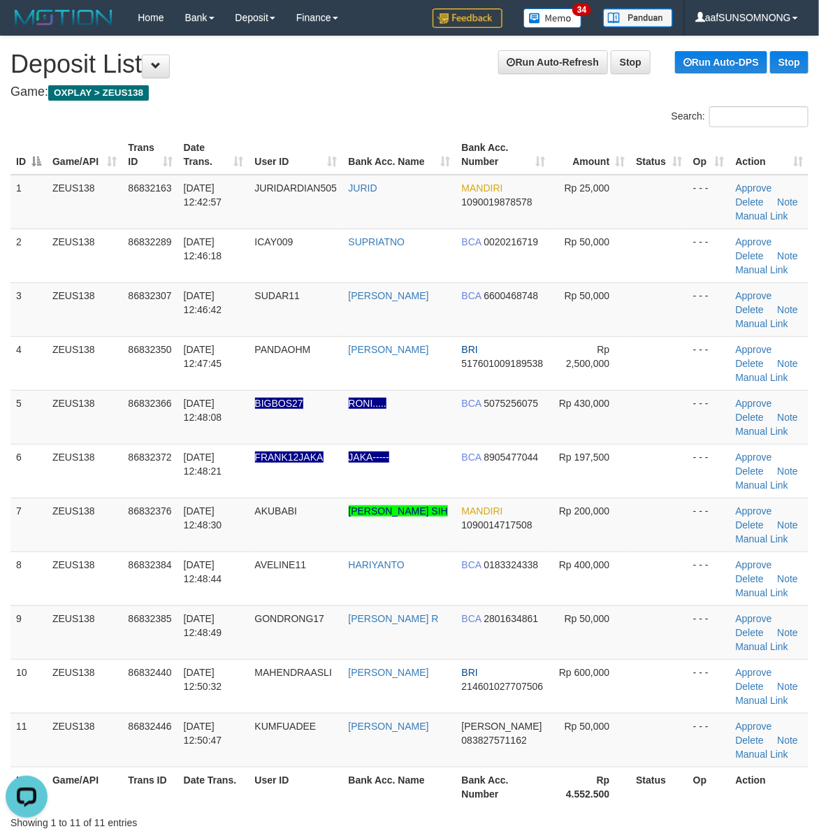
drag, startPoint x: 661, startPoint y: 598, endPoint x: 829, endPoint y: 589, distance: 168.0
click at [692, 595] on tr "8 ZEUS138 86832384 [DATE] 12:48:44 AVELINE11 HARIYANTO BCA 0183324338 Rp 400,00…" at bounding box center [409, 578] width 798 height 54
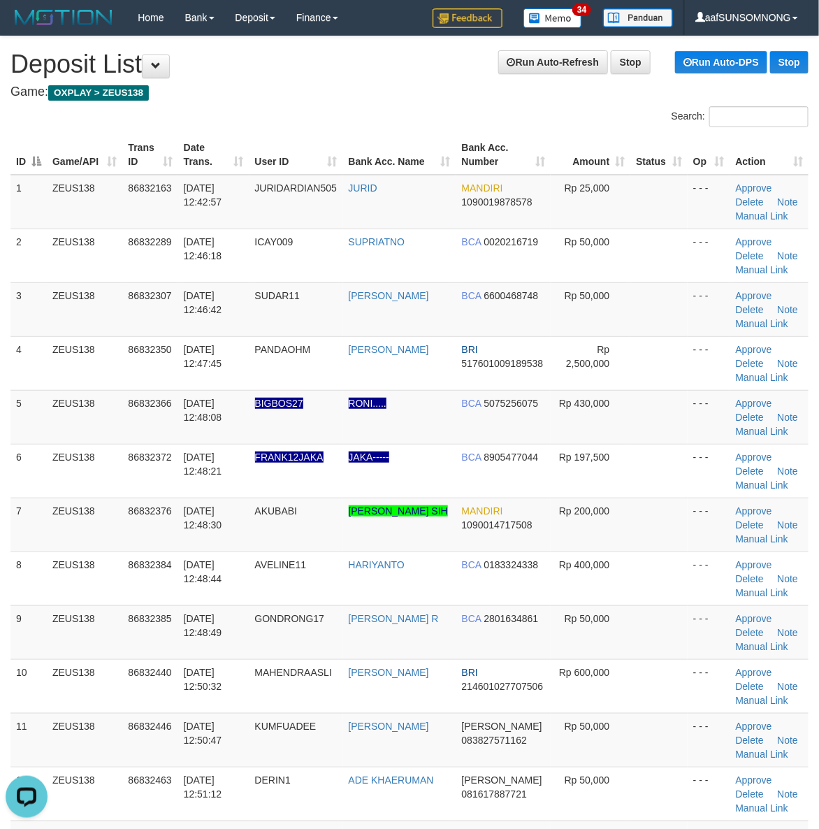
drag, startPoint x: 644, startPoint y: 535, endPoint x: 829, endPoint y: 526, distance: 185.4
click at [645, 535] on td at bounding box center [658, 525] width 57 height 54
drag, startPoint x: 634, startPoint y: 512, endPoint x: 828, endPoint y: 517, distance: 194.4
click at [638, 514] on td at bounding box center [658, 525] width 57 height 54
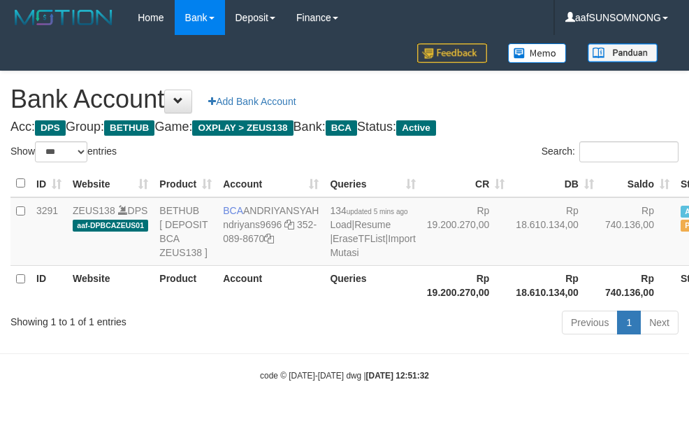
select select "***"
click at [295, 339] on div "Previous 1 Next" at bounding box center [488, 324] width 402 height 30
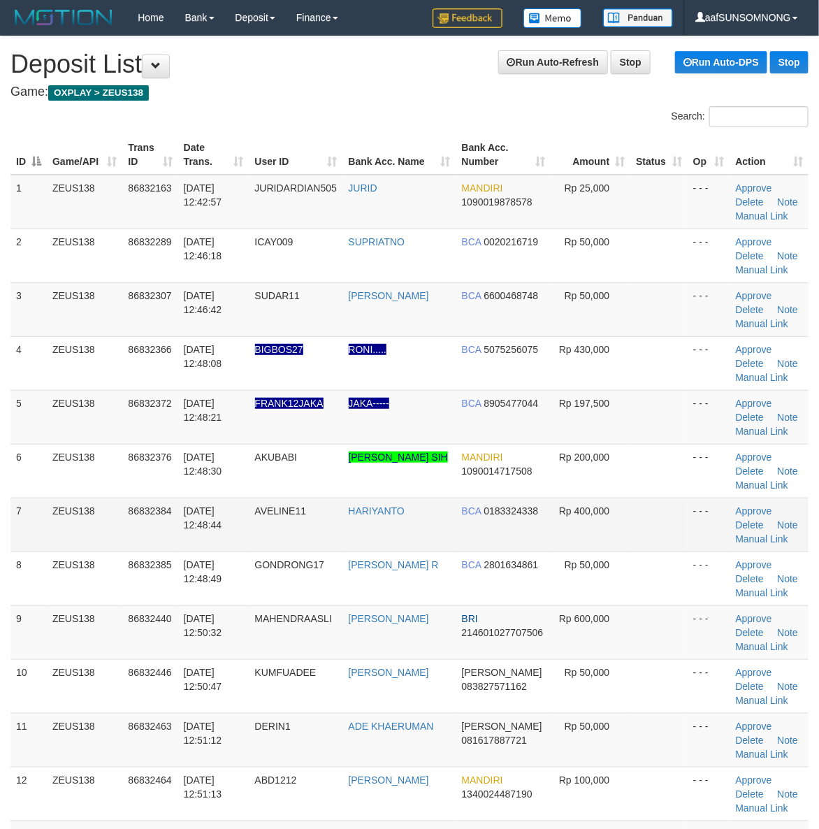
click at [664, 501] on td at bounding box center [658, 525] width 57 height 54
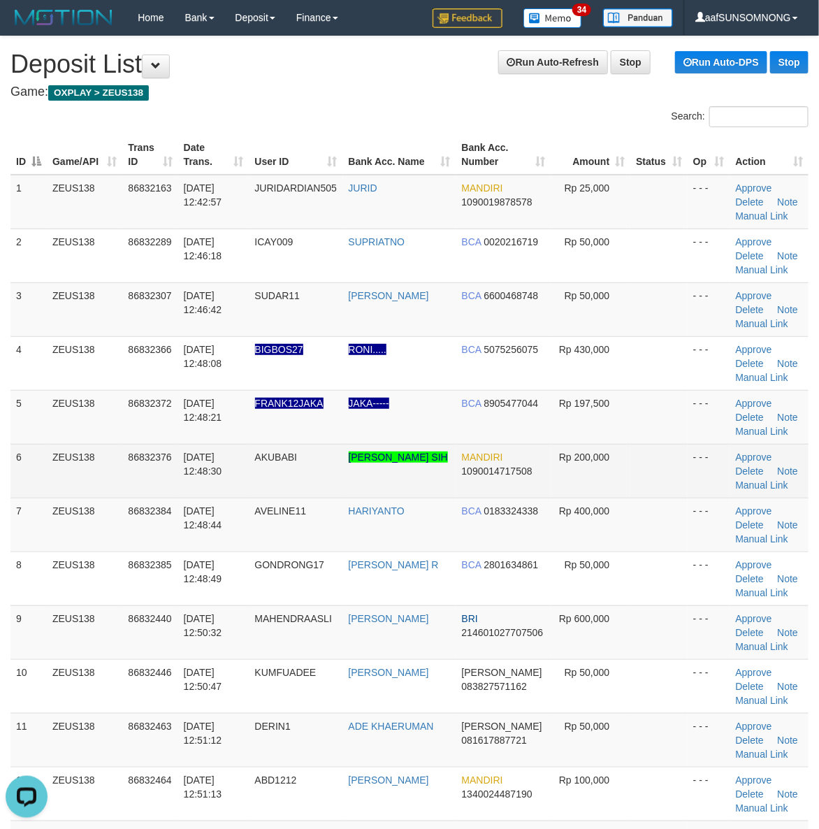
drag, startPoint x: 640, startPoint y: 477, endPoint x: 672, endPoint y: 480, distance: 32.3
click at [672, 480] on td at bounding box center [658, 471] width 57 height 54
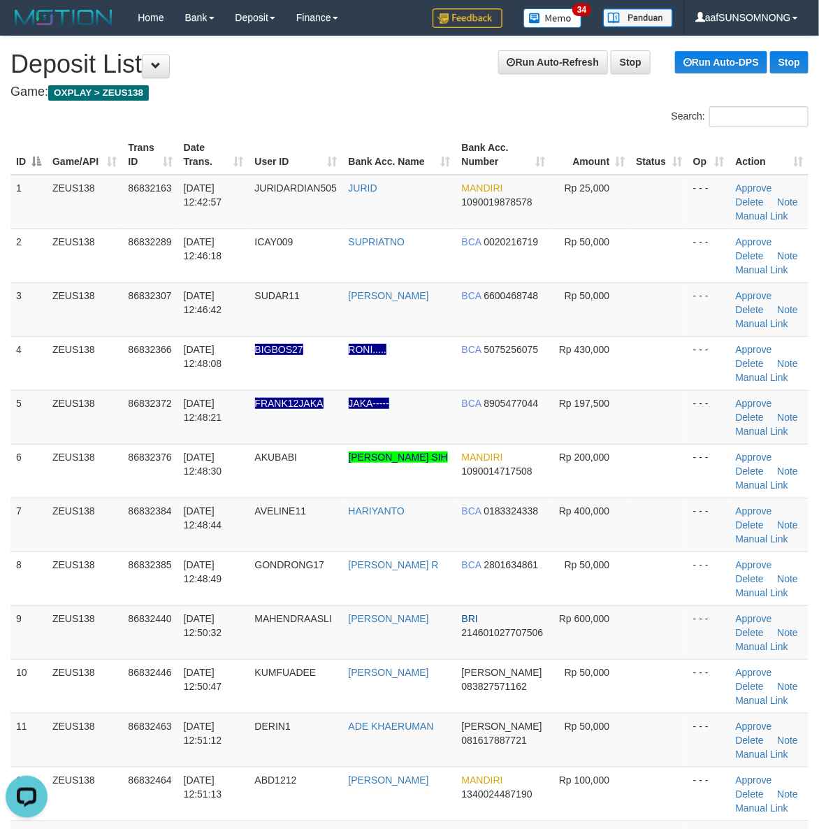
drag, startPoint x: 647, startPoint y: 500, endPoint x: 827, endPoint y: 497, distance: 179.7
click at [663, 500] on td at bounding box center [658, 525] width 57 height 54
drag, startPoint x: 661, startPoint y: 491, endPoint x: 830, endPoint y: 491, distance: 169.1
click at [667, 491] on td at bounding box center [658, 471] width 57 height 54
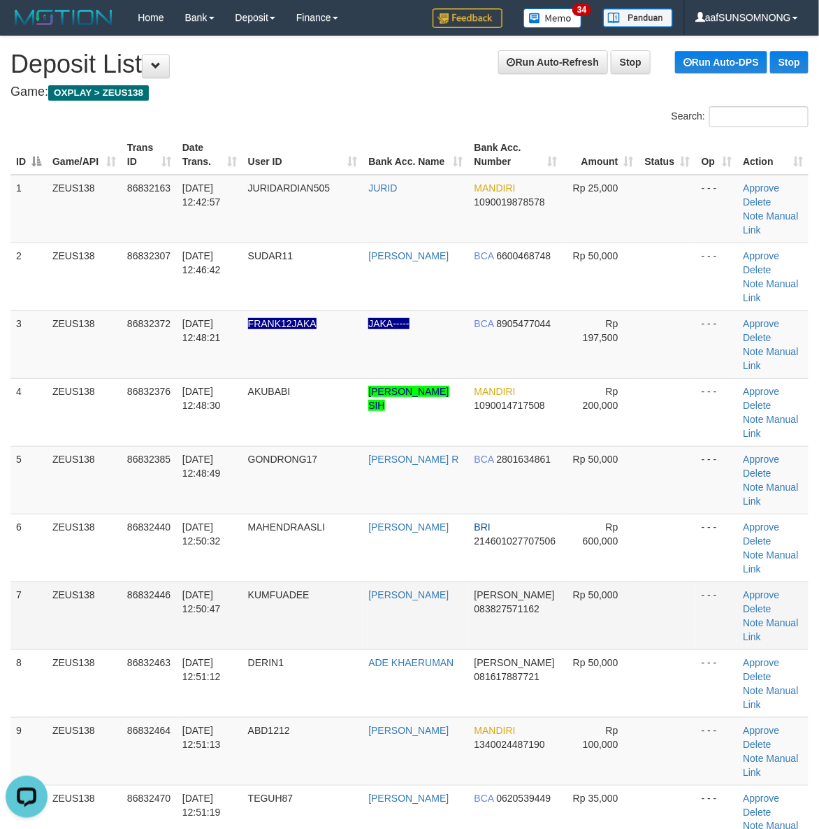
drag, startPoint x: 653, startPoint y: 536, endPoint x: 675, endPoint y: 538, distance: 21.8
click at [657, 582] on td at bounding box center [668, 616] width 57 height 68
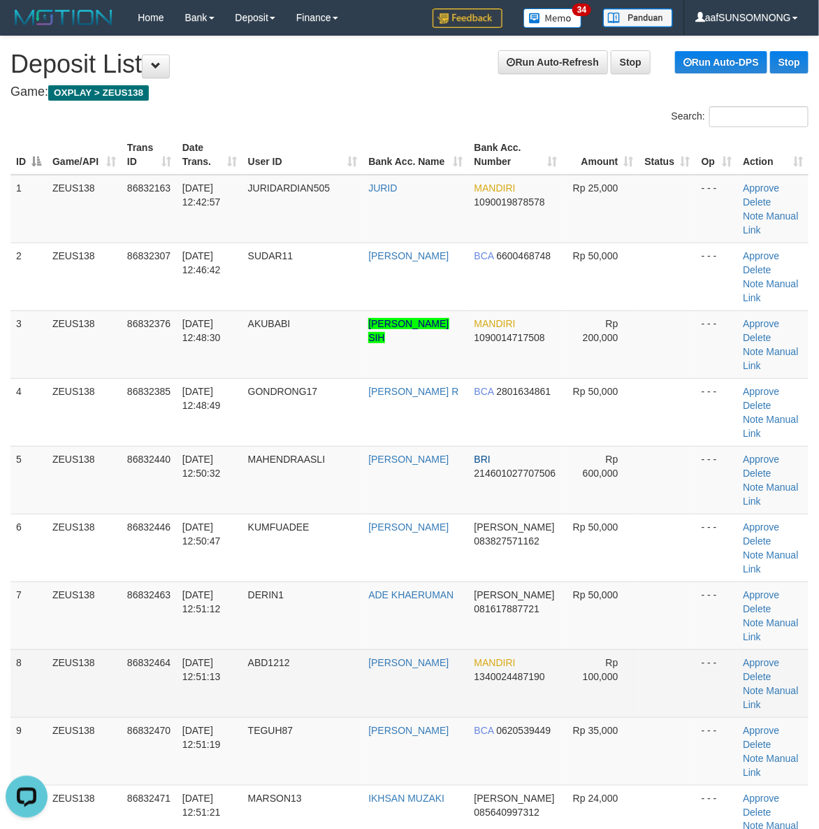
drag, startPoint x: 690, startPoint y: 578, endPoint x: 700, endPoint y: 584, distance: 11.9
click at [696, 649] on td "- - -" at bounding box center [716, 683] width 41 height 68
